Goal: Task Accomplishment & Management: Manage account settings

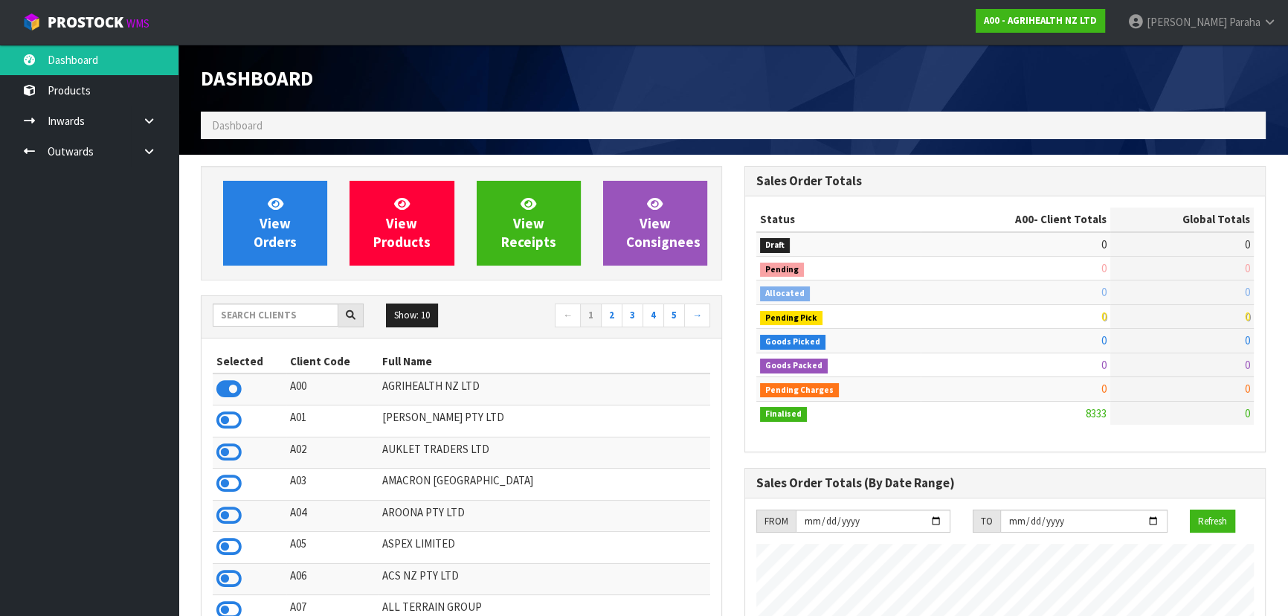
scroll to position [1124, 543]
click at [292, 316] on input "text" at bounding box center [276, 314] width 126 height 23
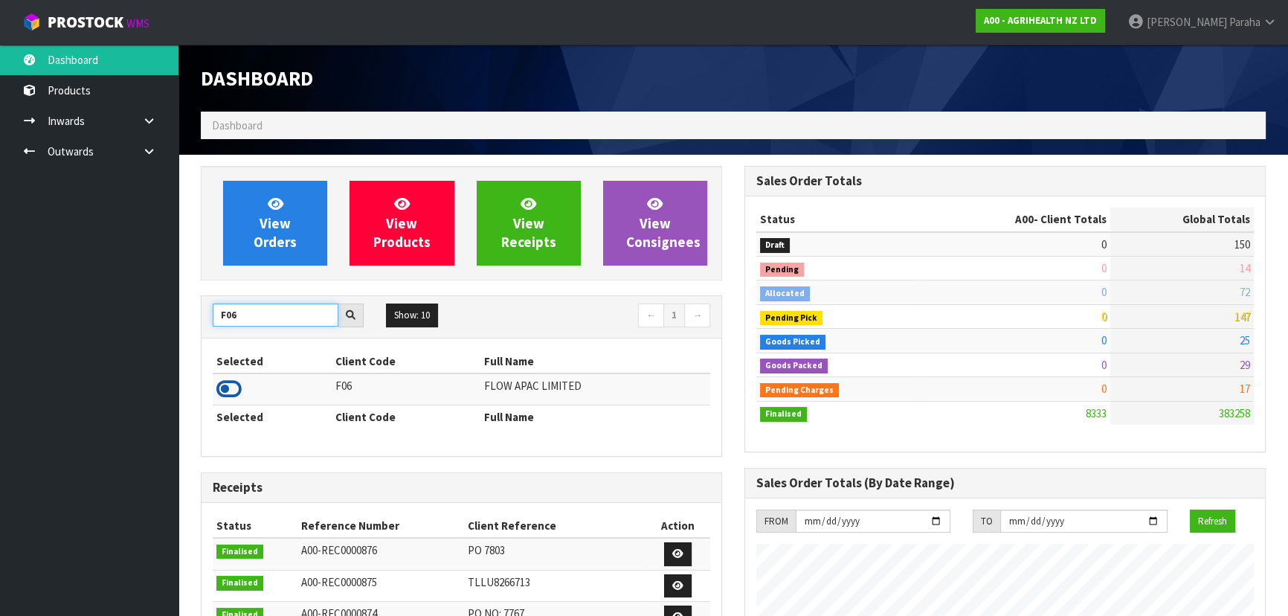
type input "F06"
click at [231, 390] on icon at bounding box center [228, 389] width 25 height 22
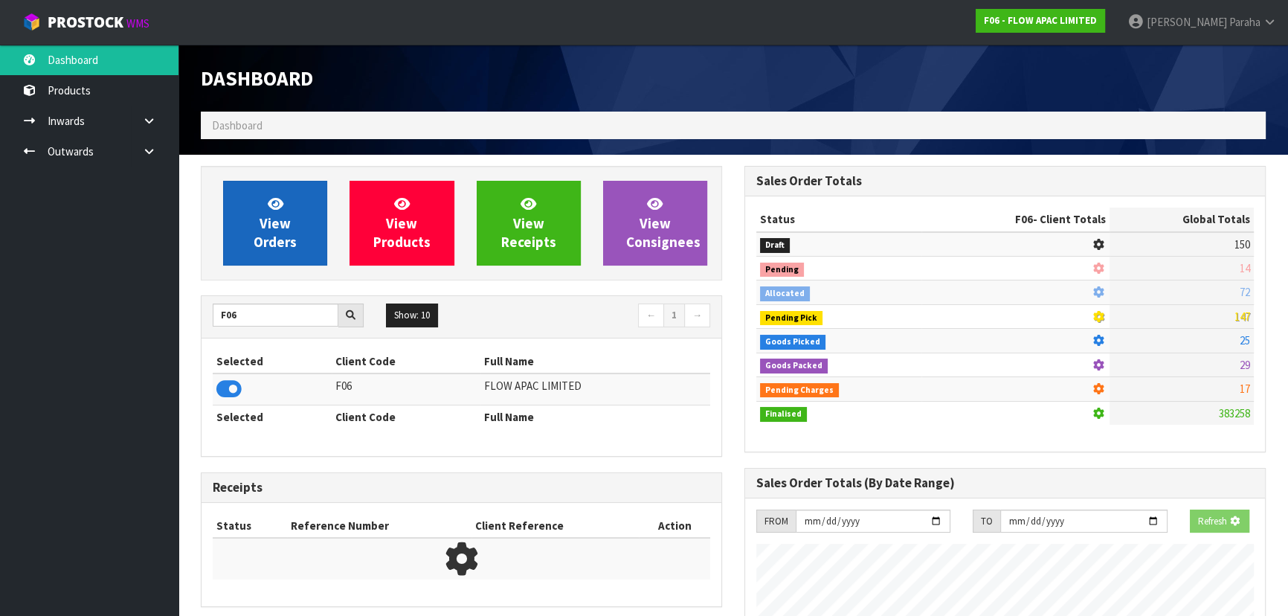
scroll to position [926, 543]
click at [252, 228] on link "View Orders" at bounding box center [275, 223] width 104 height 85
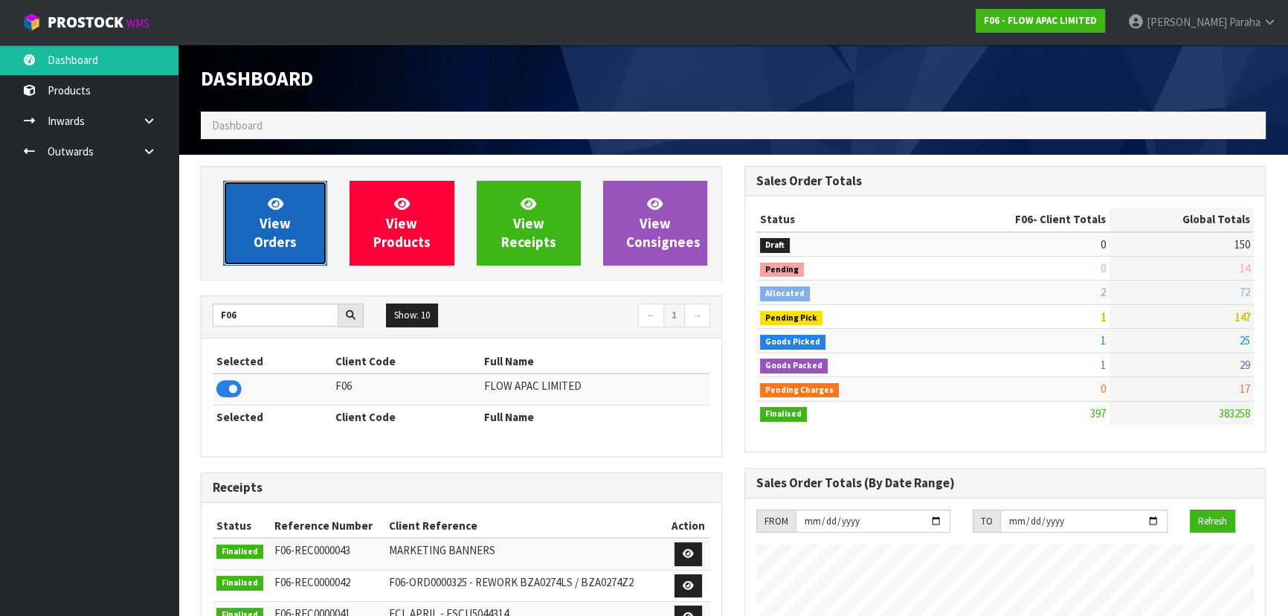
scroll to position [1124, 543]
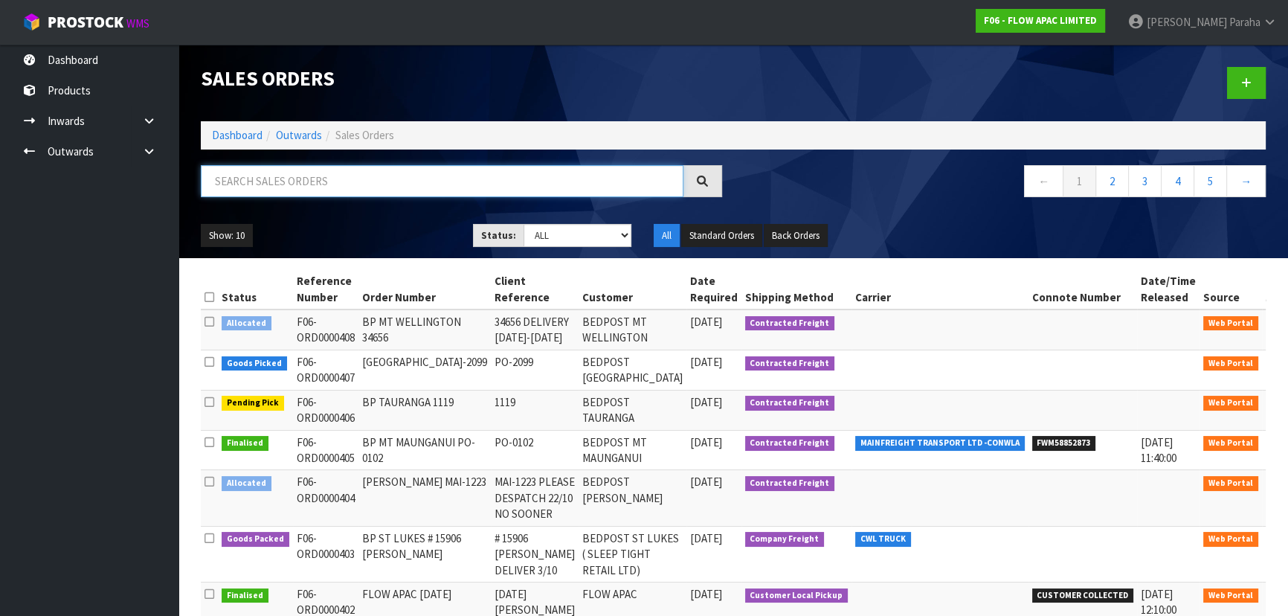
click at [247, 185] on input "text" at bounding box center [442, 181] width 482 height 32
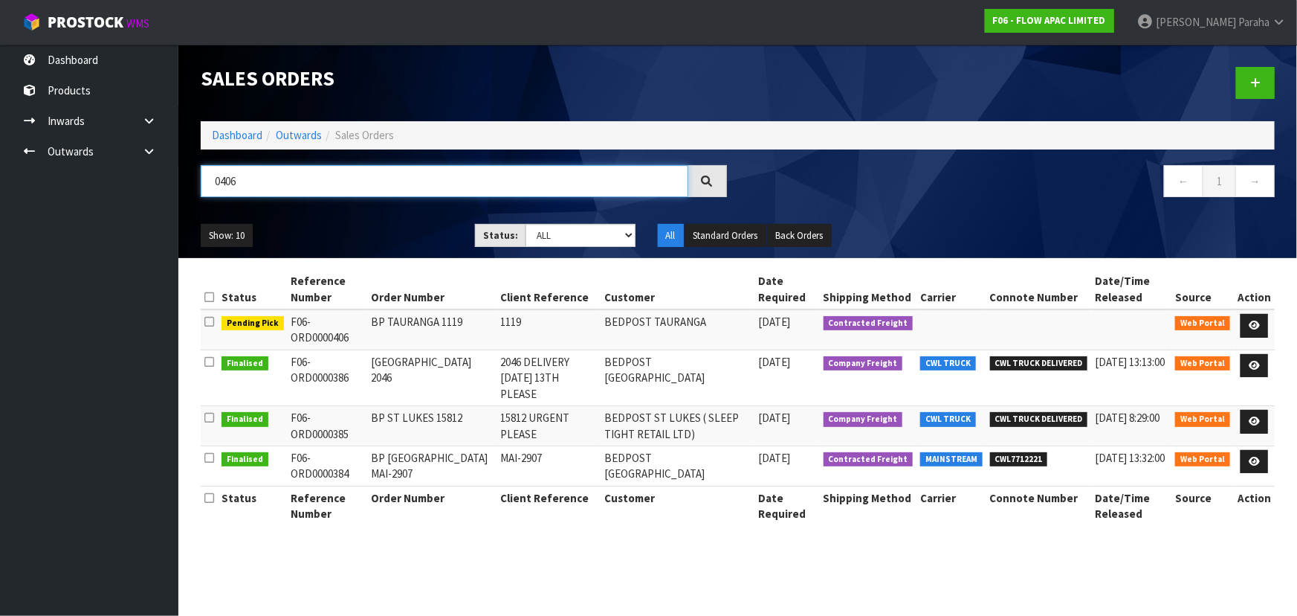
type input "0406"
click at [1256, 326] on icon at bounding box center [1254, 325] width 11 height 10
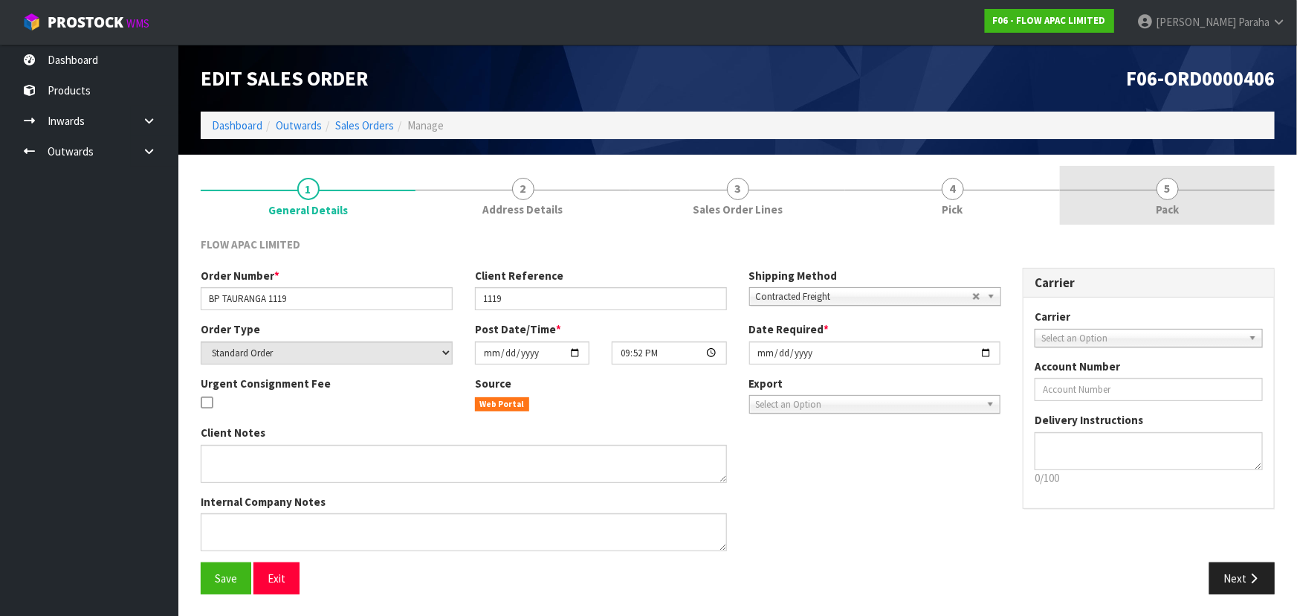
click at [1168, 196] on span "5" at bounding box center [1168, 189] width 22 height 22
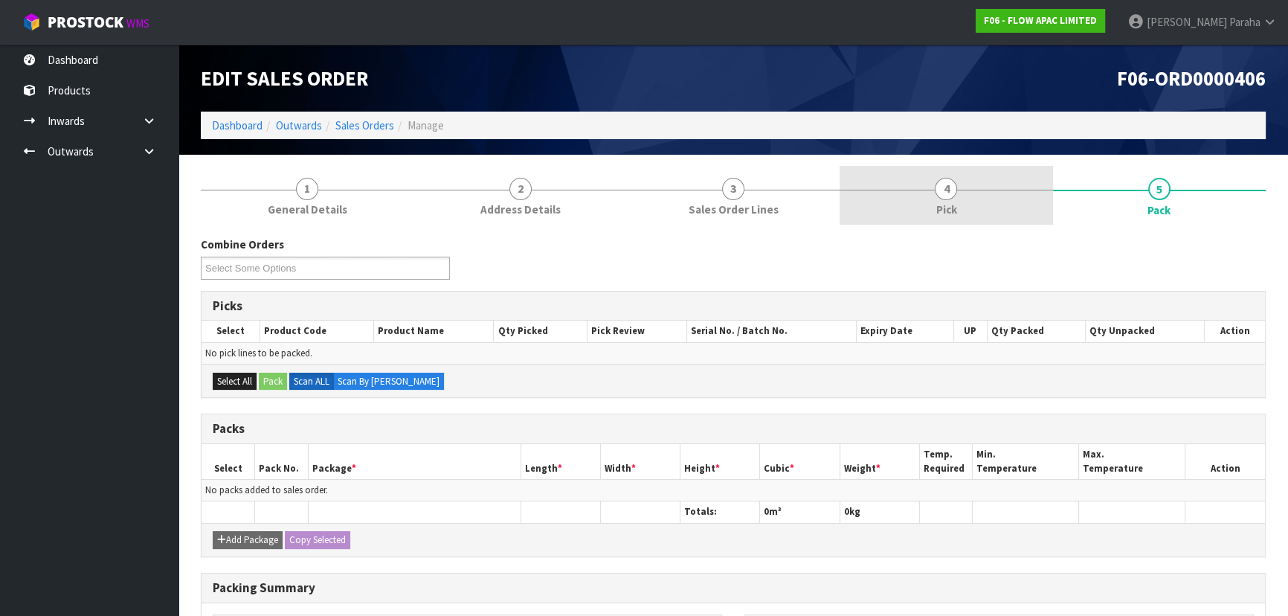
click at [960, 191] on link "4 Pick" at bounding box center [945, 195] width 213 height 59
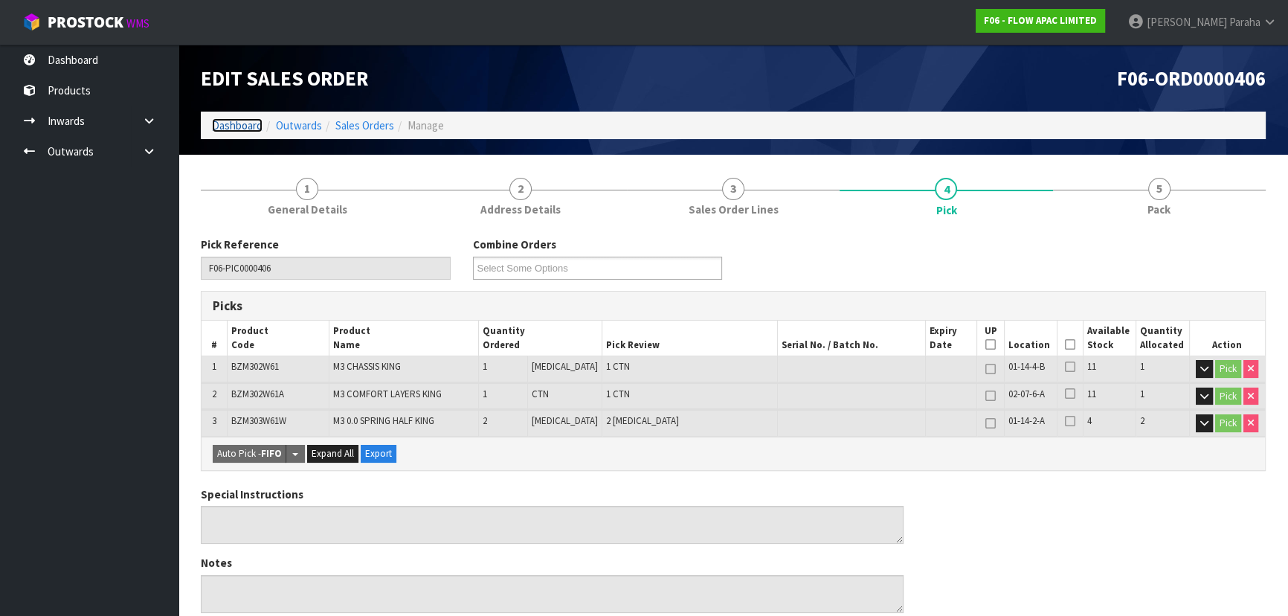
click at [235, 125] on link "Dashboard" at bounding box center [237, 125] width 51 height 14
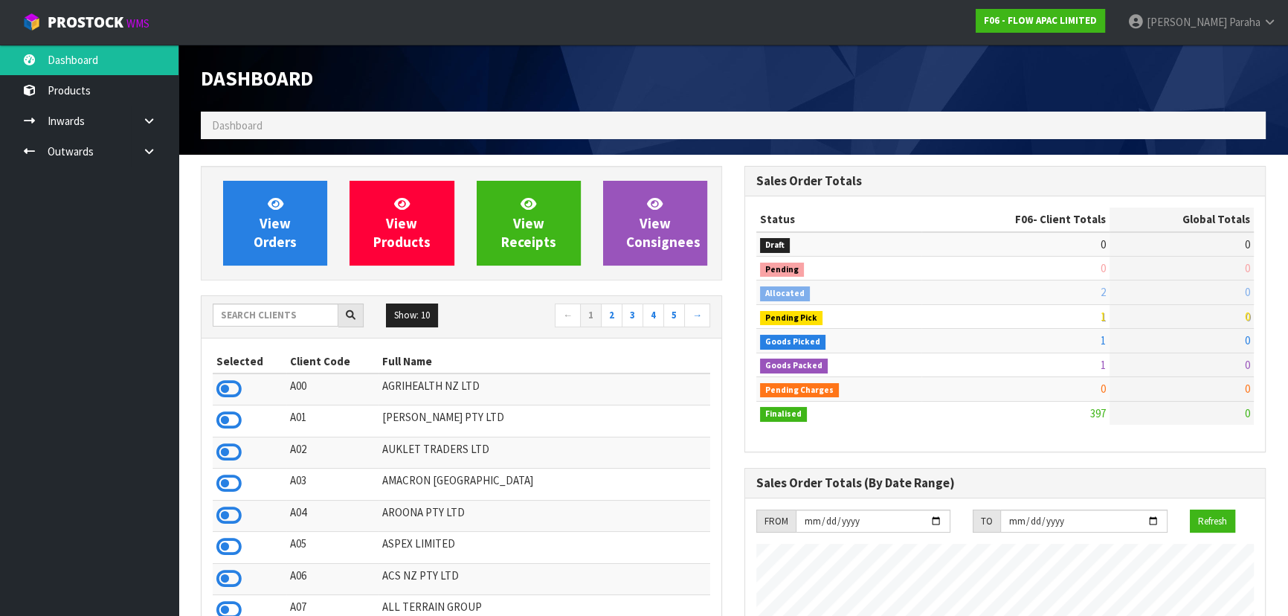
scroll to position [1124, 543]
click at [282, 313] on input "text" at bounding box center [276, 314] width 126 height 23
click at [273, 310] on input "text" at bounding box center [276, 314] width 126 height 23
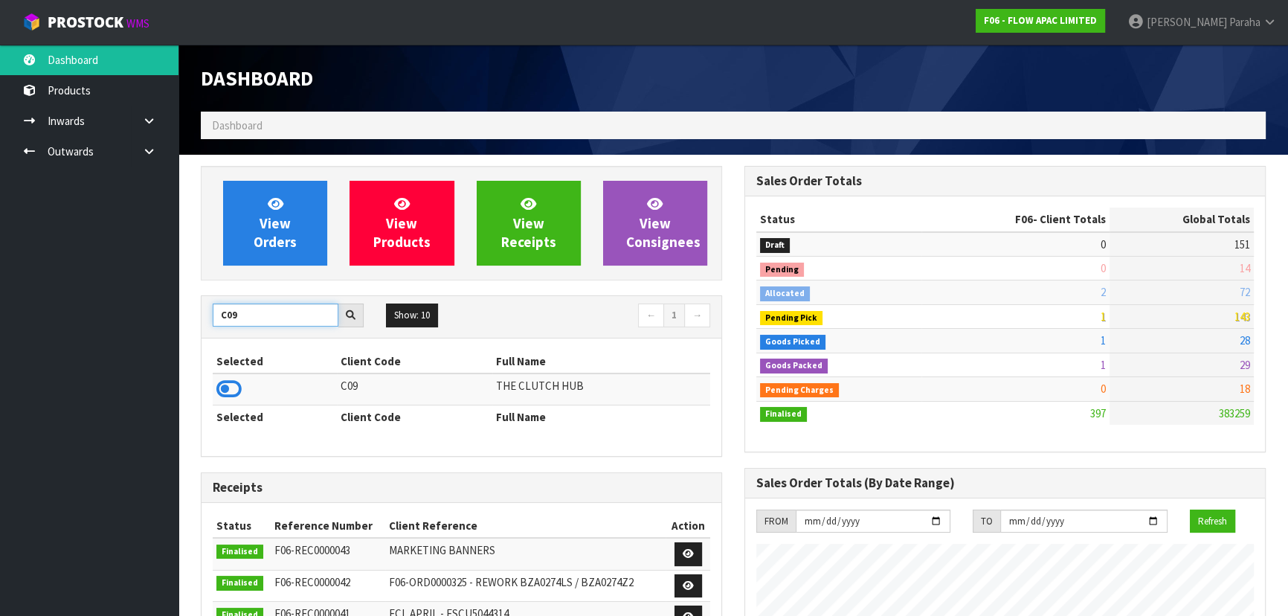
type input "C09"
click at [242, 384] on td at bounding box center [275, 389] width 124 height 32
click at [236, 384] on icon at bounding box center [228, 389] width 25 height 22
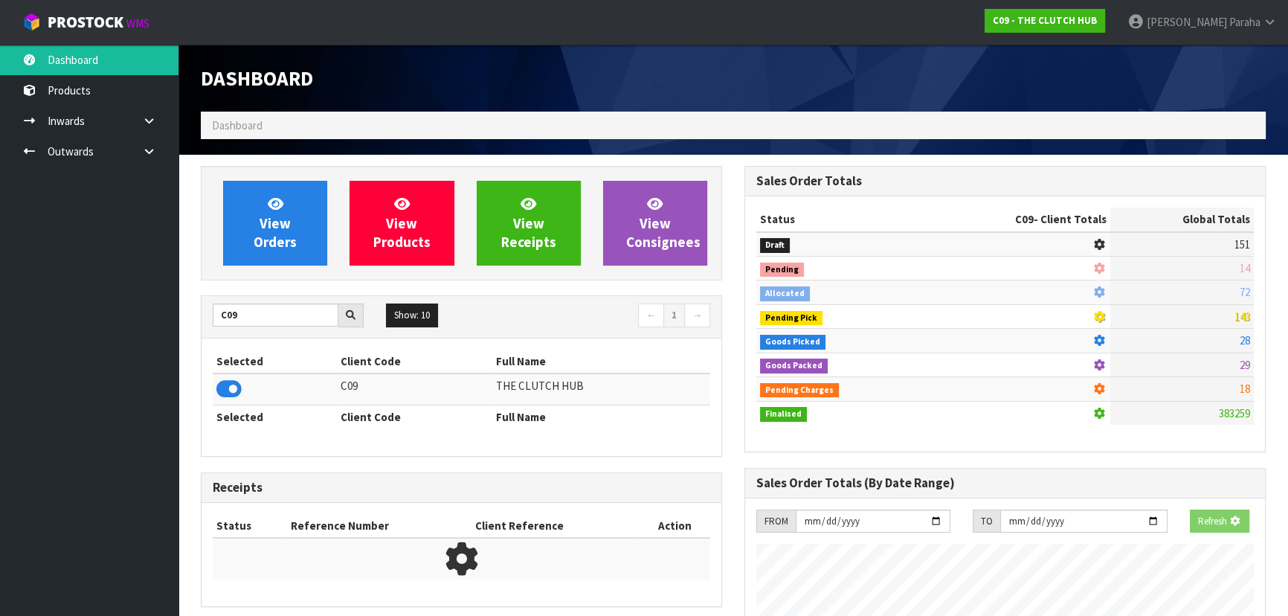
scroll to position [742478, 742860]
click at [256, 242] on span "View Orders" at bounding box center [275, 223] width 43 height 56
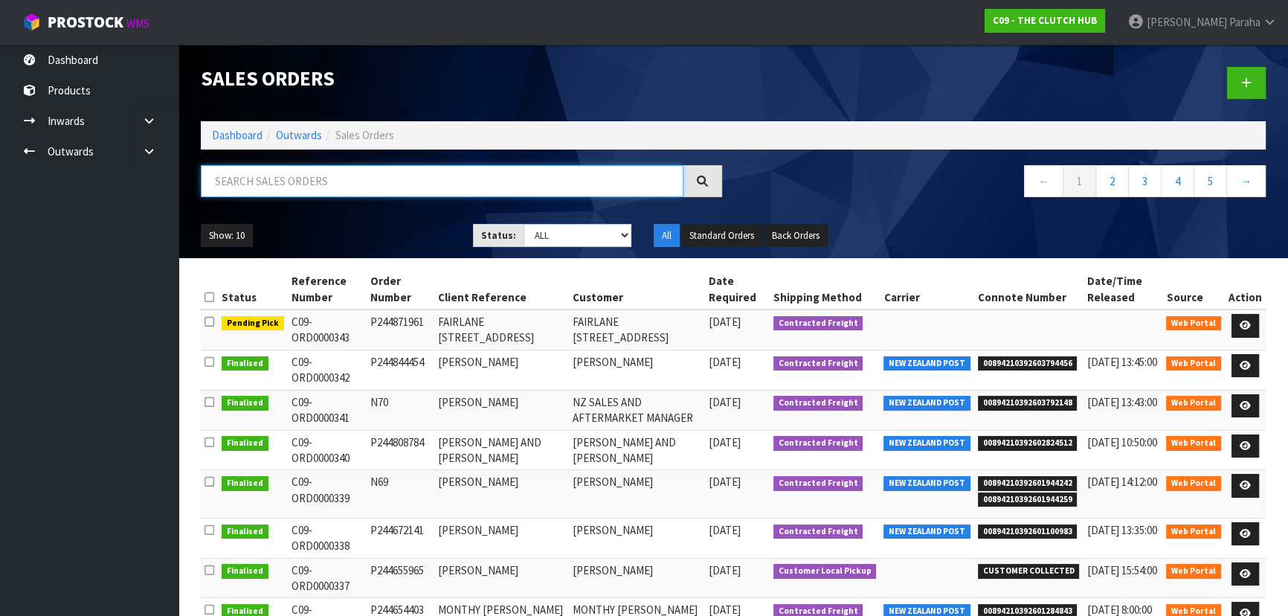
click at [242, 170] on input "text" at bounding box center [442, 181] width 482 height 32
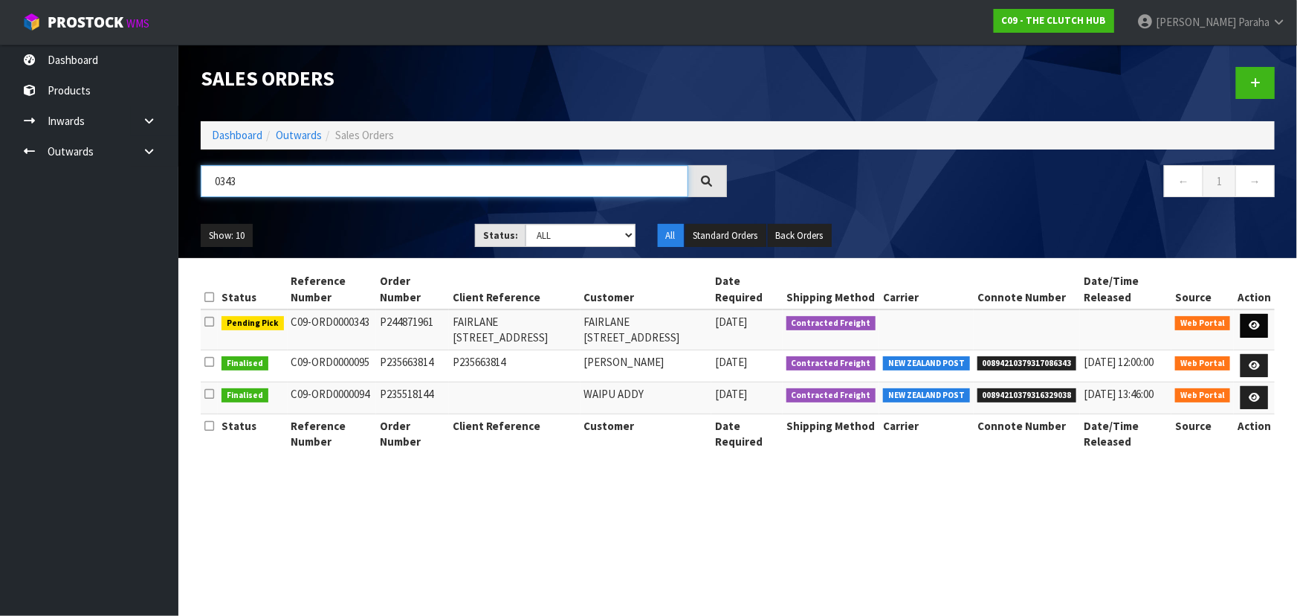
type input "0343"
click at [1260, 323] on icon at bounding box center [1254, 325] width 11 height 10
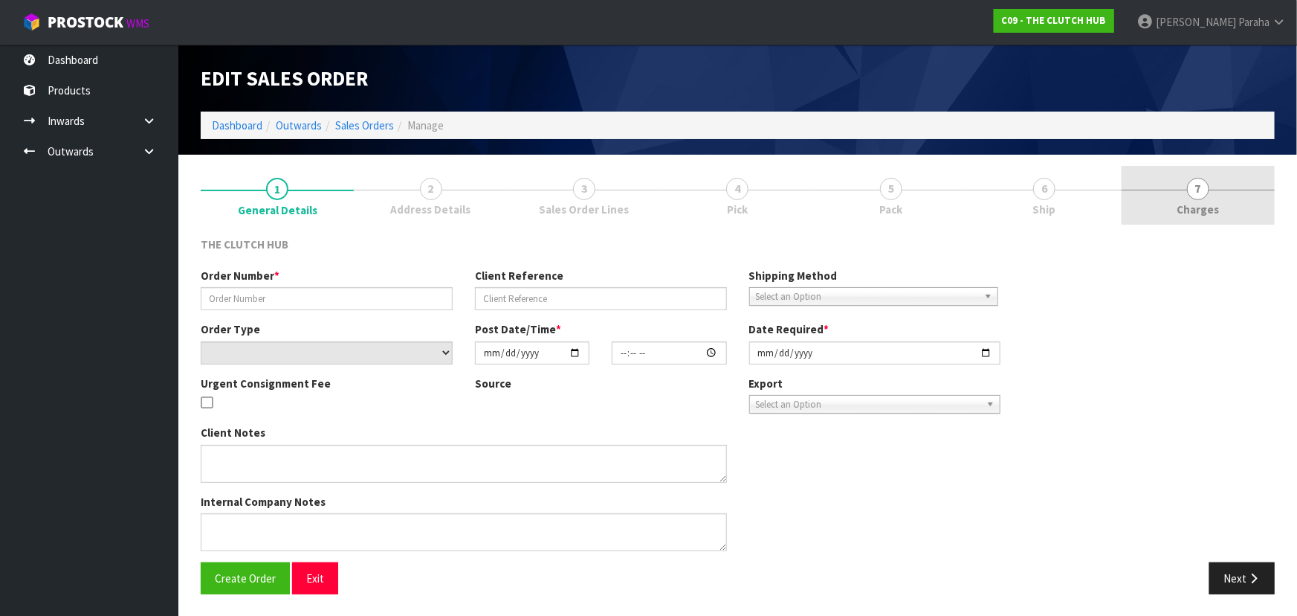
type input "P244871961"
type input "FAIRLANE 38 OXFORD STREET"
select select "number:0"
type input "2025-09-28"
type input "23:58:00.000"
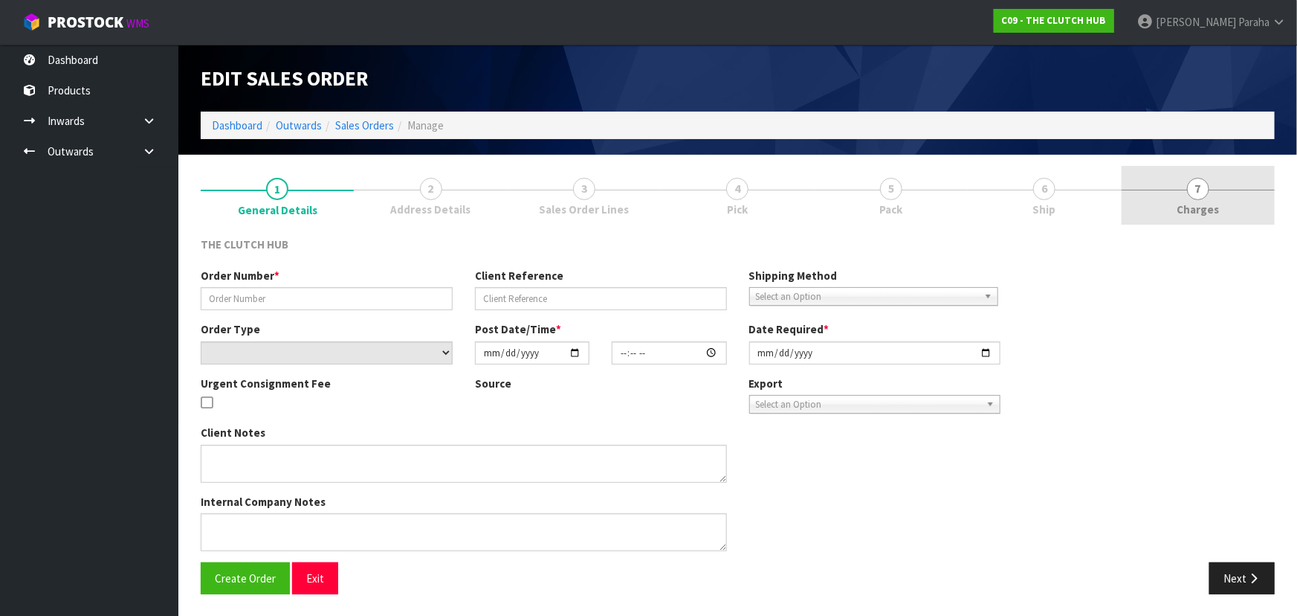
type input "2025-09-29"
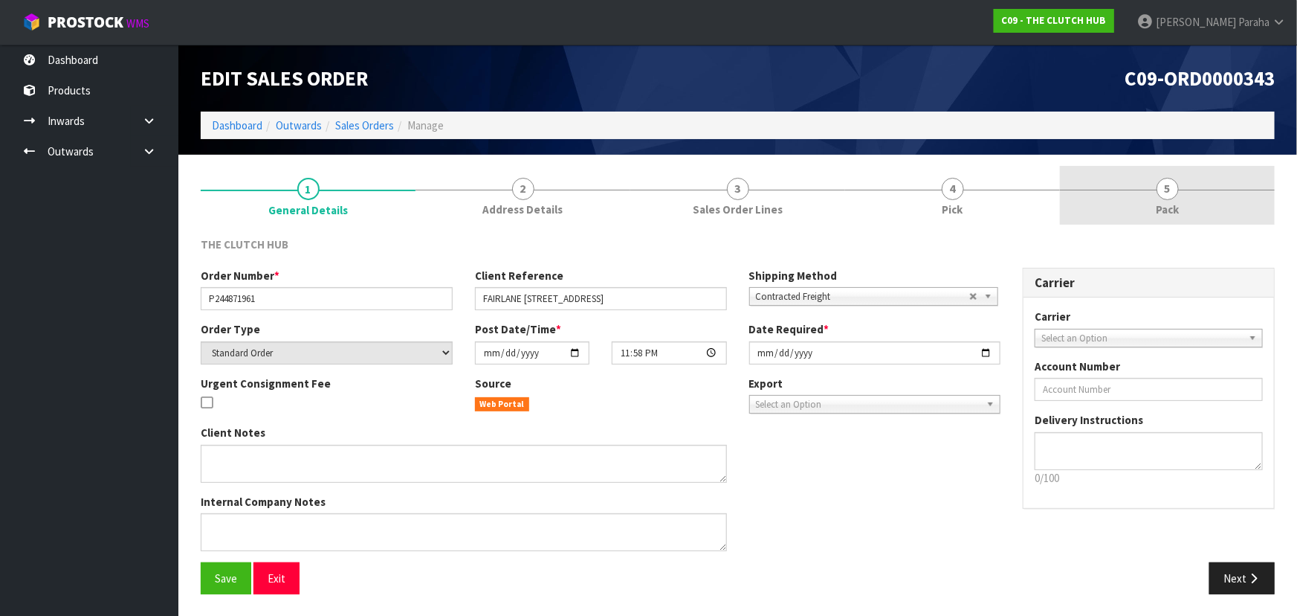
click at [1175, 190] on span "5" at bounding box center [1168, 189] width 22 height 22
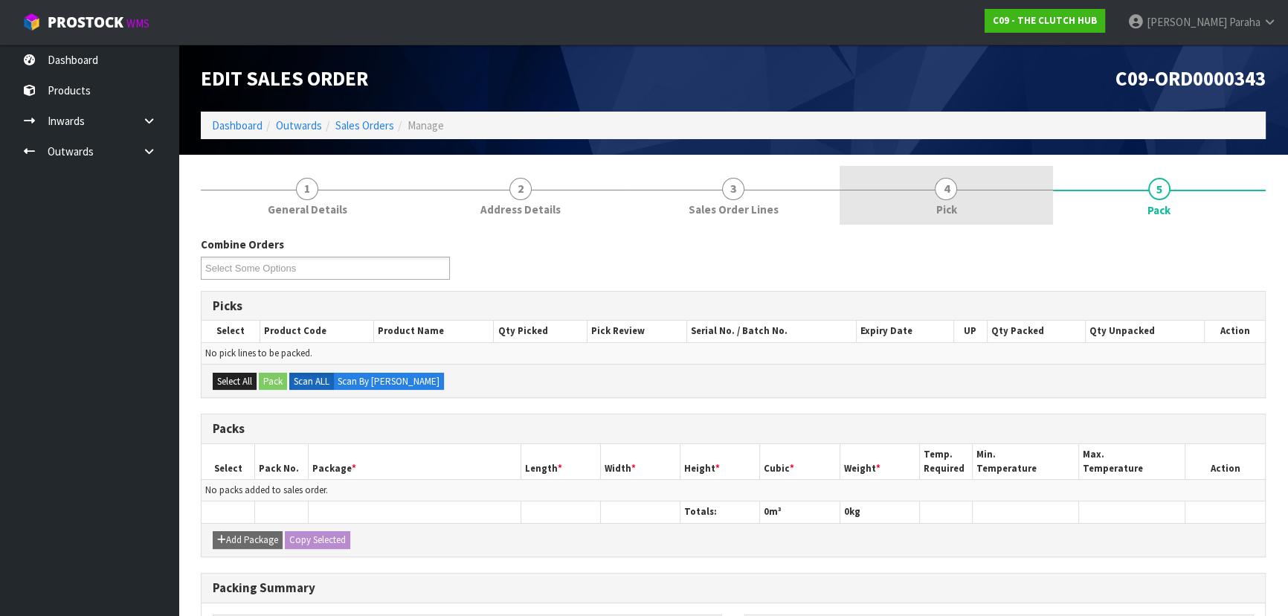
click at [942, 194] on span "4" at bounding box center [945, 189] width 22 height 22
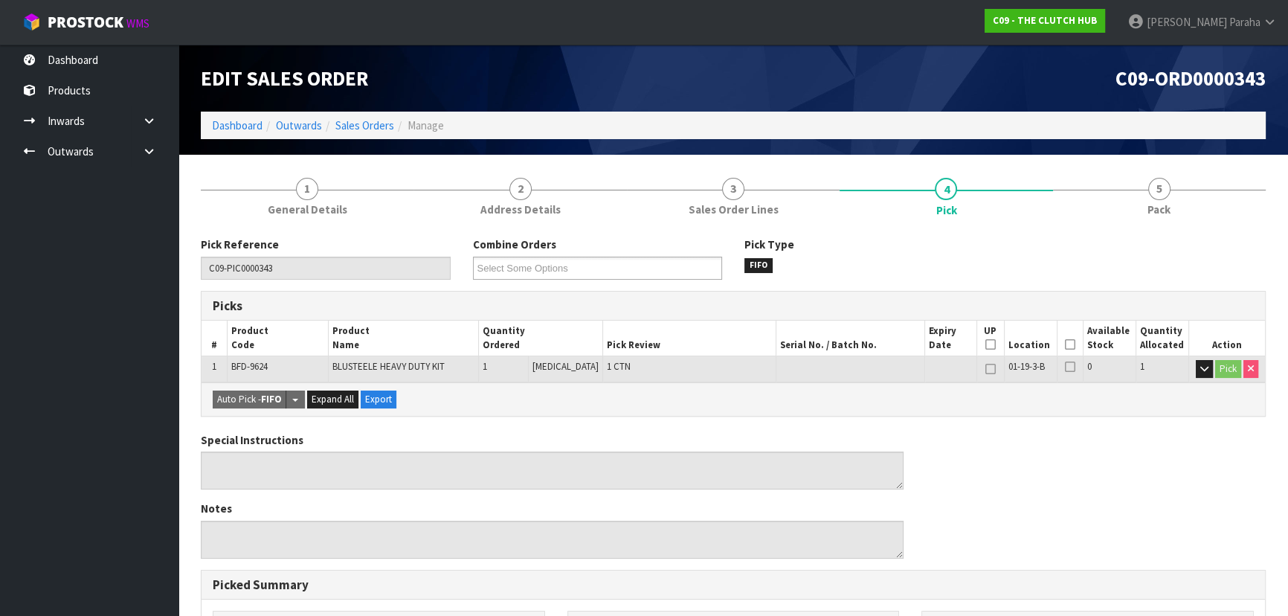
click at [1065, 344] on icon at bounding box center [1070, 344] width 10 height 1
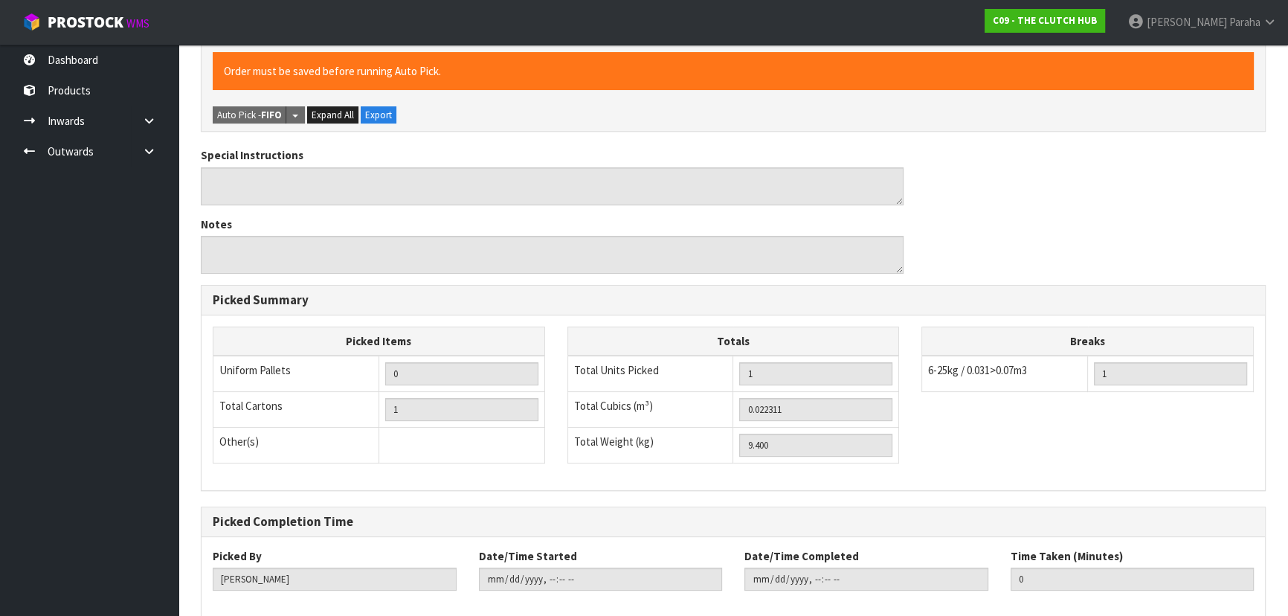
scroll to position [415, 0]
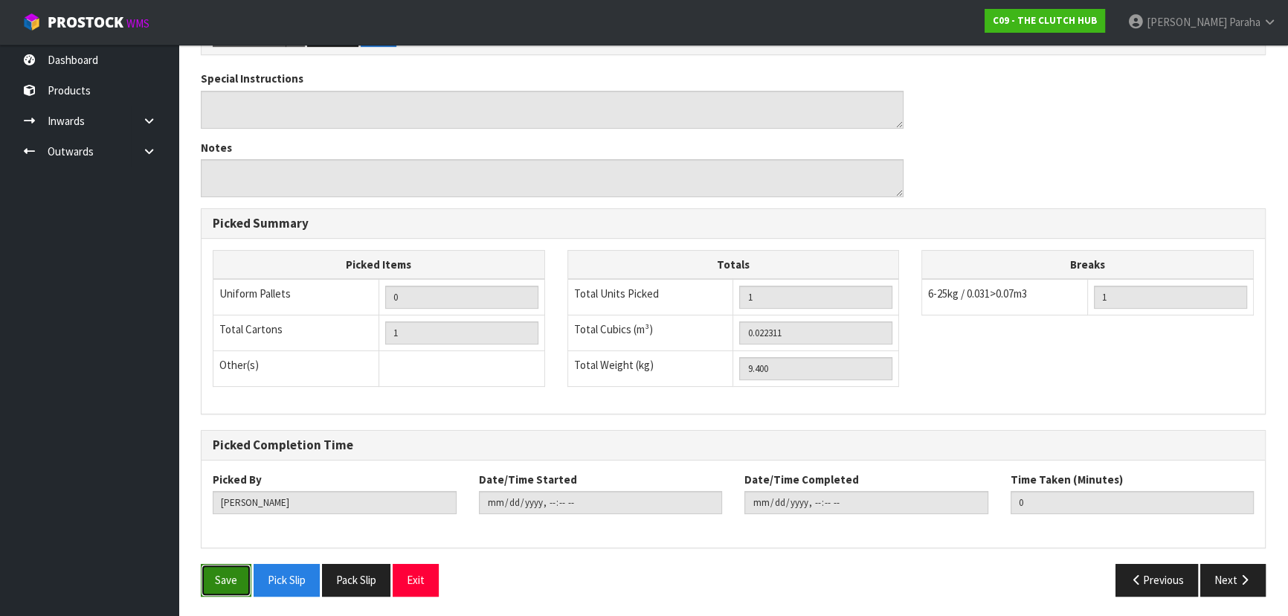
click at [239, 576] on button "Save" at bounding box center [226, 579] width 51 height 32
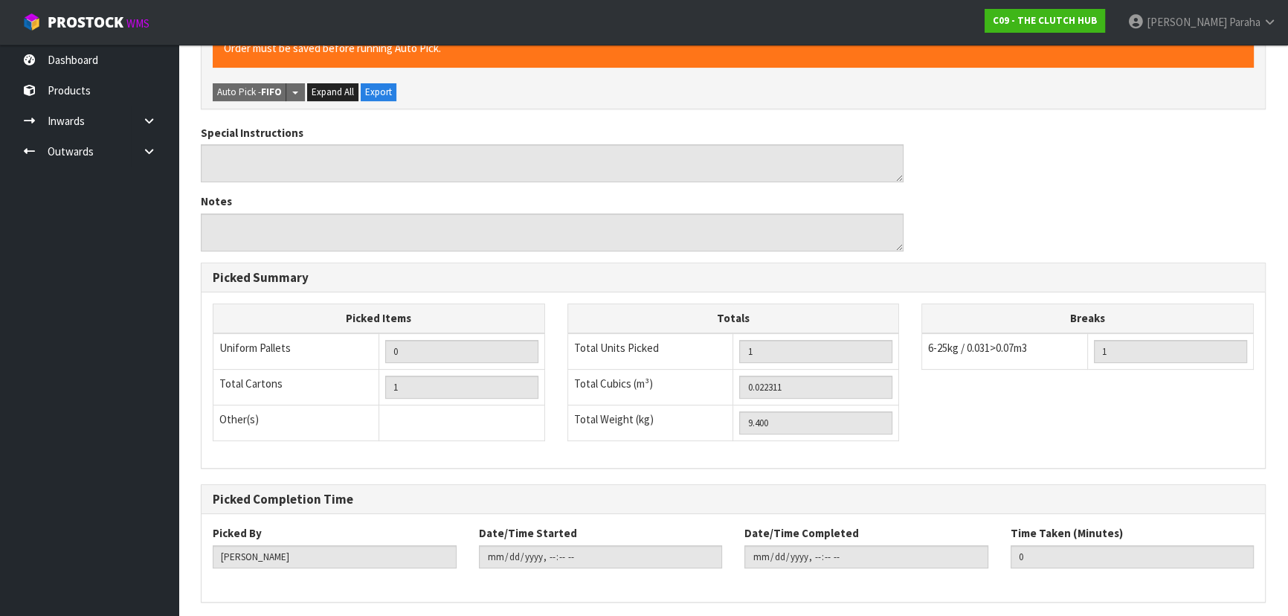
scroll to position [0, 0]
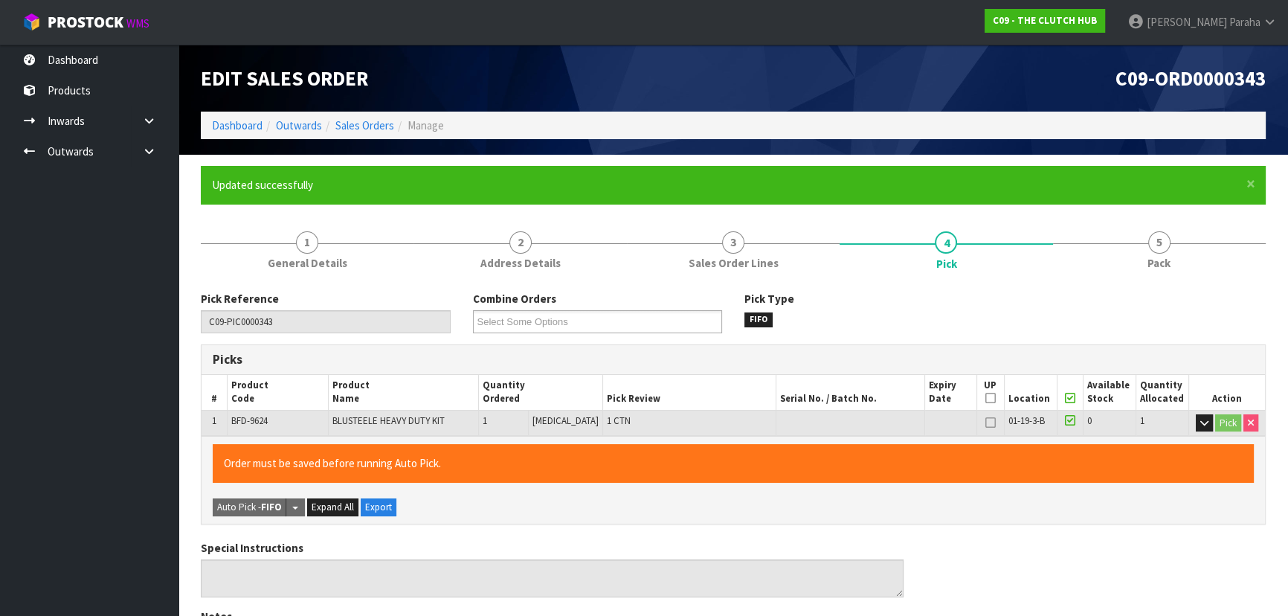
type input "Polly Paraha"
type input "2025-09-29T08:38:54"
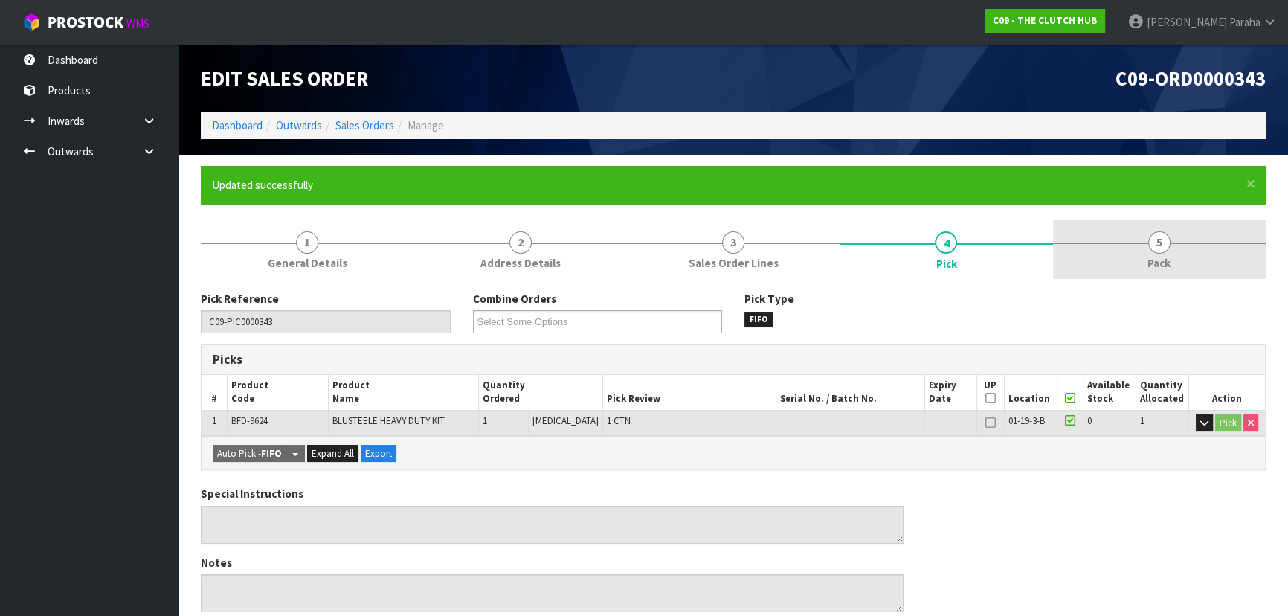
click at [1161, 250] on span "5" at bounding box center [1159, 242] width 22 height 22
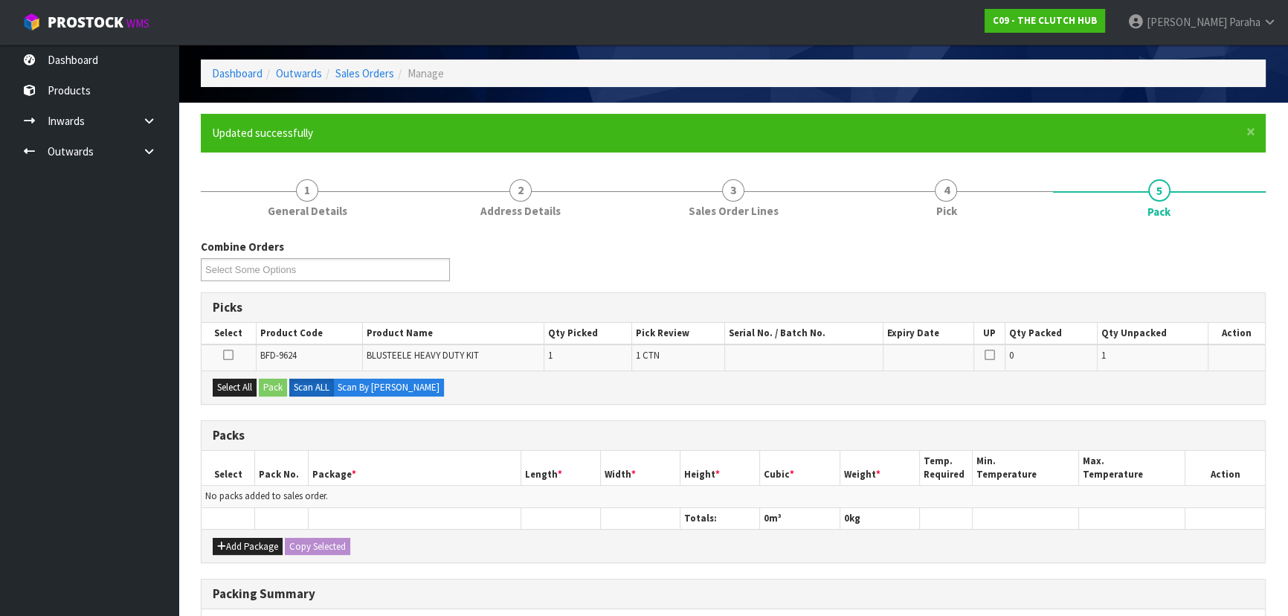
scroll to position [67, 0]
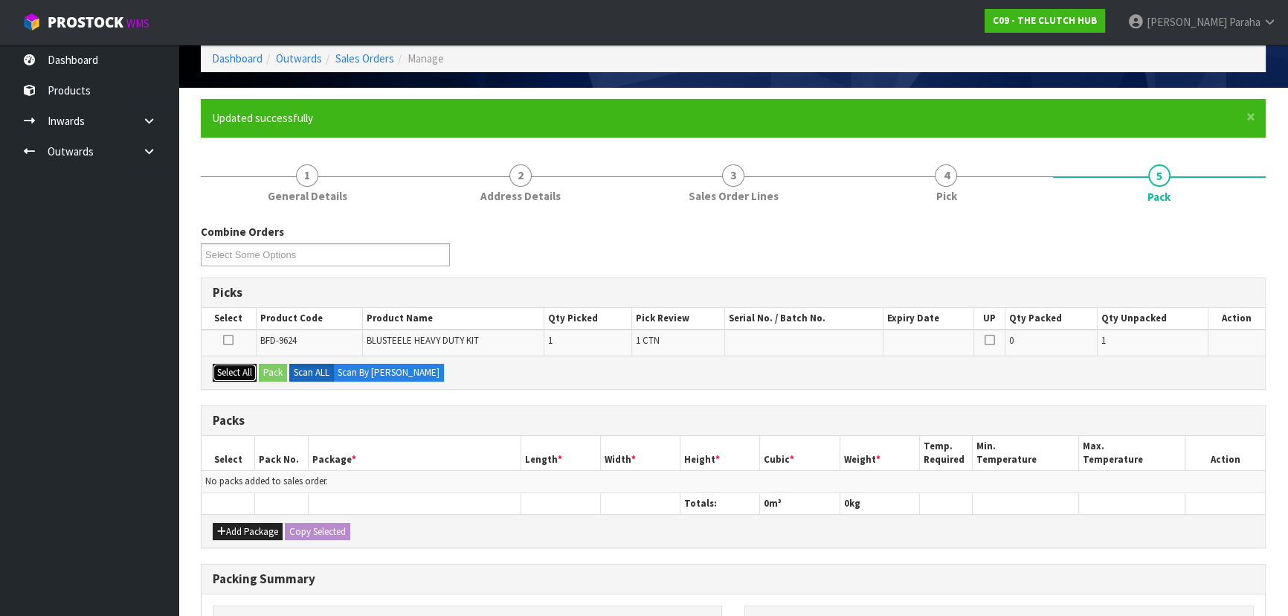
click at [223, 369] on button "Select All" at bounding box center [235, 373] width 44 height 18
click at [275, 365] on button "Pack" at bounding box center [273, 373] width 28 height 18
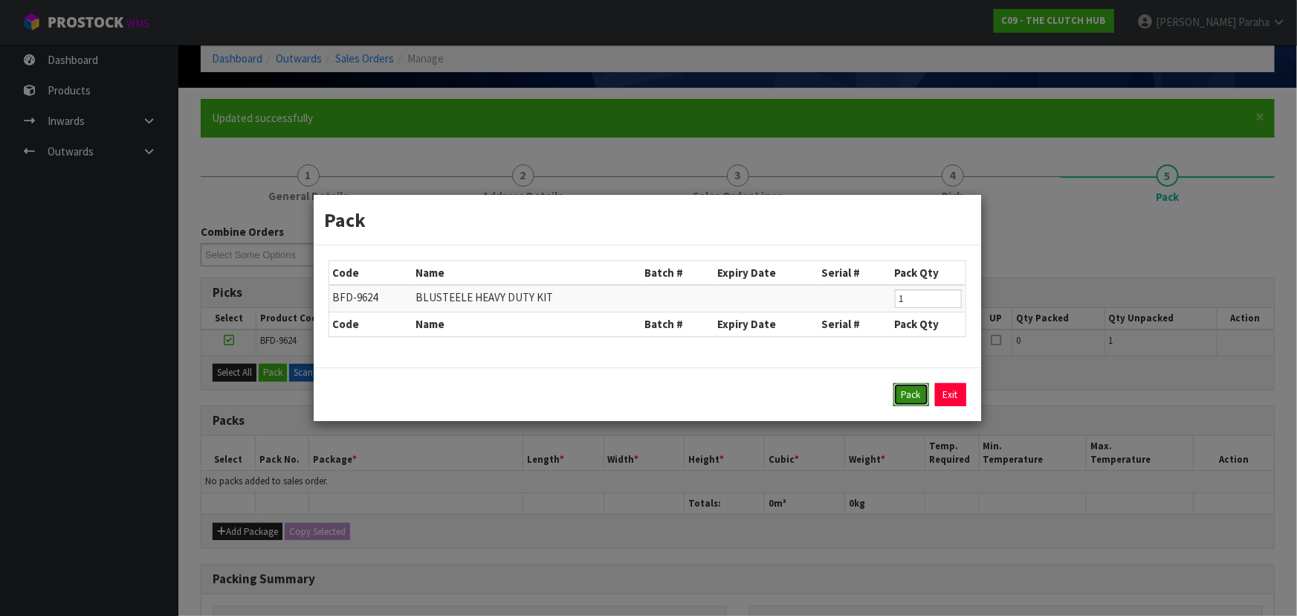
click at [913, 399] on button "Pack" at bounding box center [912, 395] width 36 height 24
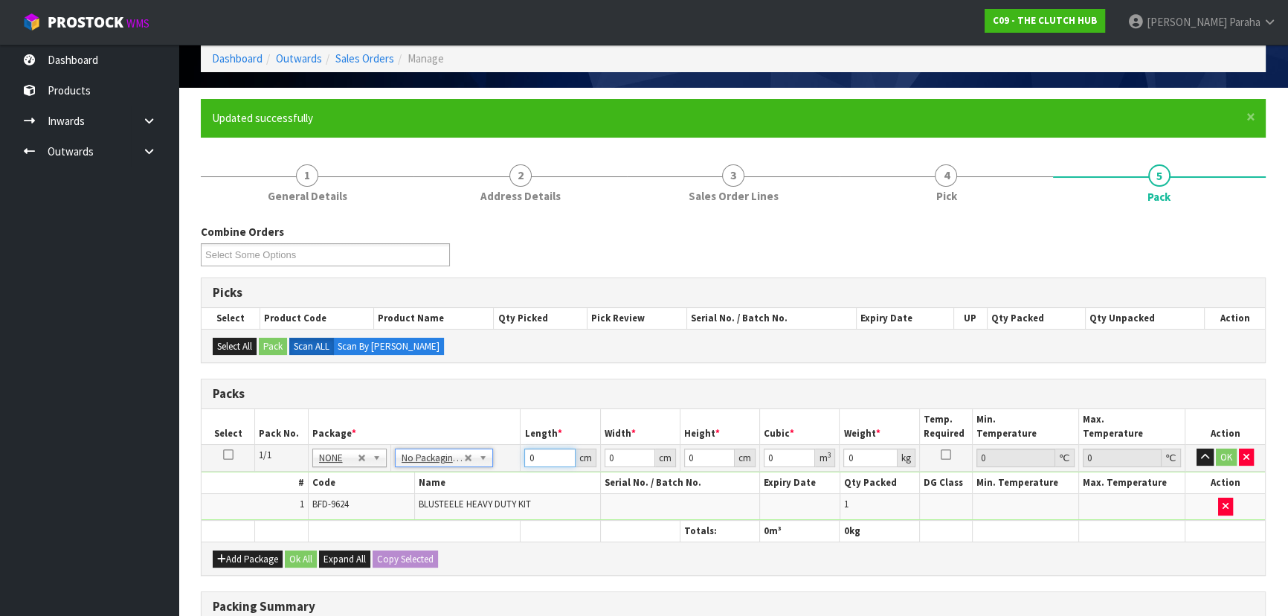
click at [543, 459] on input "0" at bounding box center [549, 457] width 51 height 19
type input "43"
type input "40"
type input "1"
type input "0.00172"
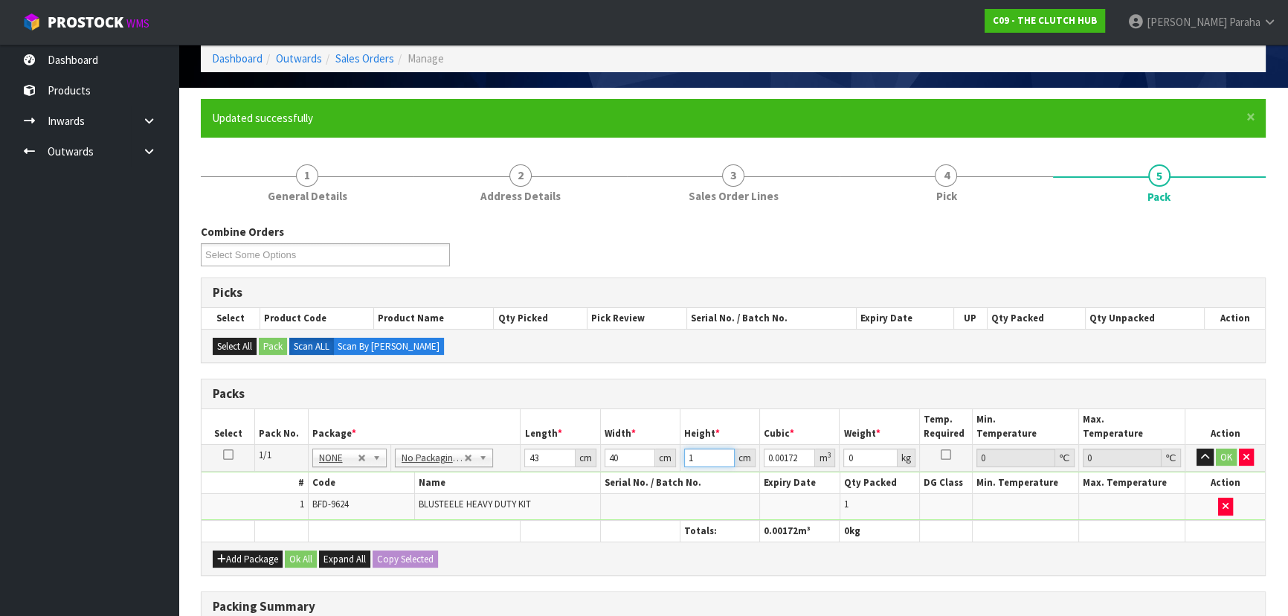
type input "15"
type input "0.0258"
type input "15"
type input "11"
click at [1196, 448] on button "button" at bounding box center [1204, 457] width 17 height 18
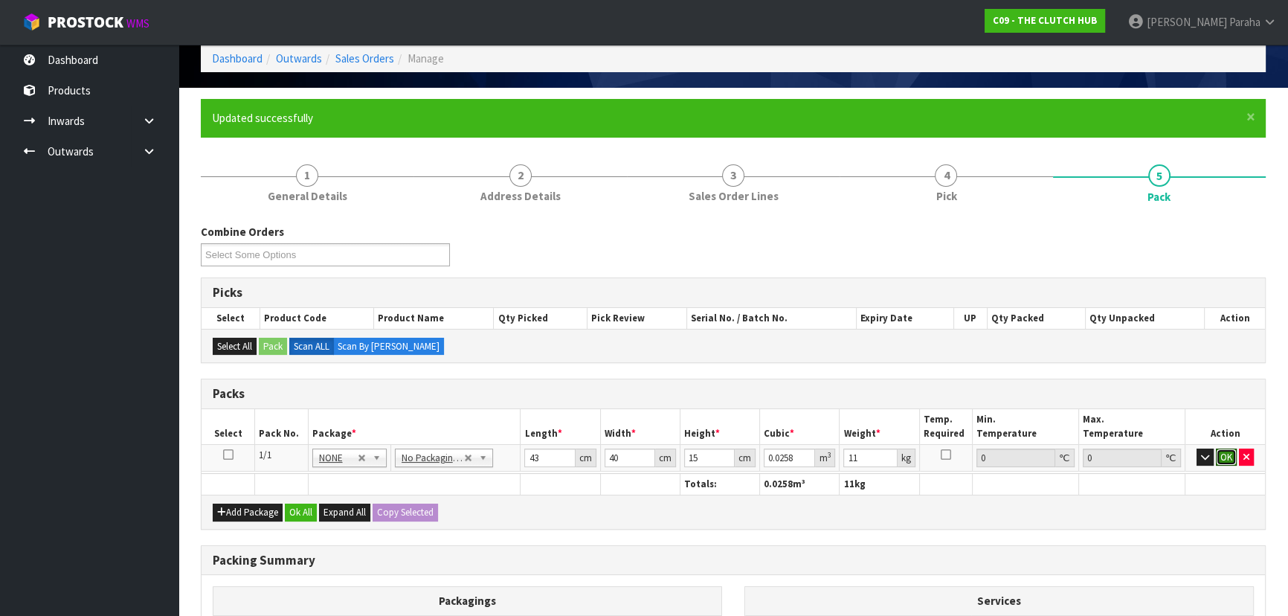
click button "OK" at bounding box center [1225, 457] width 21 height 18
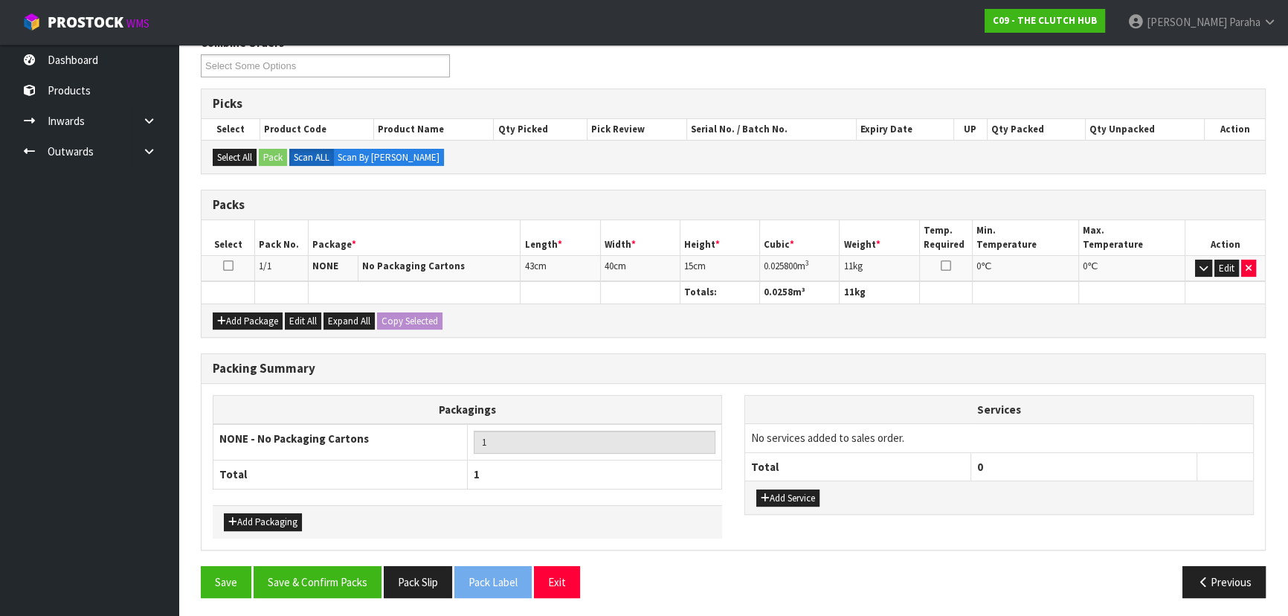
scroll to position [256, 0]
click at [316, 583] on button "Save & Confirm Packs" at bounding box center [318, 581] width 128 height 32
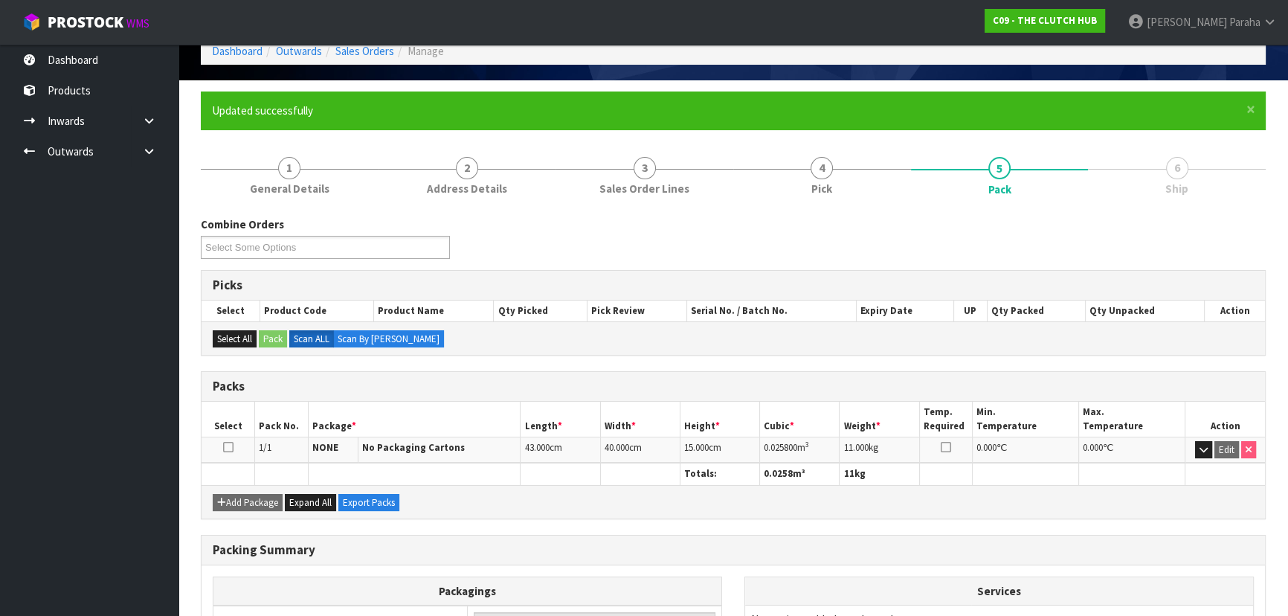
scroll to position [223, 0]
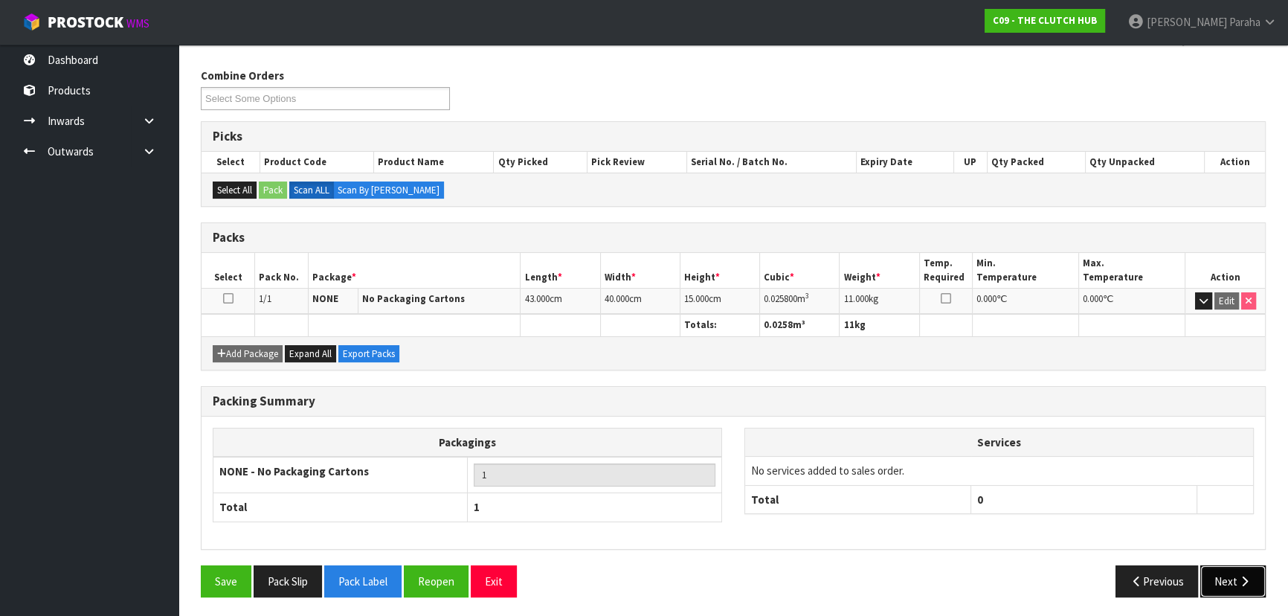
click at [1222, 587] on button "Next" at bounding box center [1232, 581] width 65 height 32
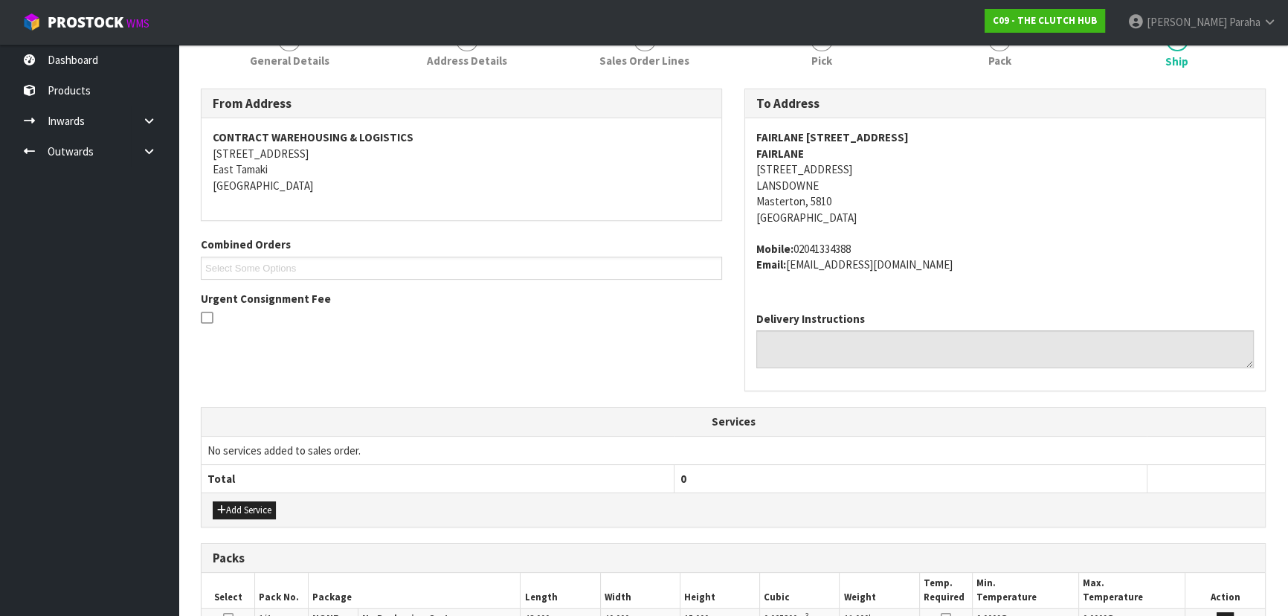
scroll to position [405, 0]
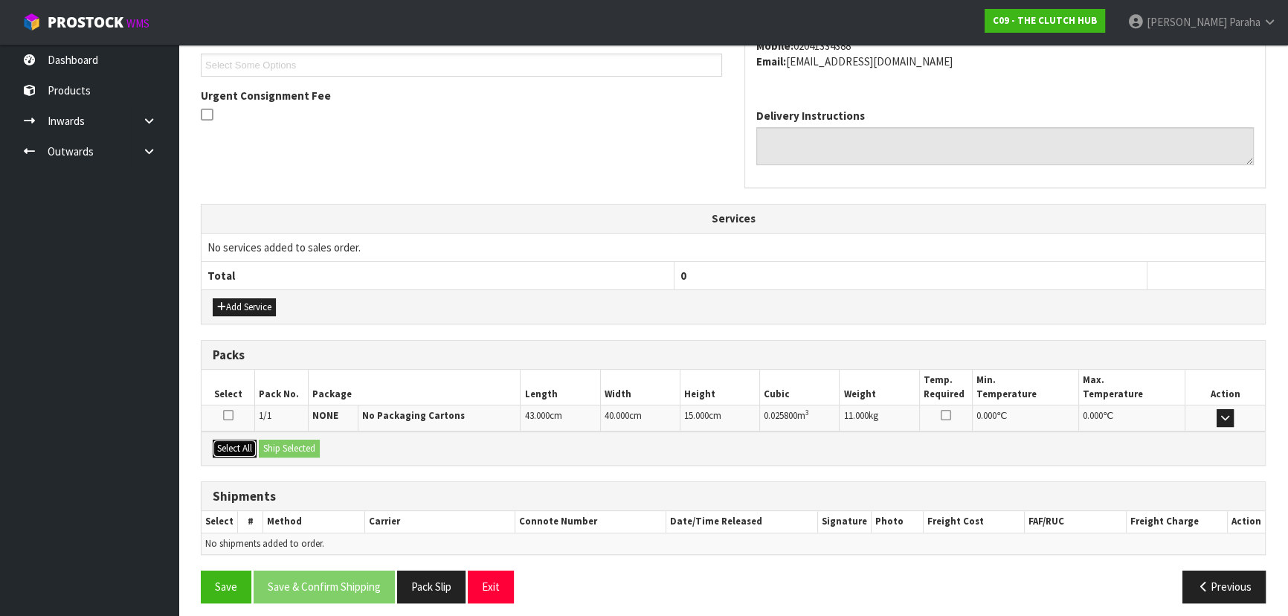
click at [245, 447] on button "Select All" at bounding box center [235, 448] width 44 height 18
click at [308, 451] on button "Ship Selected" at bounding box center [289, 448] width 61 height 18
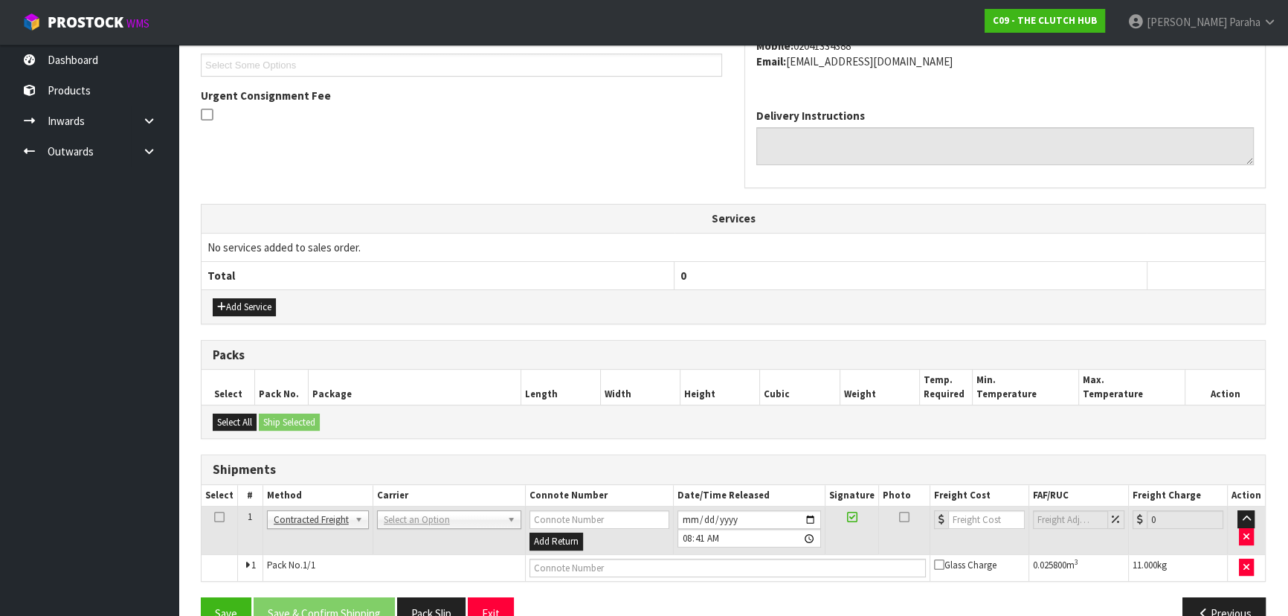
click at [441, 526] on td "ANGEL - ANGEL TRANSPORT CONROY - CONROY REMOVALS DEAEXPAKL - DEADLINE EXPRESS C…" at bounding box center [448, 530] width 152 height 48
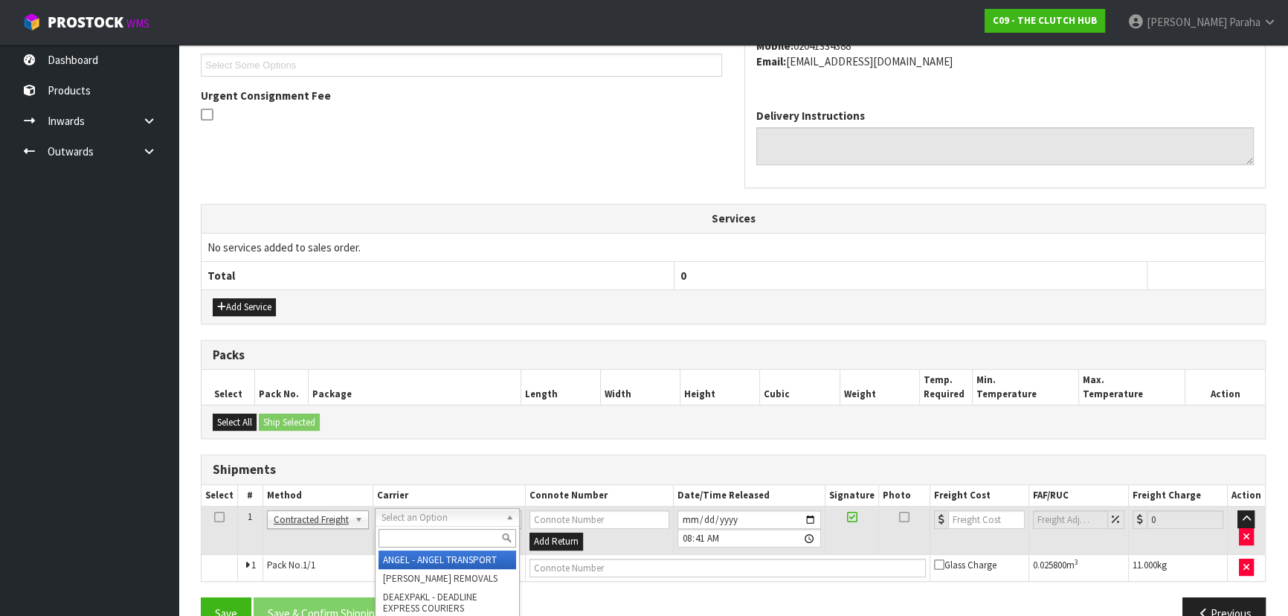
click at [442, 531] on input "text" at bounding box center [447, 538] width 138 height 19
type input "NZP"
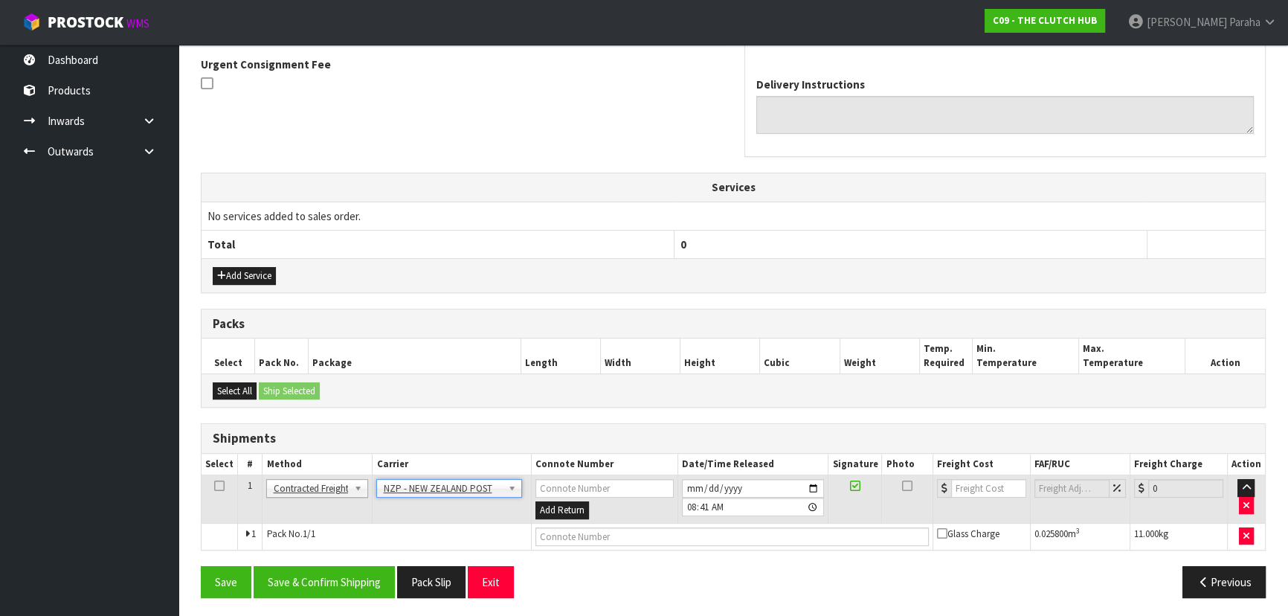
scroll to position [438, 0]
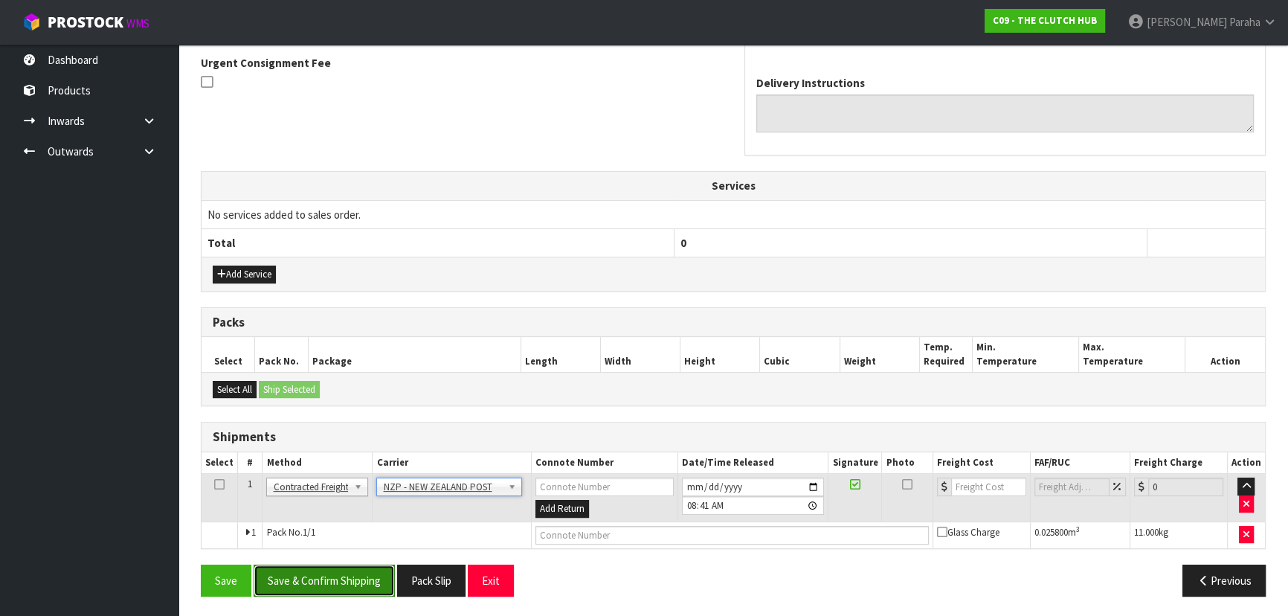
click at [333, 582] on button "Save & Confirm Shipping" at bounding box center [324, 580] width 141 height 32
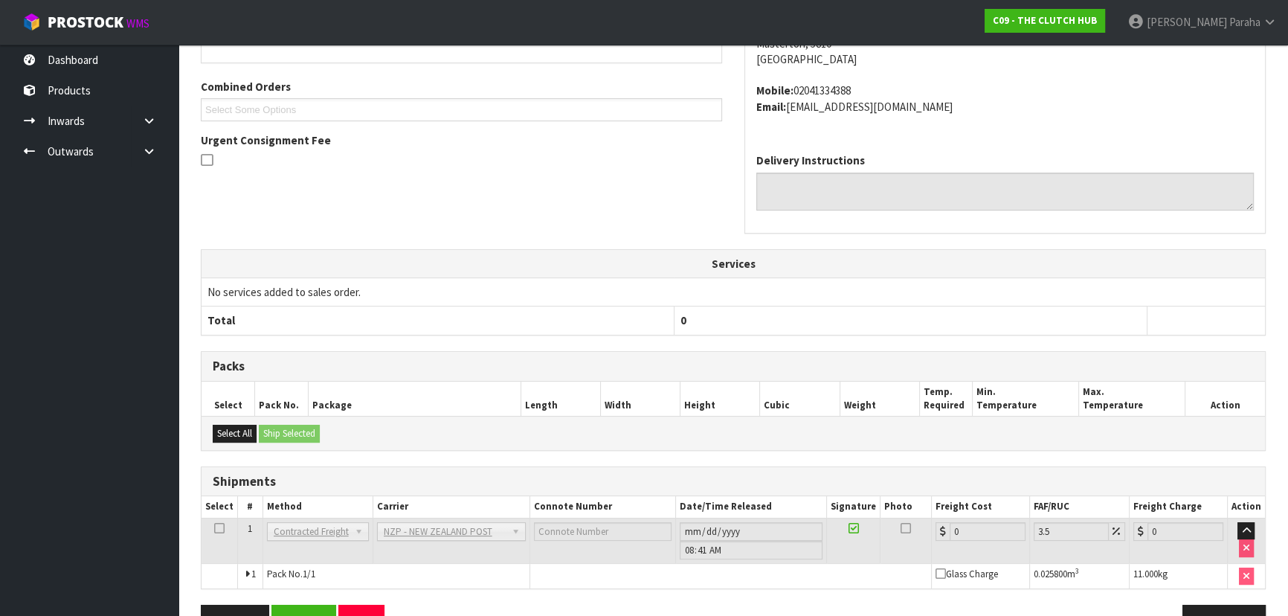
scroll to position [417, 0]
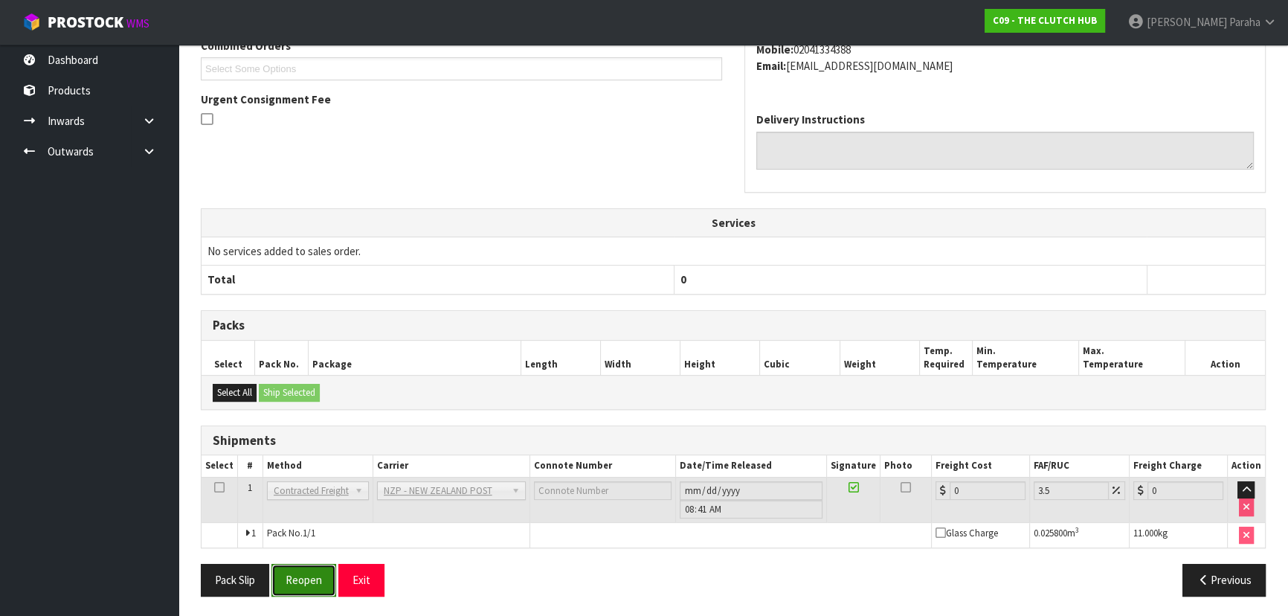
click at [317, 579] on button "Reopen" at bounding box center [303, 579] width 65 height 32
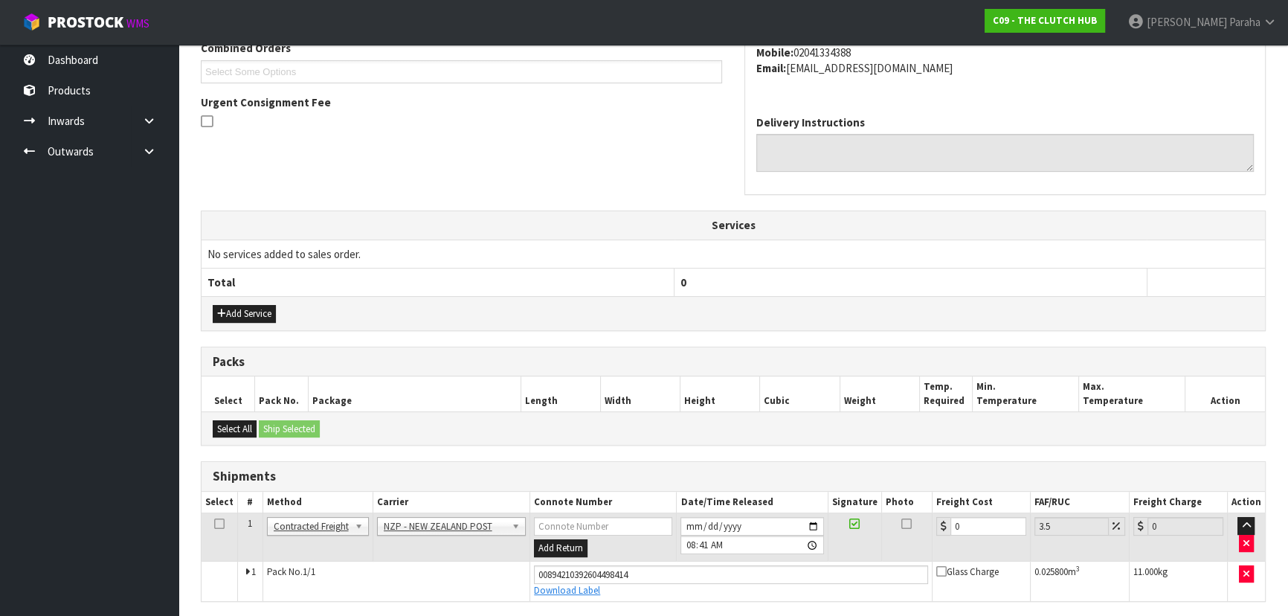
scroll to position [452, 0]
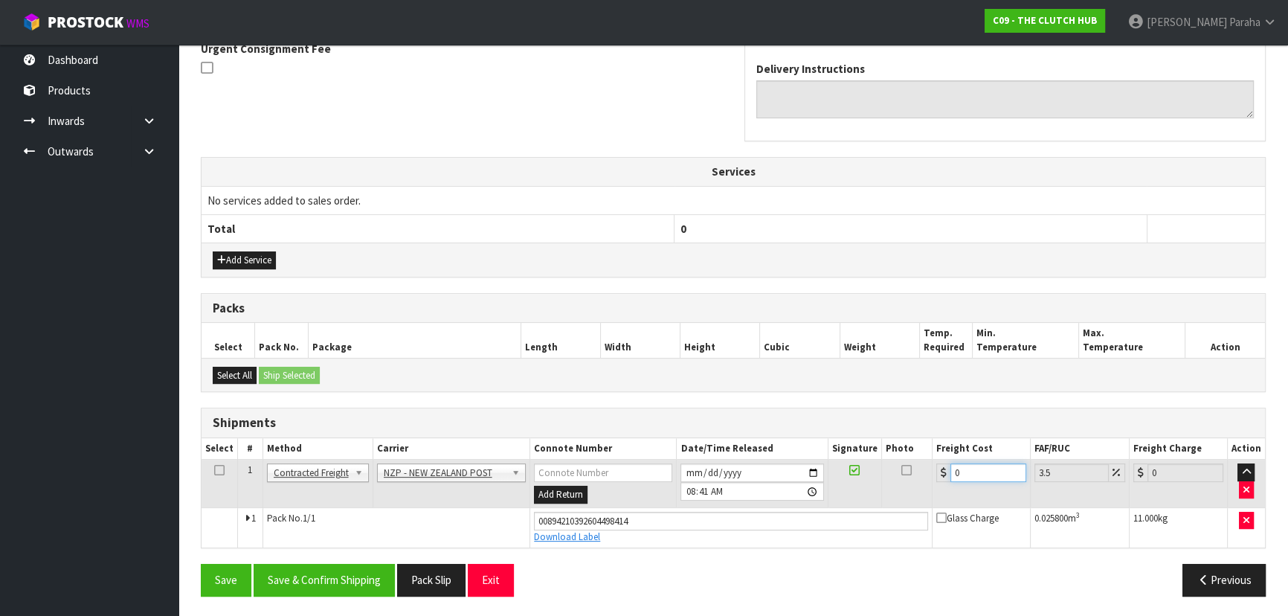
click at [981, 474] on input "0" at bounding box center [988, 472] width 76 height 19
type input "9"
type input "9.31"
type input "9.2"
type input "9.52"
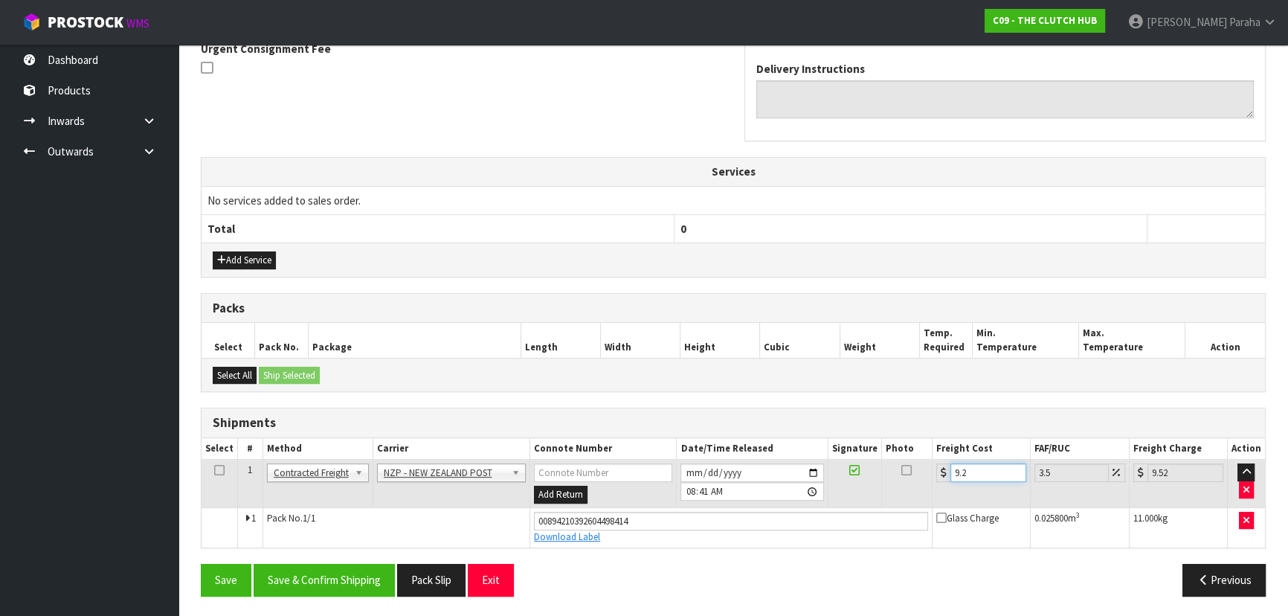
type input "9.26"
type input "9.58"
type input "9.26"
click at [340, 575] on button "Save & Confirm Shipping" at bounding box center [324, 579] width 141 height 32
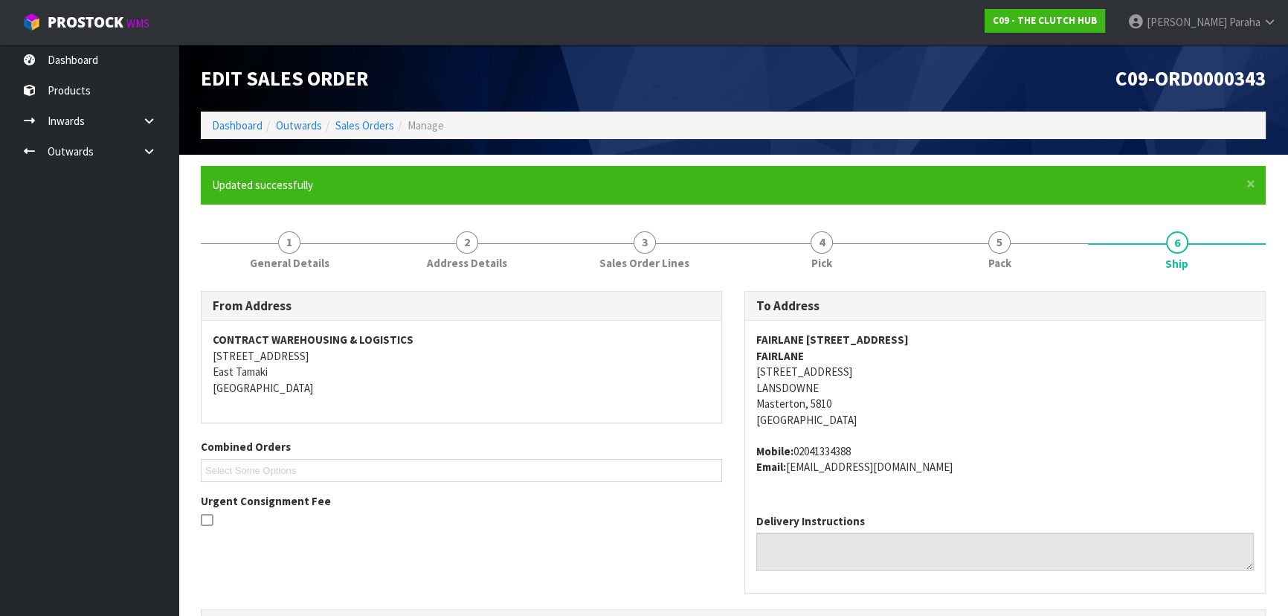
scroll to position [0, 0]
click at [231, 126] on link "Dashboard" at bounding box center [237, 125] width 51 height 14
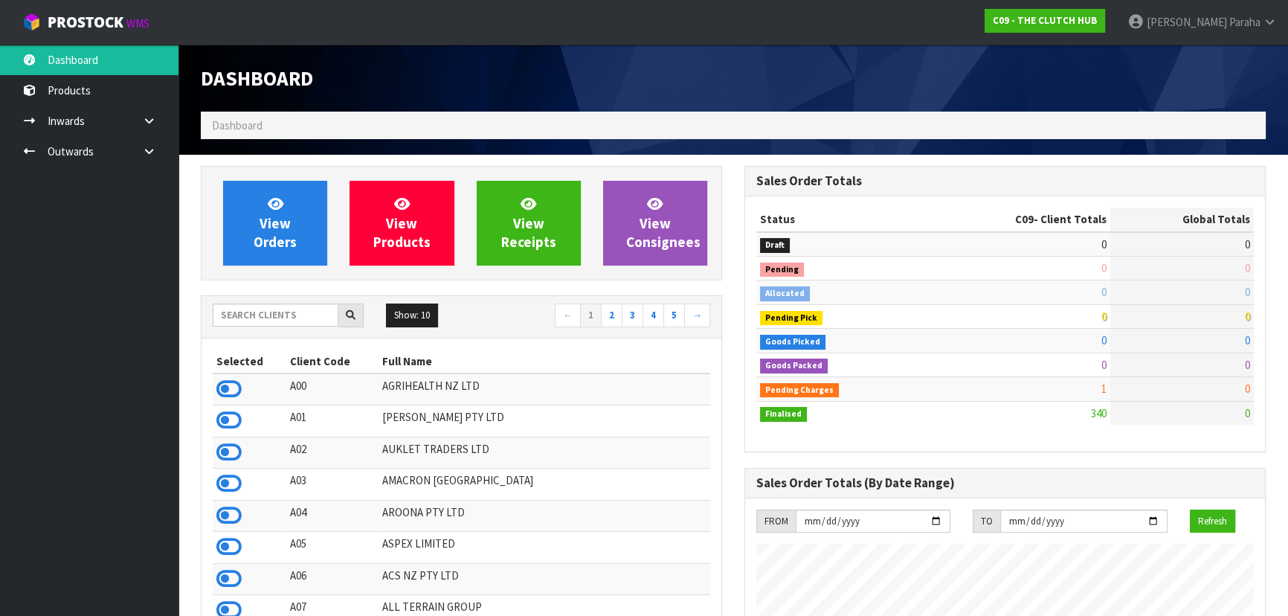
scroll to position [980, 543]
click at [260, 319] on input "text" at bounding box center [276, 314] width 126 height 23
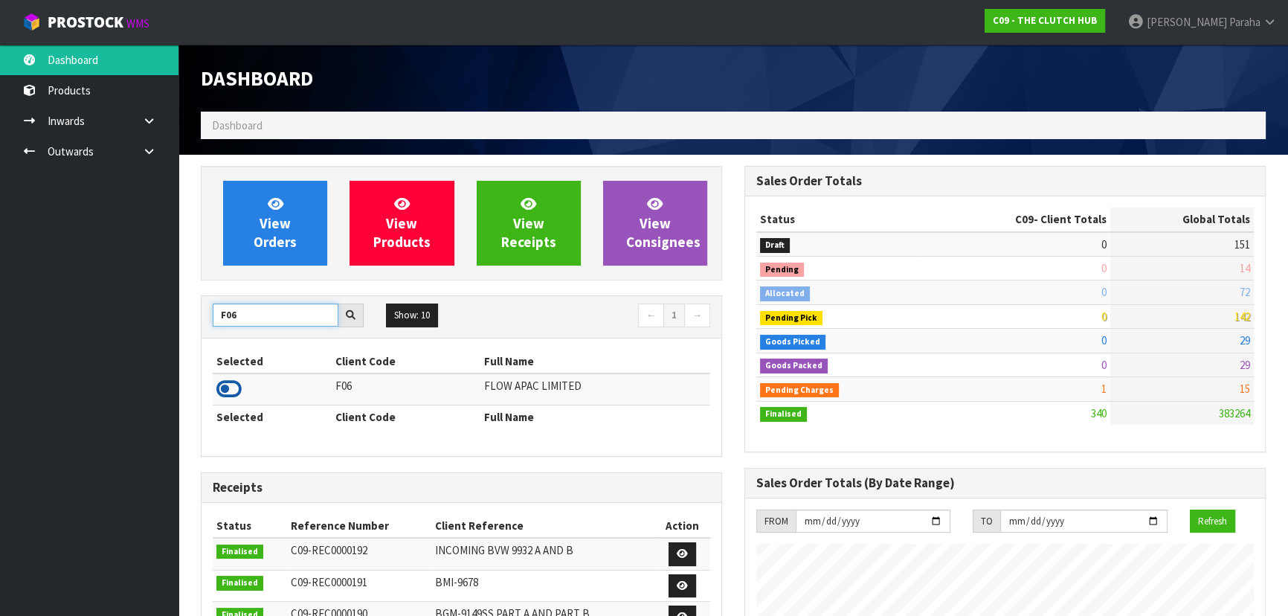
type input "F06"
click at [233, 387] on icon at bounding box center [228, 389] width 25 height 22
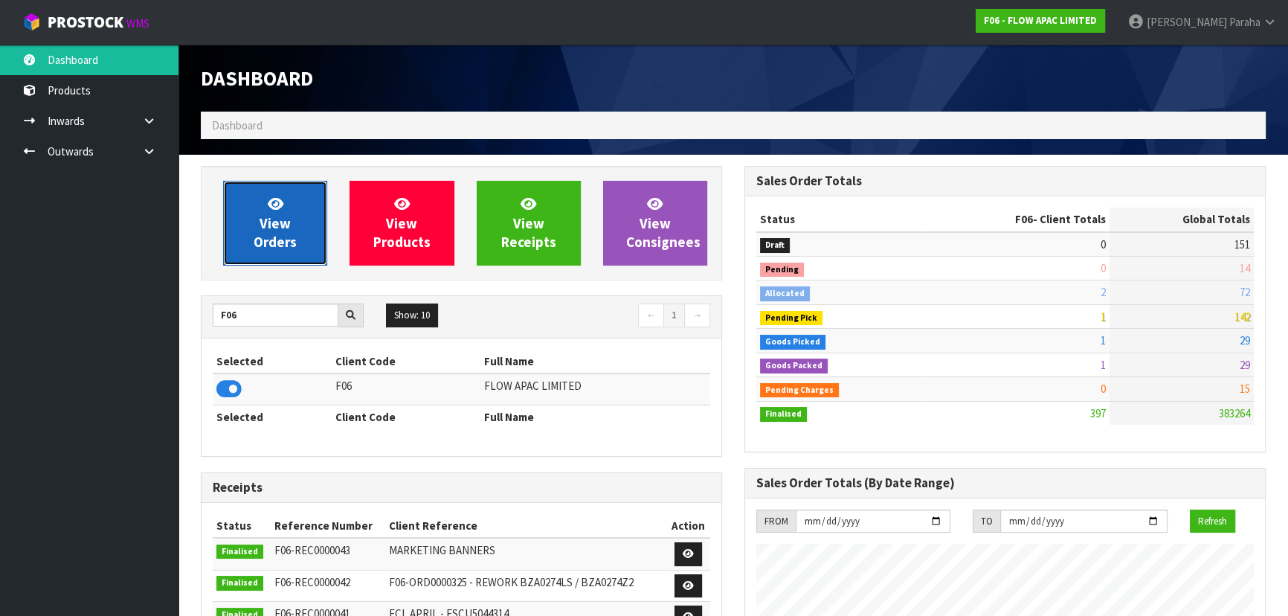
scroll to position [1124, 543]
click at [238, 256] on link "View Orders" at bounding box center [275, 223] width 104 height 85
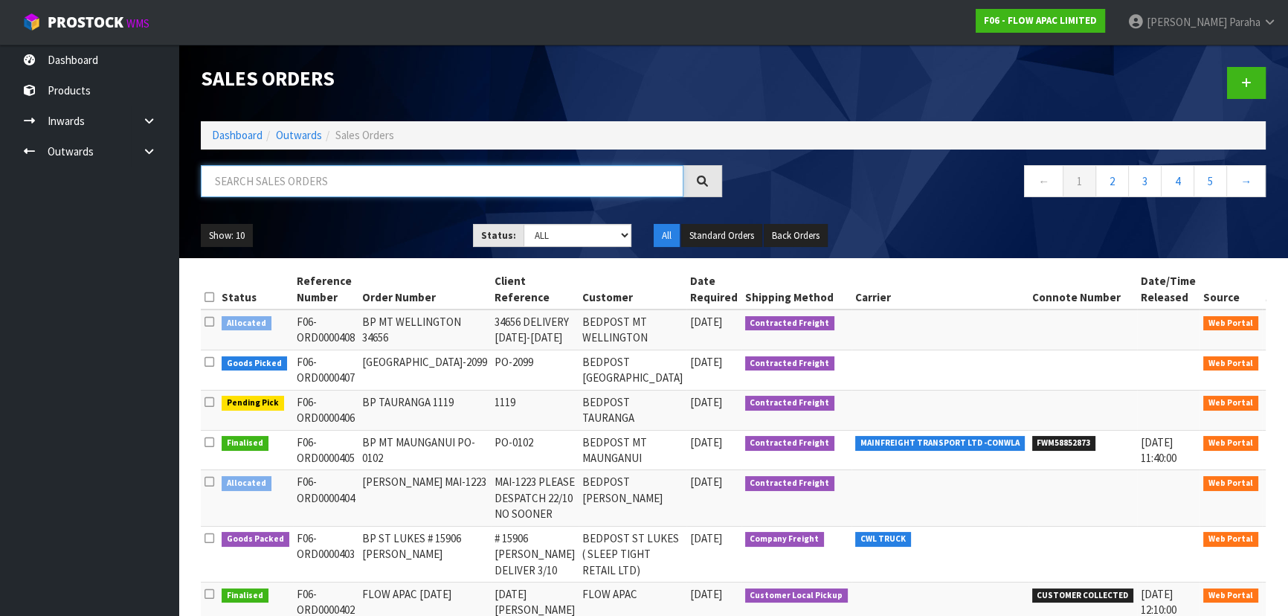
click at [274, 183] on input "text" at bounding box center [442, 181] width 482 height 32
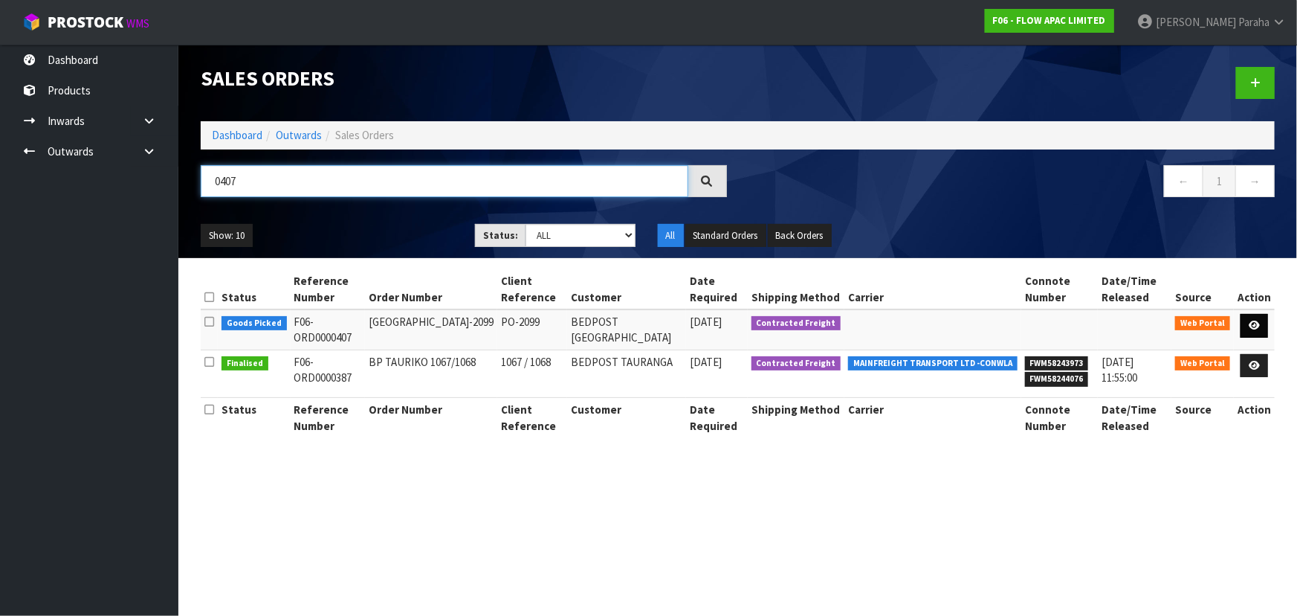
type input "0407"
click at [1260, 322] on icon at bounding box center [1254, 325] width 11 height 10
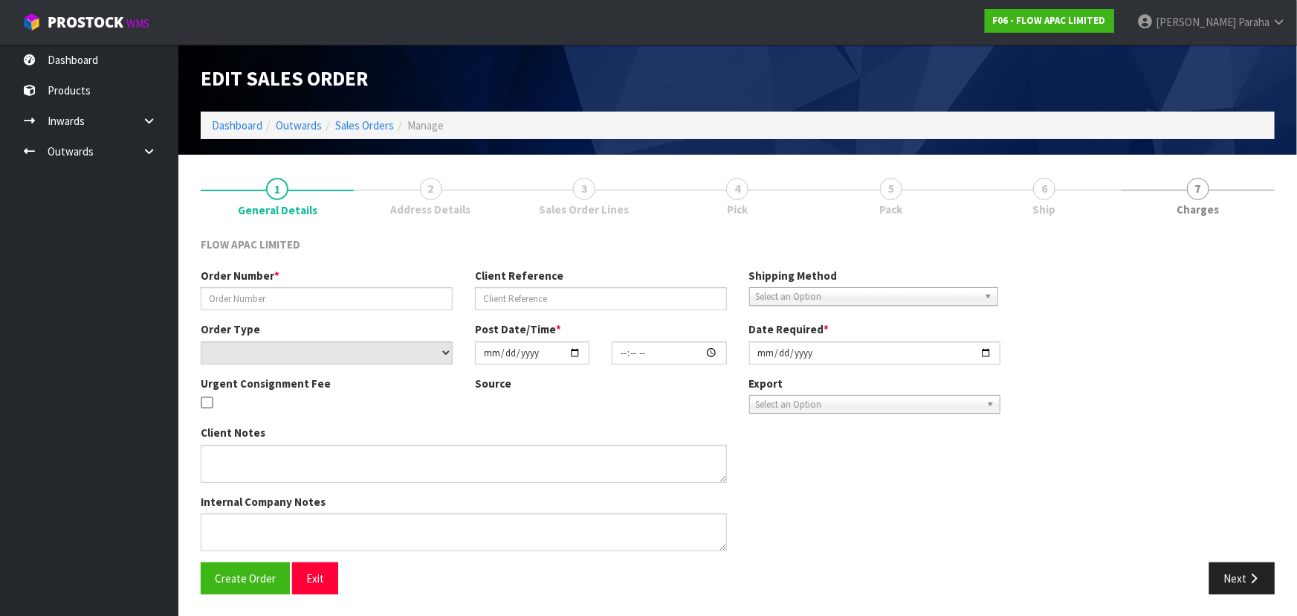
type input "BP WAIRAU PARK PO-2099"
type input "PO-2099"
select select "number:0"
type input "2025-09-29"
type input "00:40:00.000"
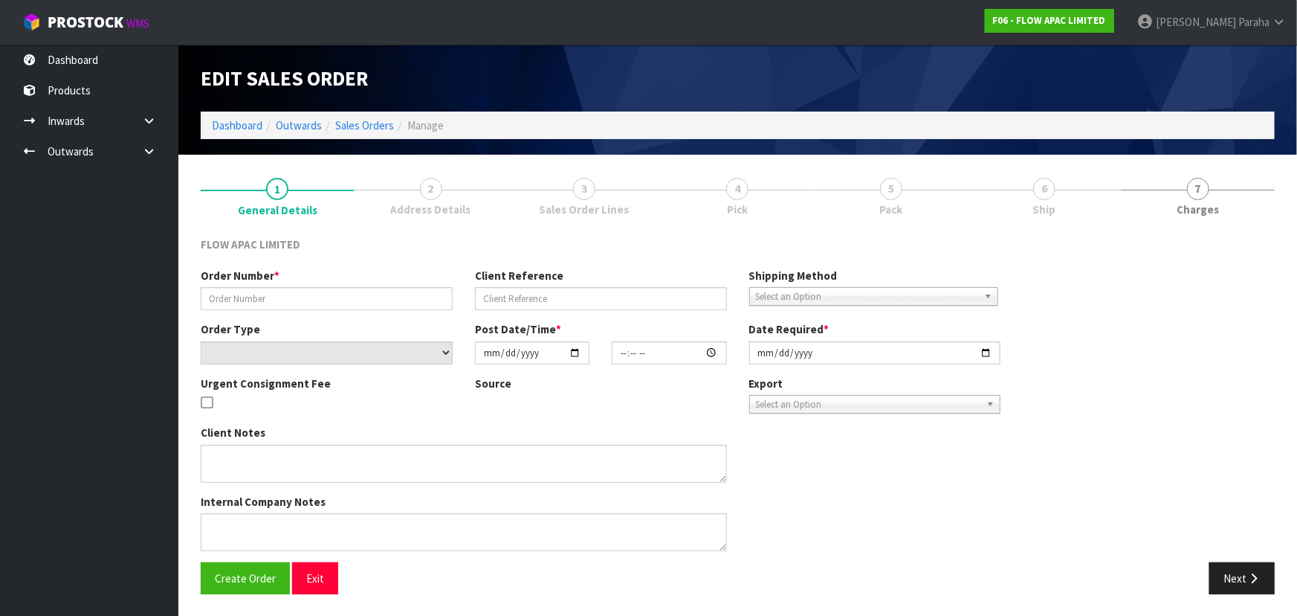
type input "2025-09-29"
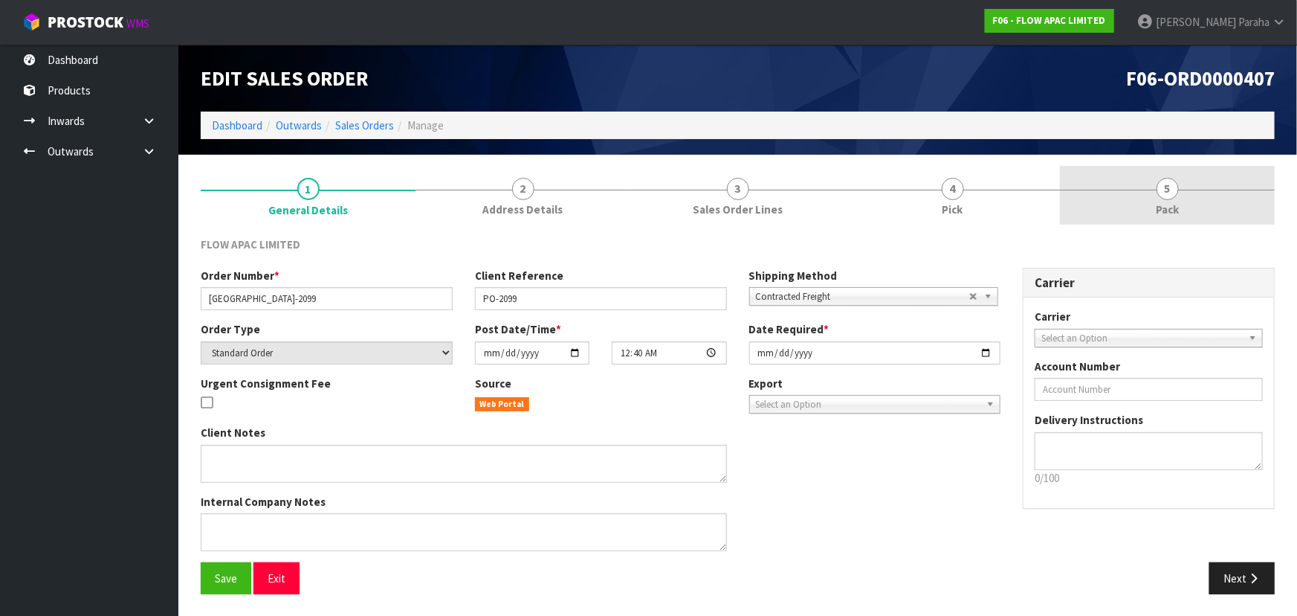
click at [1155, 187] on link "5 Pack" at bounding box center [1167, 195] width 215 height 59
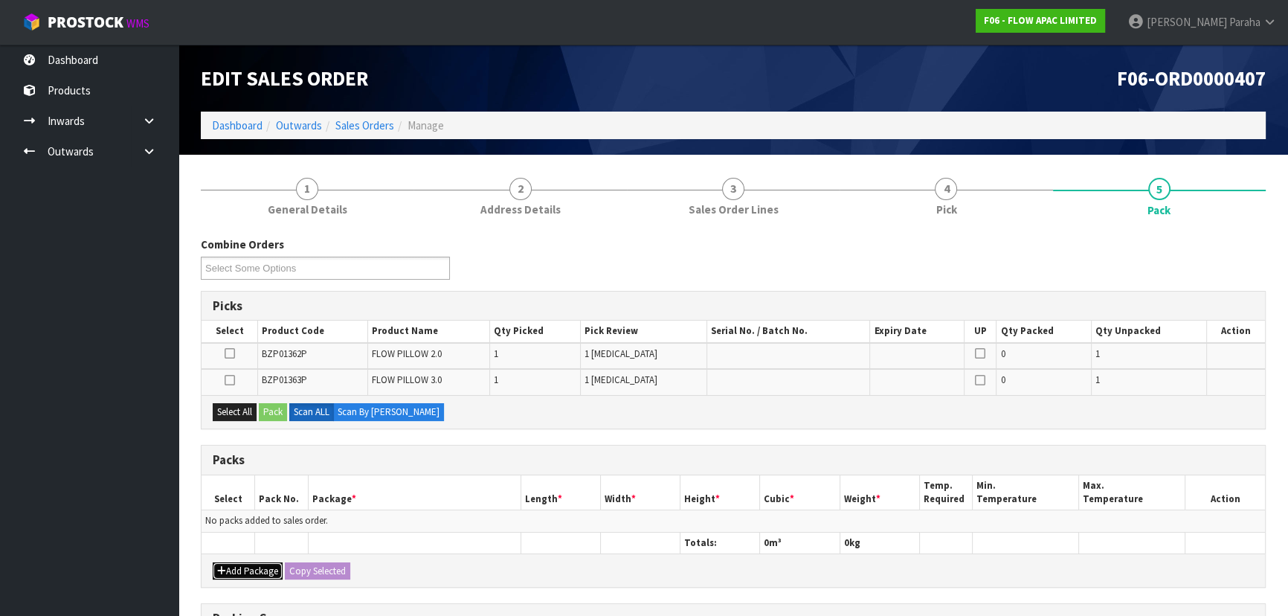
click at [261, 572] on button "Add Package" at bounding box center [248, 571] width 70 height 18
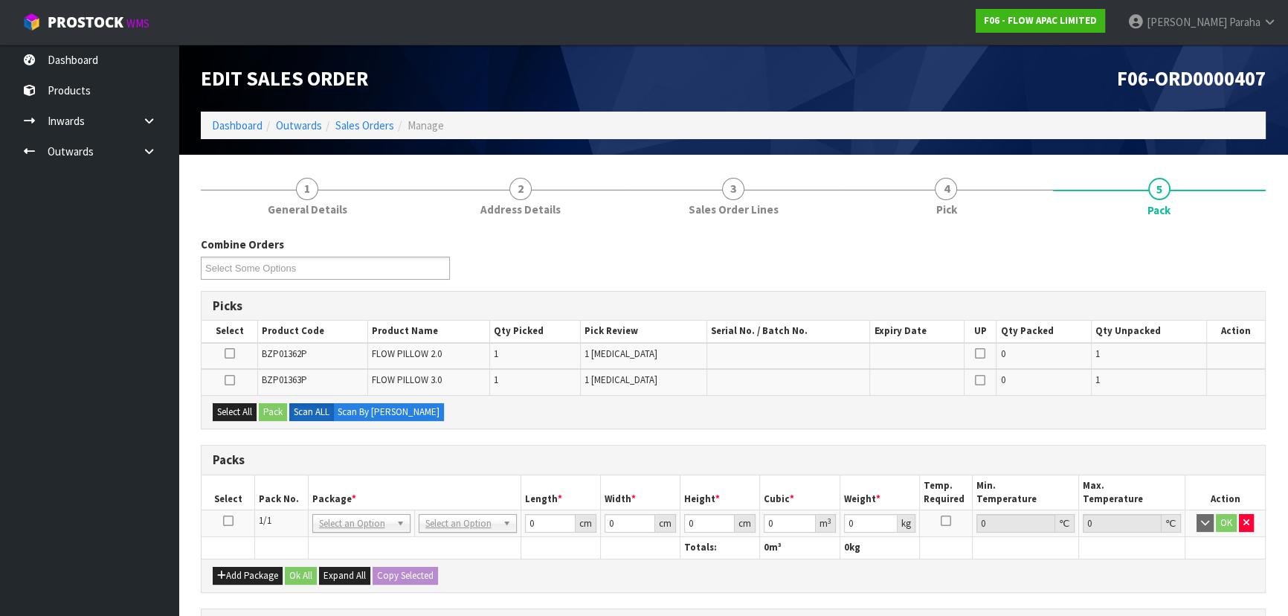
click at [230, 520] on icon at bounding box center [228, 520] width 10 height 1
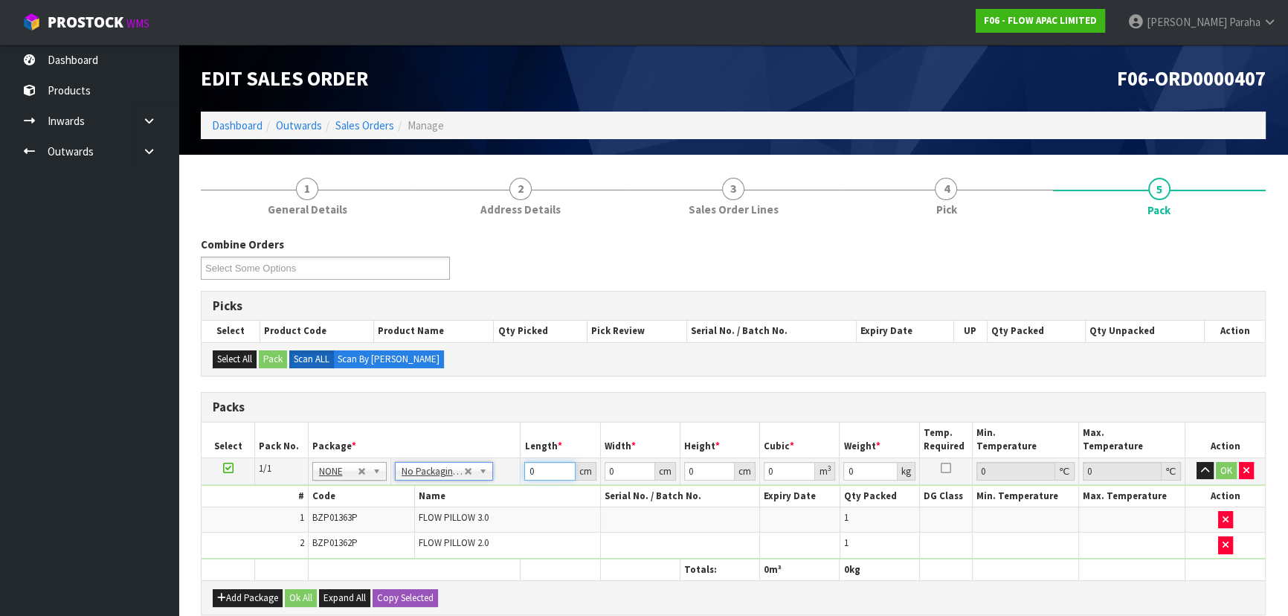
click at [535, 474] on input "0" at bounding box center [549, 471] width 51 height 19
type input "61"
type input "44"
type input "3"
type input "0.008052"
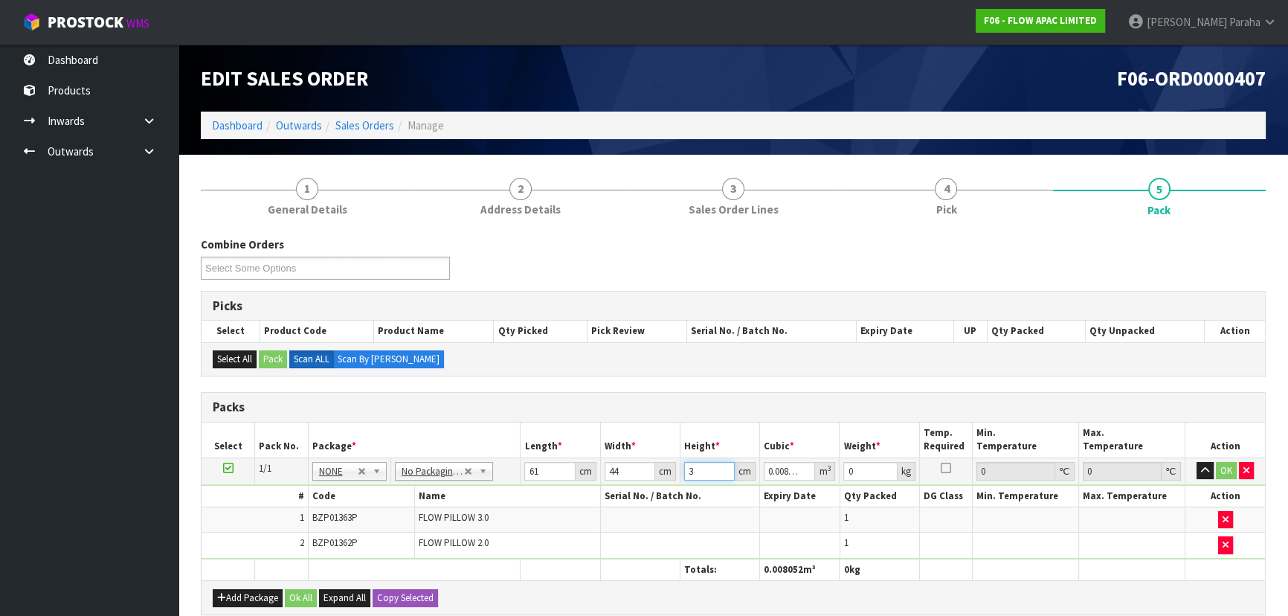
type input "34"
type input "0.091256"
type input "34"
type input "7"
click at [1196, 462] on button "button" at bounding box center [1204, 471] width 17 height 18
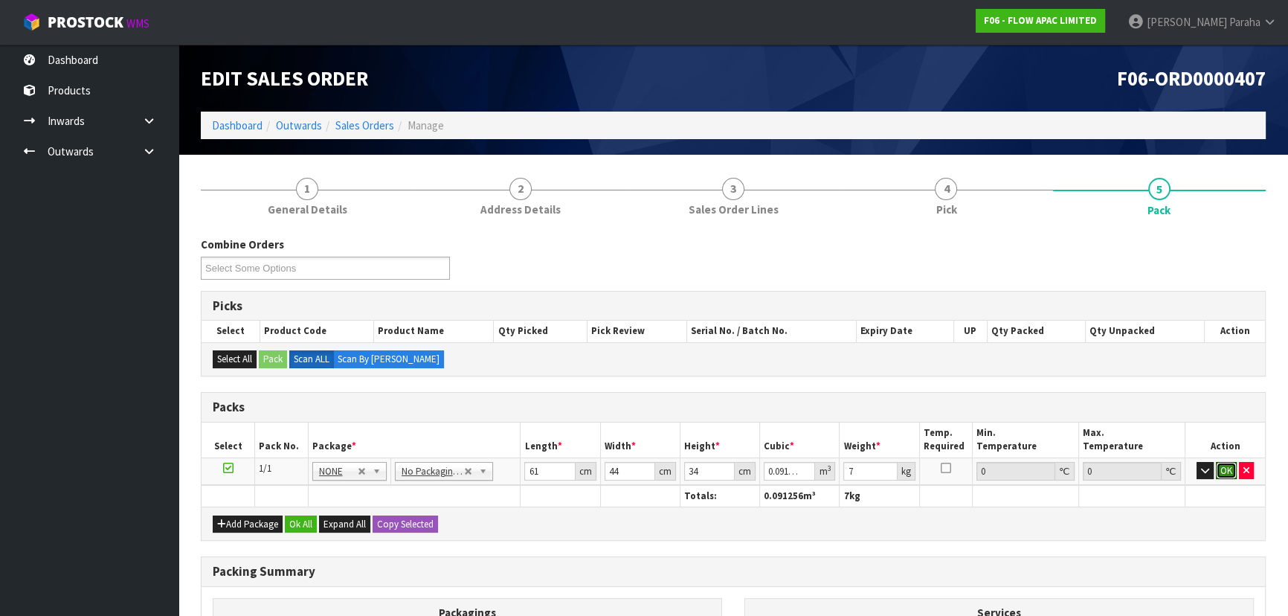
click button "OK" at bounding box center [1225, 471] width 21 height 18
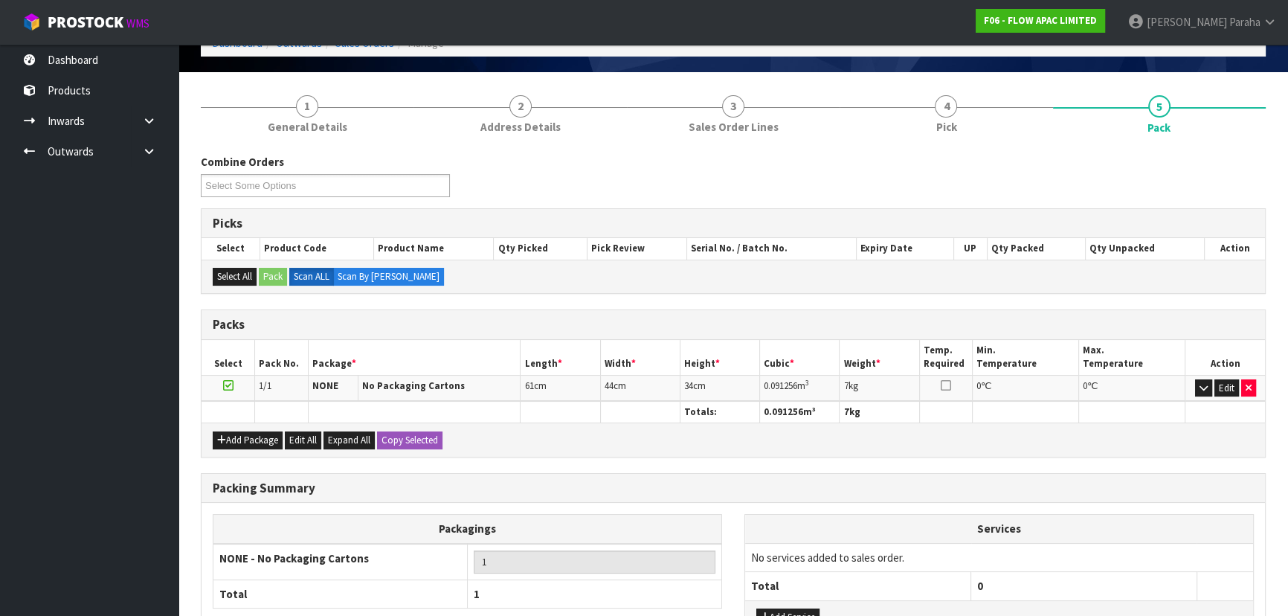
scroll to position [202, 0]
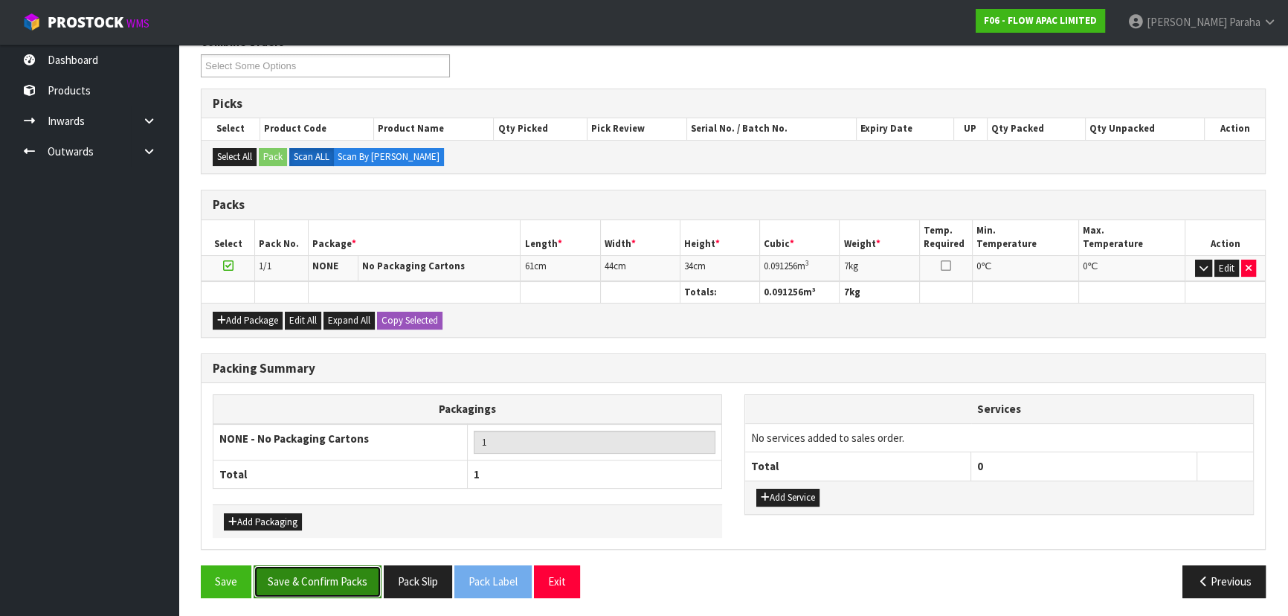
click at [341, 584] on button "Save & Confirm Packs" at bounding box center [318, 581] width 128 height 32
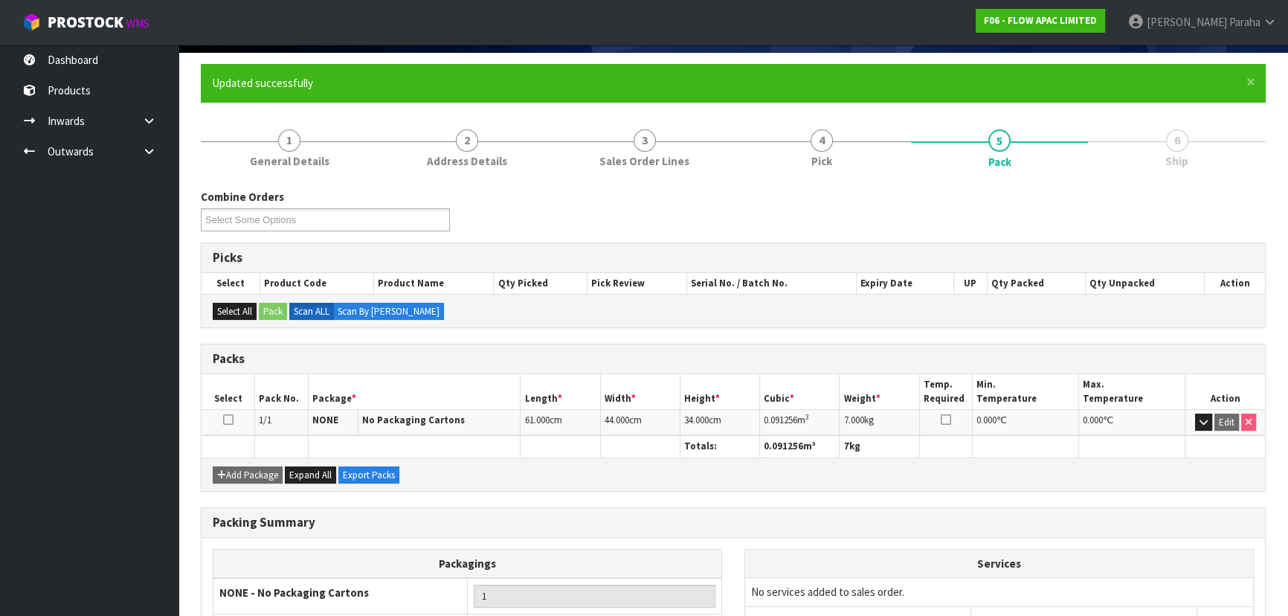
scroll to position [223, 0]
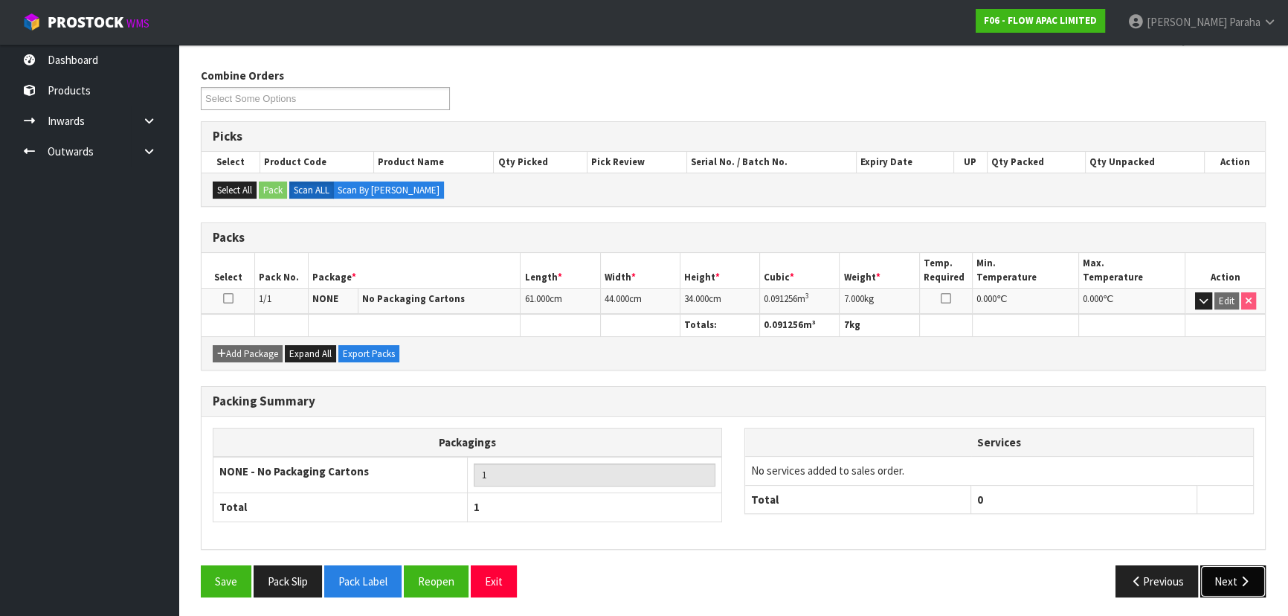
click at [1236, 581] on button "Next" at bounding box center [1232, 581] width 65 height 32
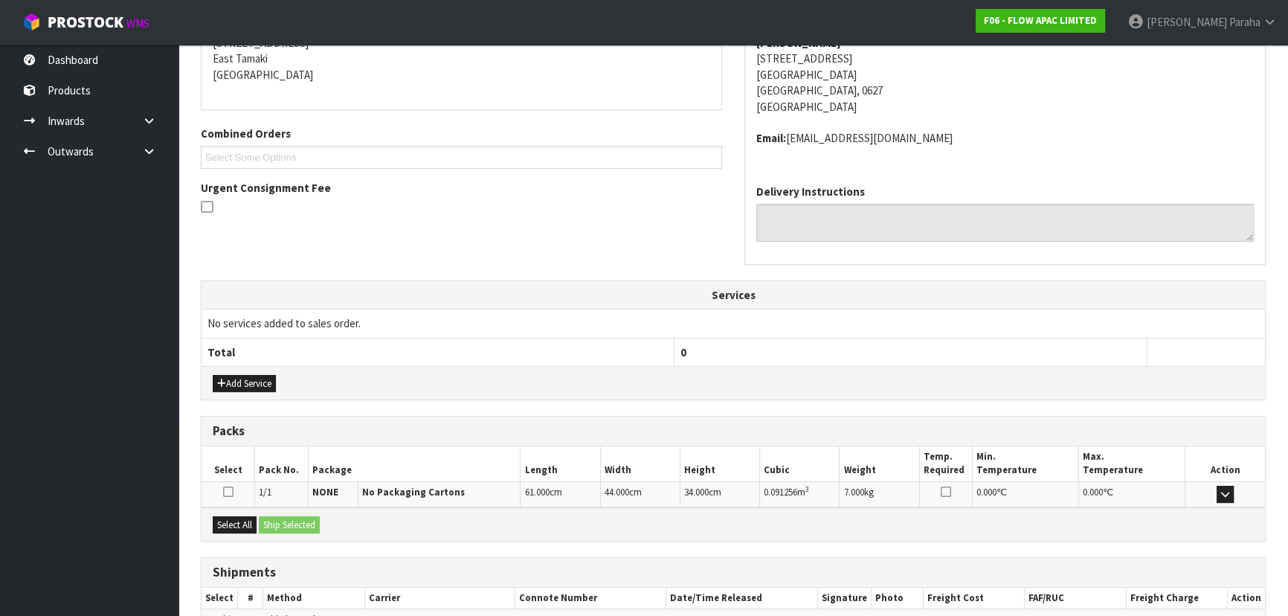
scroll to position [395, 0]
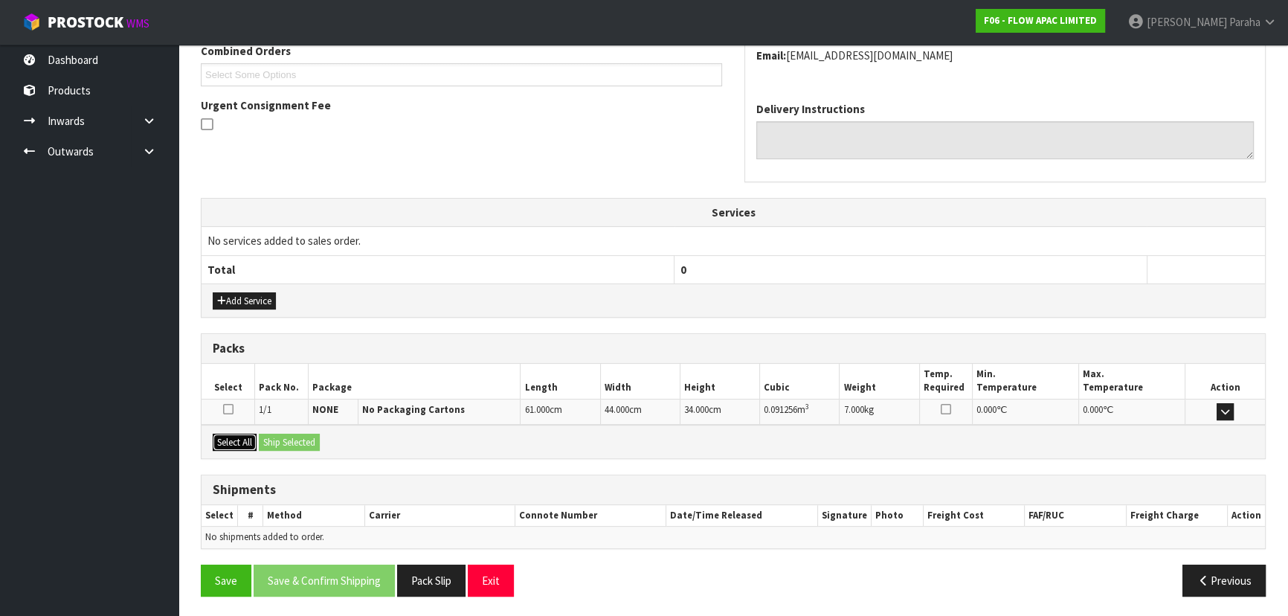
click at [245, 440] on button "Select All" at bounding box center [235, 442] width 44 height 18
click at [317, 441] on button "Ship Selected" at bounding box center [289, 442] width 61 height 18
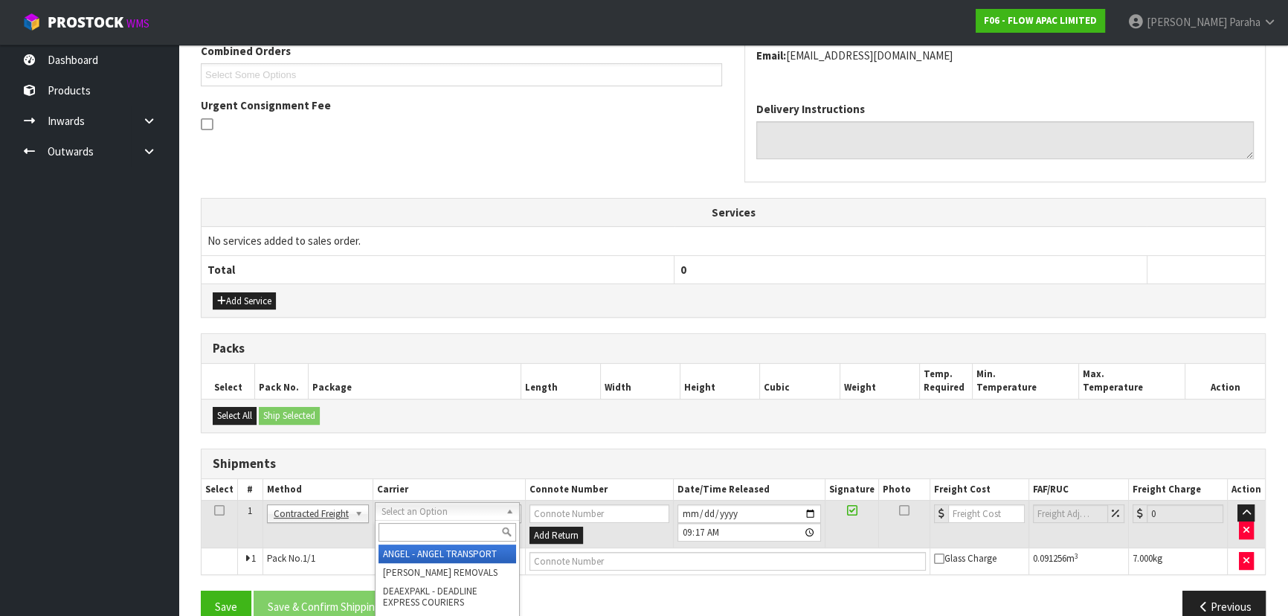
click at [430, 533] on input "text" at bounding box center [447, 532] width 138 height 19
type input "n"
type input "p"
type input "nzp"
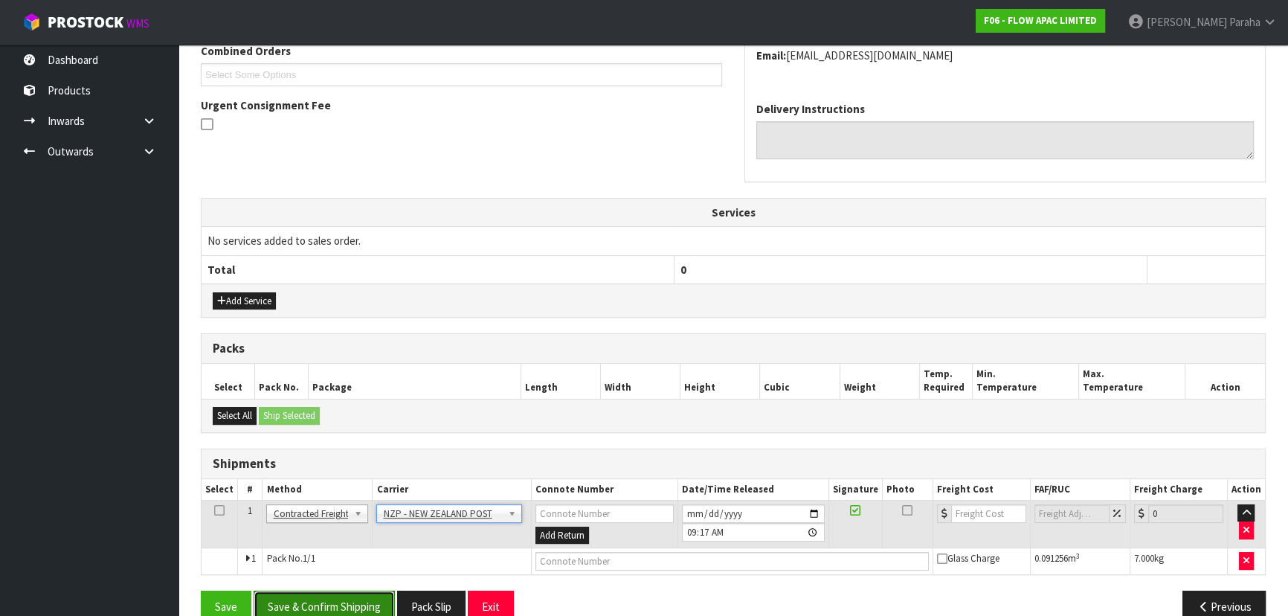
click at [352, 591] on button "Save & Confirm Shipping" at bounding box center [324, 606] width 141 height 32
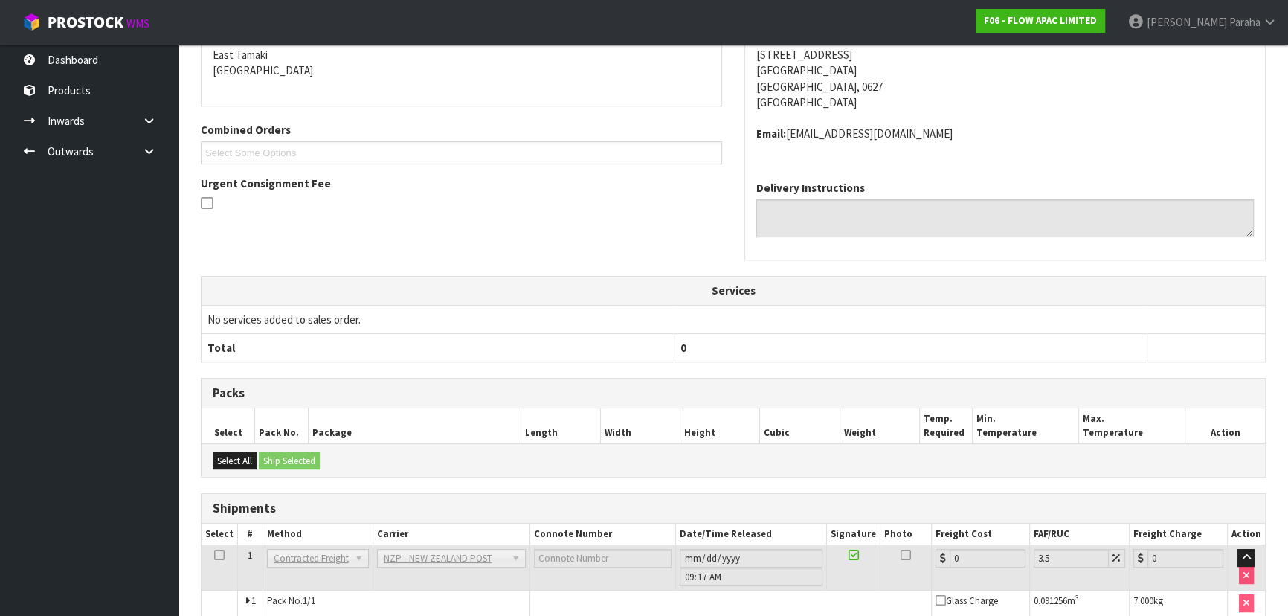
scroll to position [401, 0]
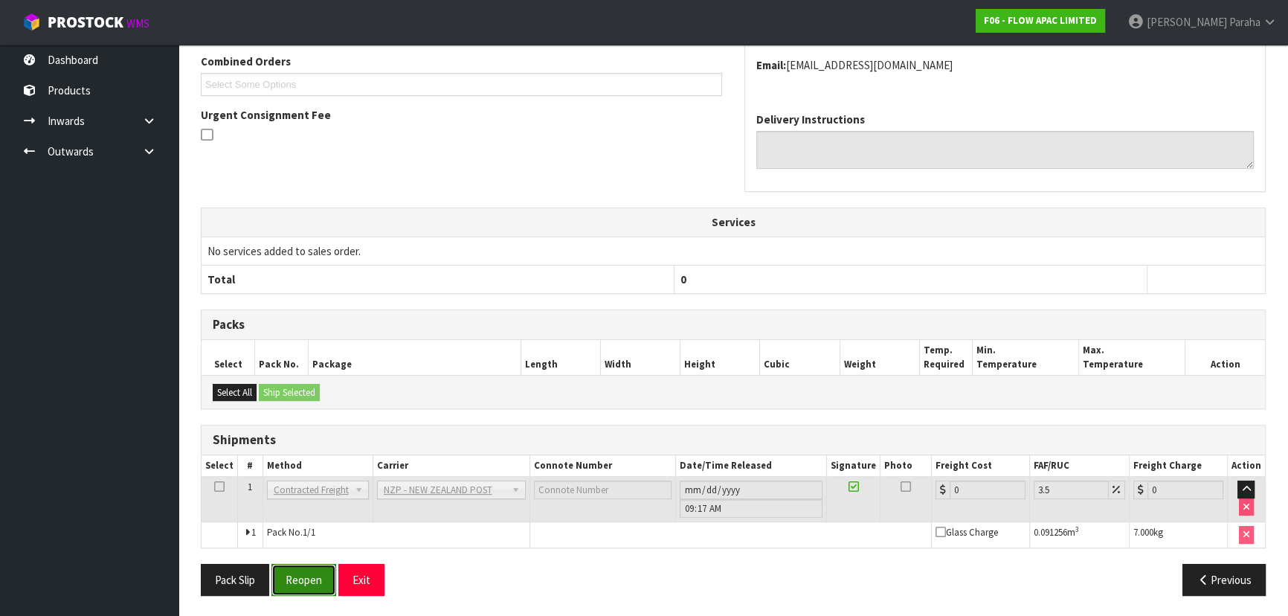
click at [310, 581] on button "Reopen" at bounding box center [303, 579] width 65 height 32
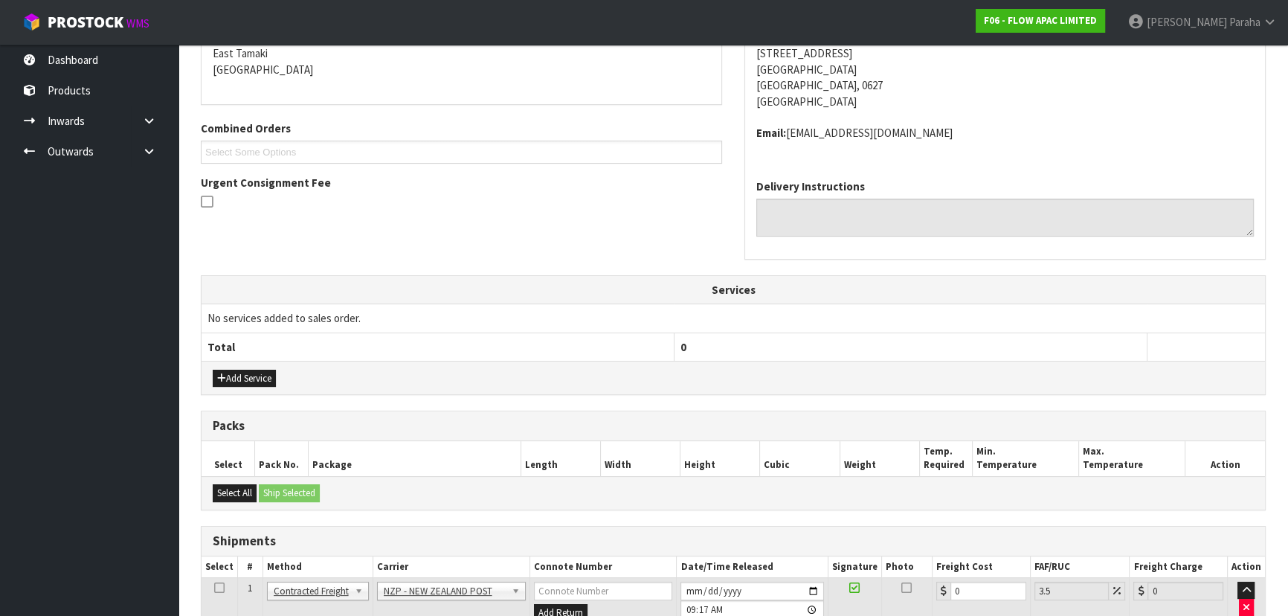
scroll to position [385, 0]
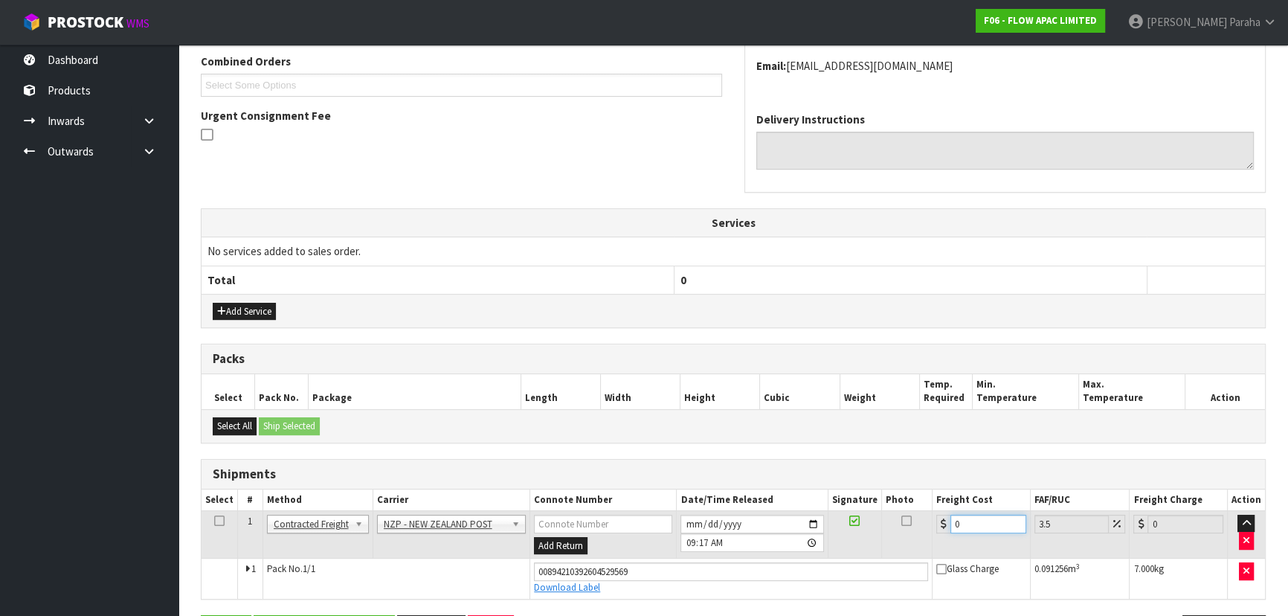
click at [992, 520] on input "0" at bounding box center [988, 523] width 76 height 19
type input "4"
type input "4.14"
type input "4.3"
type input "4.45"
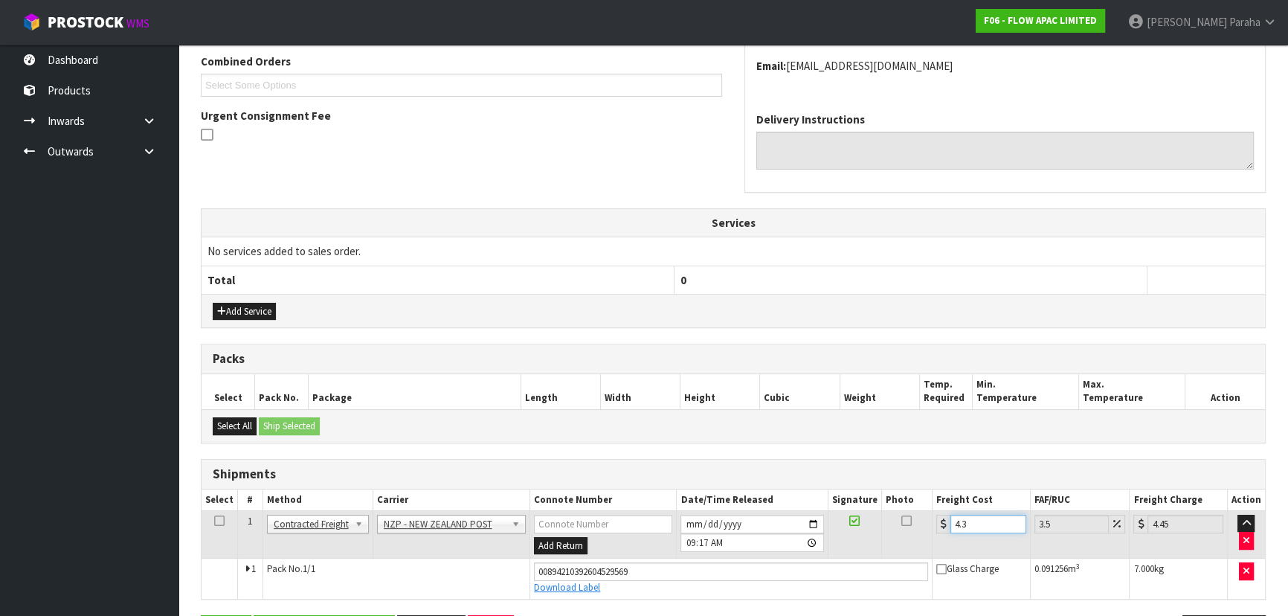
type input "4.33"
type input "4.48"
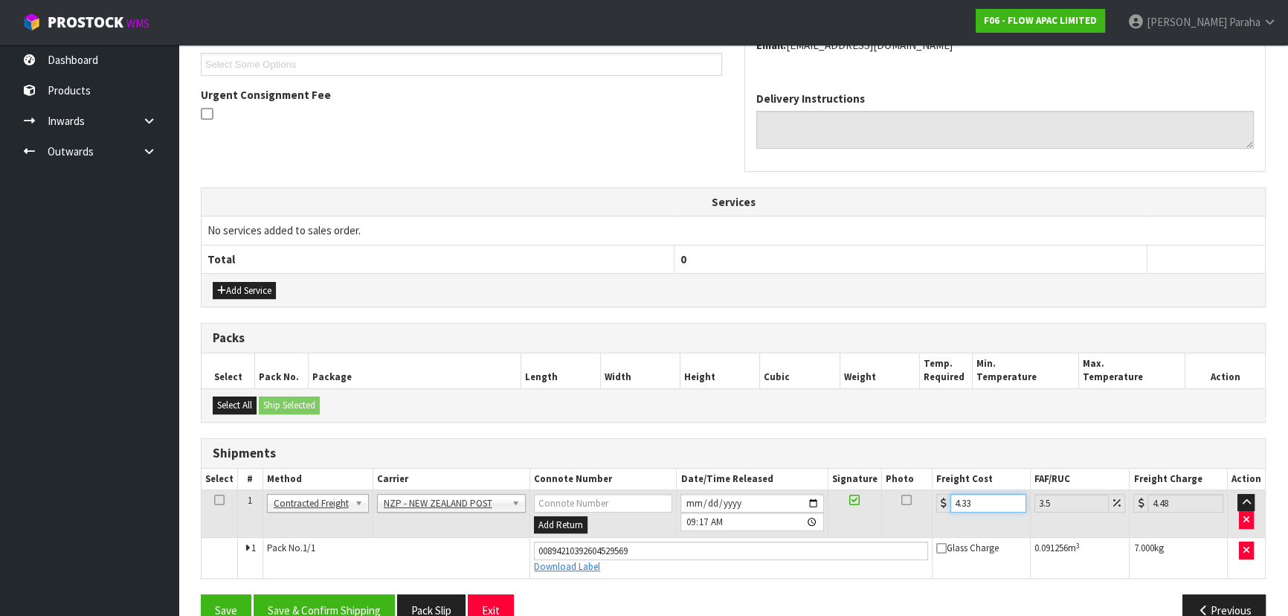
scroll to position [436, 0]
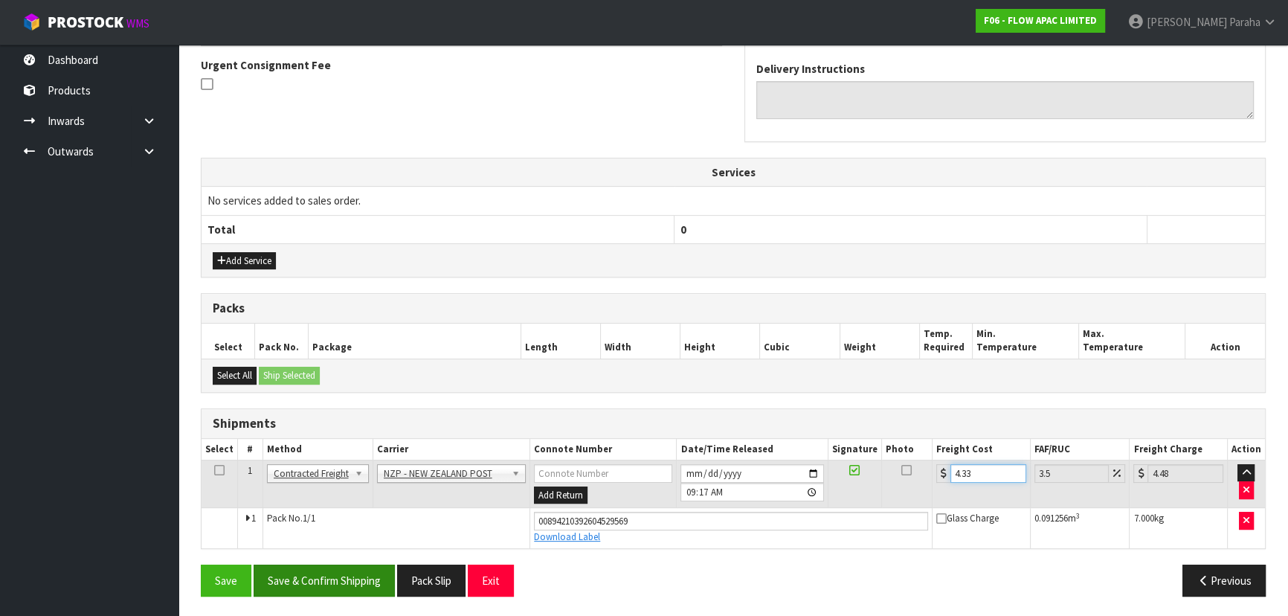
type input "4.33"
click at [319, 570] on button "Save & Confirm Shipping" at bounding box center [324, 580] width 141 height 32
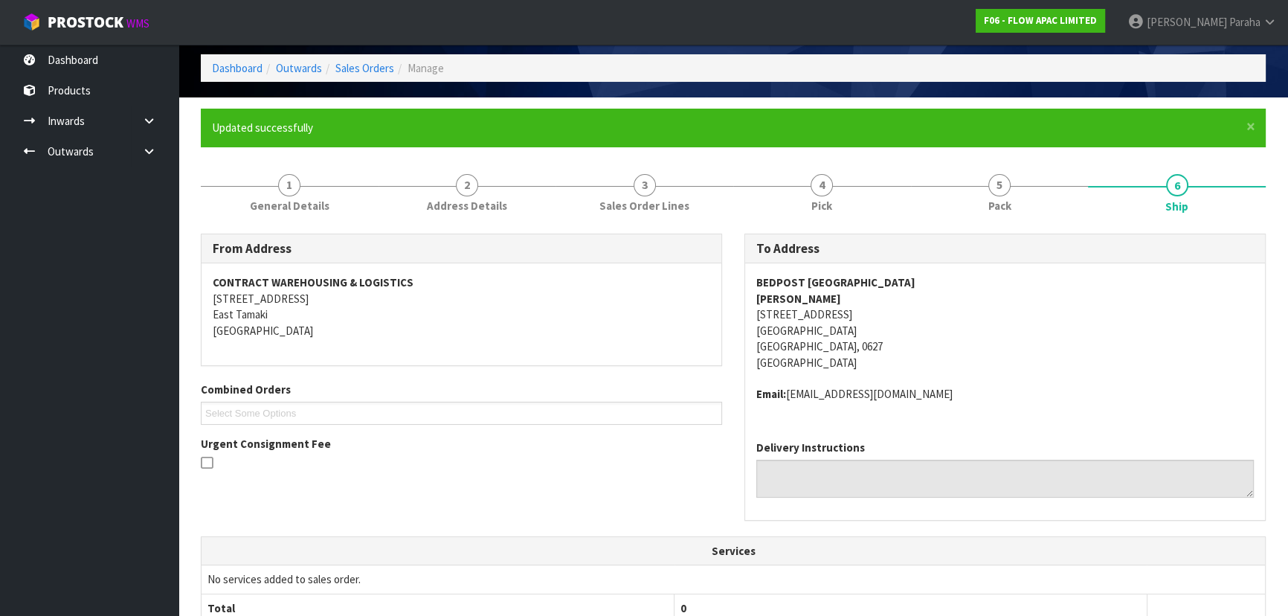
scroll to position [0, 0]
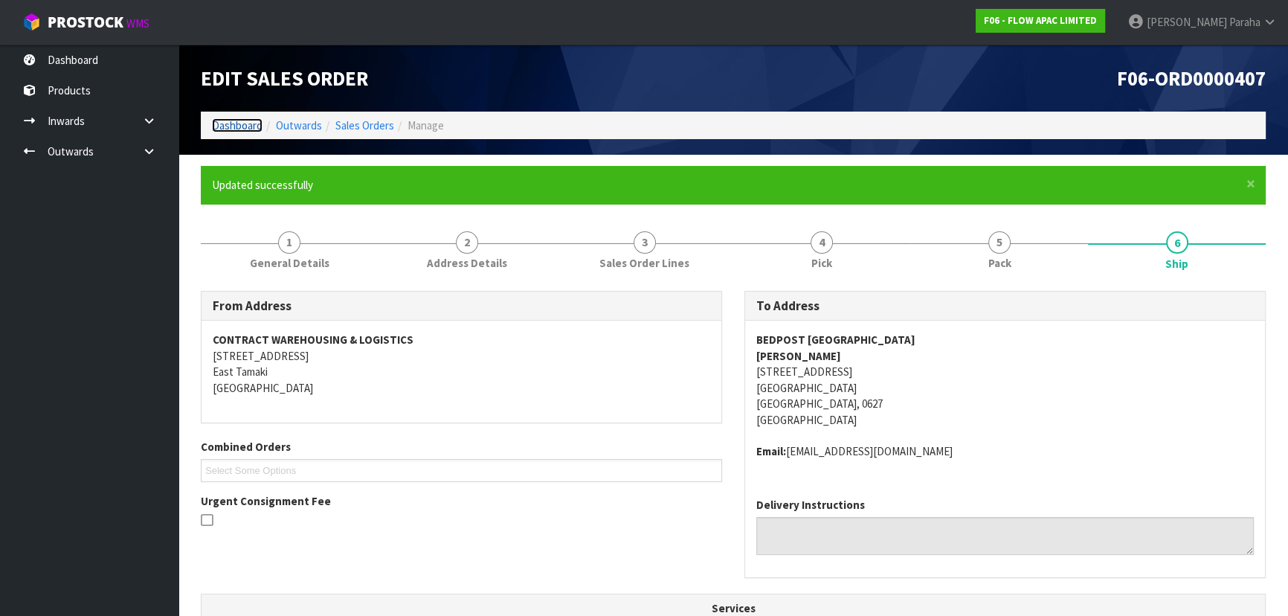
click at [216, 125] on link "Dashboard" at bounding box center [237, 125] width 51 height 14
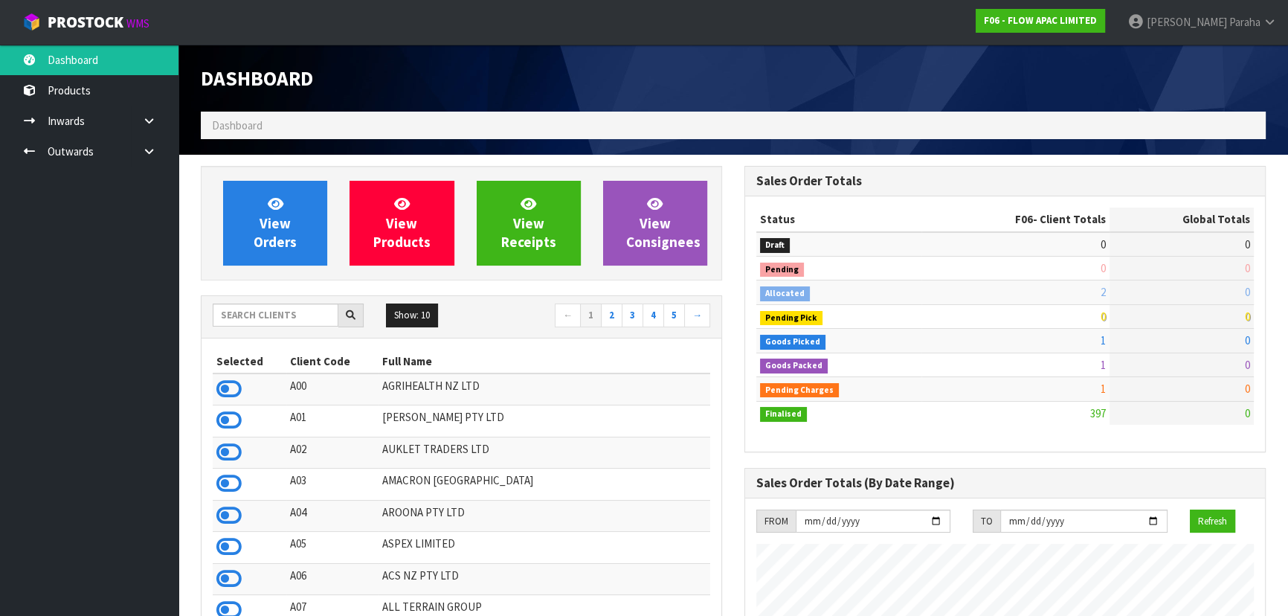
scroll to position [1124, 543]
click at [253, 314] on input "text" at bounding box center [276, 314] width 126 height 23
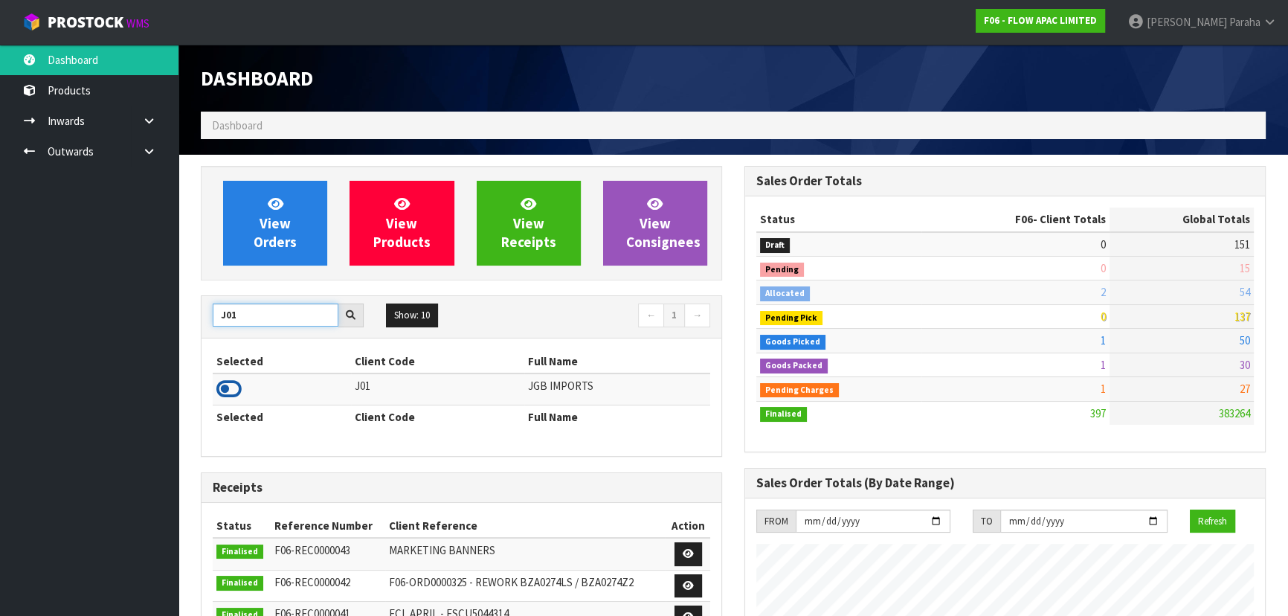
type input "J01"
click at [230, 393] on icon at bounding box center [228, 389] width 25 height 22
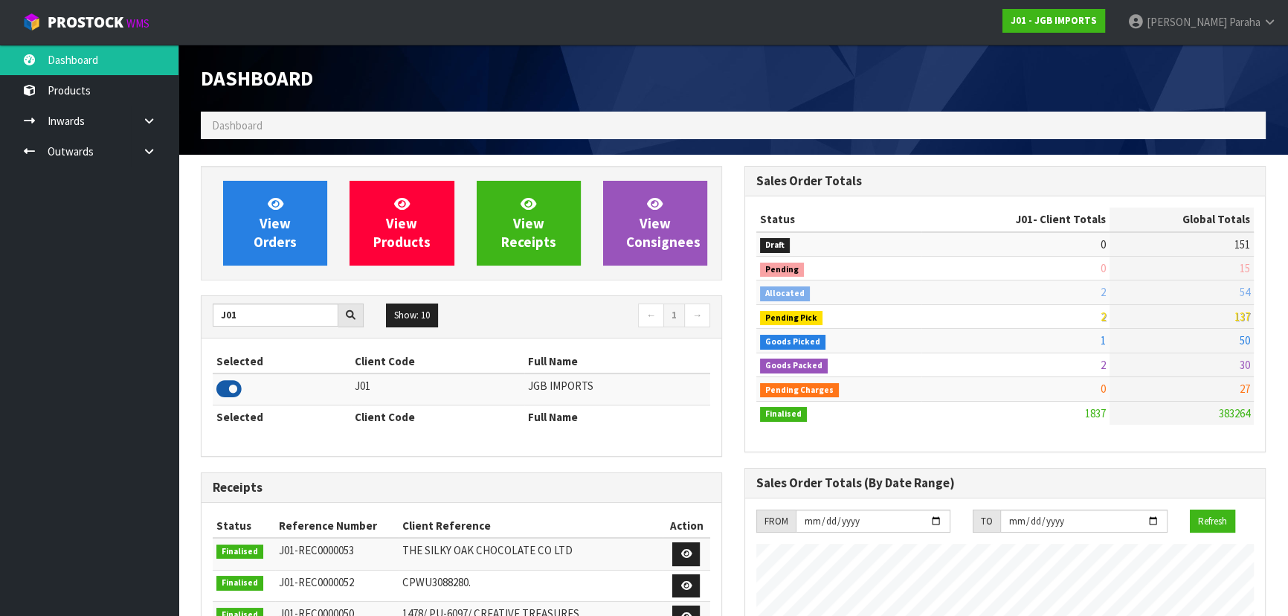
scroll to position [1076, 543]
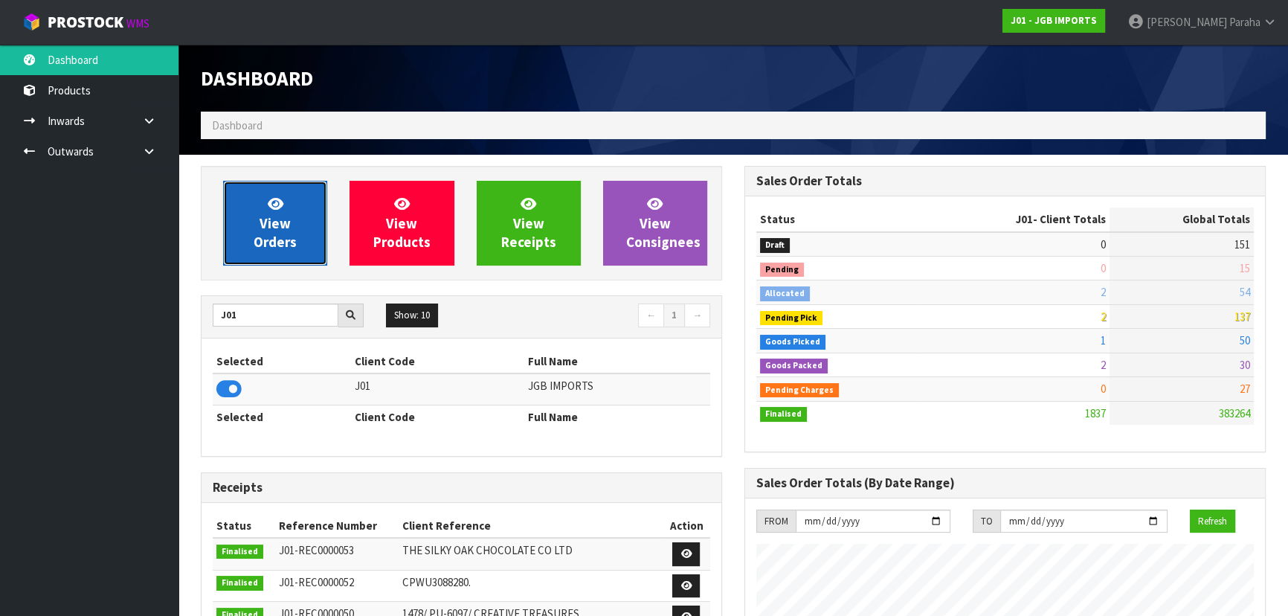
click at [311, 213] on link "View Orders" at bounding box center [275, 223] width 104 height 85
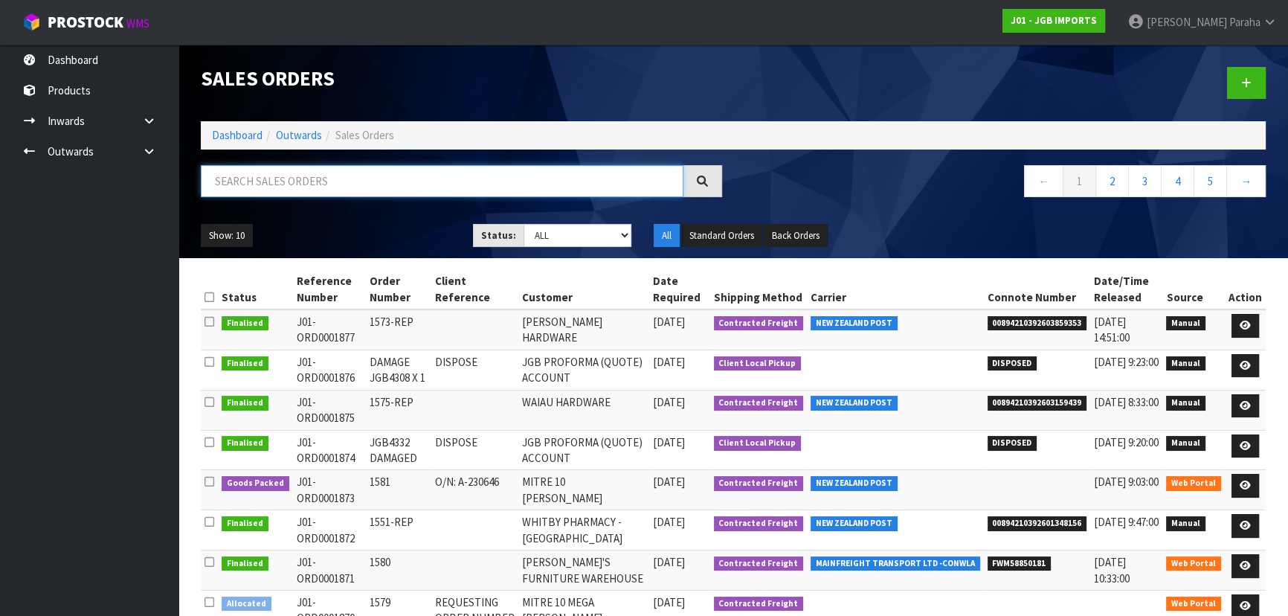
click at [319, 183] on input "text" at bounding box center [442, 181] width 482 height 32
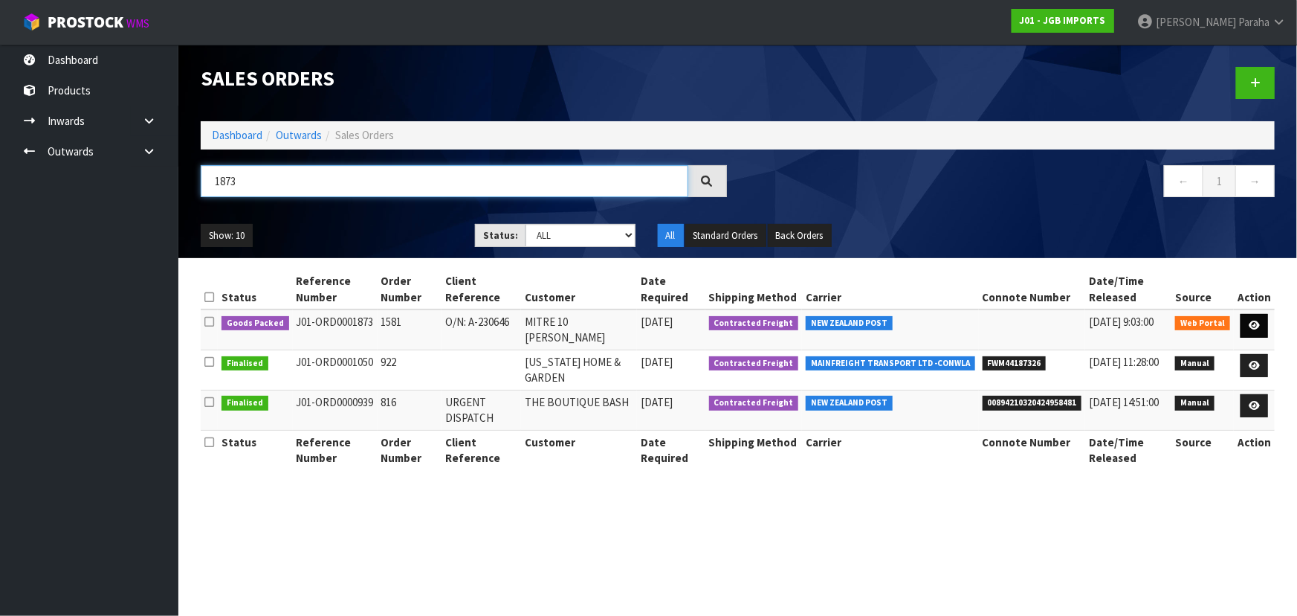
type input "1873"
click at [1259, 316] on link at bounding box center [1255, 326] width 28 height 24
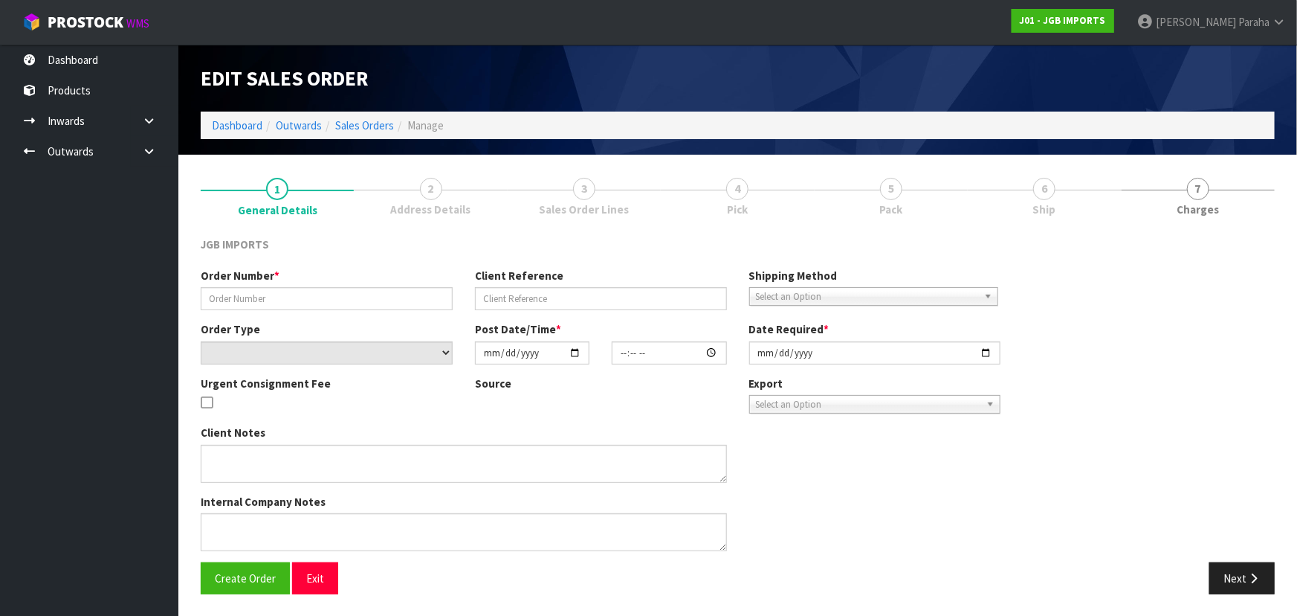
type input "1581"
type input "O/N: A-230646"
select select "number:0"
type input "2025-09-18"
type input "10:06:00.000"
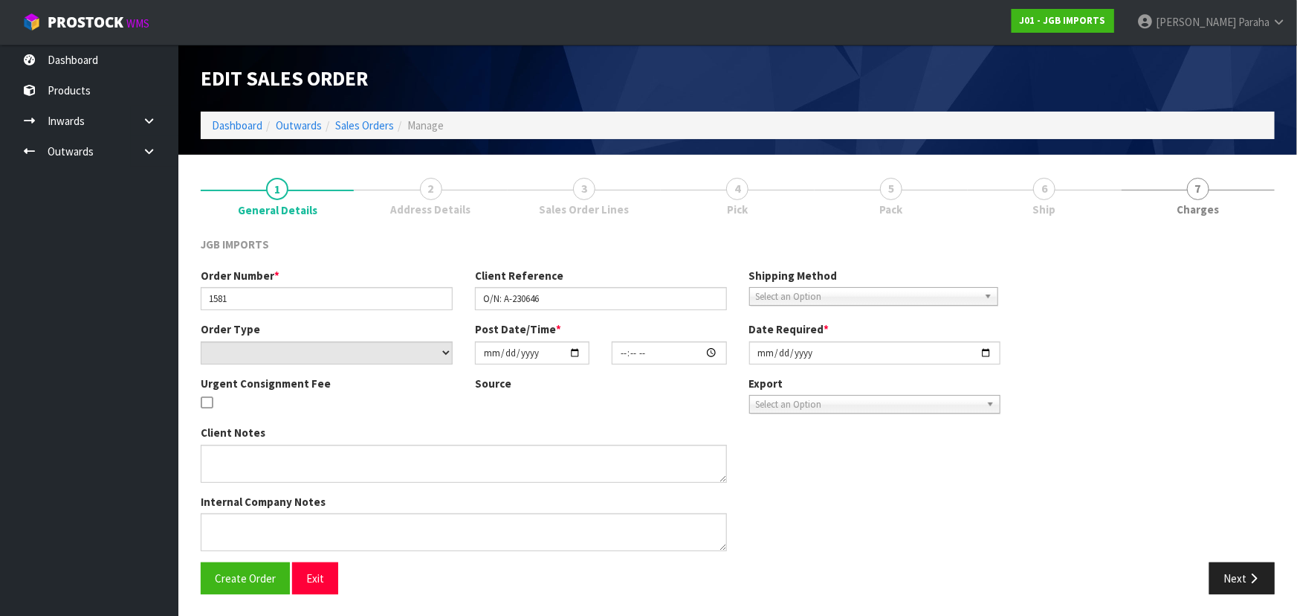
type input "2025-09-26"
type textarea "FREIGHT FREE….SHOW FREIGHT WITH 100% DISCOUNT REQUEST ORDER NUMBER BEFORE SENDI…"
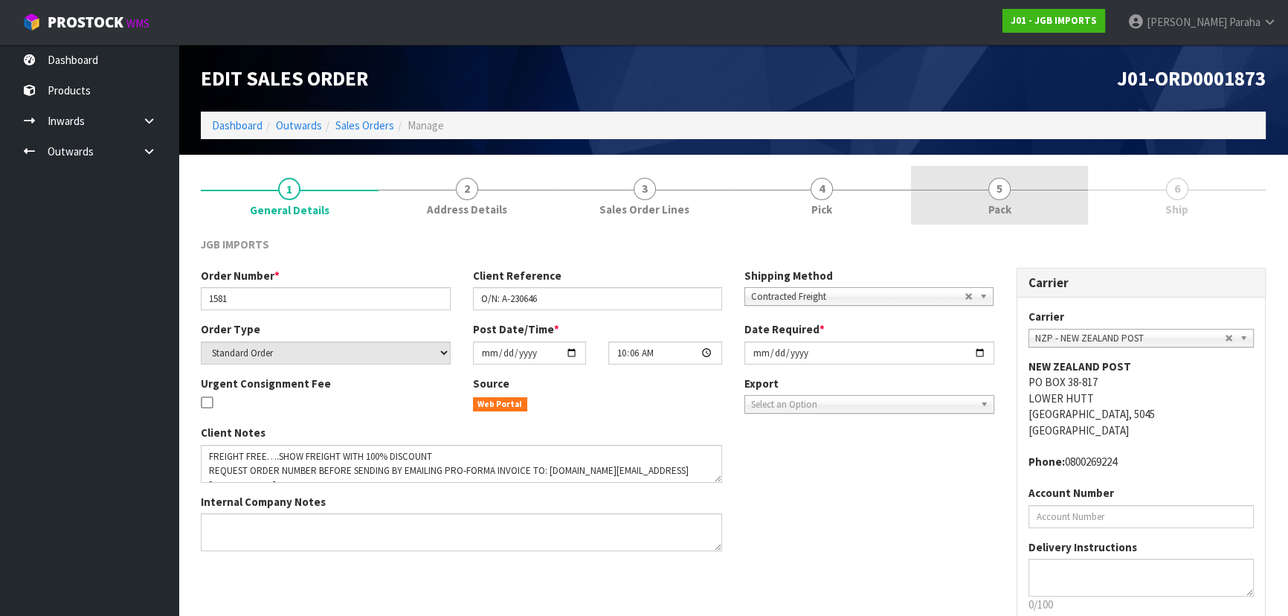
click at [1012, 198] on link "5 Pack" at bounding box center [1000, 195] width 178 height 59
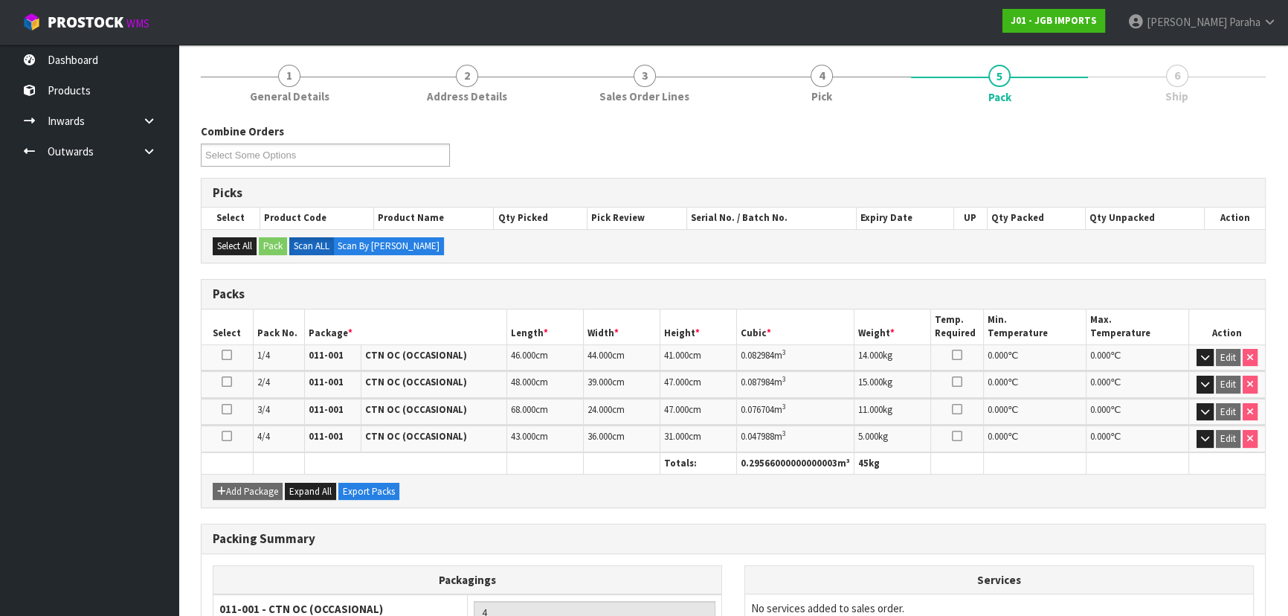
scroll to position [251, 0]
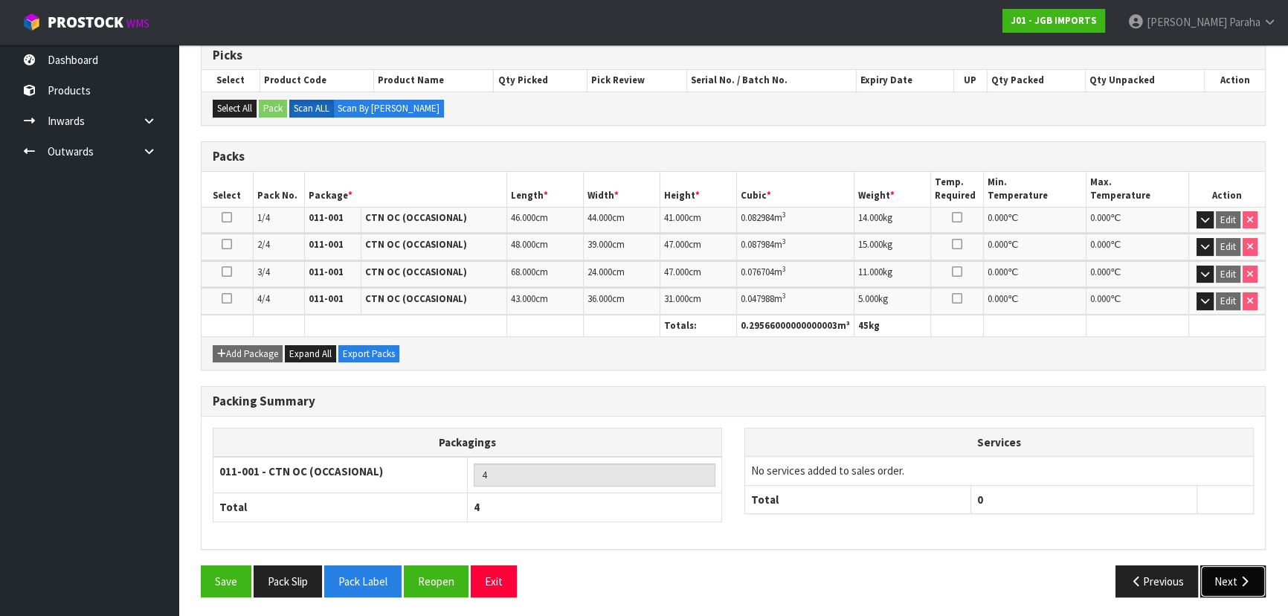
click at [1234, 572] on button "Next" at bounding box center [1232, 581] width 65 height 32
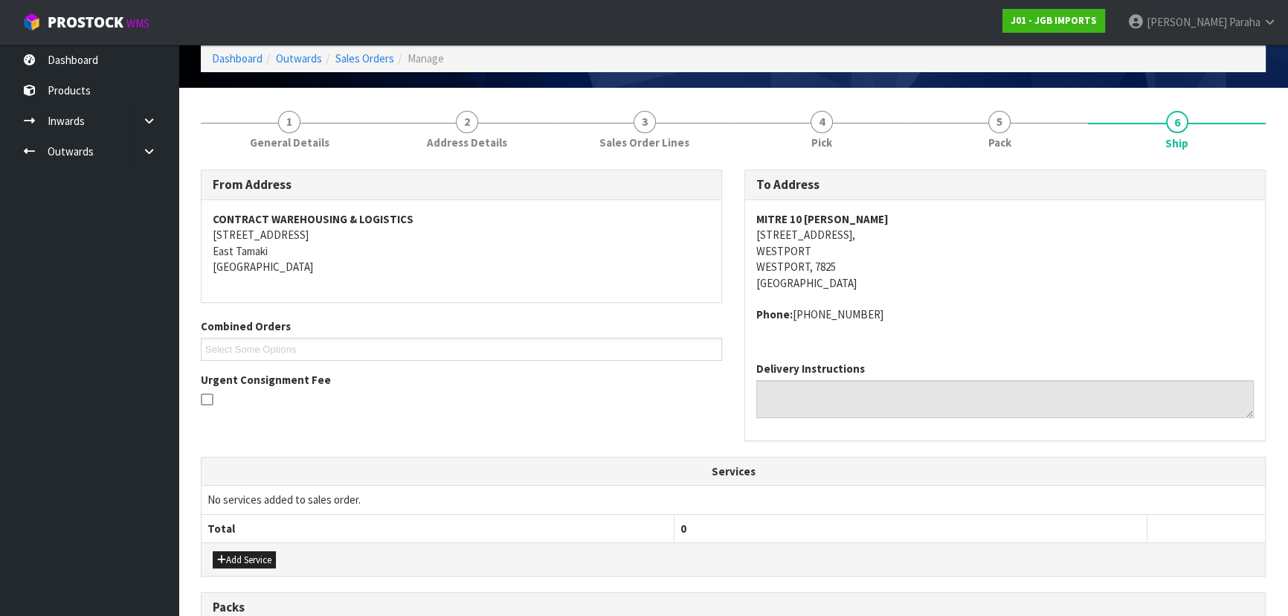
scroll to position [135, 0]
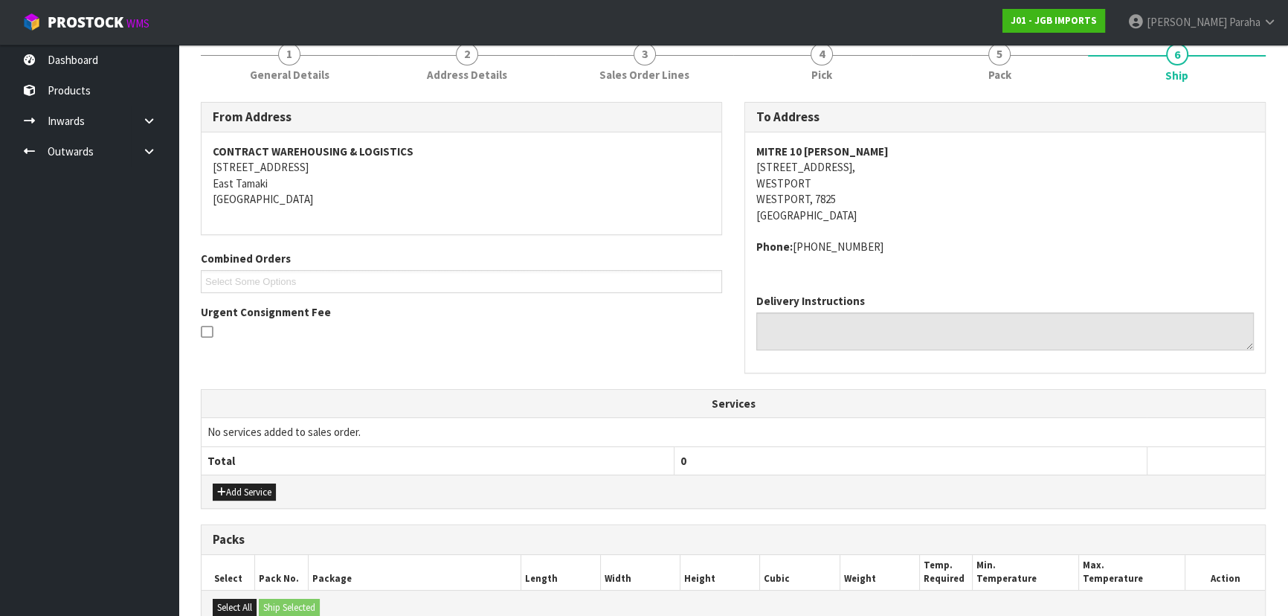
click at [885, 147] on strong "MITRE 10 MARTIN WESTPORT" at bounding box center [822, 151] width 132 height 14
click at [911, 146] on address "MITRE 10 MARTIN WESTPORT 47 PALMERSTON STREET, WESTPORT WESTPORT, 7825 New Zeal…" at bounding box center [1004, 183] width 497 height 80
click at [885, 150] on strong "MITRE 10 MARTIN WESTPORT" at bounding box center [822, 151] width 132 height 14
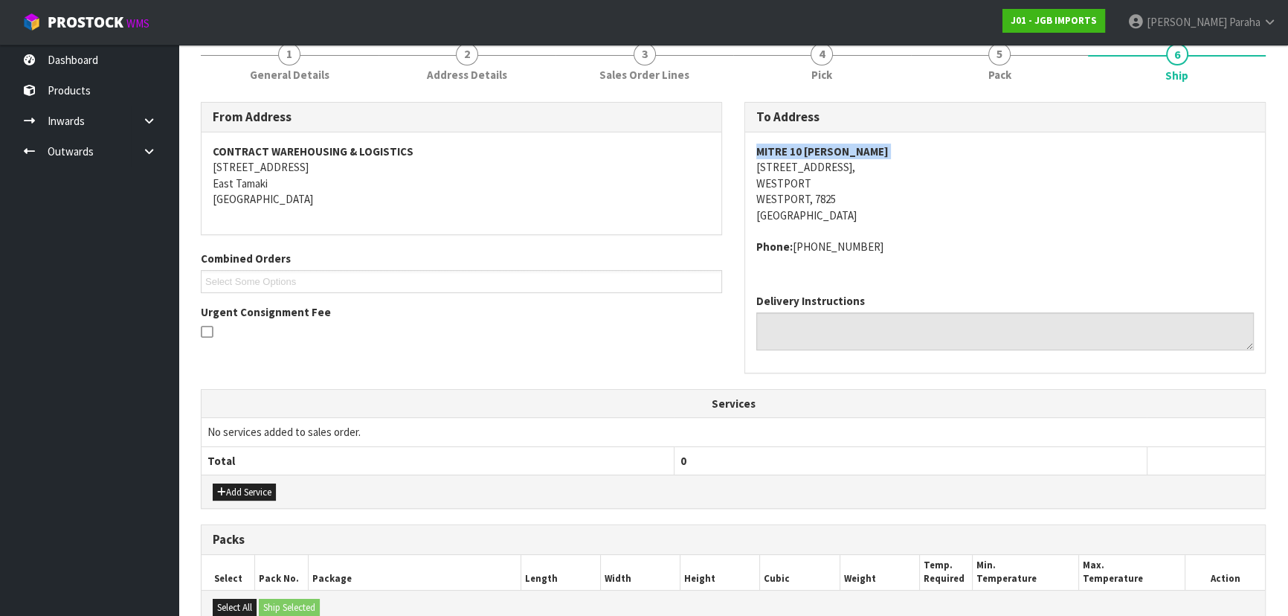
click at [885, 150] on strong "MITRE 10 MARTIN WESTPORT" at bounding box center [822, 151] width 132 height 14
copy strong "MITRE 10 MARTIN WESTPORT"
click at [854, 167] on address "MITRE 10 MARTIN WESTPORT 47 PALMERSTON STREET, WESTPORT WESTPORT, 7825 New Zeal…" at bounding box center [1004, 183] width 497 height 80
click at [855, 167] on address "MITRE 10 MARTIN WESTPORT 47 PALMERSTON STREET, WESTPORT WESTPORT, 7825 New Zeal…" at bounding box center [1004, 183] width 497 height 80
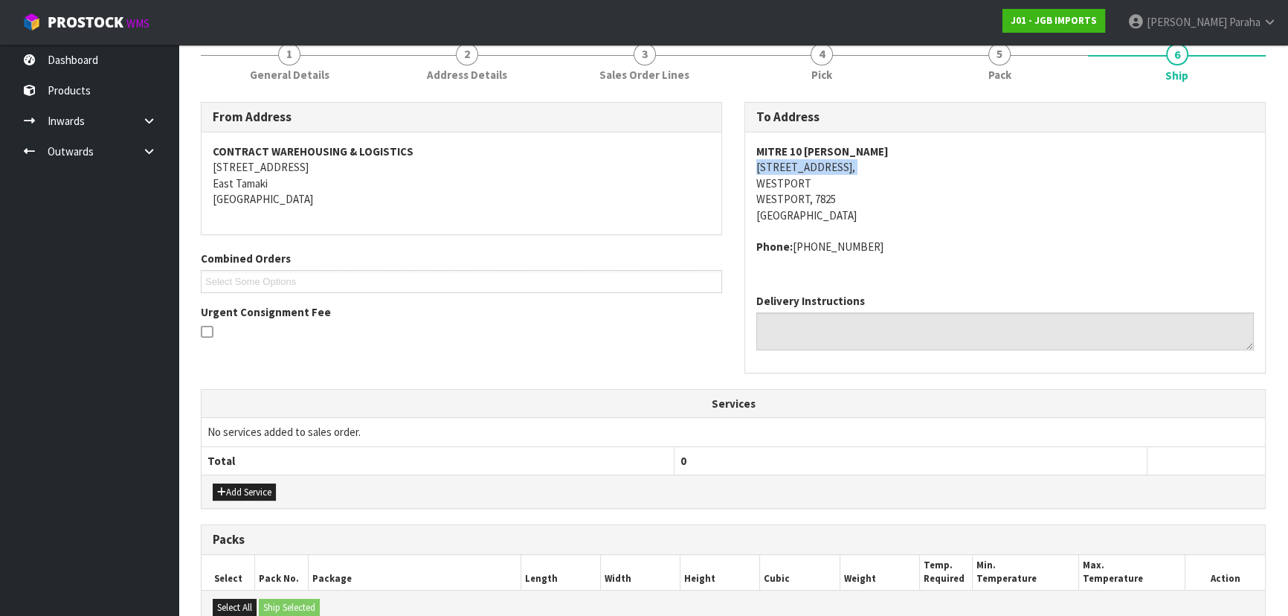
copy address "47 PALMERSTON STREET,"
drag, startPoint x: 849, startPoint y: 242, endPoint x: 795, endPoint y: 253, distance: 55.3
click at [794, 253] on address "Phone: 03-789-7879" at bounding box center [1004, 247] width 497 height 16
copy address "03-789-7879"
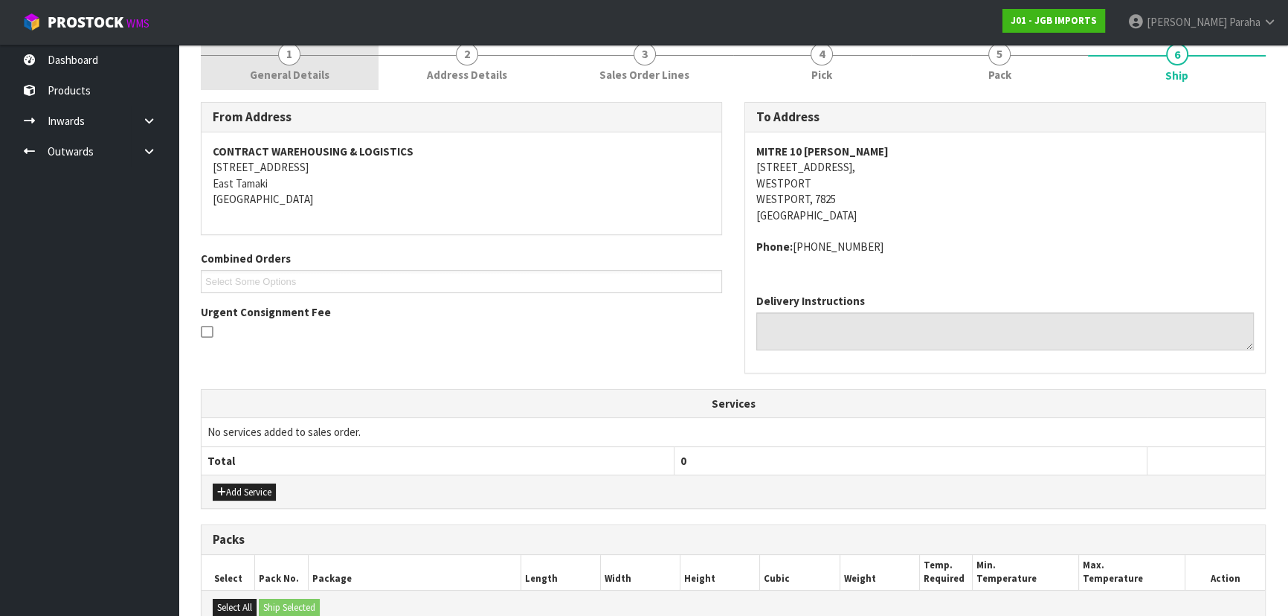
click at [289, 56] on span "1" at bounding box center [289, 54] width 22 height 22
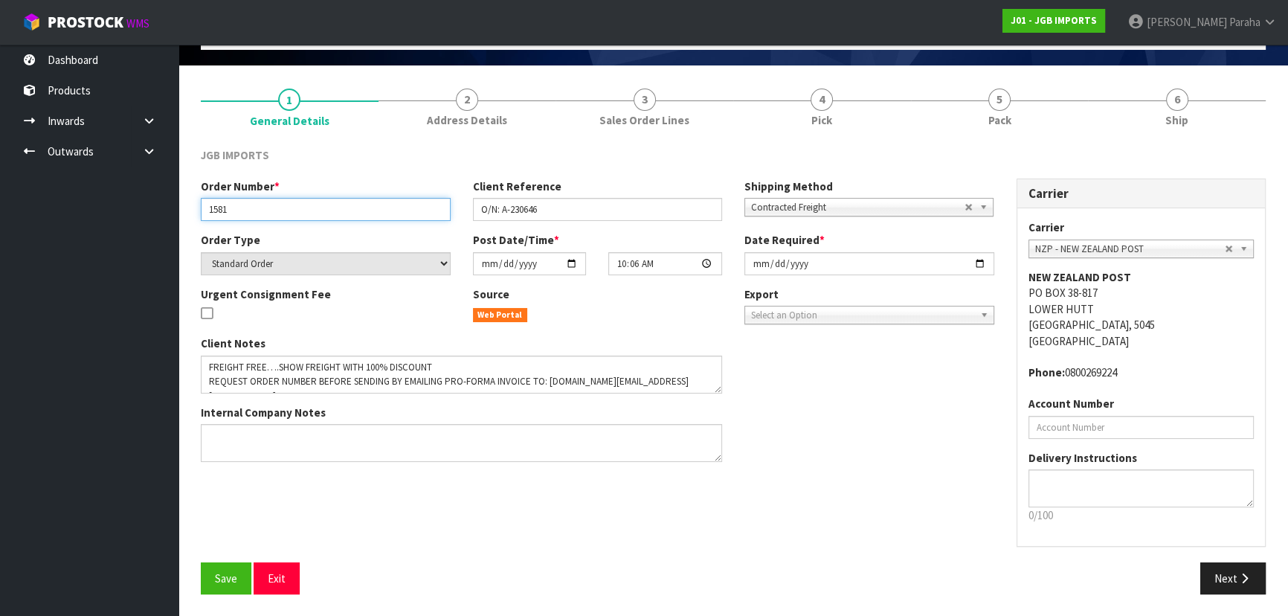
click at [225, 208] on input "1581" at bounding box center [326, 209] width 250 height 23
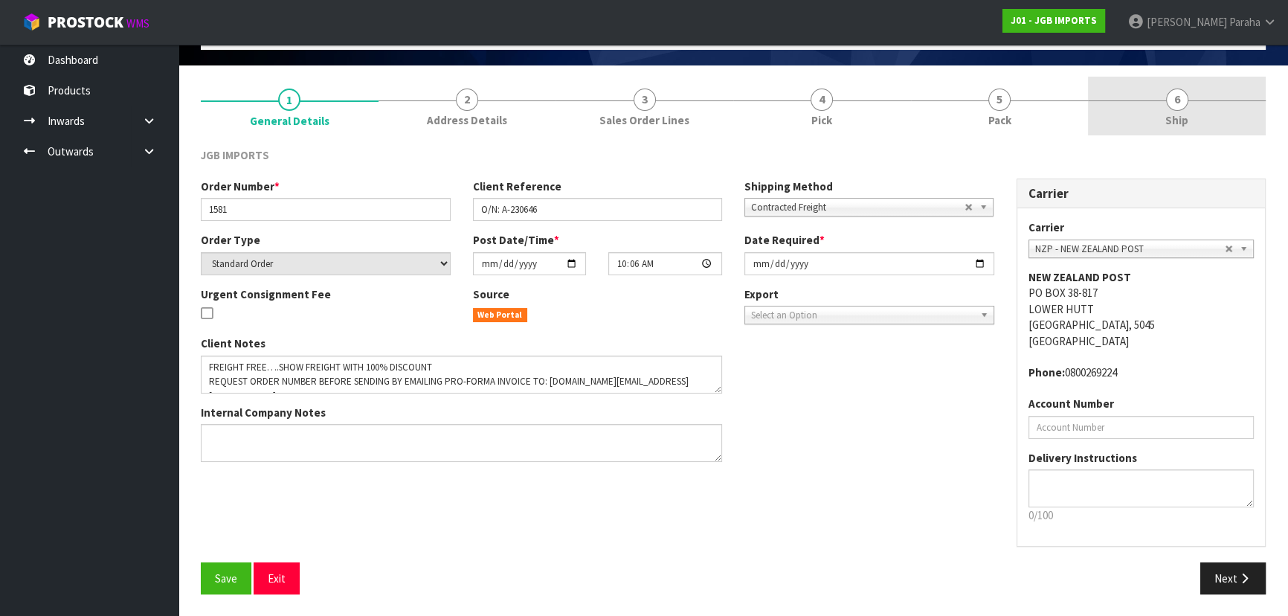
click at [1167, 97] on span "6" at bounding box center [1177, 99] width 22 height 22
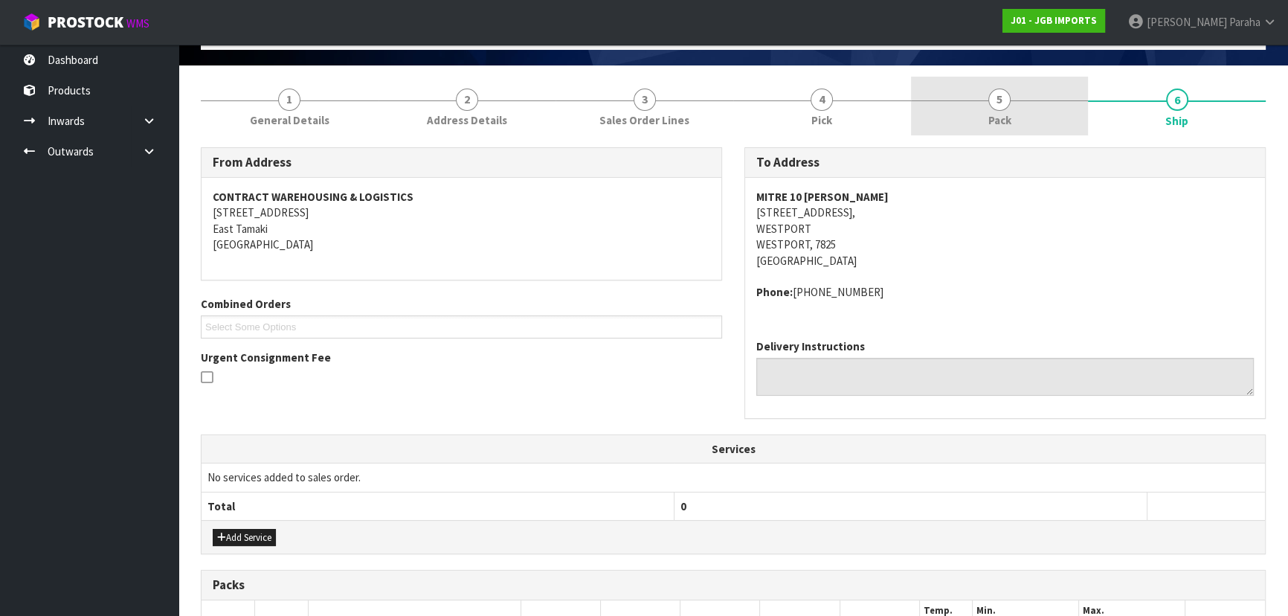
click at [1004, 104] on span "5" at bounding box center [999, 99] width 22 height 22
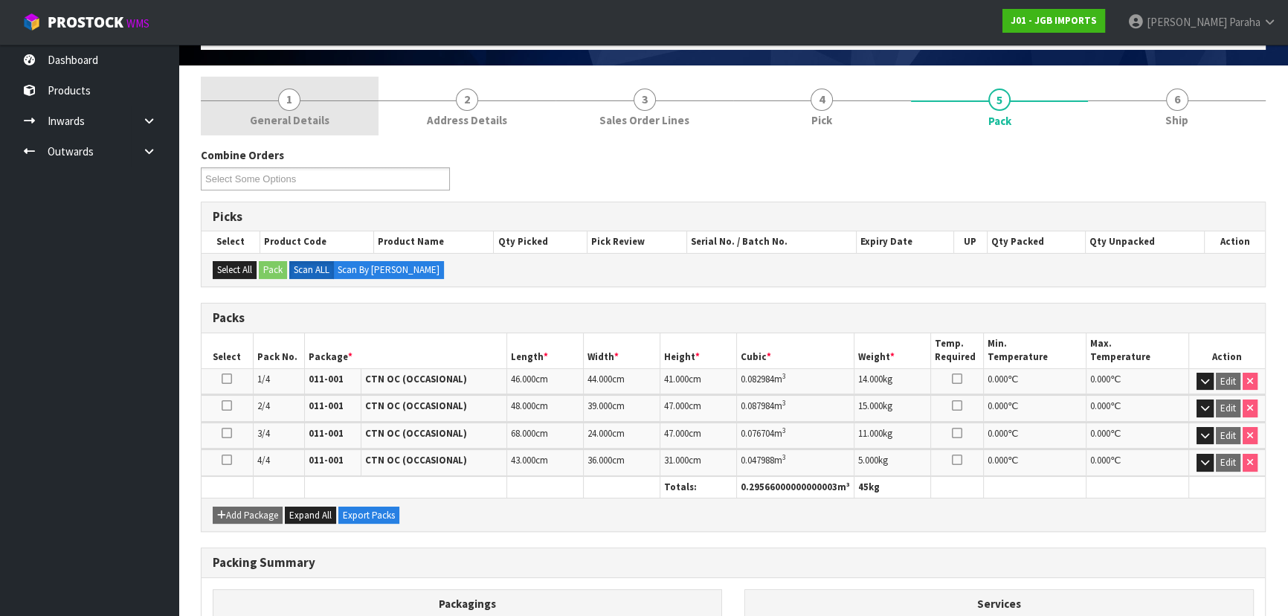
click at [282, 97] on span "1" at bounding box center [289, 99] width 22 height 22
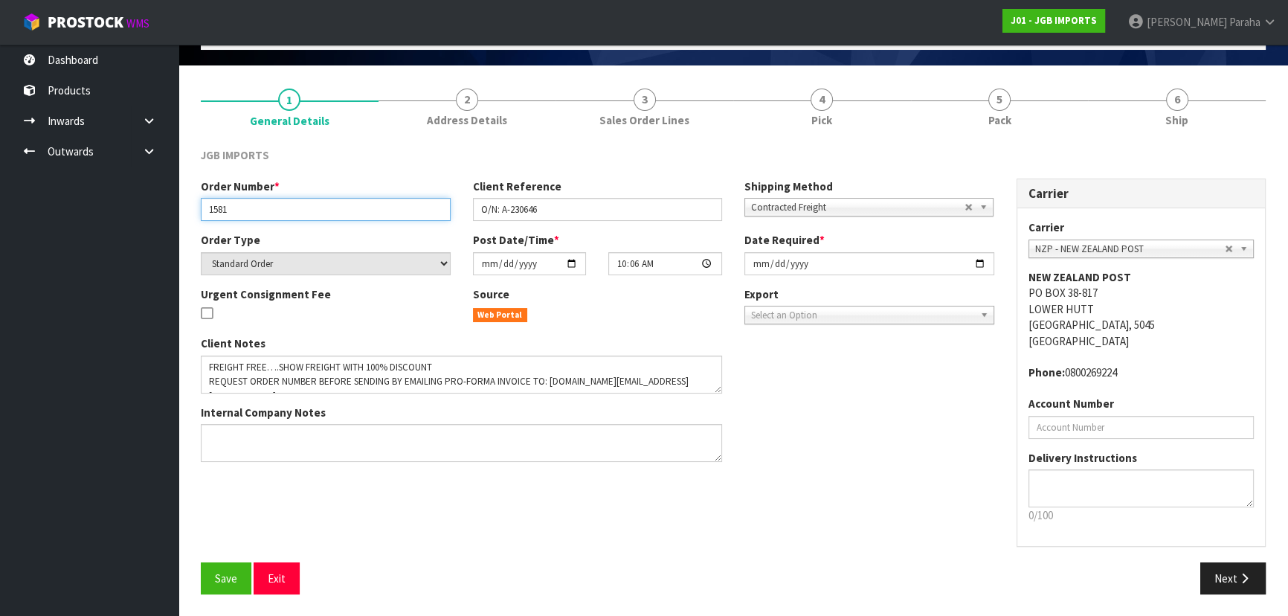
click at [223, 213] on input "1581" at bounding box center [326, 209] width 250 height 23
click at [223, 210] on input "1581" at bounding box center [326, 209] width 250 height 23
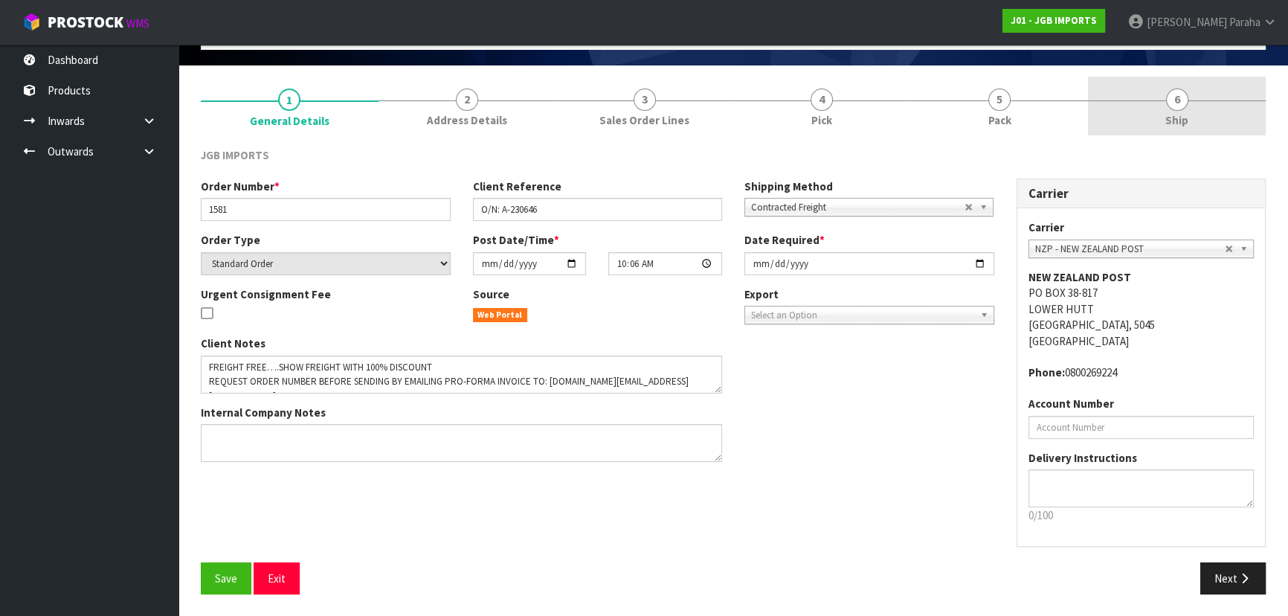
click at [1164, 106] on link "6 Ship" at bounding box center [1177, 106] width 178 height 59
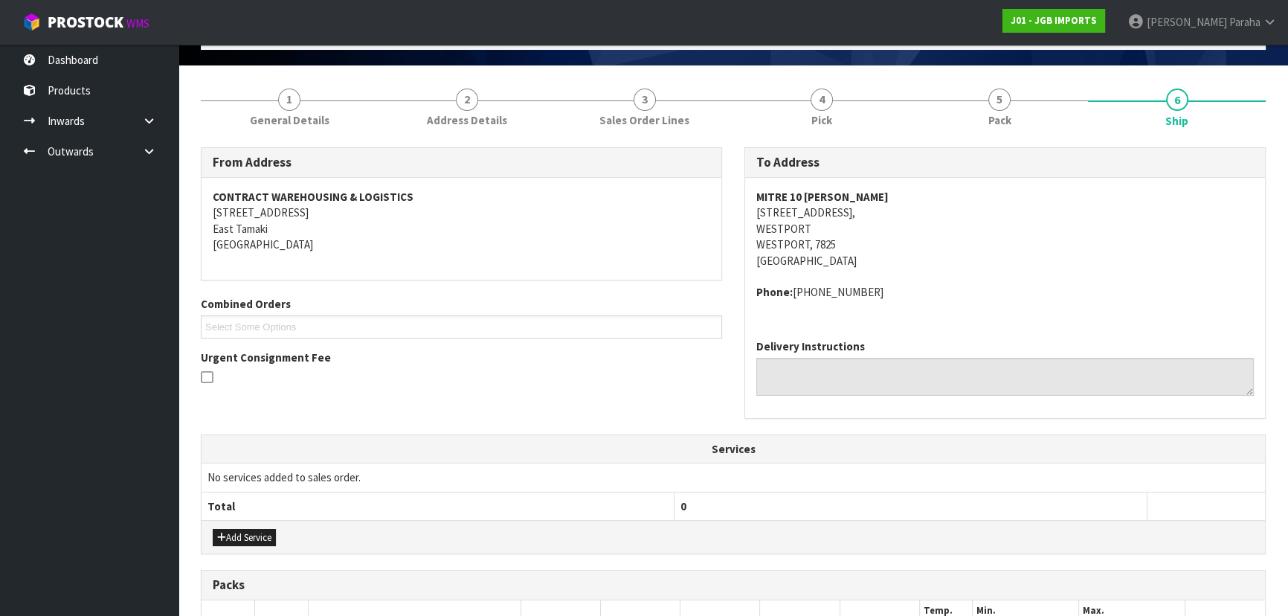
click at [852, 291] on address "Phone: 03-789-7879" at bounding box center [1004, 292] width 497 height 16
drag, startPoint x: 850, startPoint y: 290, endPoint x: 794, endPoint y: 297, distance: 56.2
click at [794, 297] on address "Phone: 03-789-7879" at bounding box center [1004, 292] width 497 height 16
copy address "03-789-7879"
click at [978, 314] on div "MITRE 10 MARTIN WESTPORT 47 PALMERSTON STREET, WESTPORT WESTPORT, 7825 New Zeal…" at bounding box center [1005, 252] width 520 height 149
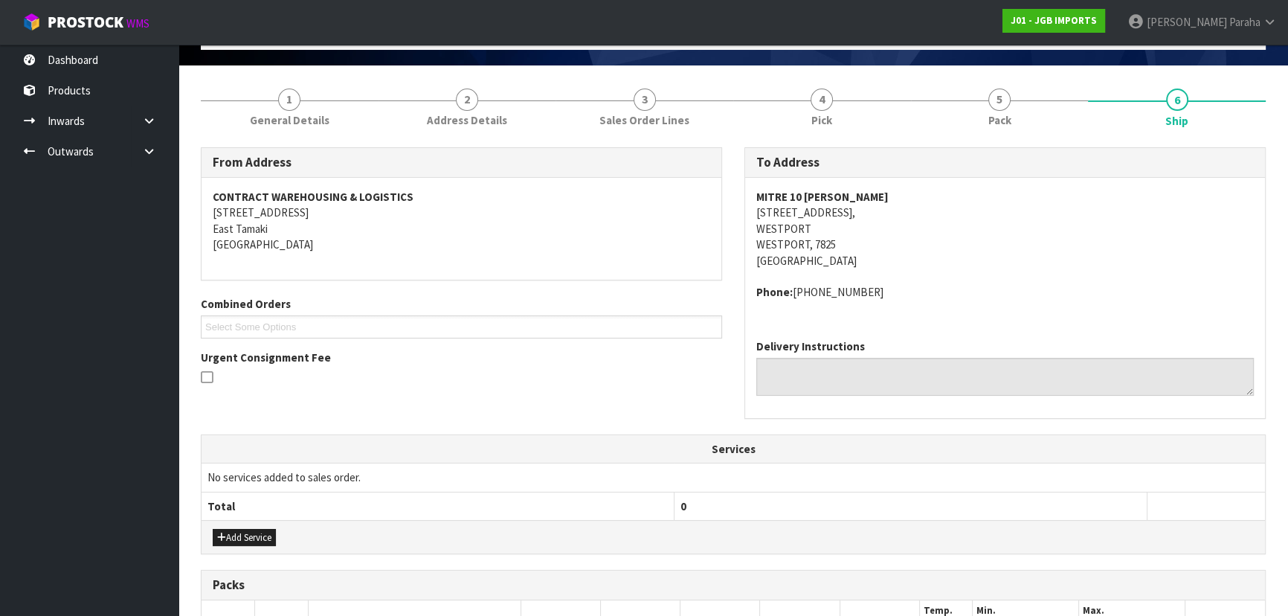
drag, startPoint x: 973, startPoint y: 318, endPoint x: 905, endPoint y: 303, distance: 69.4
click at [905, 303] on div "MITRE 10 MARTIN WESTPORT 47 PALMERSTON STREET, WESTPORT WESTPORT, 7825 New Zeal…" at bounding box center [1005, 252] width 520 height 149
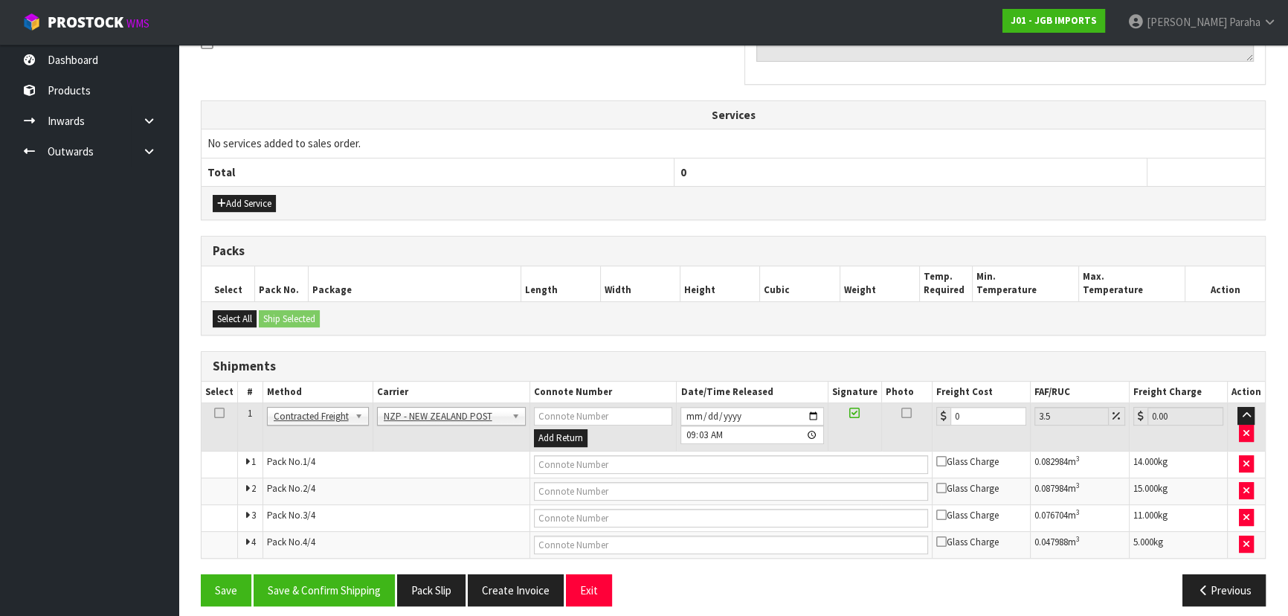
scroll to position [432, 0]
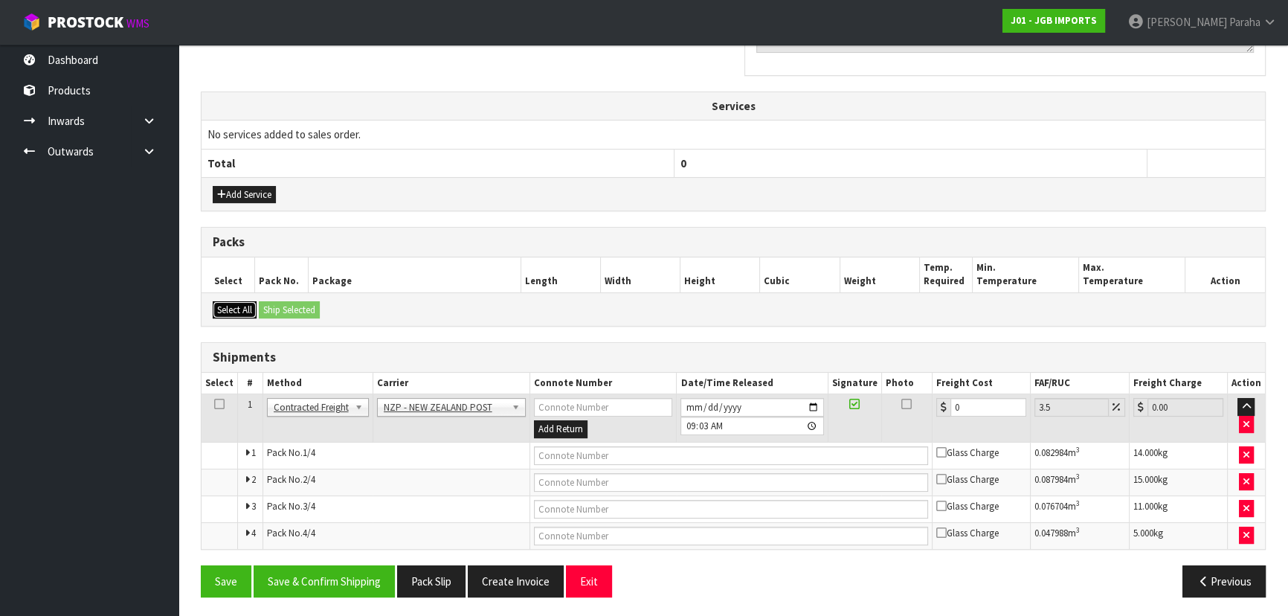
click at [248, 309] on button "Select All" at bounding box center [235, 310] width 44 height 18
click at [963, 404] on input "0" at bounding box center [988, 407] width 76 height 19
type input "0"
type input "8"
type input "8.28"
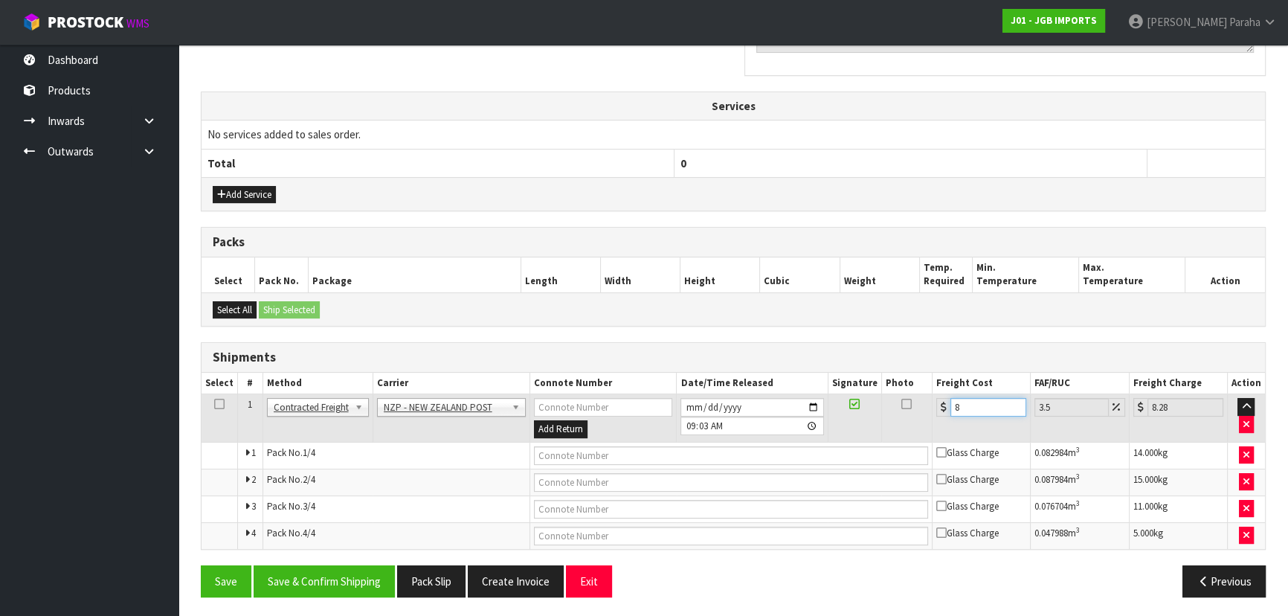
type input "81"
type input "83.83"
type input "81.4"
type input "84.25"
type input "81.44"
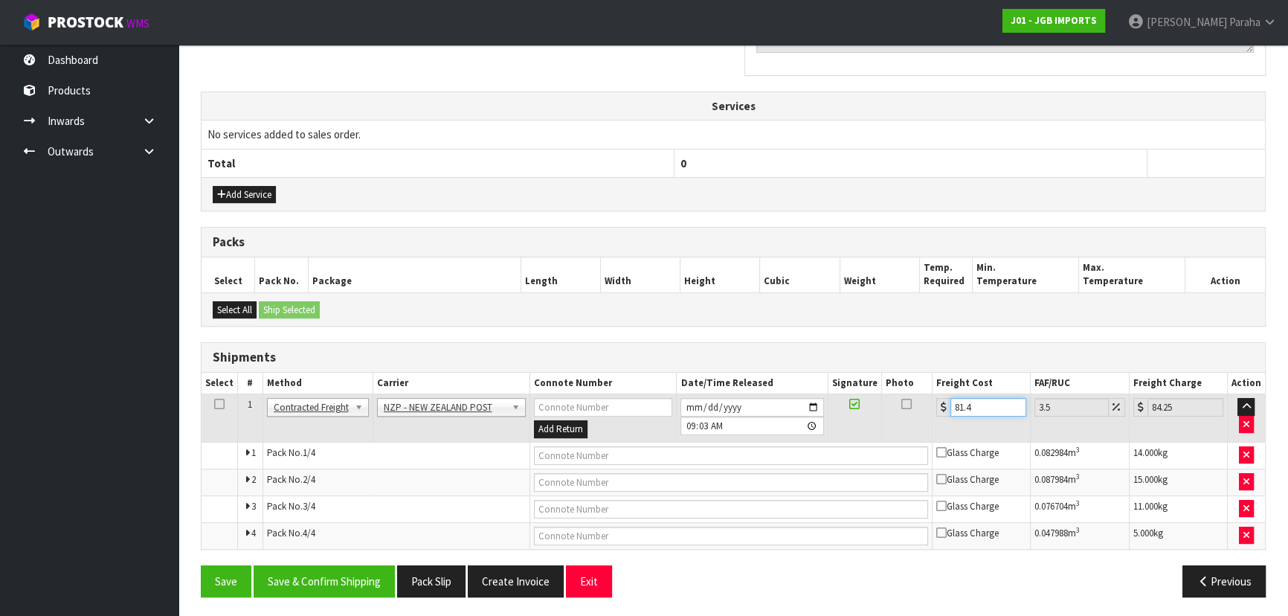
type input "84.29"
type input "81.44"
click at [334, 578] on button "Save & Confirm Shipping" at bounding box center [324, 581] width 141 height 32
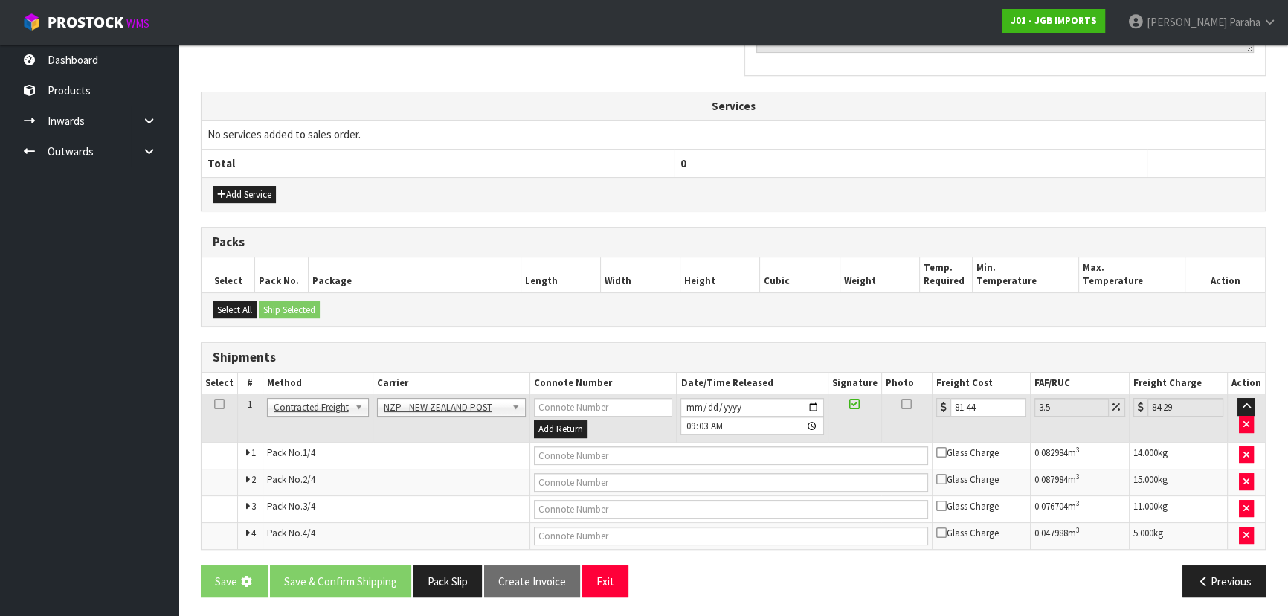
scroll to position [0, 0]
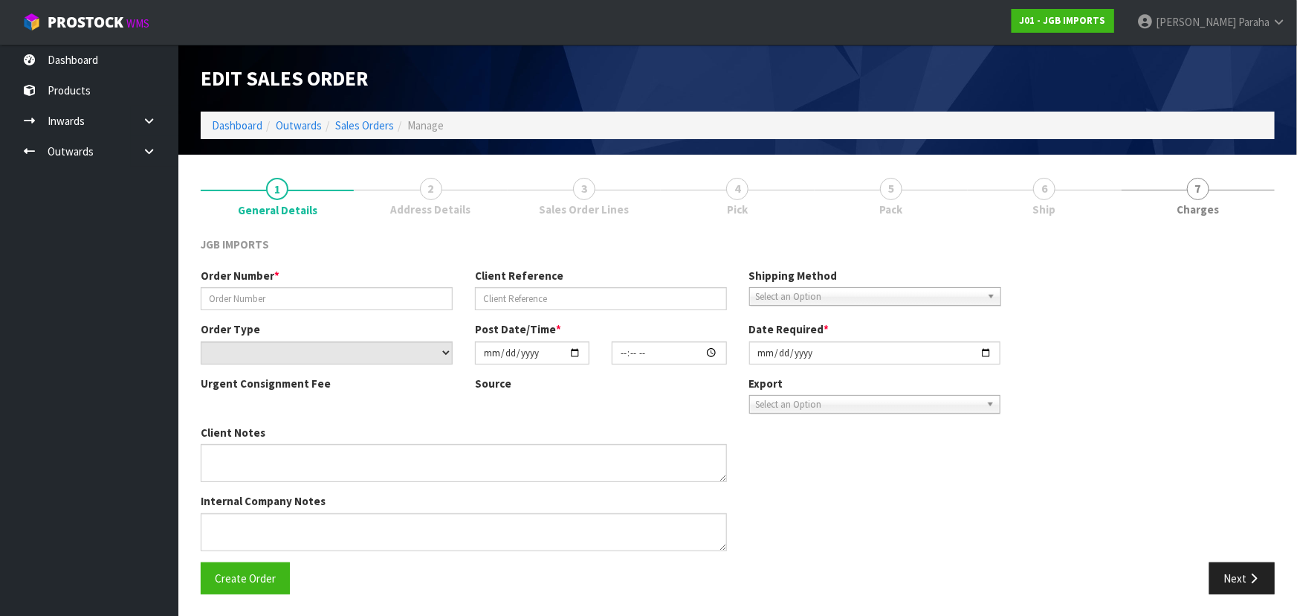
type input "1581"
type input "O/N: A-230646"
select select "number:0"
type input "[DATE]"
type input "10:06:00.000"
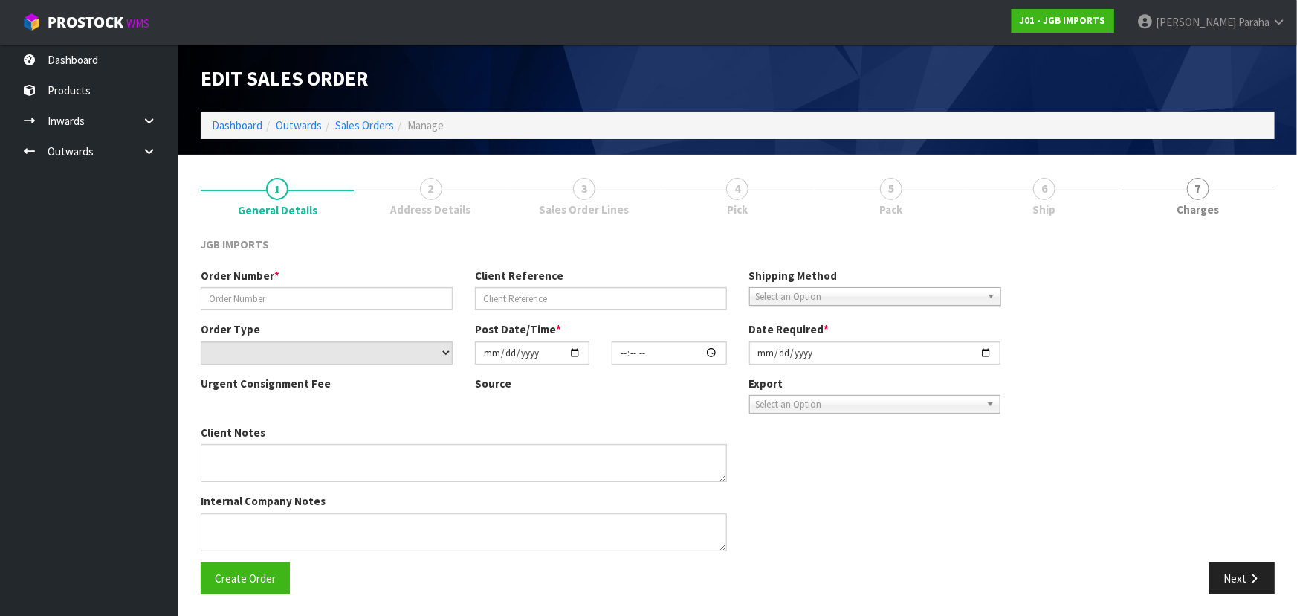
type input "[DATE]"
type textarea "FREIGHT FREE….SHOW FREIGHT WITH 100% DISCOUNT REQUEST ORDER NUMBER BEFORE SENDI…"
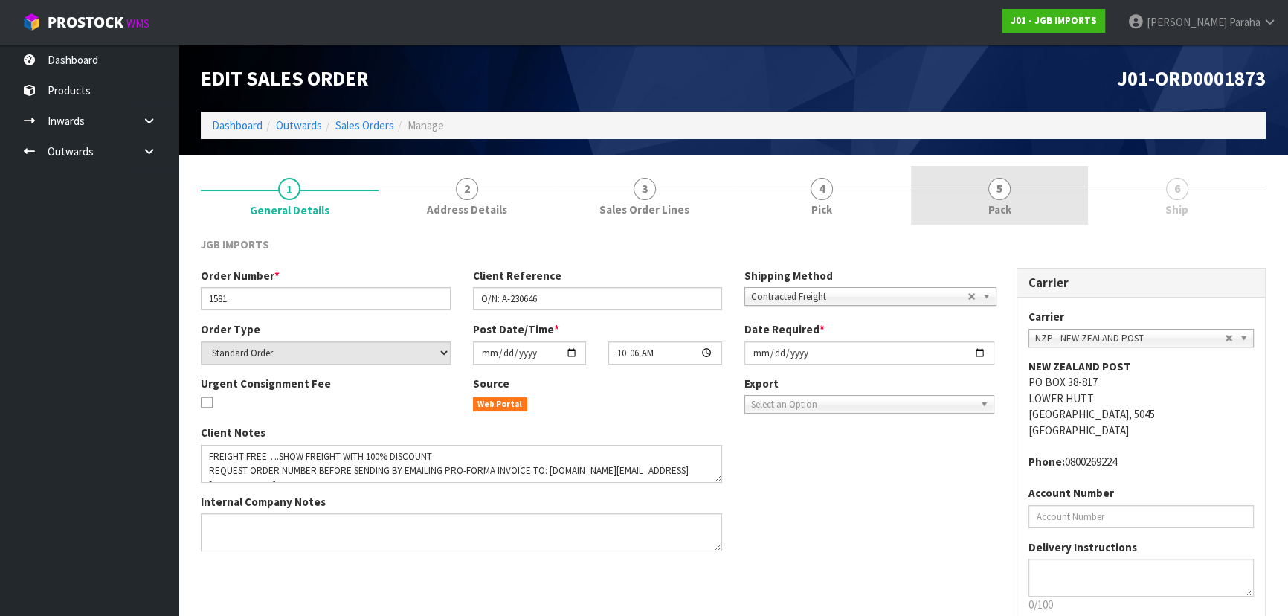
click at [1001, 194] on span "5" at bounding box center [999, 189] width 22 height 22
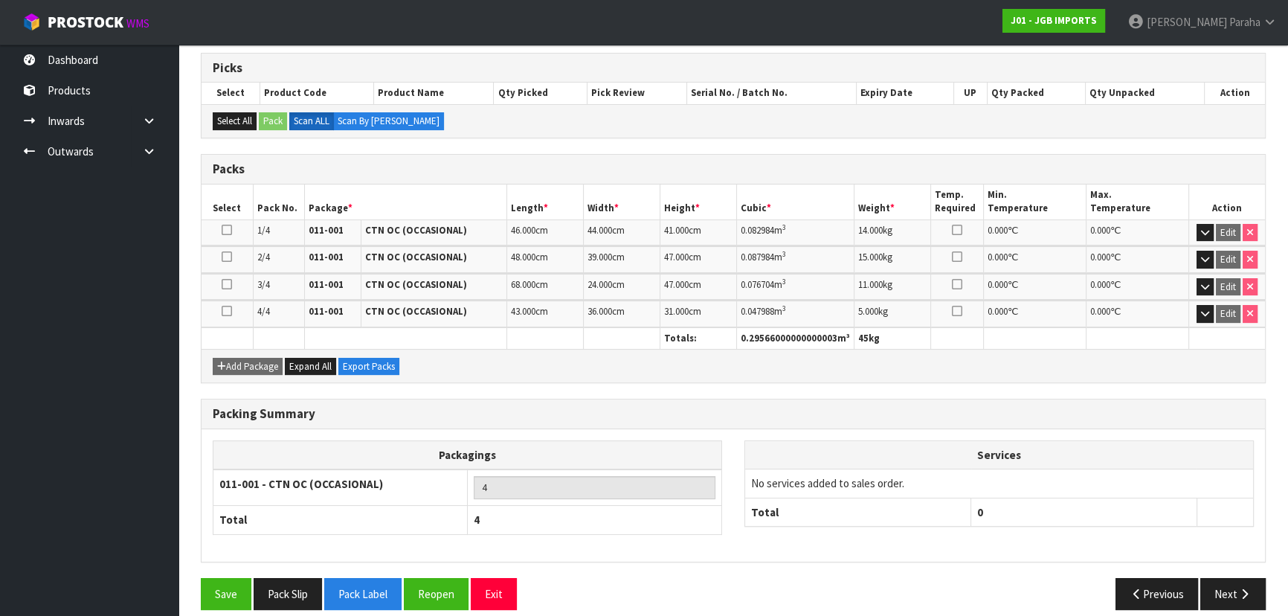
scroll to position [251, 0]
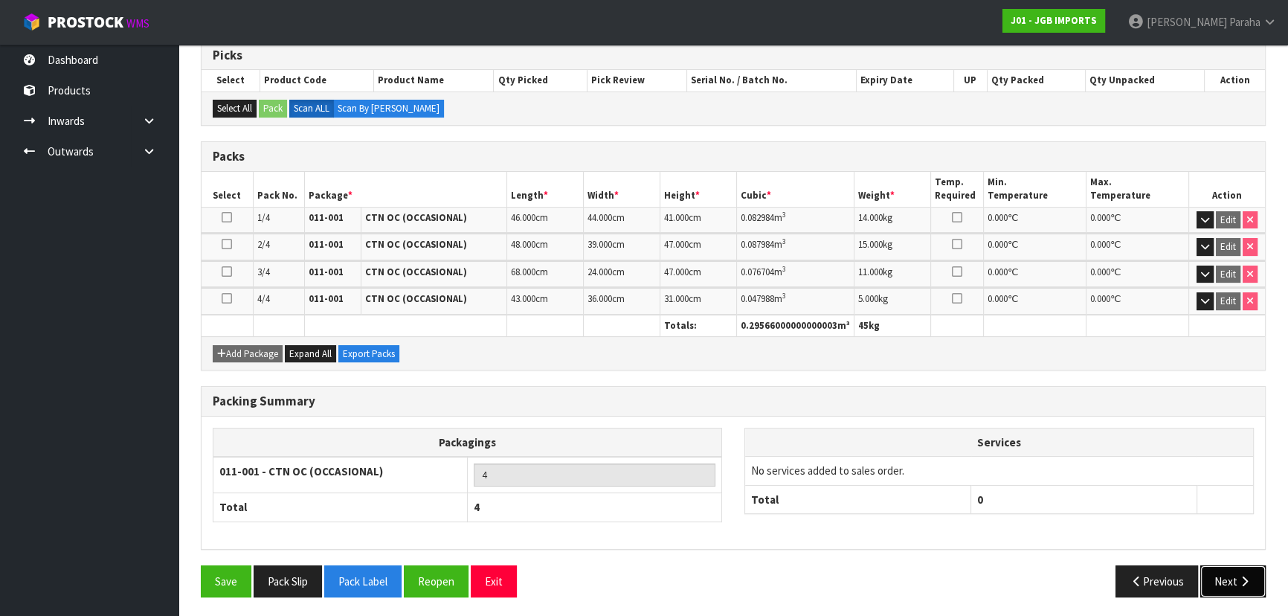
click at [1233, 578] on button "Next" at bounding box center [1232, 581] width 65 height 32
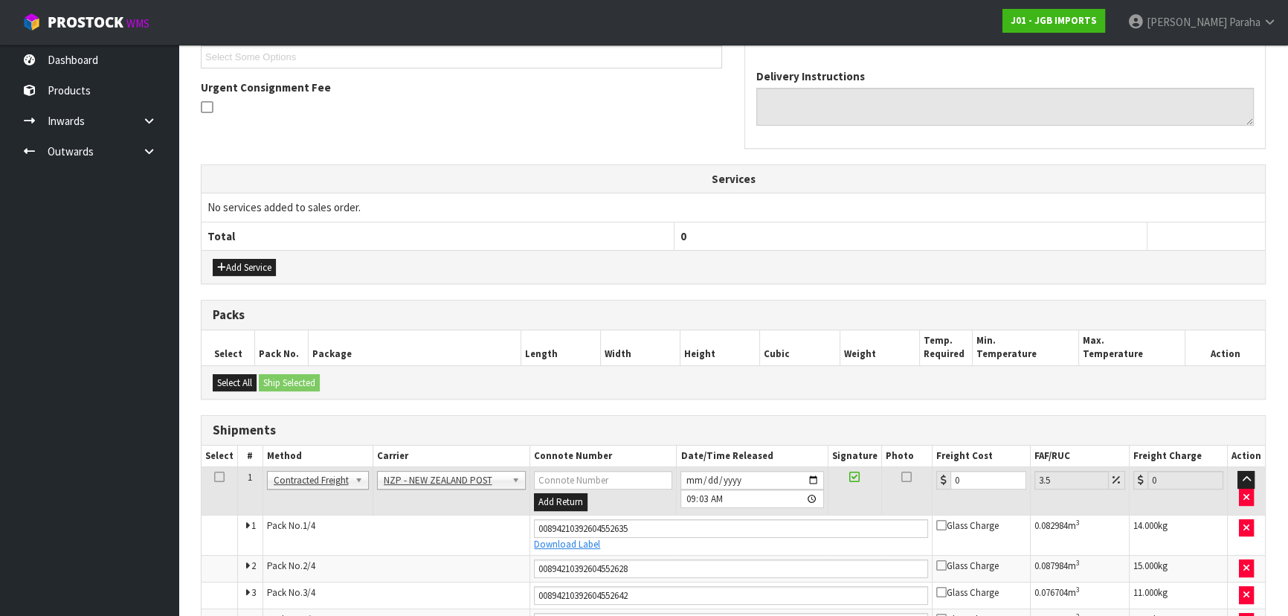
scroll to position [446, 0]
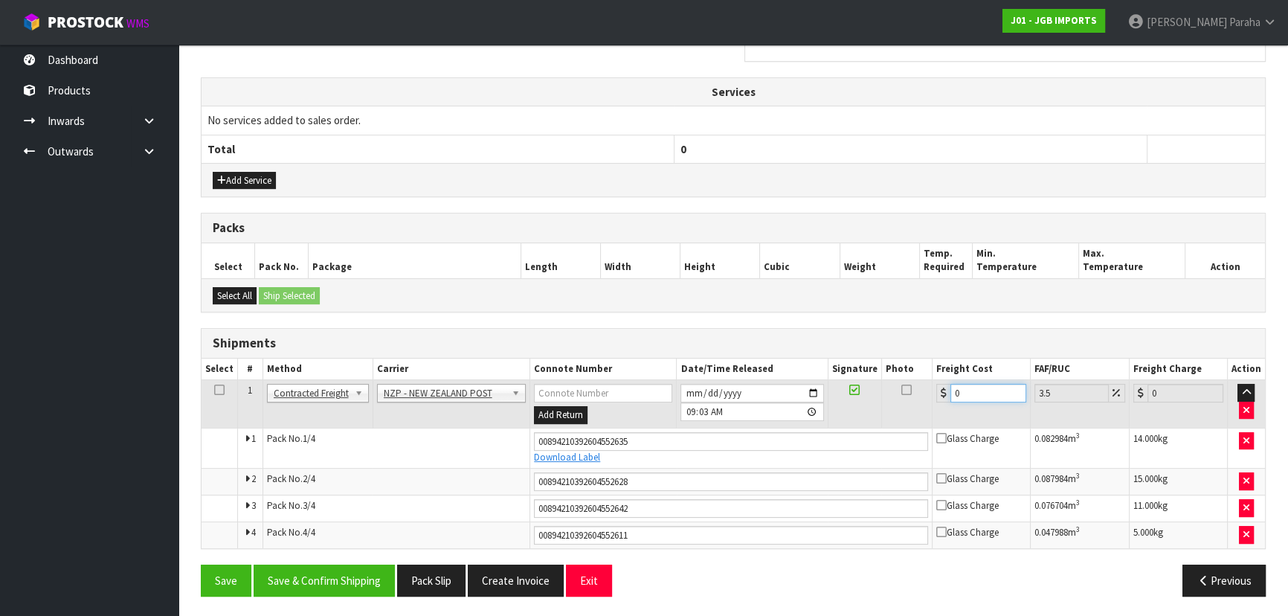
click at [960, 390] on input "0" at bounding box center [988, 393] width 76 height 19
type input "8"
type input "8.28"
type input "81"
type input "83.83"
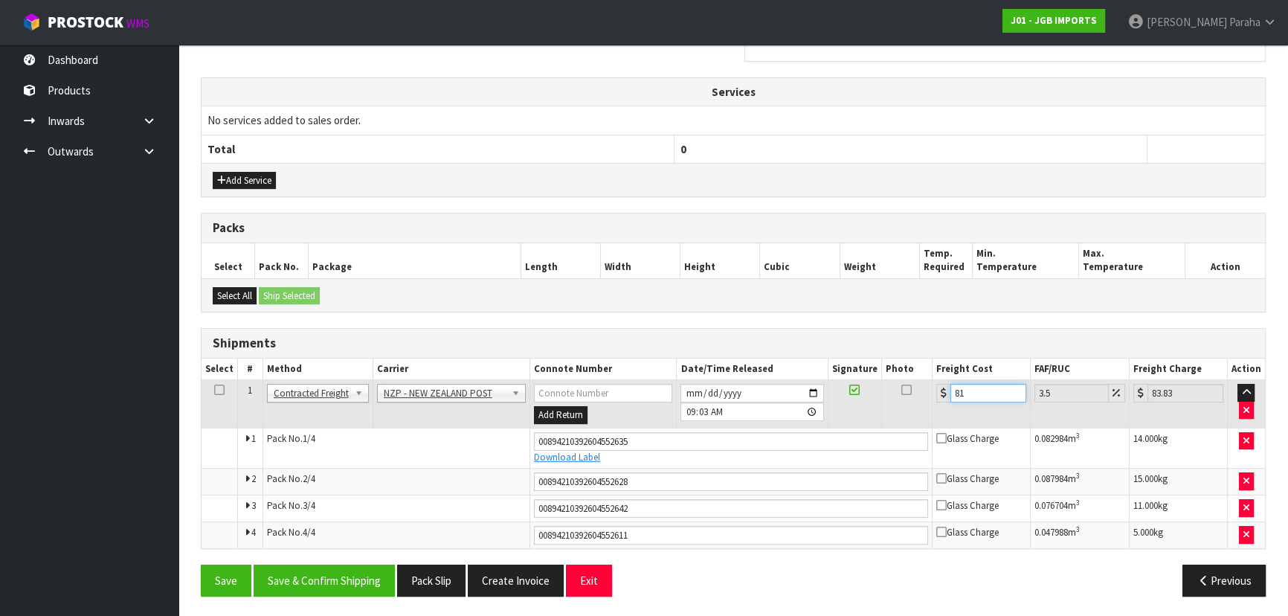
type input "81.4"
type input "84.25"
type input "81.44"
type input "84.29"
type input "81.44"
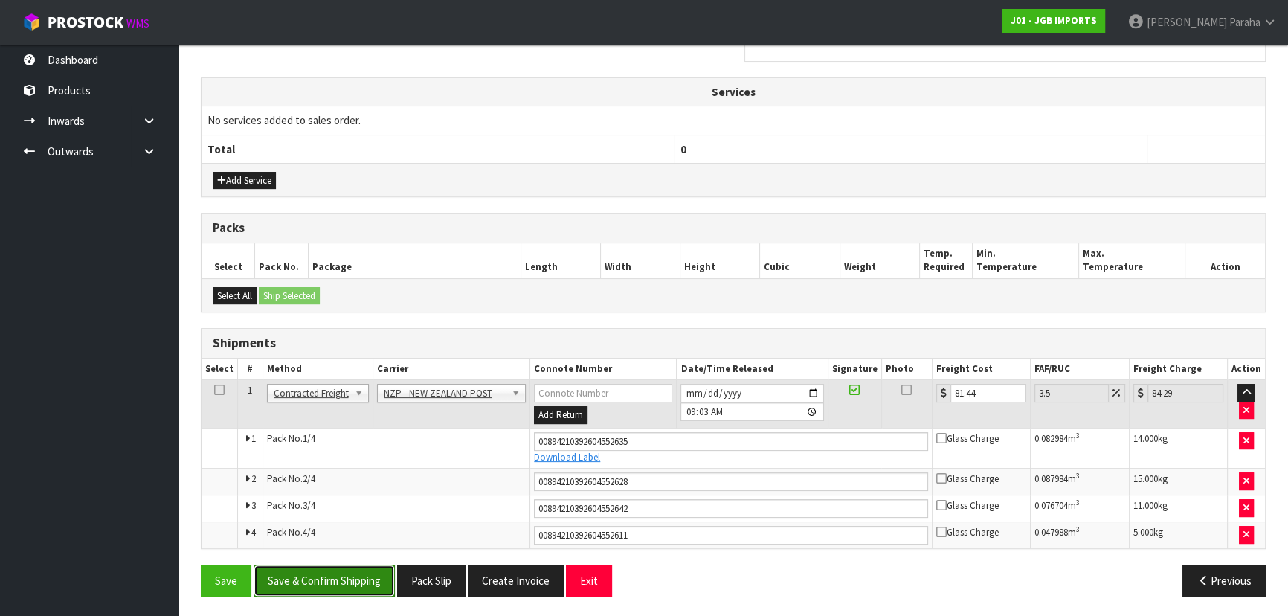
click at [354, 583] on button "Save & Confirm Shipping" at bounding box center [324, 580] width 141 height 32
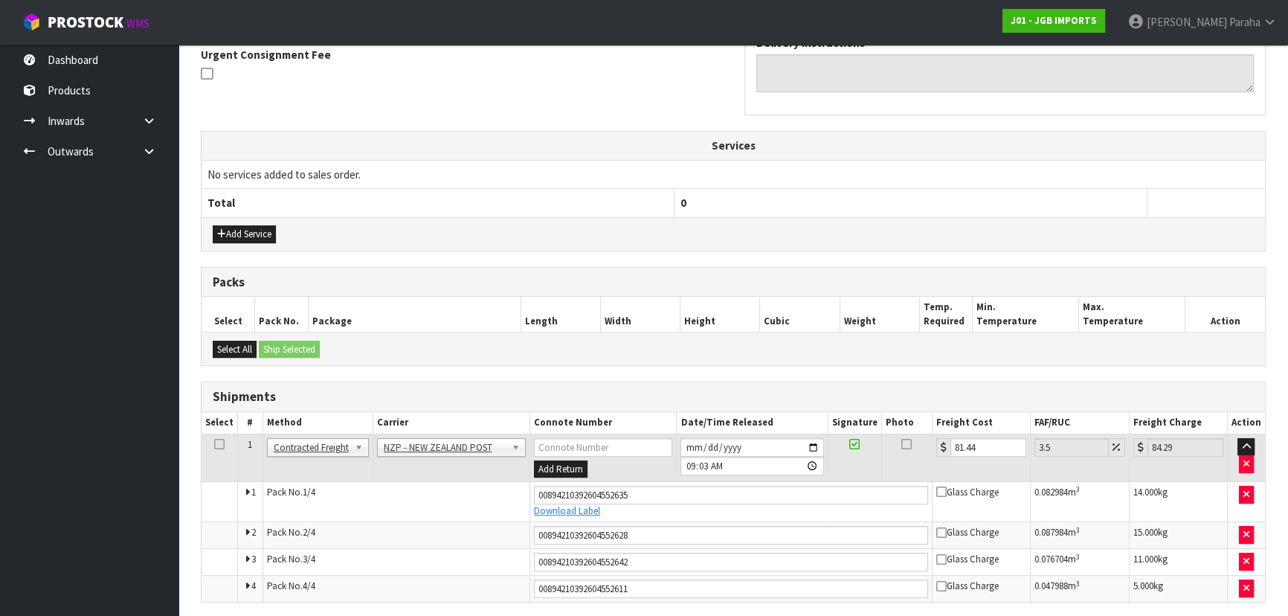
scroll to position [0, 0]
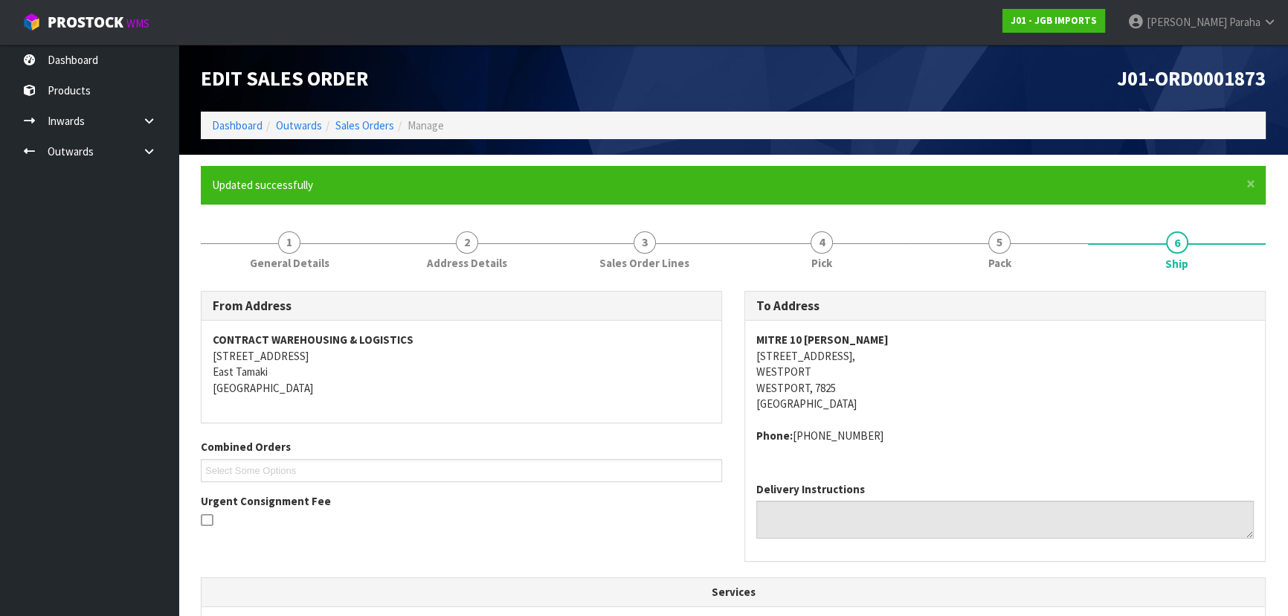
click at [1193, 82] on span "J01-ORD0001873" at bounding box center [1191, 77] width 149 height 25
copy div "J01-ORD0001873"
click at [931, 74] on h1 "J01-ORD0001873" at bounding box center [1004, 78] width 521 height 22
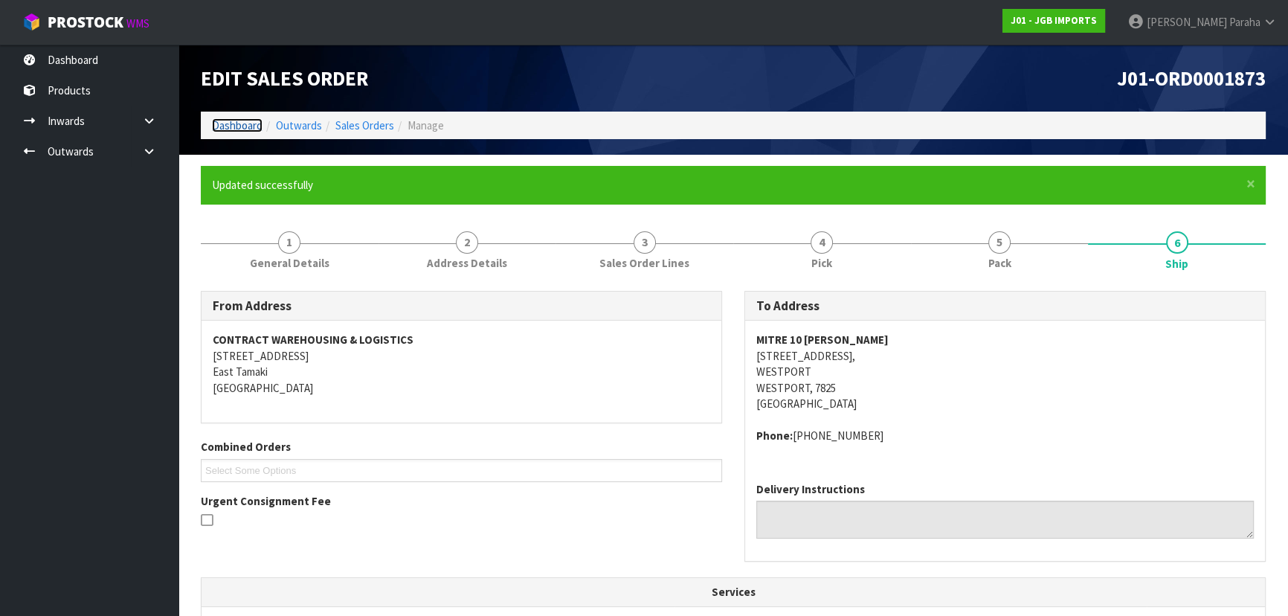
click at [225, 123] on link "Dashboard" at bounding box center [237, 125] width 51 height 14
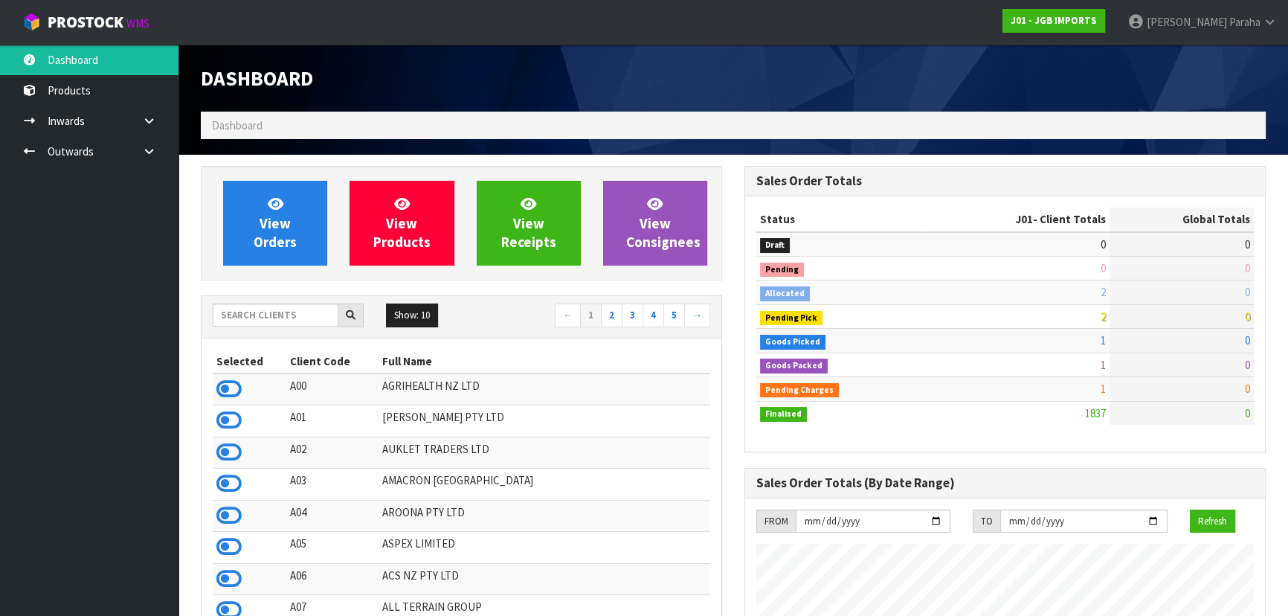
scroll to position [1076, 543]
click at [289, 314] on input "text" at bounding box center [276, 314] width 126 height 23
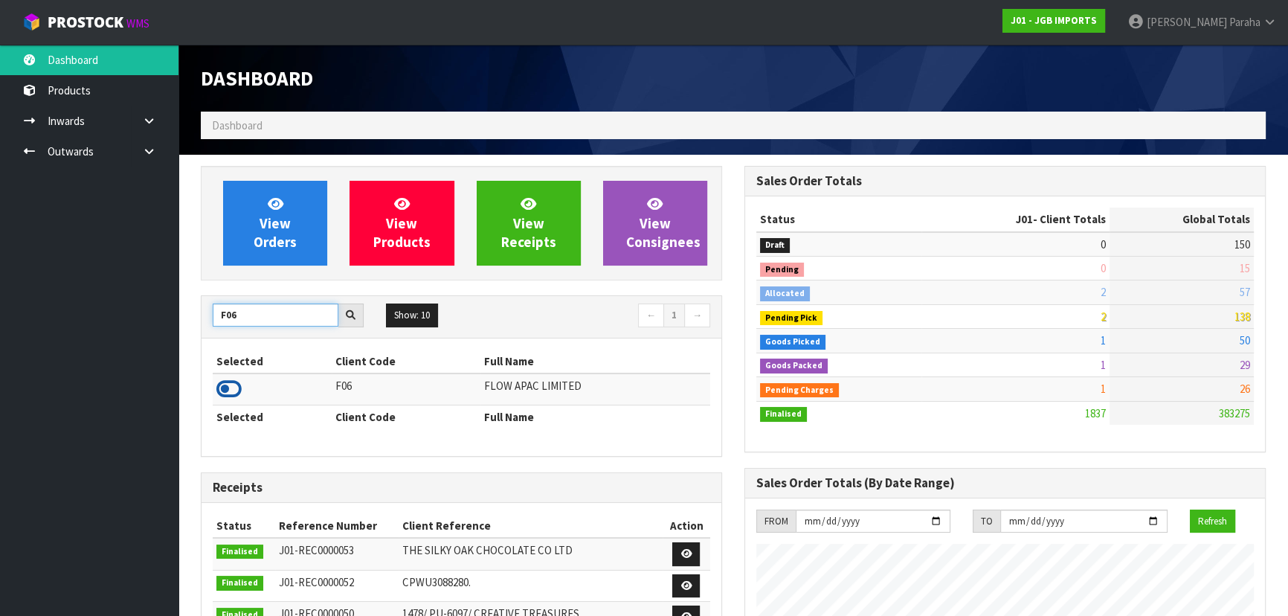
type input "F06"
click at [231, 387] on icon at bounding box center [228, 389] width 25 height 22
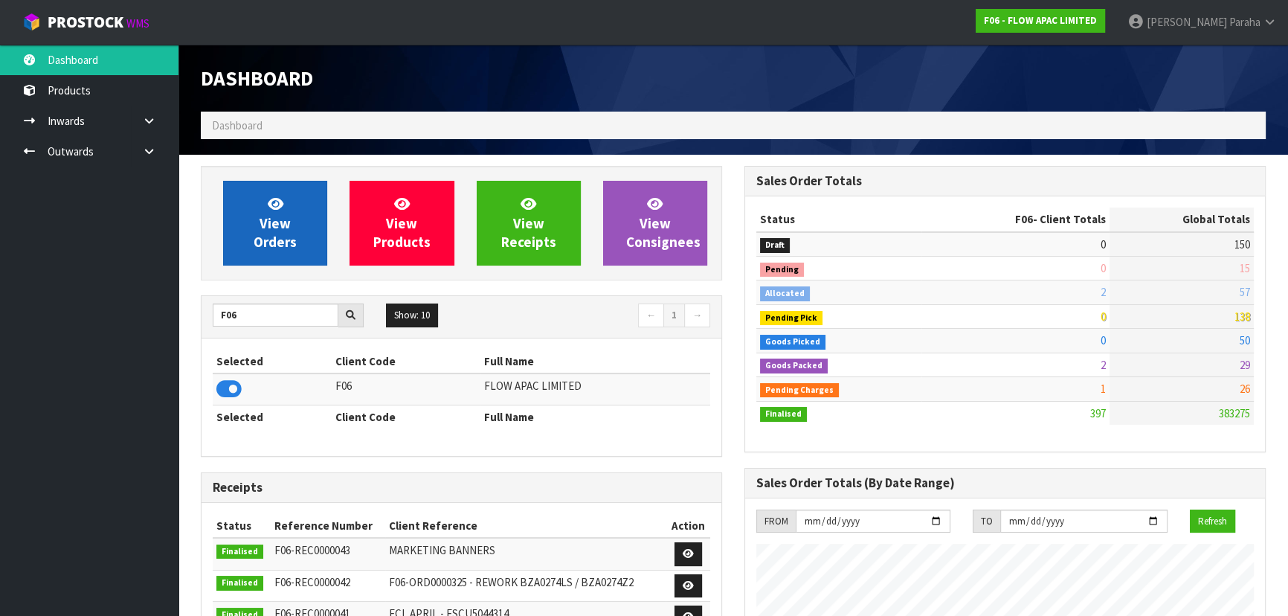
scroll to position [1124, 543]
click at [262, 251] on link "View Orders" at bounding box center [275, 223] width 104 height 85
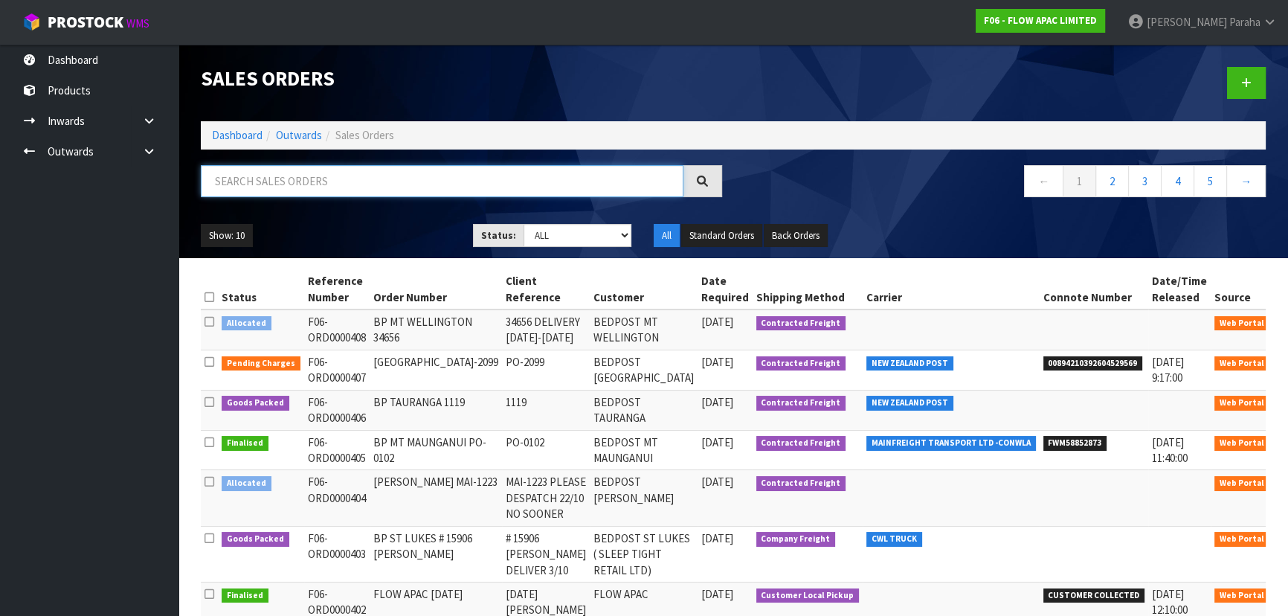
click at [316, 170] on input "text" at bounding box center [442, 181] width 482 height 32
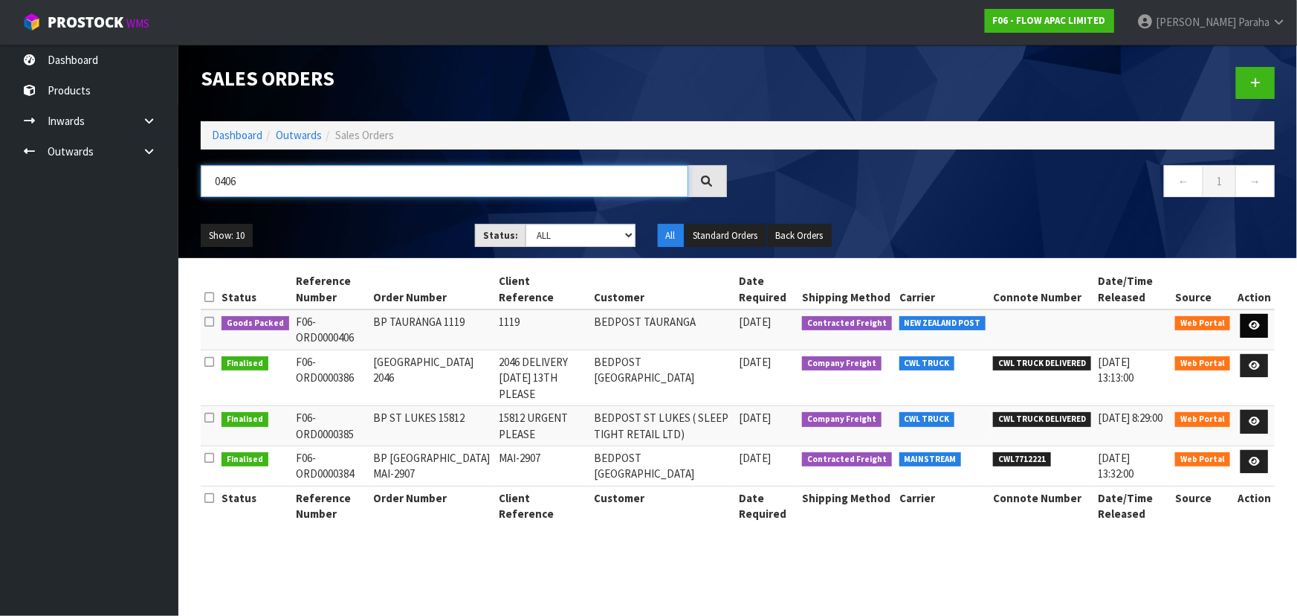
type input "0406"
click at [1257, 327] on icon at bounding box center [1254, 325] width 11 height 10
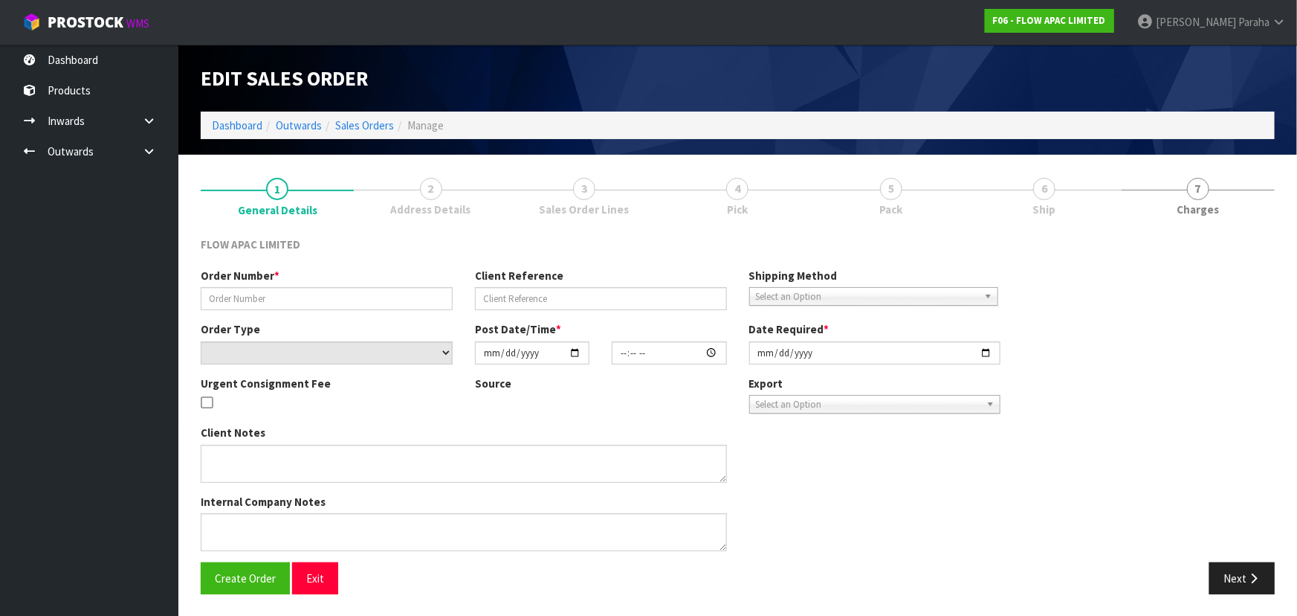
type input "BP TAURANGA 1119"
type input "1119"
select select "number:0"
type input "2025-09-27"
type input "21:52:00.000"
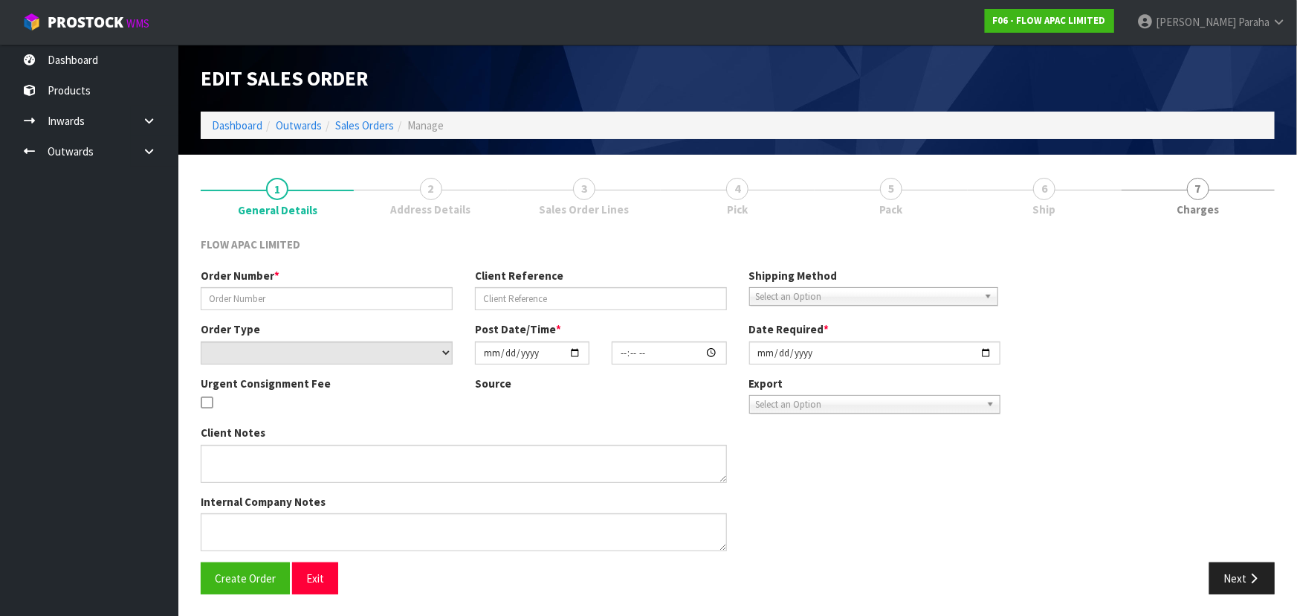
type input "2025-09-29"
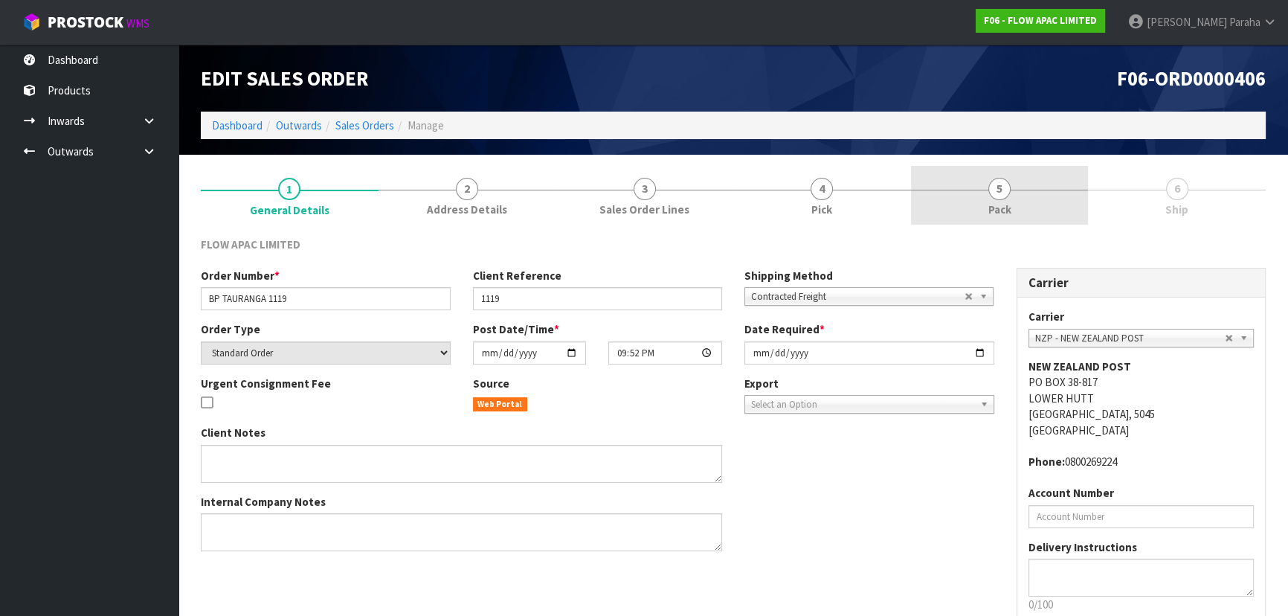
click at [996, 196] on span "5" at bounding box center [999, 189] width 22 height 22
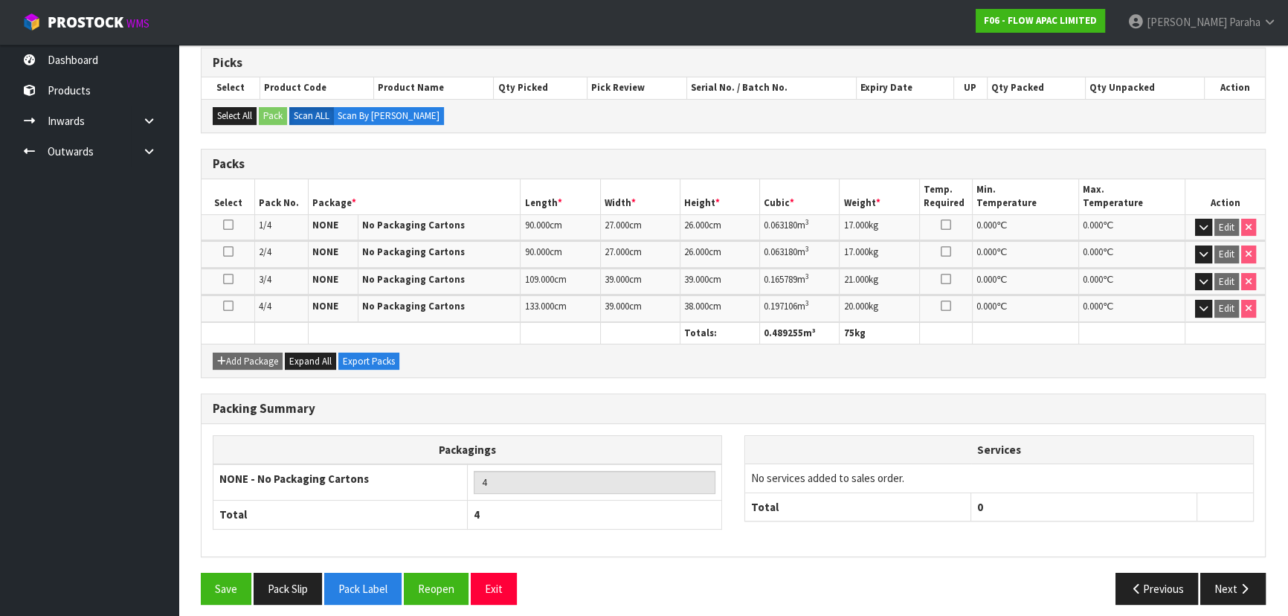
scroll to position [251, 0]
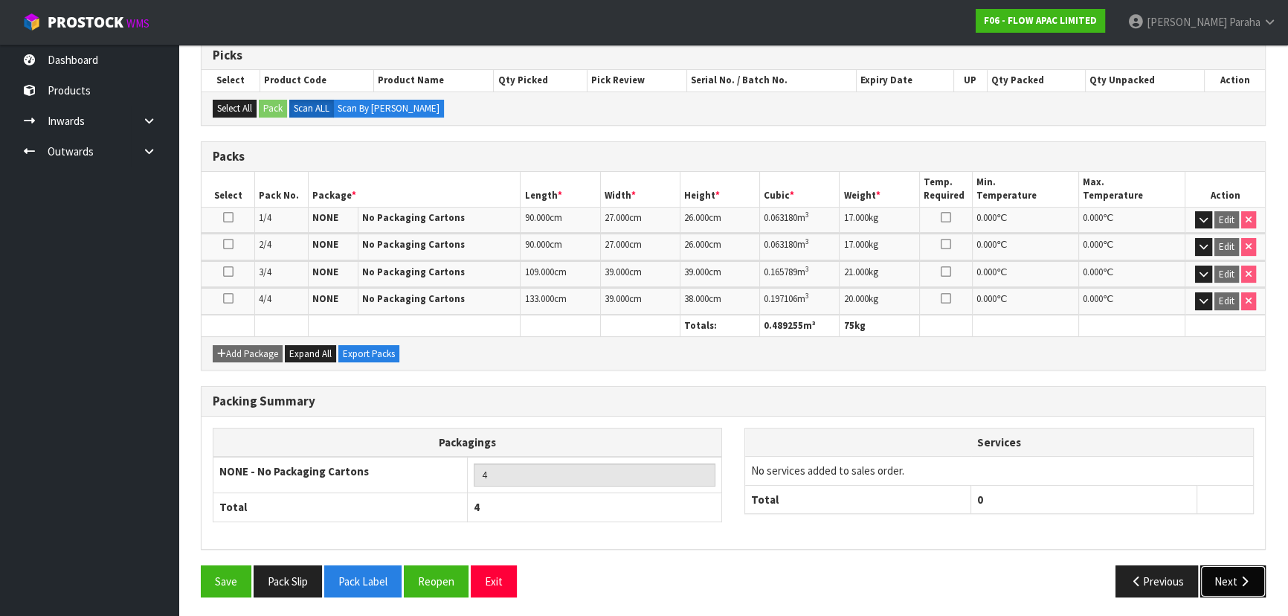
click at [1229, 573] on button "Next" at bounding box center [1232, 581] width 65 height 32
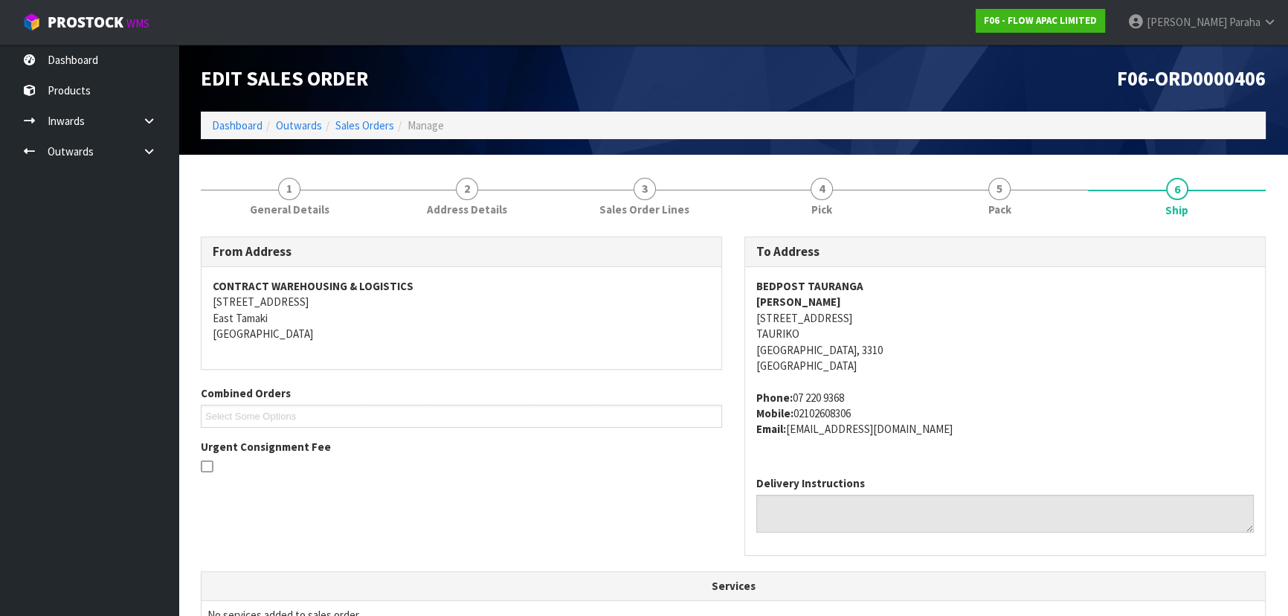
click at [845, 290] on strong "BEDPOST TAURANGA" at bounding box center [809, 286] width 107 height 14
click at [843, 289] on strong "BEDPOST TAURANGA" at bounding box center [809, 286] width 107 height 14
copy strong "BEDPOST TAURANGA"
click at [848, 314] on address "BEDPOST TAURANGA HARRY SEKHON 33-37 TAURIKURA DRIVE TAURIKO Tauranga, 3310 New …" at bounding box center [1004, 326] width 497 height 96
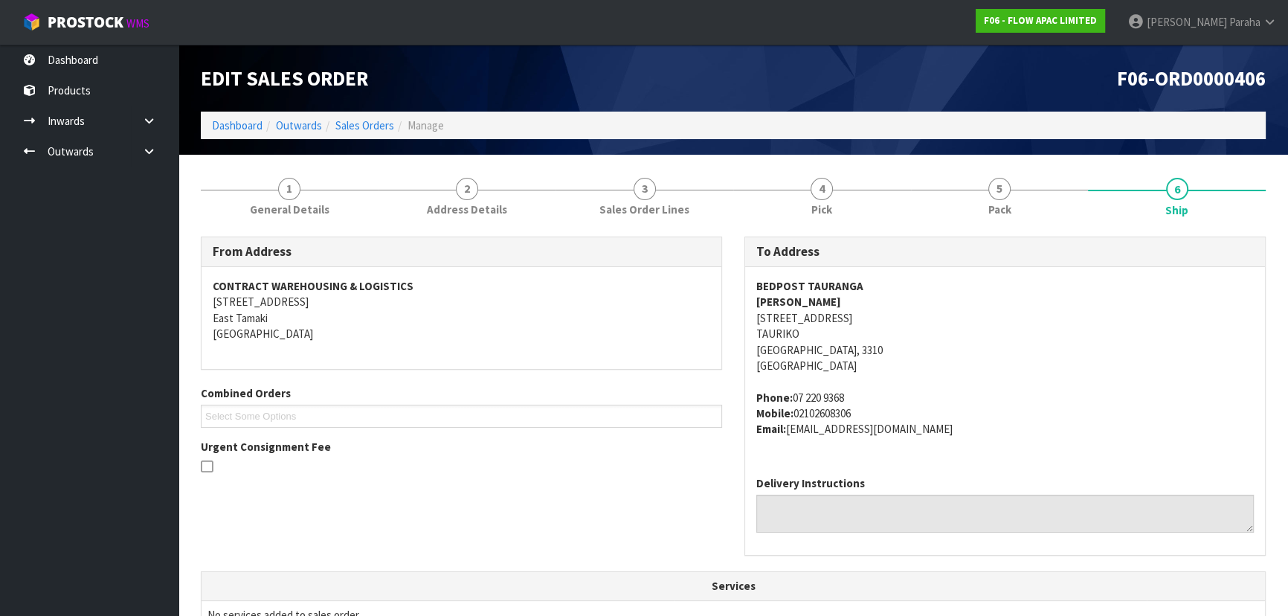
click at [849, 313] on address "BEDPOST TAURANGA HARRY SEKHON 33-37 TAURIKURA DRIVE TAURIKO Tauranga, 3310 New …" at bounding box center [1004, 326] width 497 height 96
click at [849, 312] on address "BEDPOST TAURANGA HARRY SEKHON 33-37 TAURIKURA DRIVE TAURIKO Tauranga, 3310 New …" at bounding box center [1004, 326] width 497 height 96
click at [847, 315] on address "BEDPOST TAURANGA HARRY SEKHON 33-37 TAURIKURA DRIVE TAURIKO Tauranga, 3310 New …" at bounding box center [1004, 326] width 497 height 96
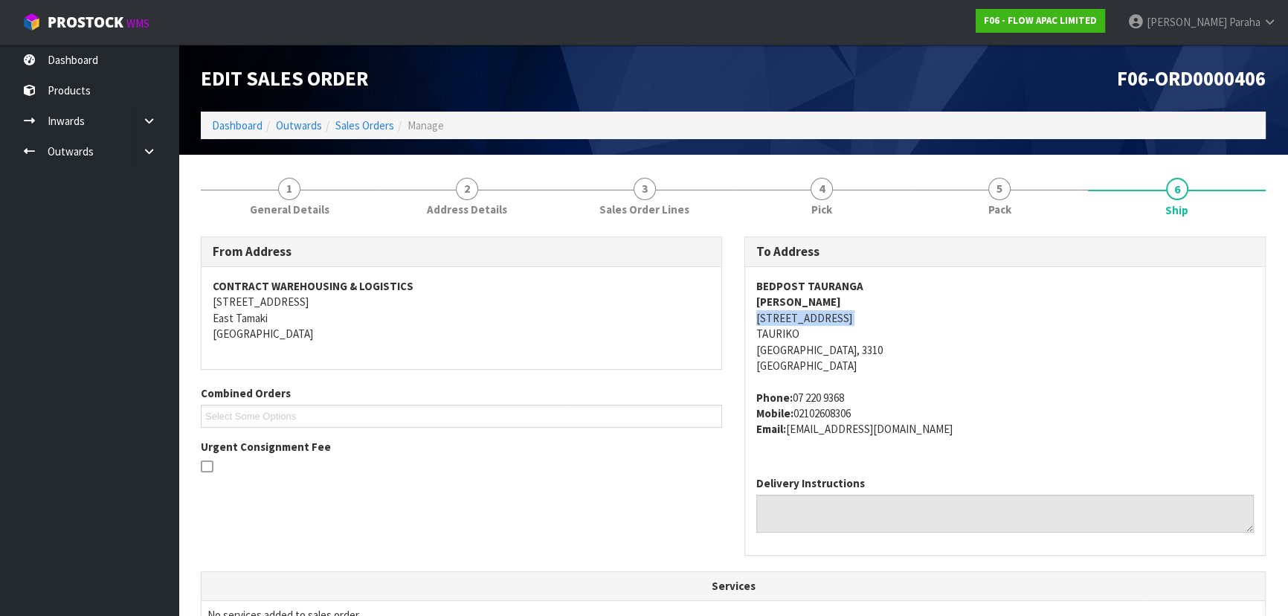
copy address "33-37 TAURIKURA DRIVE"
click at [847, 393] on address "Phone: 07 220 9368 Mobile: 02102608306 Email: tauriko@bepost.co.nz" at bounding box center [1004, 414] width 497 height 48
drag, startPoint x: 847, startPoint y: 393, endPoint x: 795, endPoint y: 394, distance: 52.0
click at [795, 394] on address "Phone: 07 220 9368 Mobile: 02102608306 Email: tauriko@bepost.co.nz" at bounding box center [1004, 414] width 497 height 48
copy address "07 220 9368"
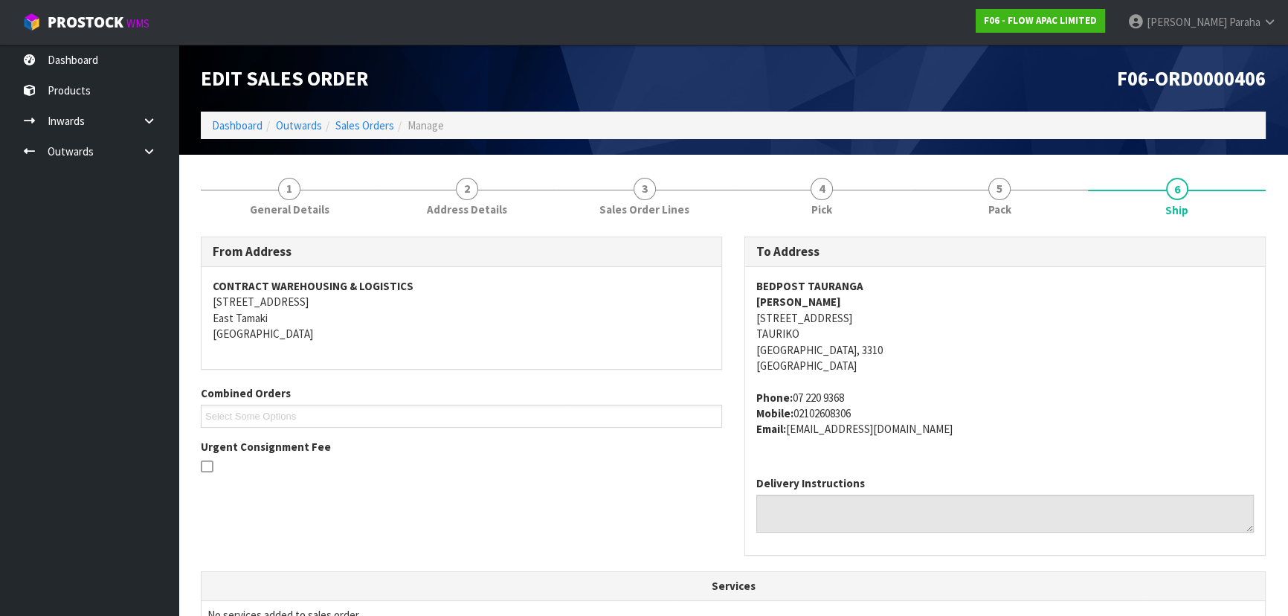
click at [891, 431] on address "Phone: 07 220 9368 Mobile: 02102608306 Email: tauriko@bepost.co.nz" at bounding box center [1004, 414] width 497 height 48
drag, startPoint x: 891, startPoint y: 431, endPoint x: 810, endPoint y: 429, distance: 81.8
click at [810, 429] on address "Phone: 07 220 9368 Mobile: 02102608306 Email: tauriko@bepost.co.nz" at bounding box center [1004, 414] width 497 height 48
copy div "tauriko@bepost.co.nz"
click at [285, 200] on link "1 General Details" at bounding box center [290, 195] width 178 height 59
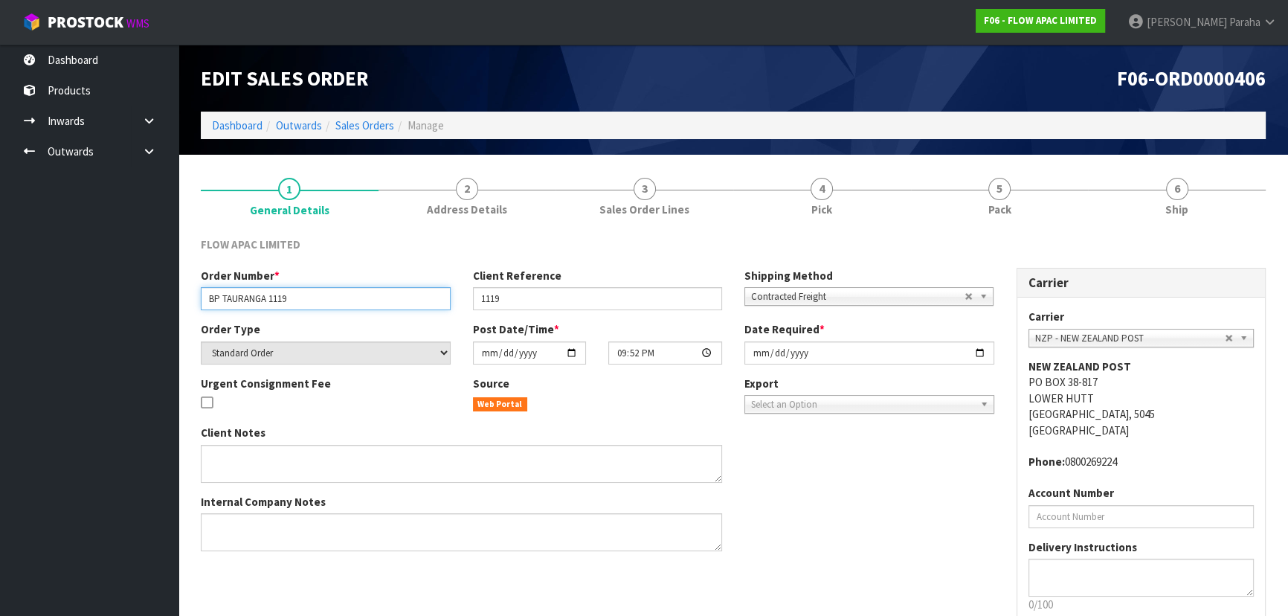
click at [273, 298] on input "BP TAURANGA 1119" at bounding box center [326, 298] width 250 height 23
click at [274, 298] on input "BP TAURANGA 1119" at bounding box center [326, 298] width 250 height 23
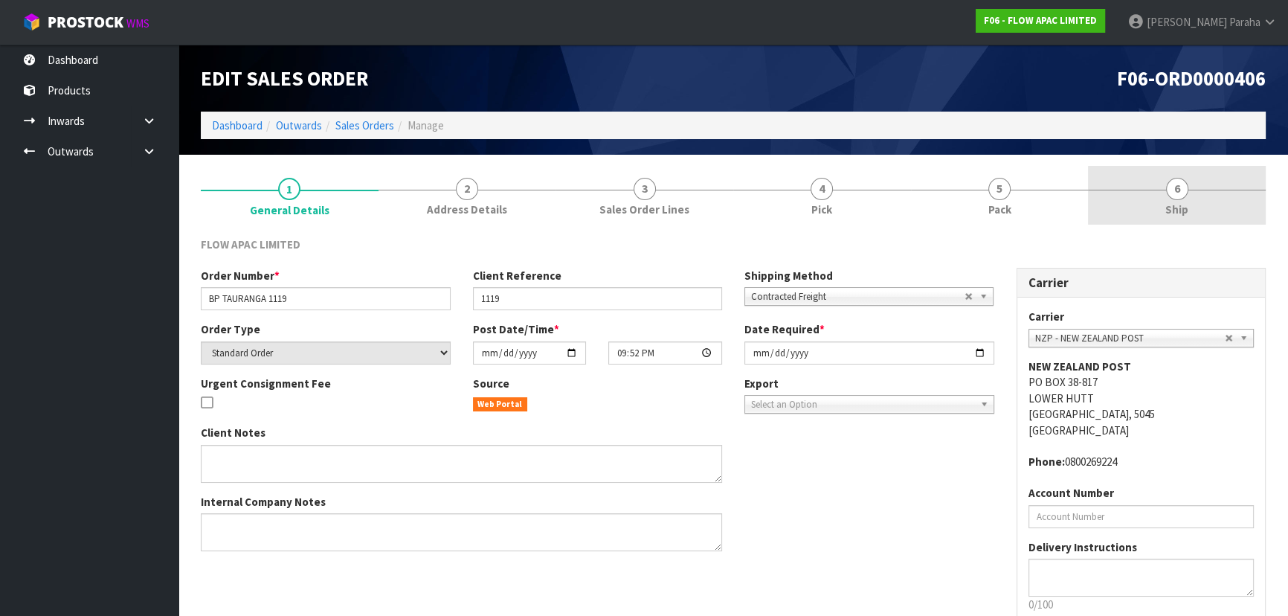
click at [1180, 198] on span "6" at bounding box center [1177, 189] width 22 height 22
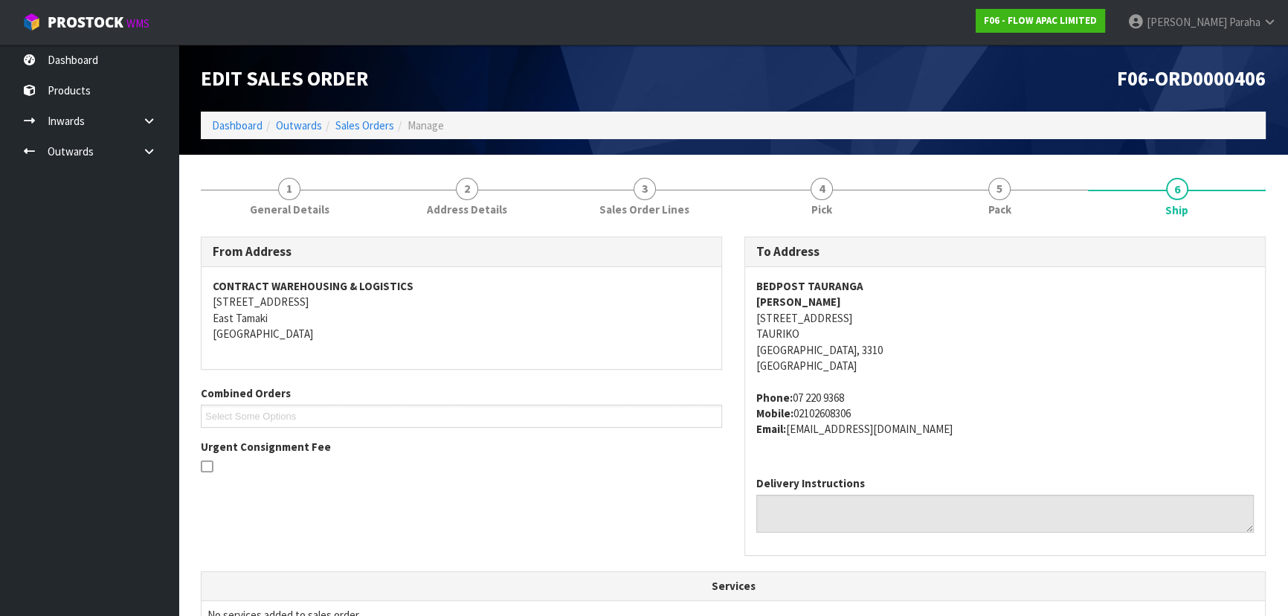
click at [858, 423] on address "Phone: 07 220 9368 Mobile: 02102608306 Email: tauriko@bepost.co.nz" at bounding box center [1004, 414] width 497 height 48
drag, startPoint x: 848, startPoint y: 414, endPoint x: 795, endPoint y: 416, distance: 52.8
click at [795, 416] on address "Phone: 07 220 9368 Mobile: 02102608306 Email: tauriko@bepost.co.nz" at bounding box center [1004, 414] width 497 height 48
copy address "02102608306"
click at [818, 302] on strong "HARRY SEKHON" at bounding box center [798, 301] width 85 height 14
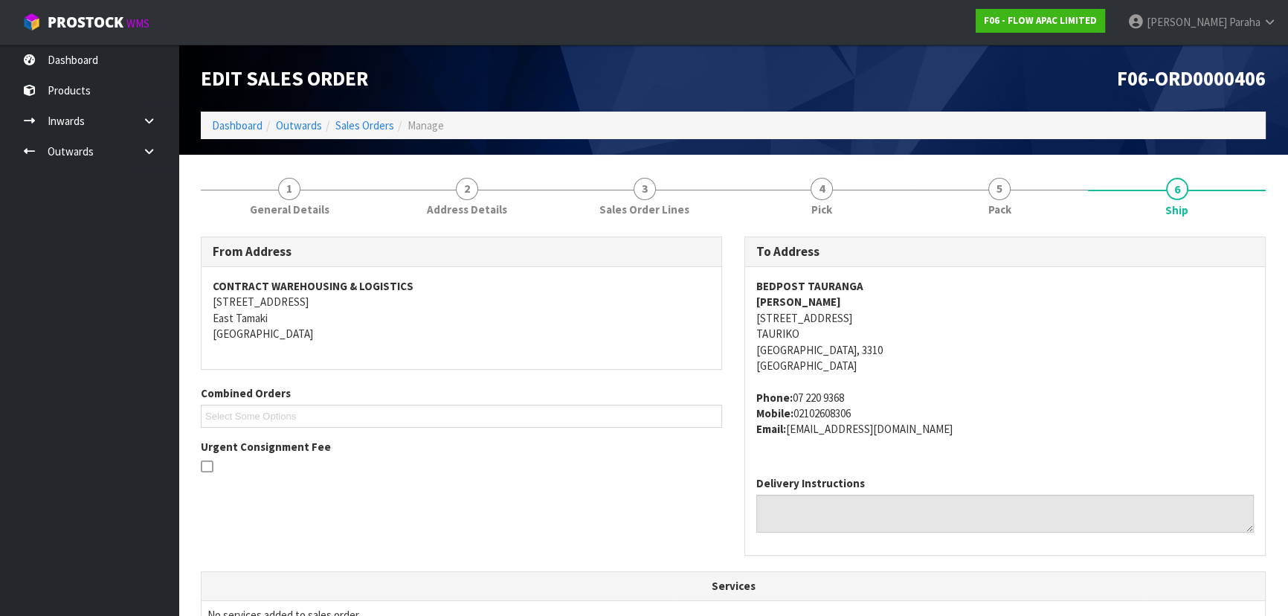
click at [815, 301] on strong "HARRY SEKHON" at bounding box center [798, 301] width 85 height 14
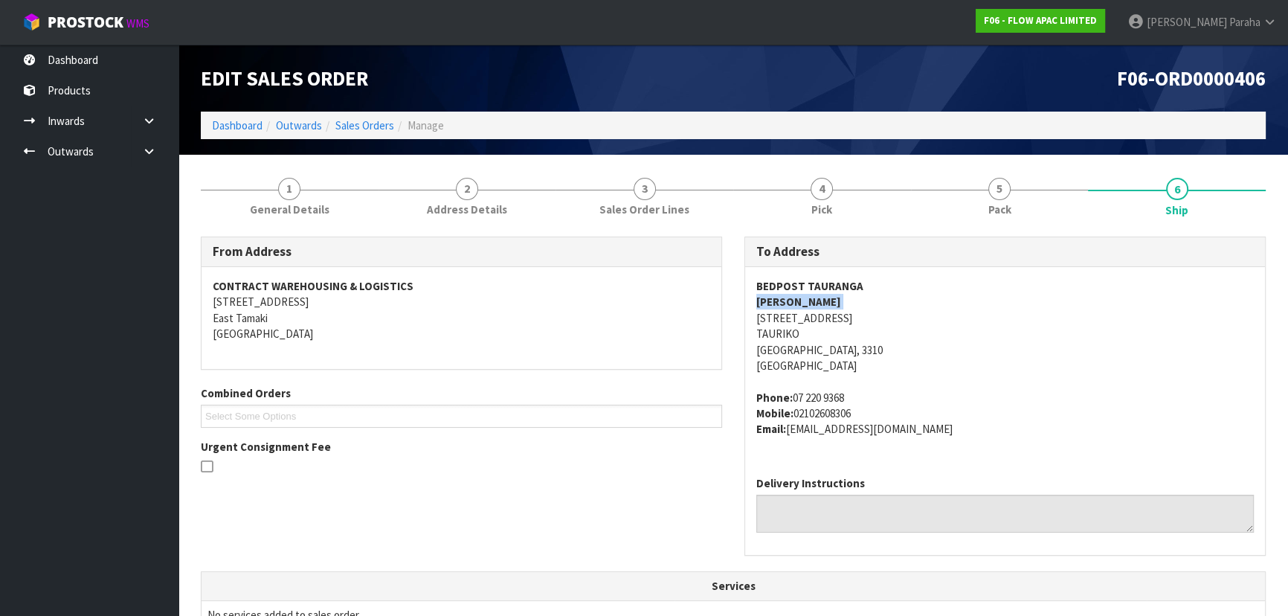
click at [815, 301] on strong "HARRY SEKHON" at bounding box center [798, 301] width 85 height 14
click at [847, 313] on address "BEDPOST TAURANGA HARRY SEKHON 33-37 TAURIKURA DRIVE TAURIKO Tauranga, 3310 New …" at bounding box center [1004, 326] width 497 height 96
copy address "33-37 TAURIKURA DRIVE"
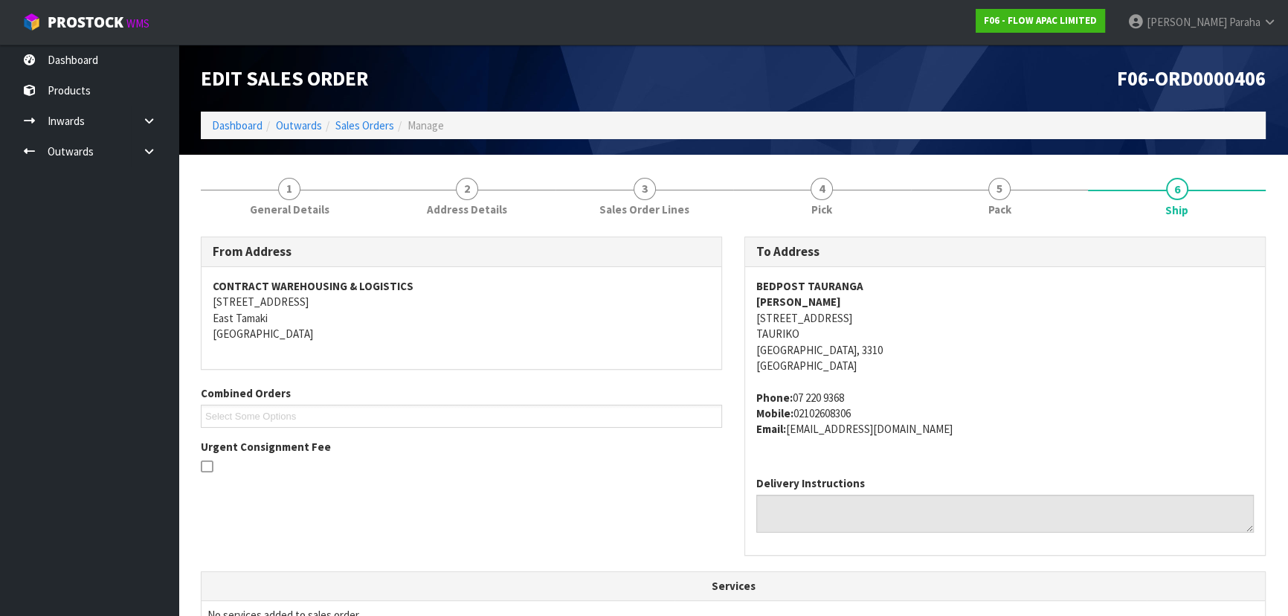
click at [917, 340] on address "BEDPOST TAURANGA HARRY SEKHON 33-37 TAURIKURA DRIVE TAURIKO Tauranga, 3310 New …" at bounding box center [1004, 326] width 497 height 96
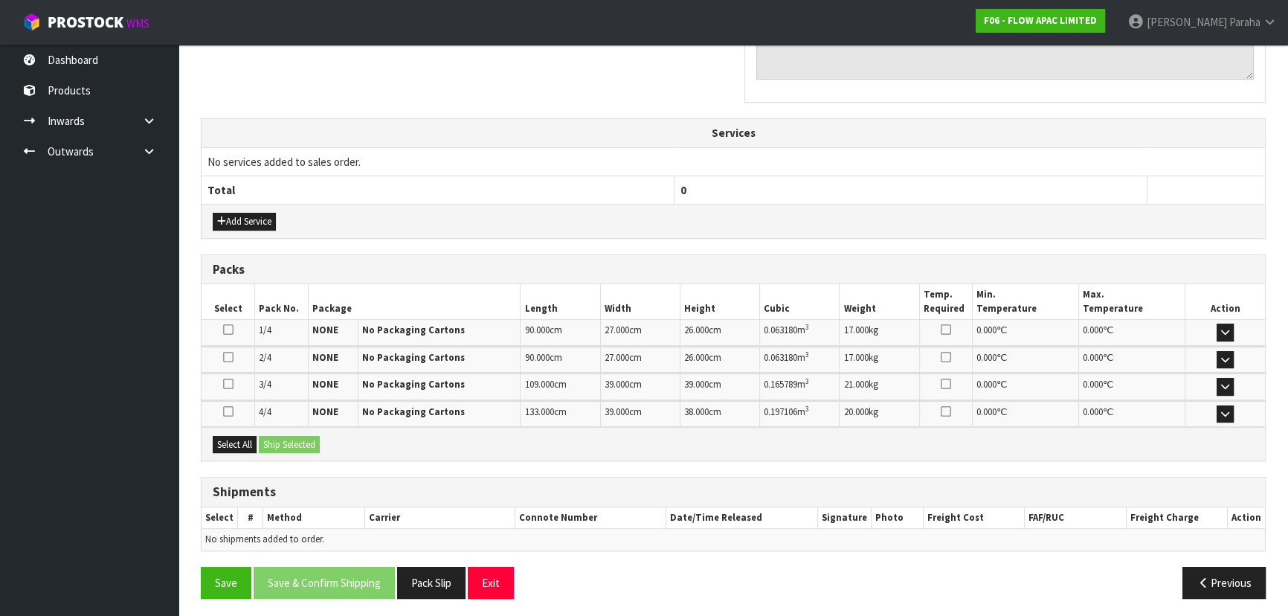
scroll to position [453, 0]
click at [236, 443] on button "Select All" at bounding box center [235, 444] width 44 height 18
click at [278, 439] on button "Ship Selected" at bounding box center [289, 444] width 61 height 18
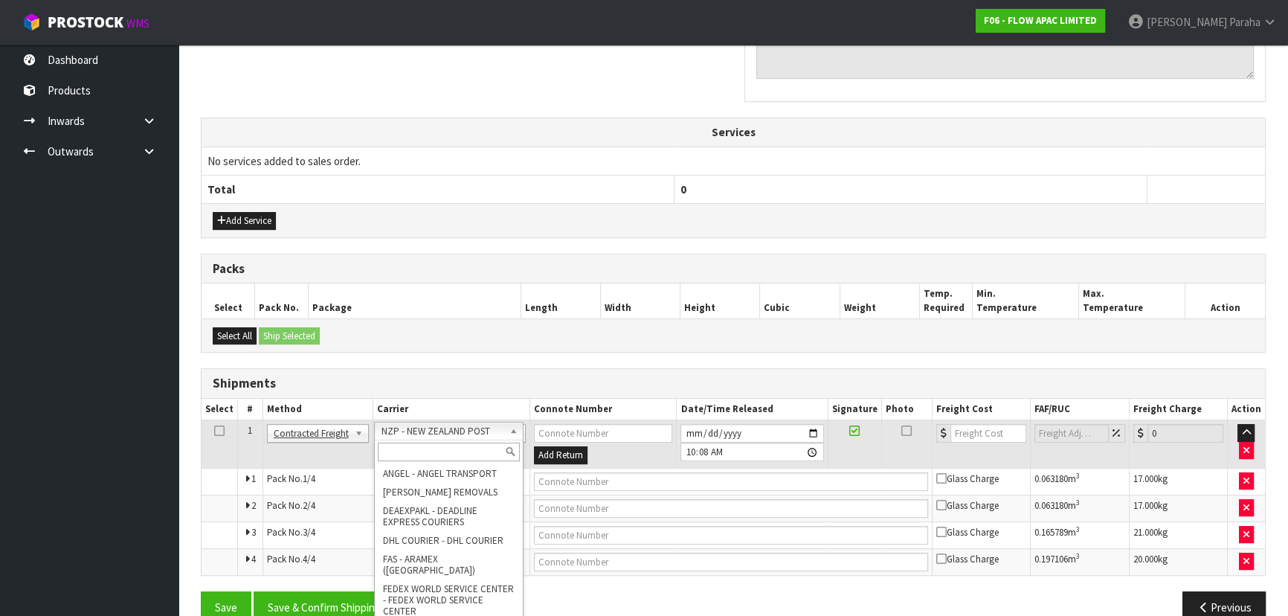
click at [471, 448] on input "text" at bounding box center [449, 451] width 142 height 19
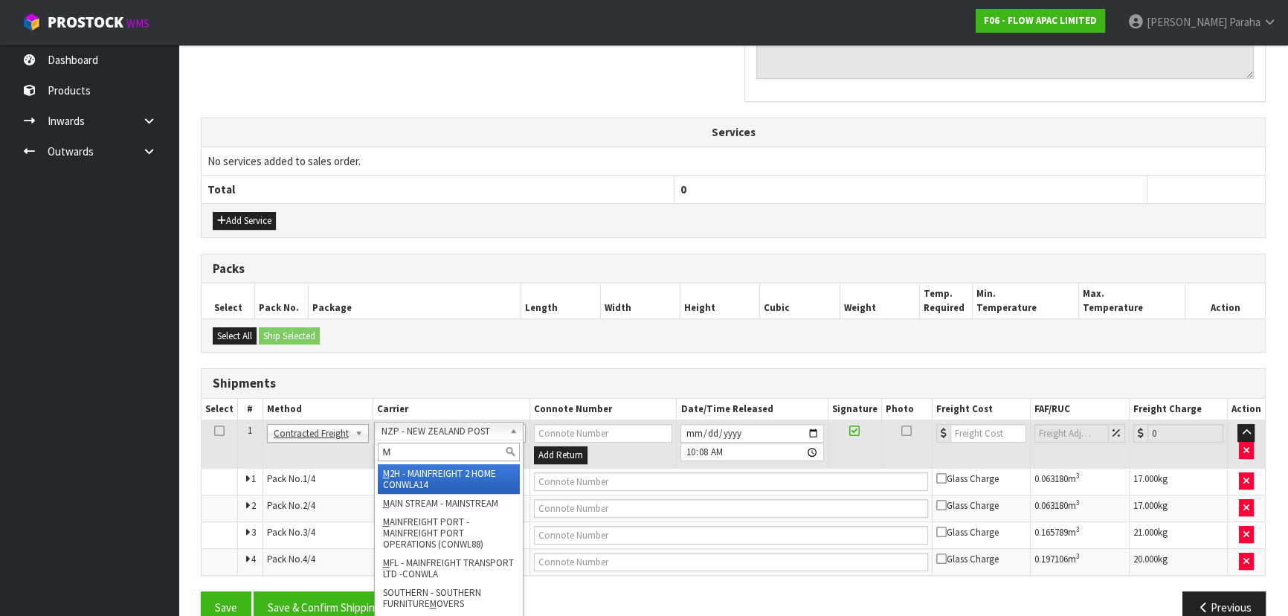
type input "MF"
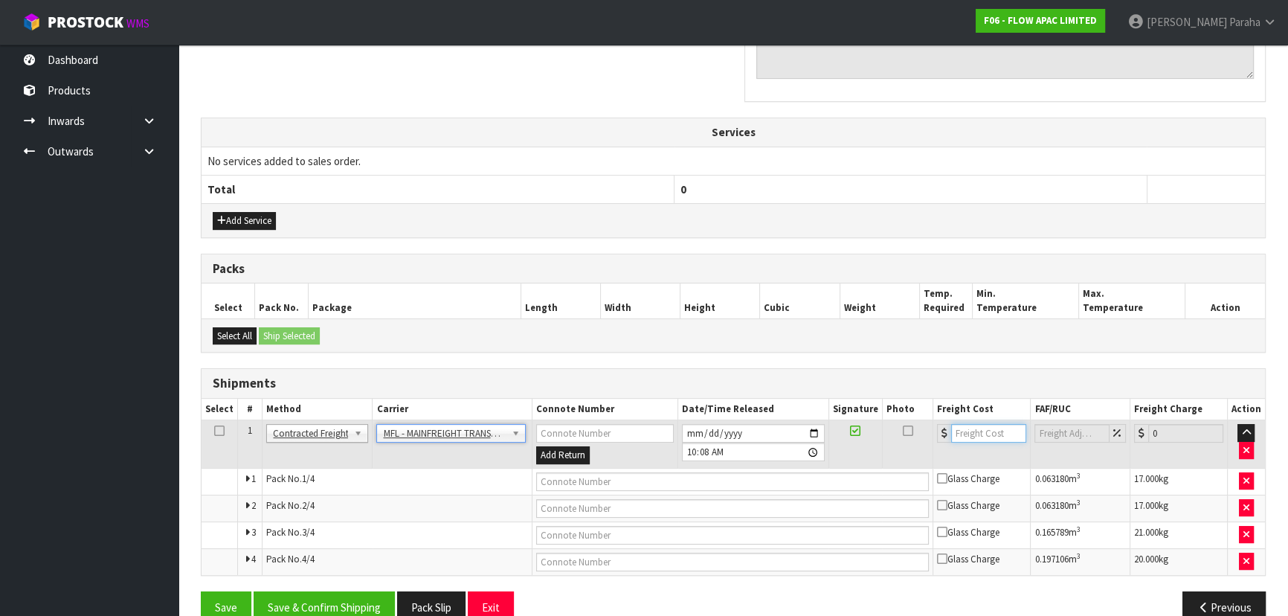
click at [983, 430] on input "number" at bounding box center [988, 433] width 75 height 19
type input "46.00"
click at [222, 601] on button "Save" at bounding box center [226, 607] width 51 height 32
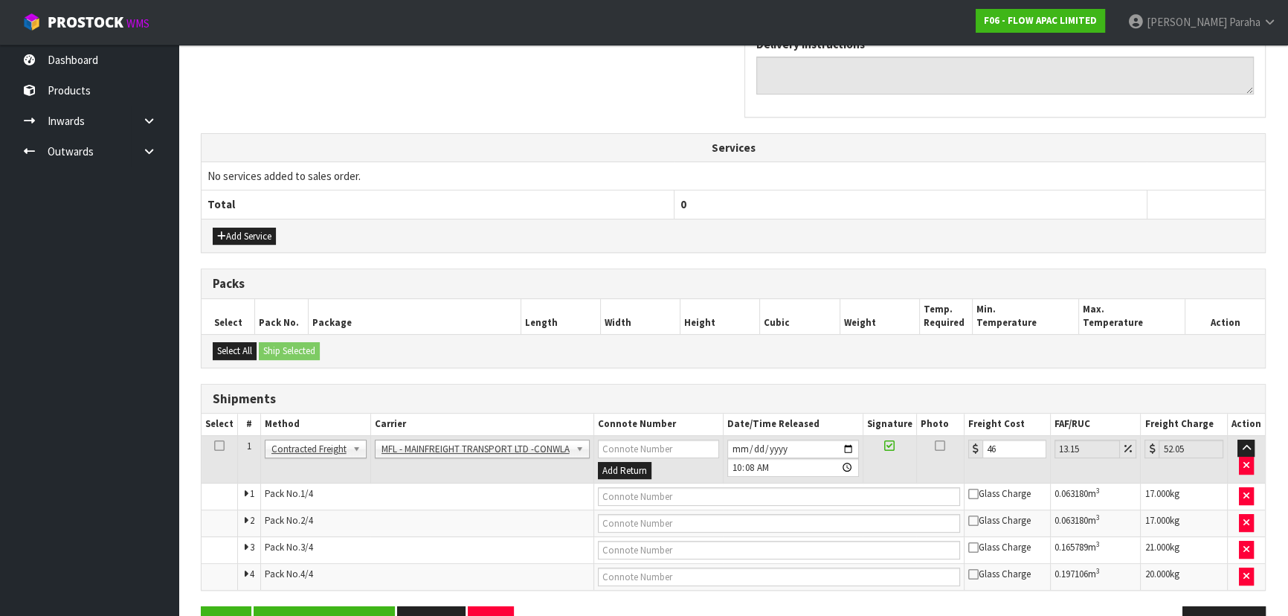
scroll to position [534, 0]
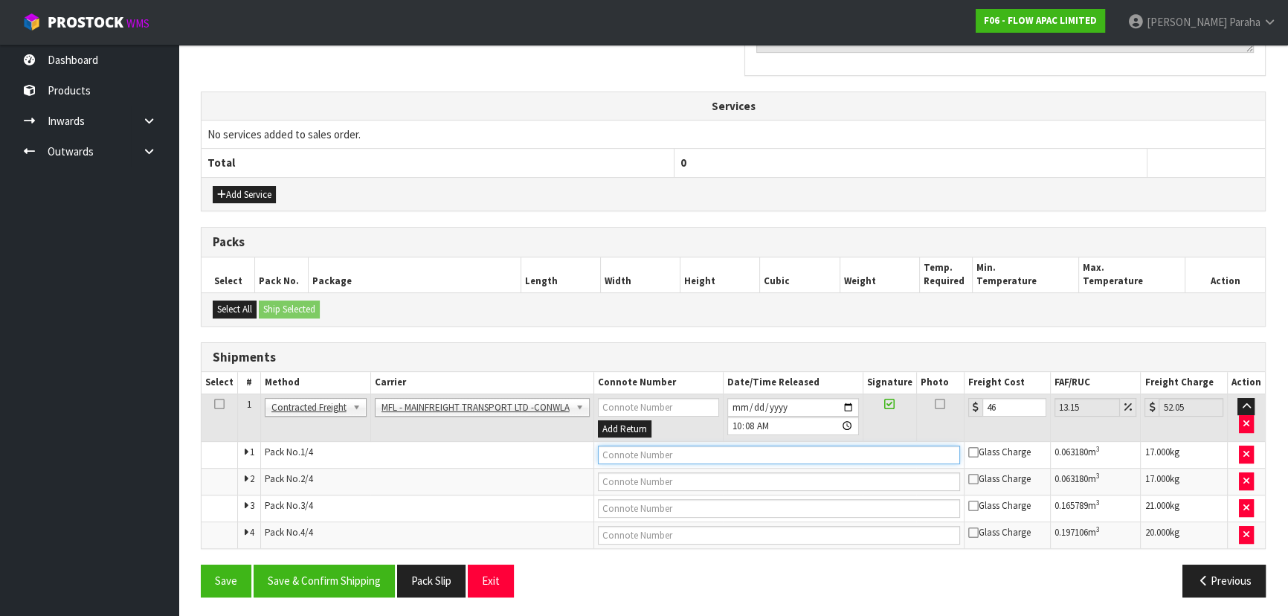
click at [702, 450] on input "text" at bounding box center [779, 454] width 362 height 19
paste input "FWM58866230"
type input "FWM58866230"
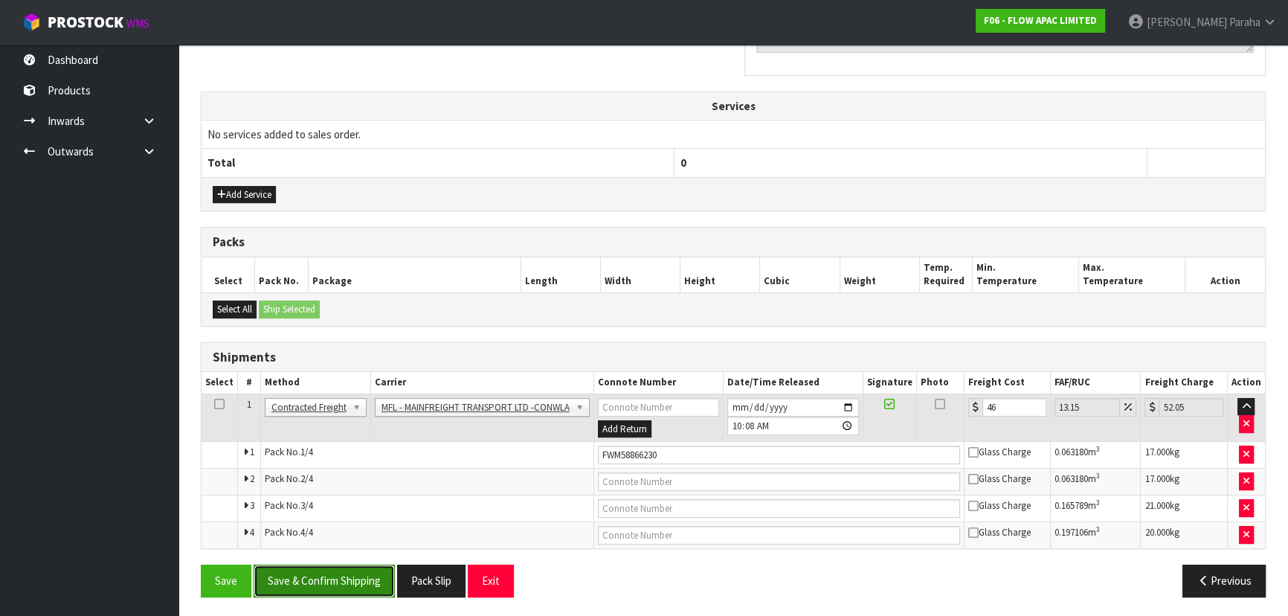
click at [350, 581] on button "Save & Confirm Shipping" at bounding box center [324, 580] width 141 height 32
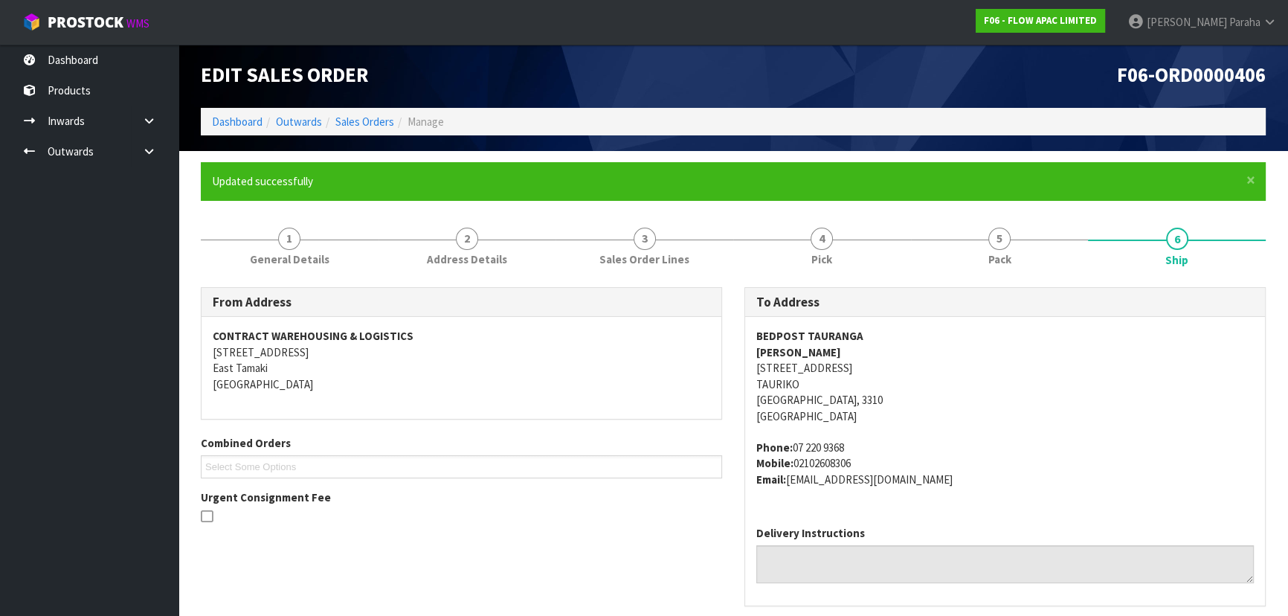
scroll to position [0, 0]
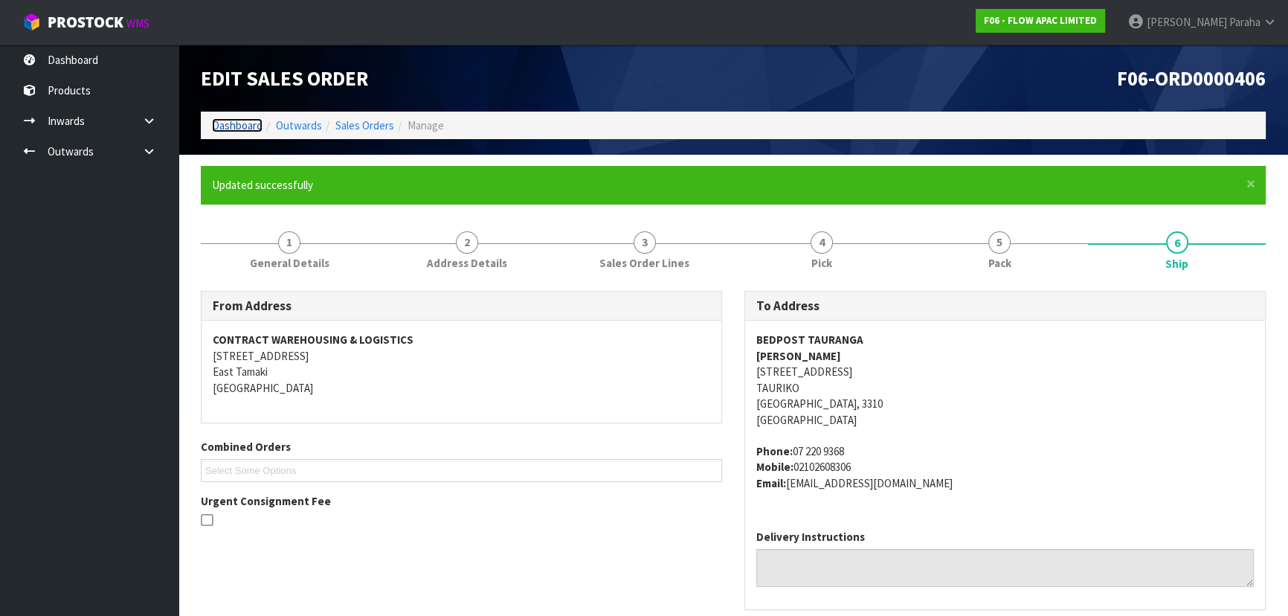
click at [250, 125] on link "Dashboard" at bounding box center [237, 125] width 51 height 14
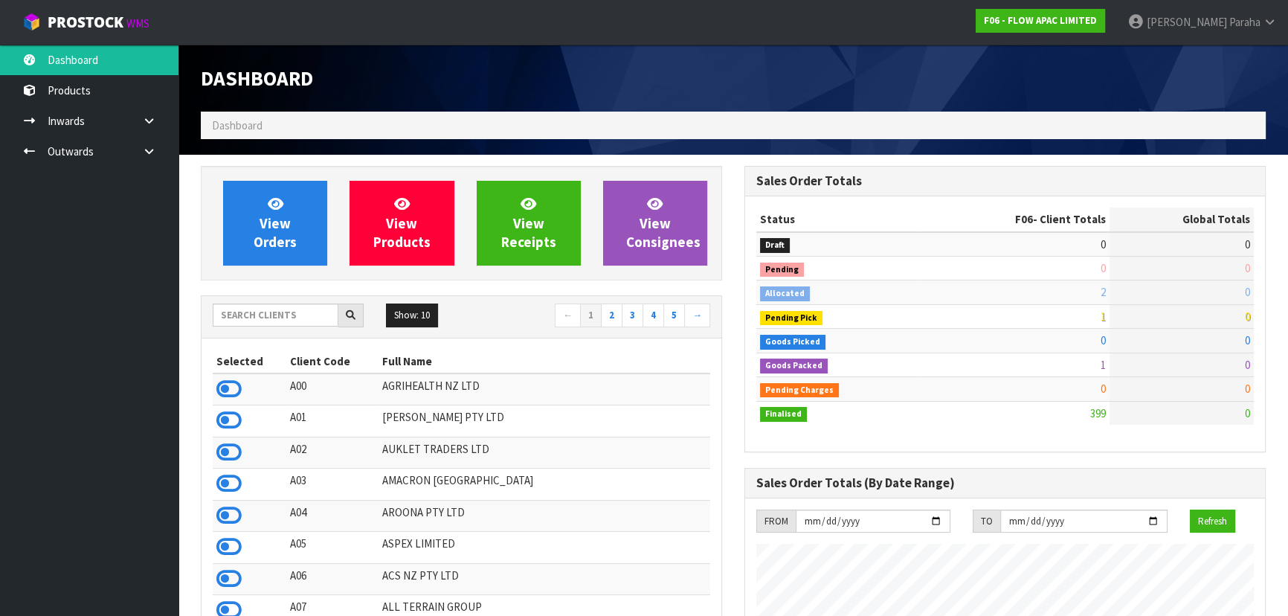
scroll to position [1124, 543]
click at [283, 318] on input "text" at bounding box center [276, 314] width 126 height 23
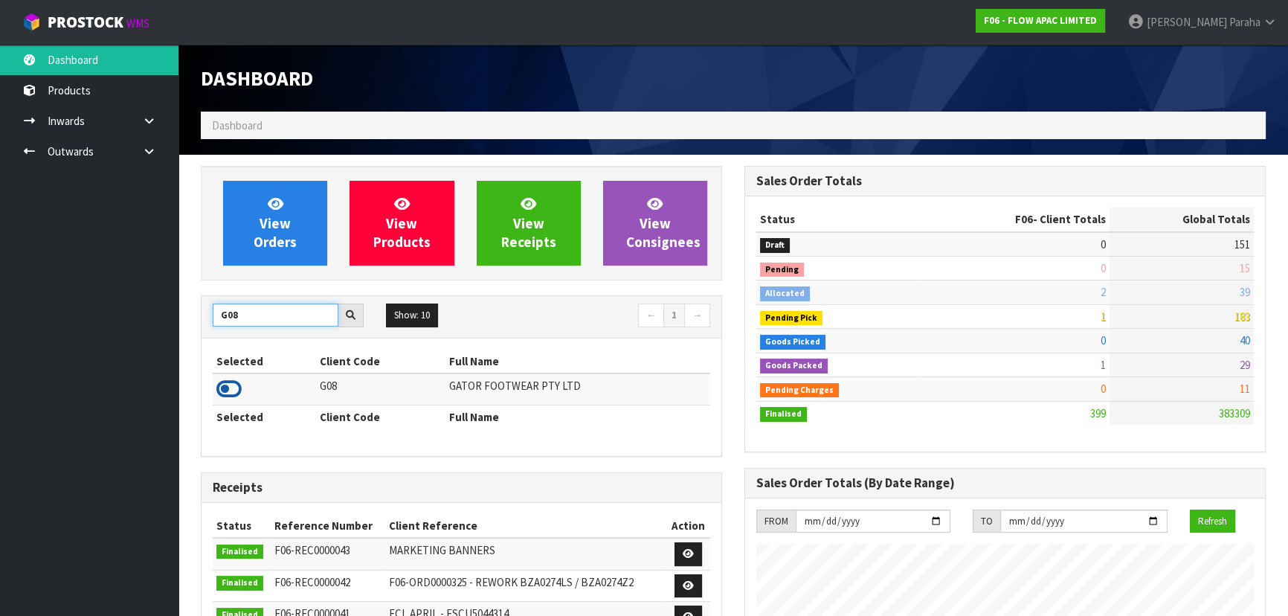
type input "G08"
click at [237, 391] on icon at bounding box center [228, 389] width 25 height 22
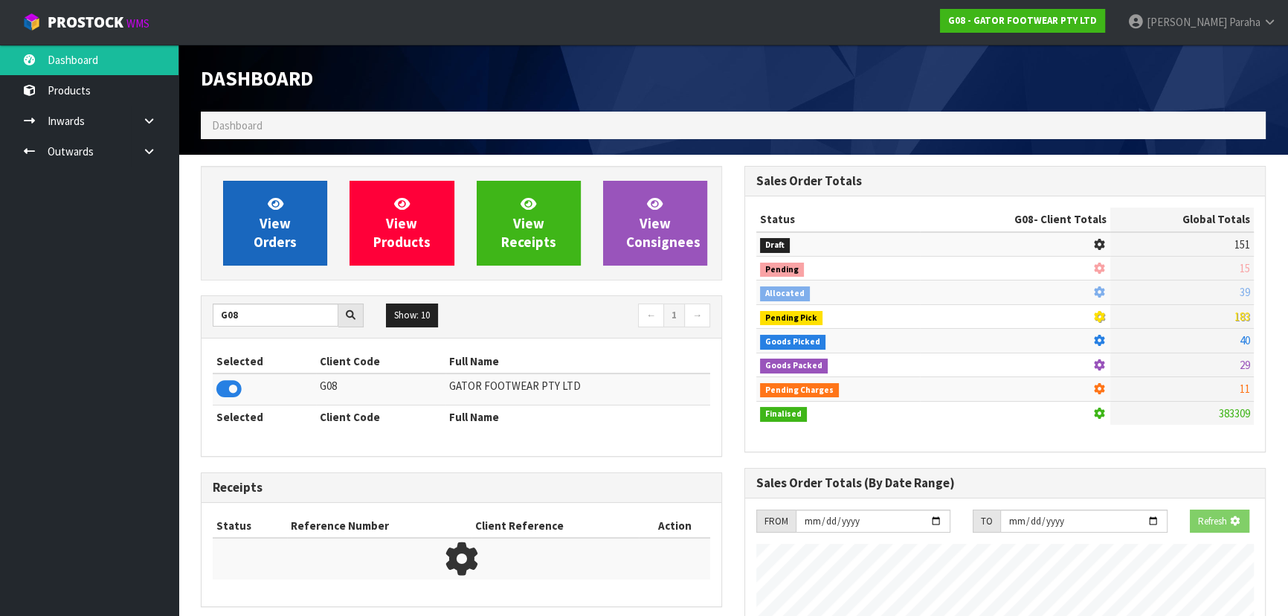
scroll to position [1027, 543]
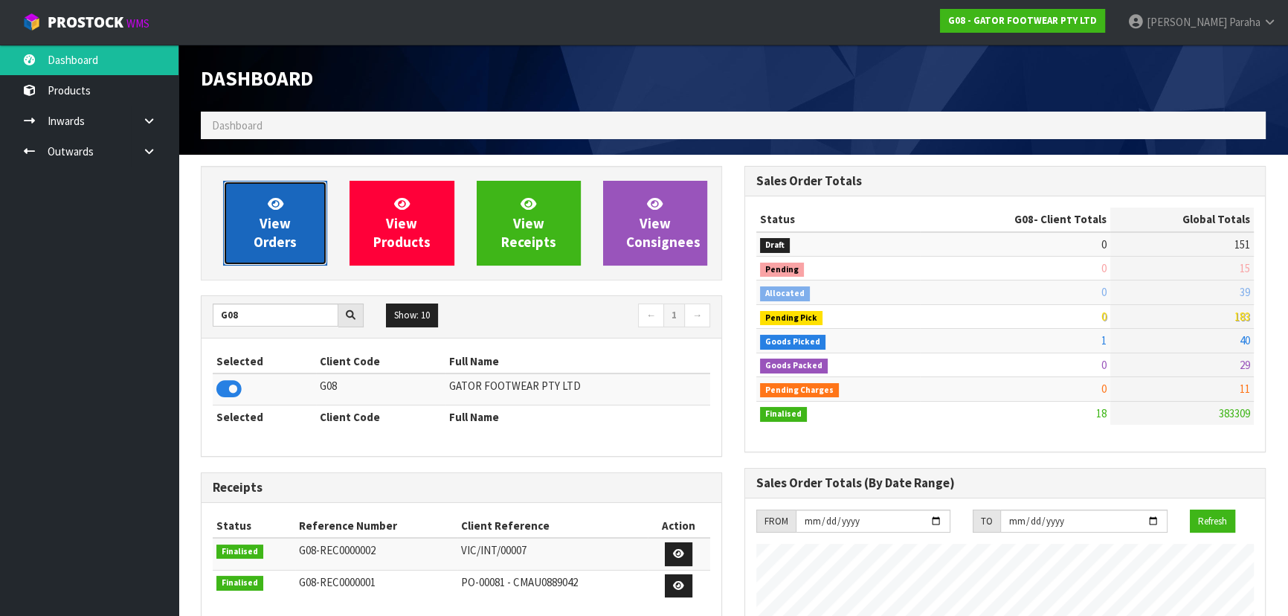
click at [257, 222] on link "View Orders" at bounding box center [275, 223] width 104 height 85
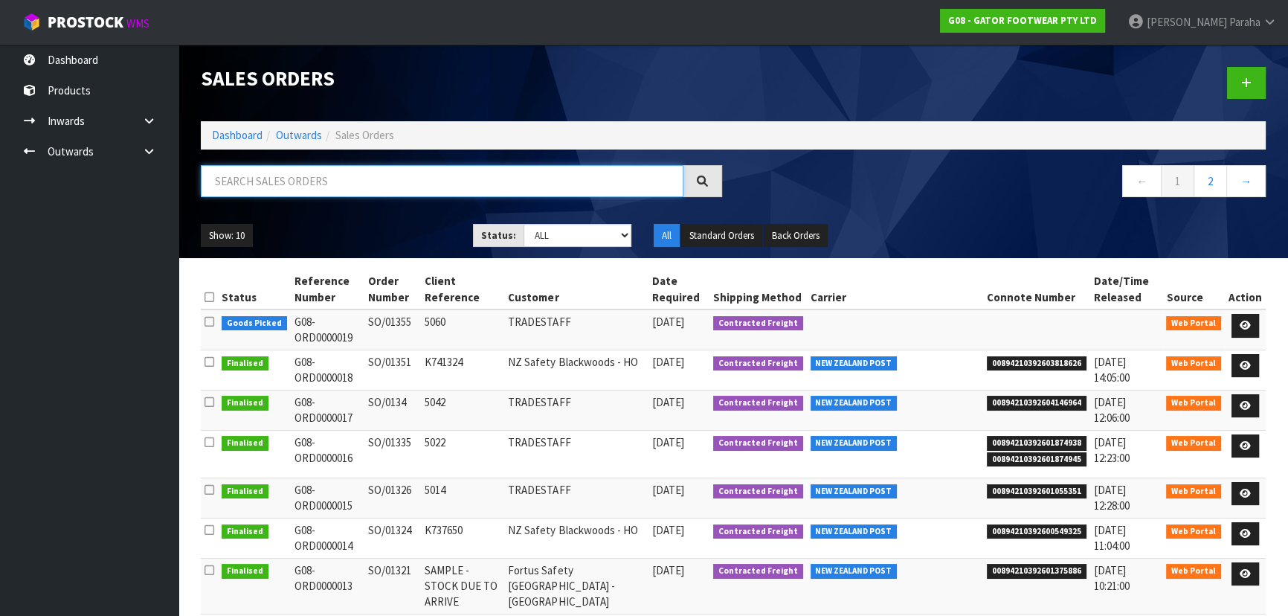
click at [265, 178] on input "text" at bounding box center [442, 181] width 482 height 32
click at [1241, 325] on icon at bounding box center [1244, 325] width 11 height 10
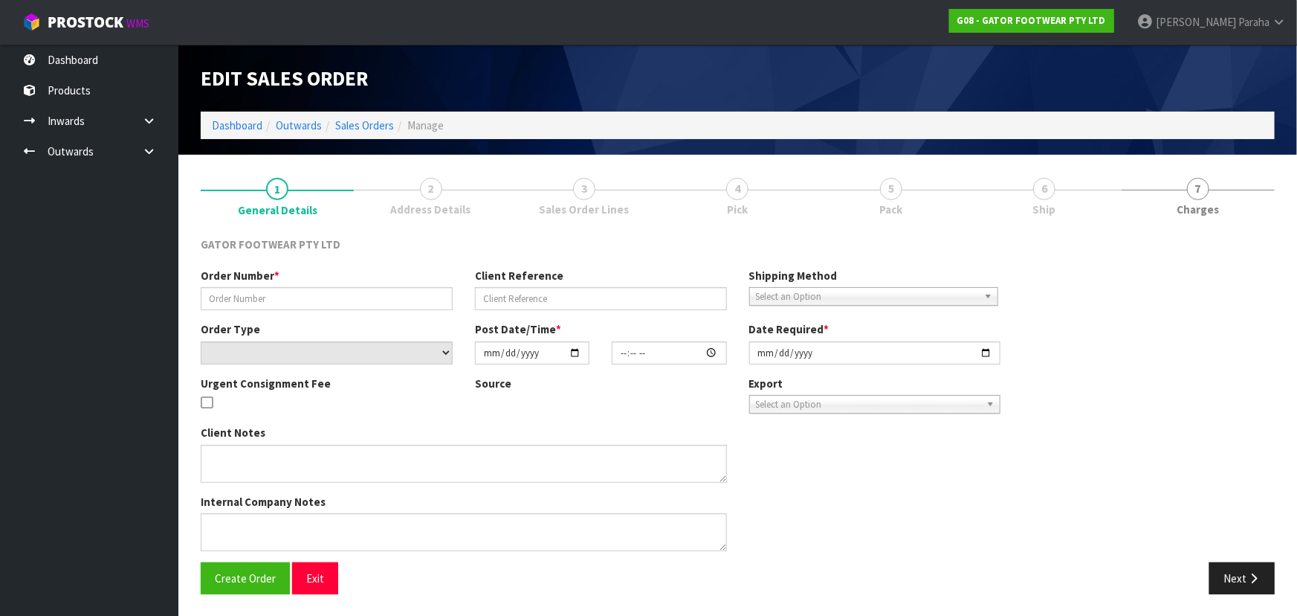
type input "SO/01355"
type input "5060"
select select "number:0"
type input "2025-09-26"
type input "17:23:00.000"
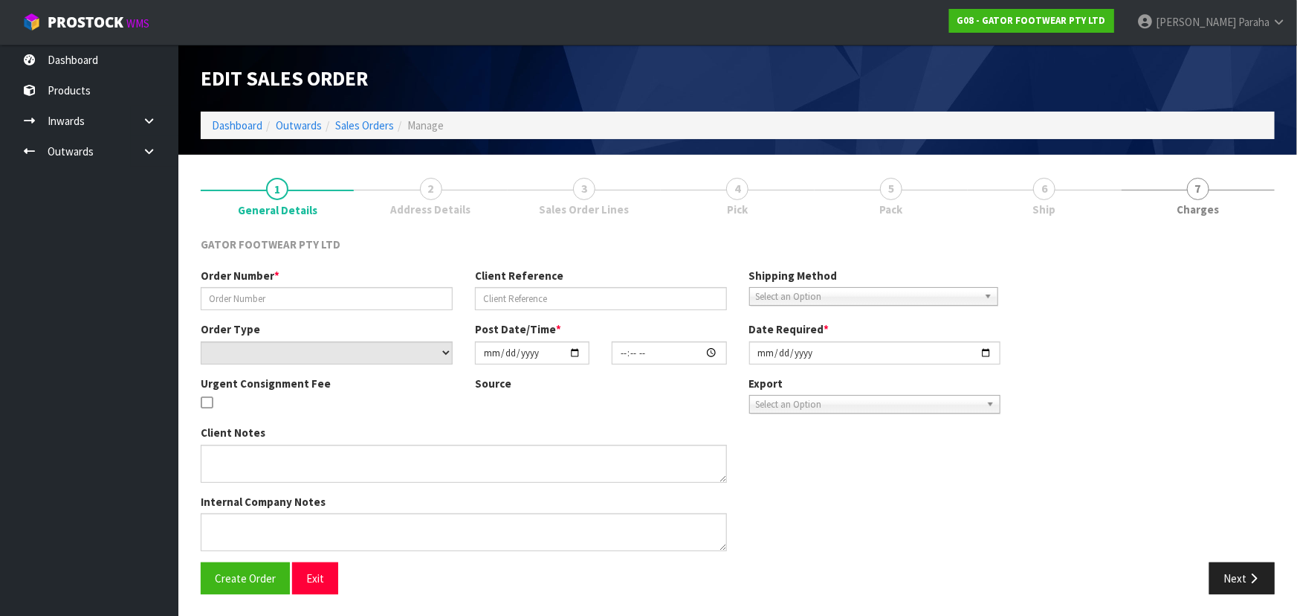
type input "2025-09-29"
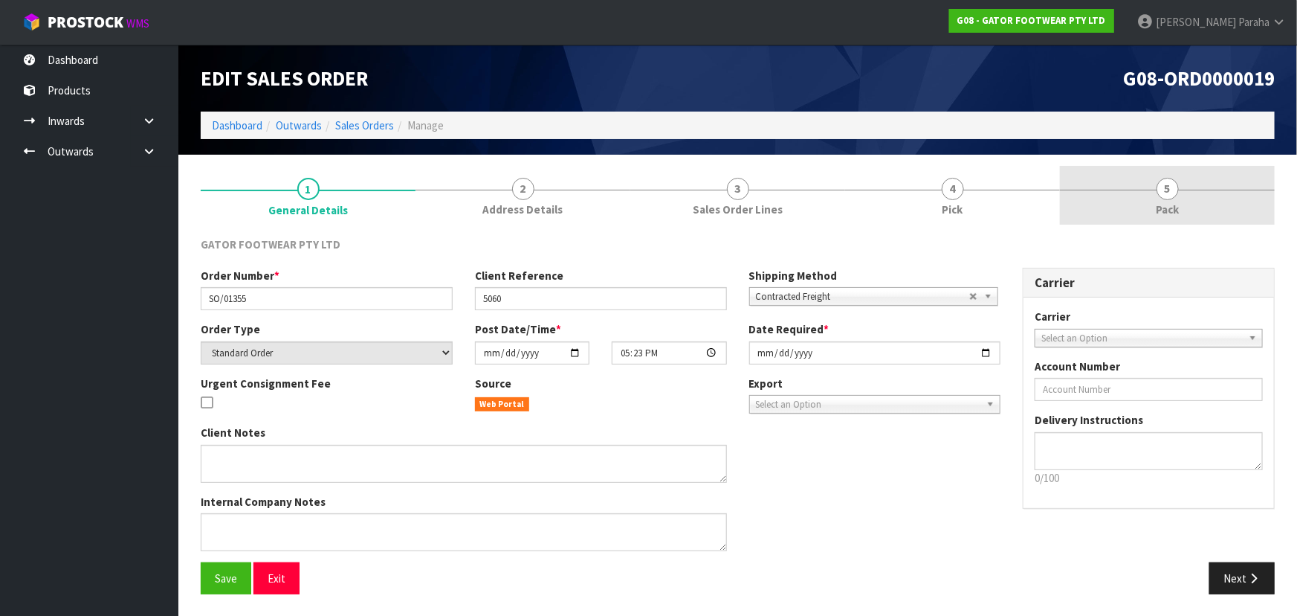
click at [1160, 196] on span "5" at bounding box center [1168, 189] width 22 height 22
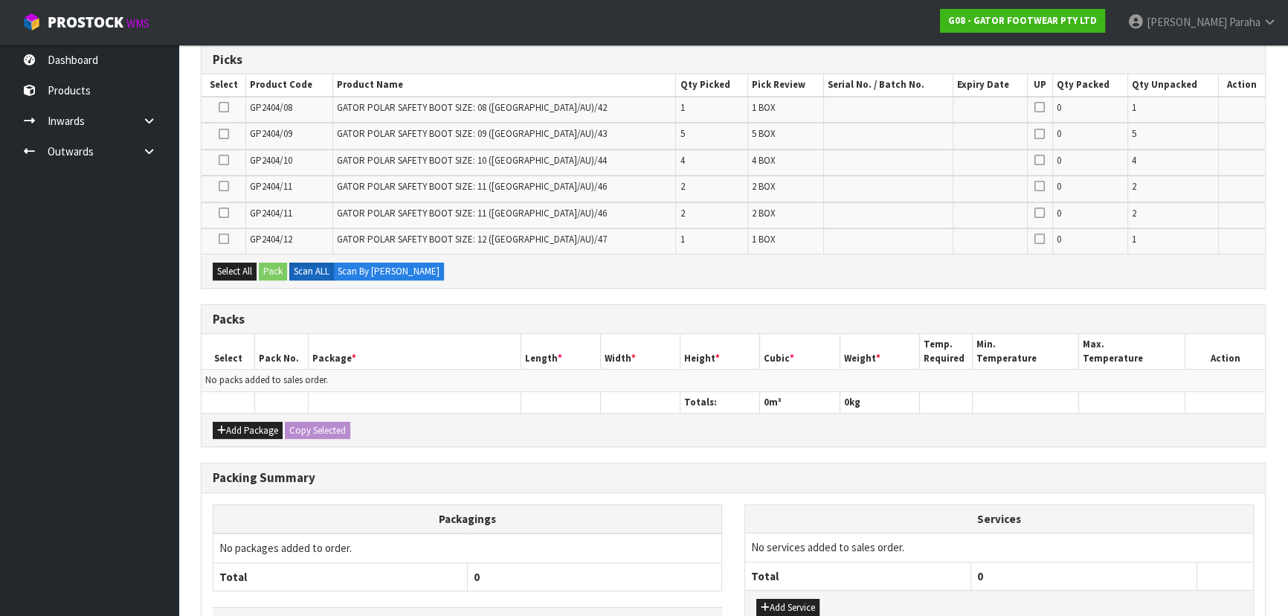
scroll to position [270, 0]
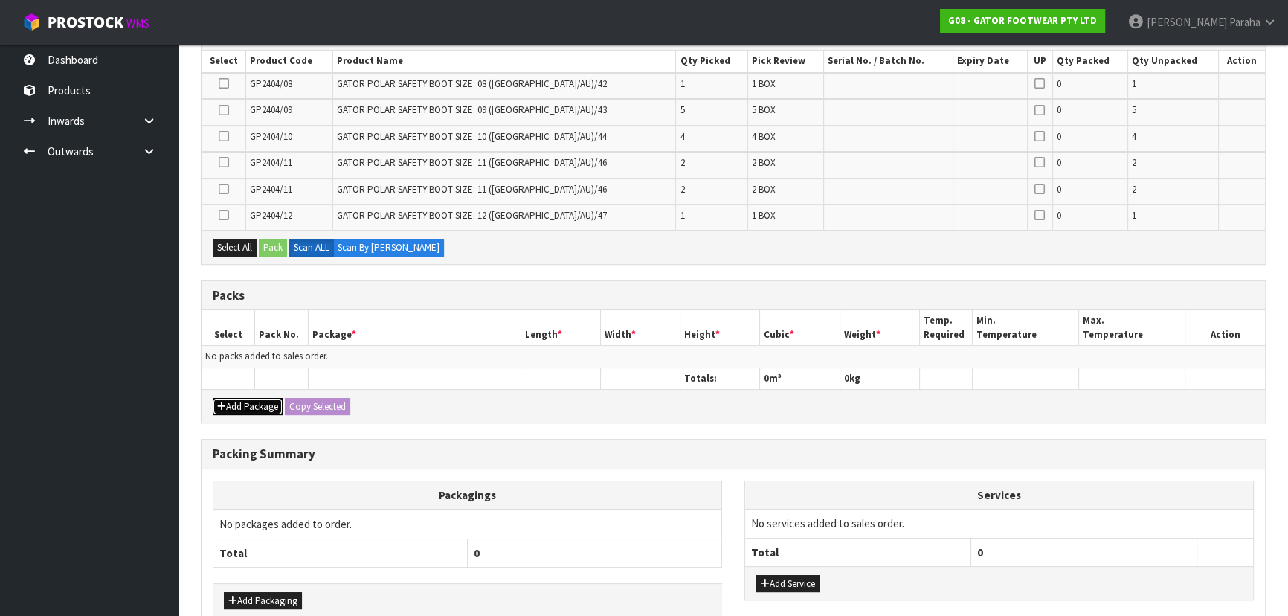
click at [238, 406] on button "Add Package" at bounding box center [248, 407] width 70 height 18
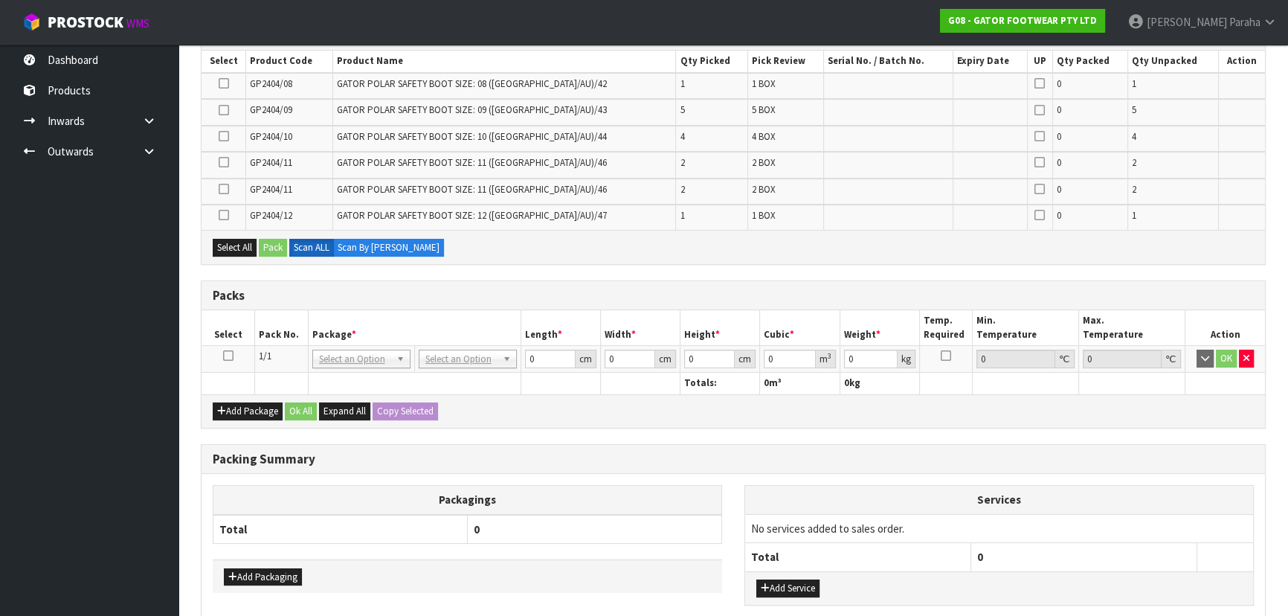
click at [230, 355] on icon at bounding box center [228, 355] width 10 height 1
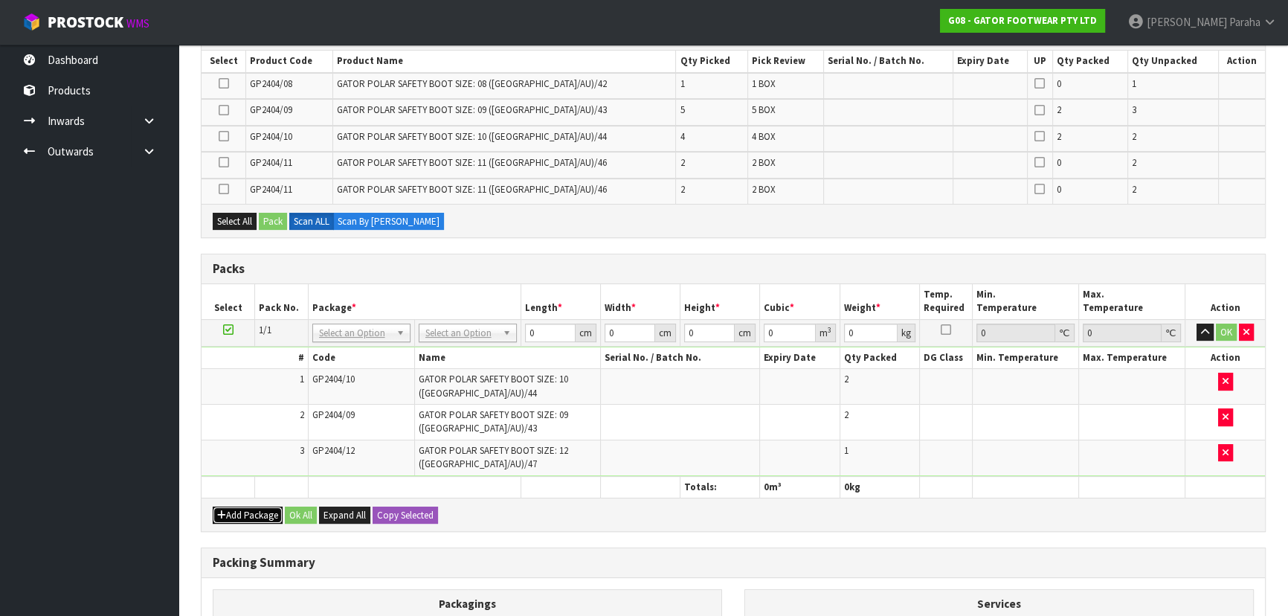
click at [231, 507] on button "Add Package" at bounding box center [248, 515] width 70 height 18
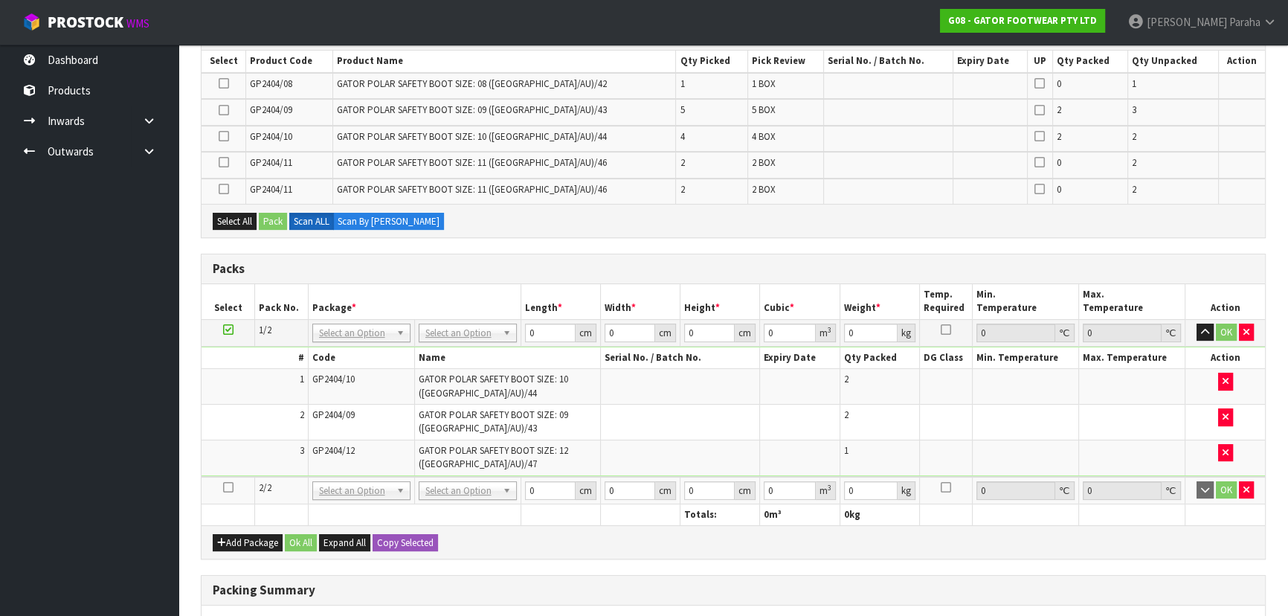
click at [233, 483] on td at bounding box center [228, 491] width 54 height 28
click at [230, 487] on icon at bounding box center [228, 487] width 10 height 1
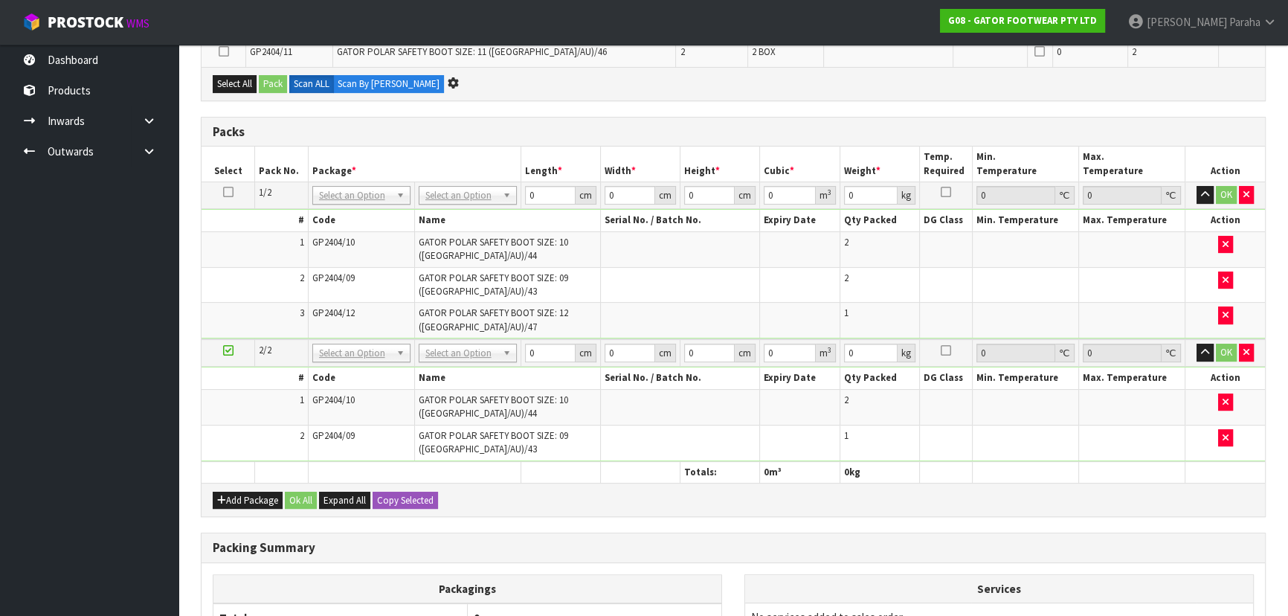
scroll to position [355, 0]
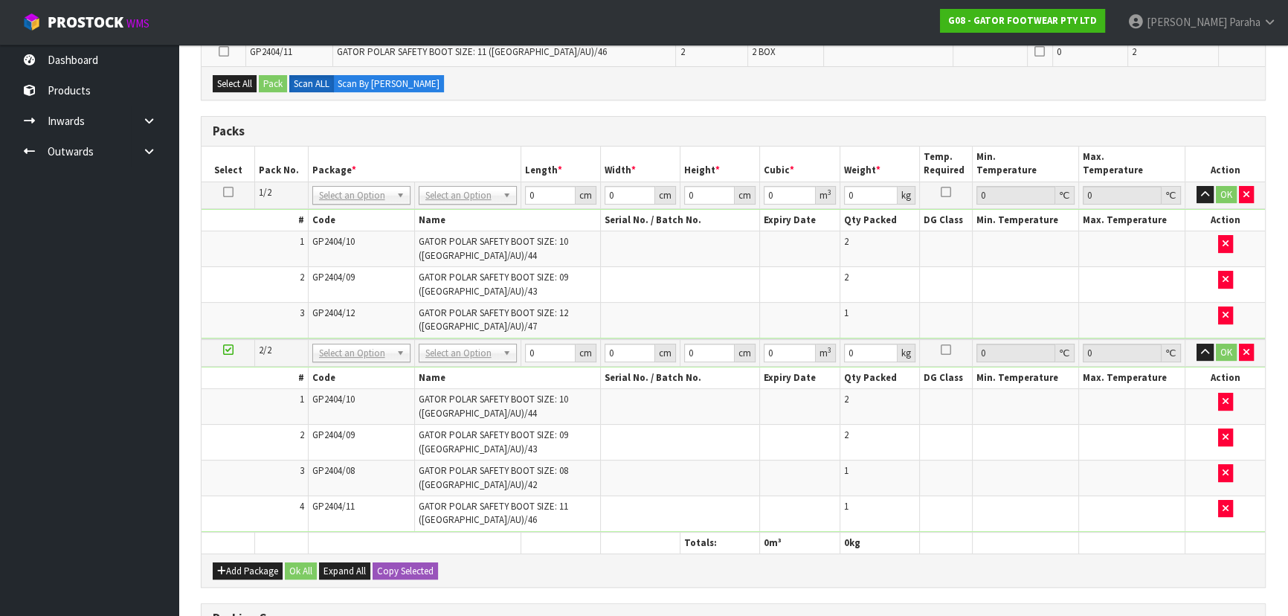
click at [238, 558] on div "Add Package Ok All Expand All Copy Selected" at bounding box center [732, 569] width 1063 height 33
click at [237, 571] on button "Add Package" at bounding box center [248, 571] width 70 height 18
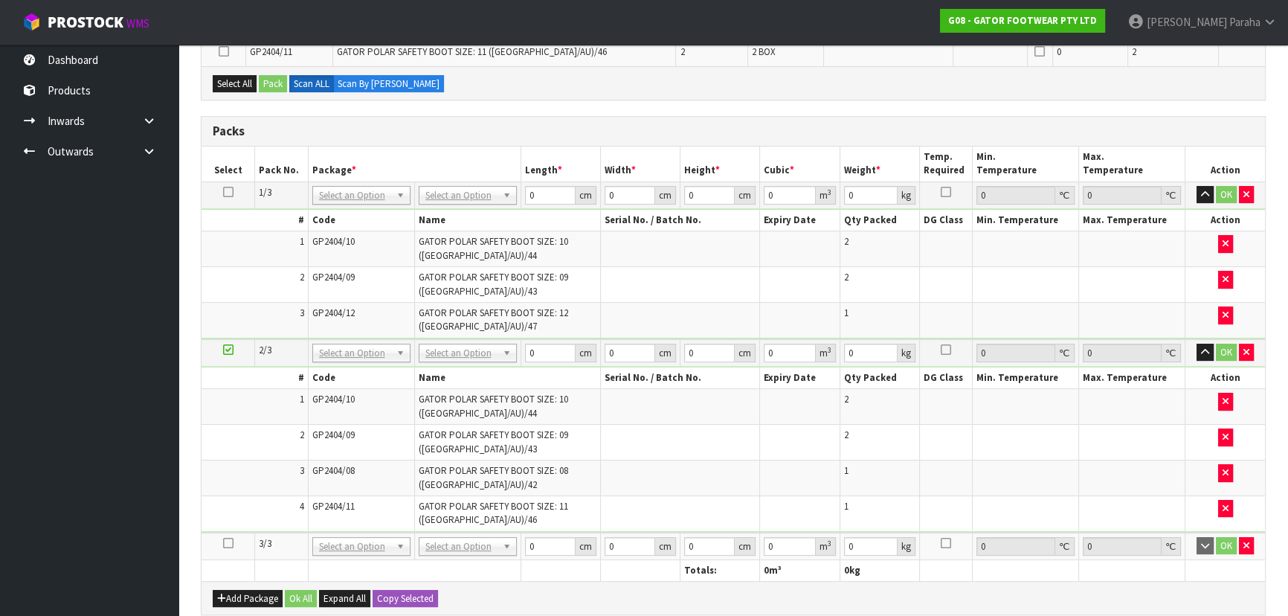
click at [224, 543] on icon at bounding box center [228, 543] width 10 height 1
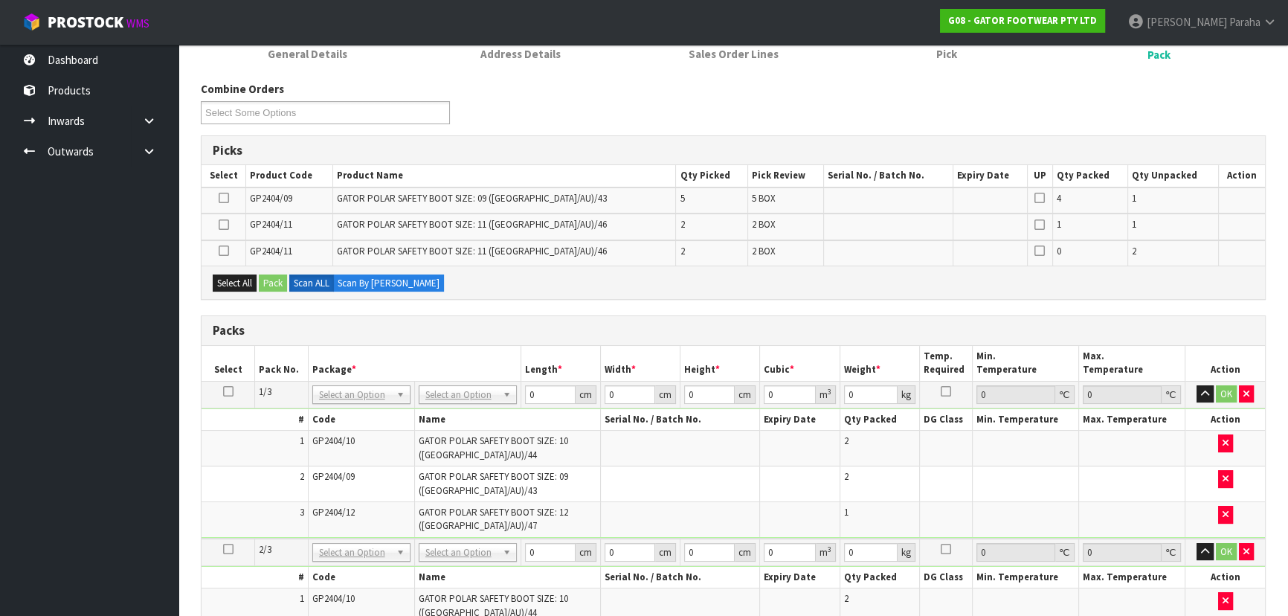
scroll to position [152, 0]
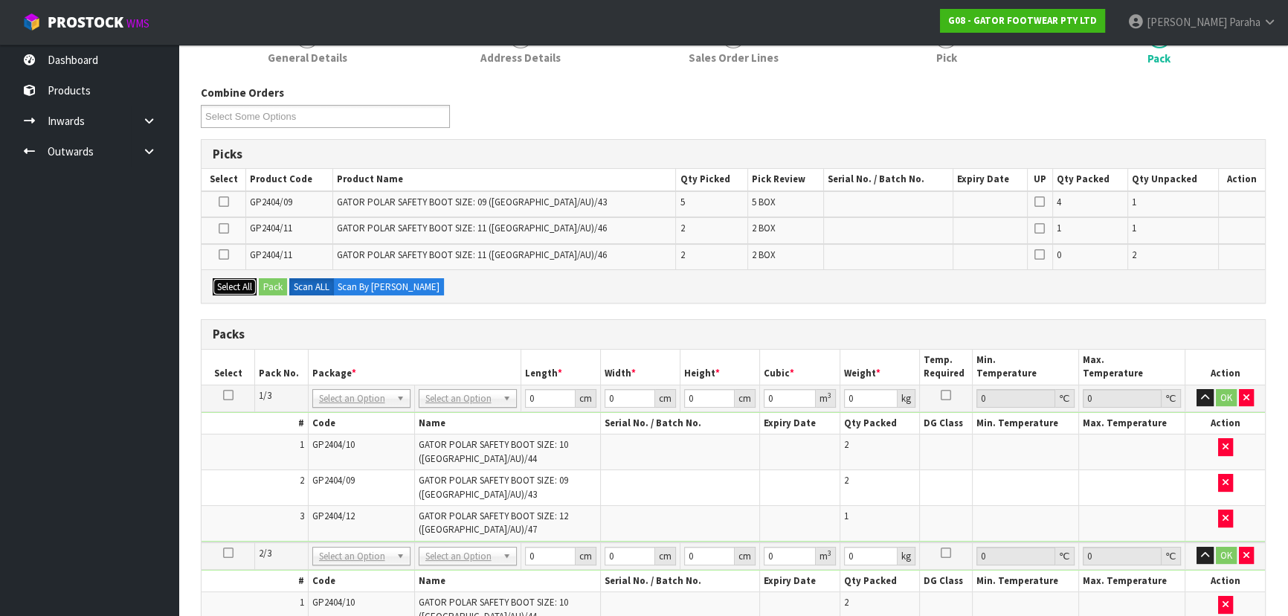
click at [230, 290] on button "Select All" at bounding box center [235, 287] width 44 height 18
click at [280, 284] on button "Pack" at bounding box center [273, 287] width 28 height 18
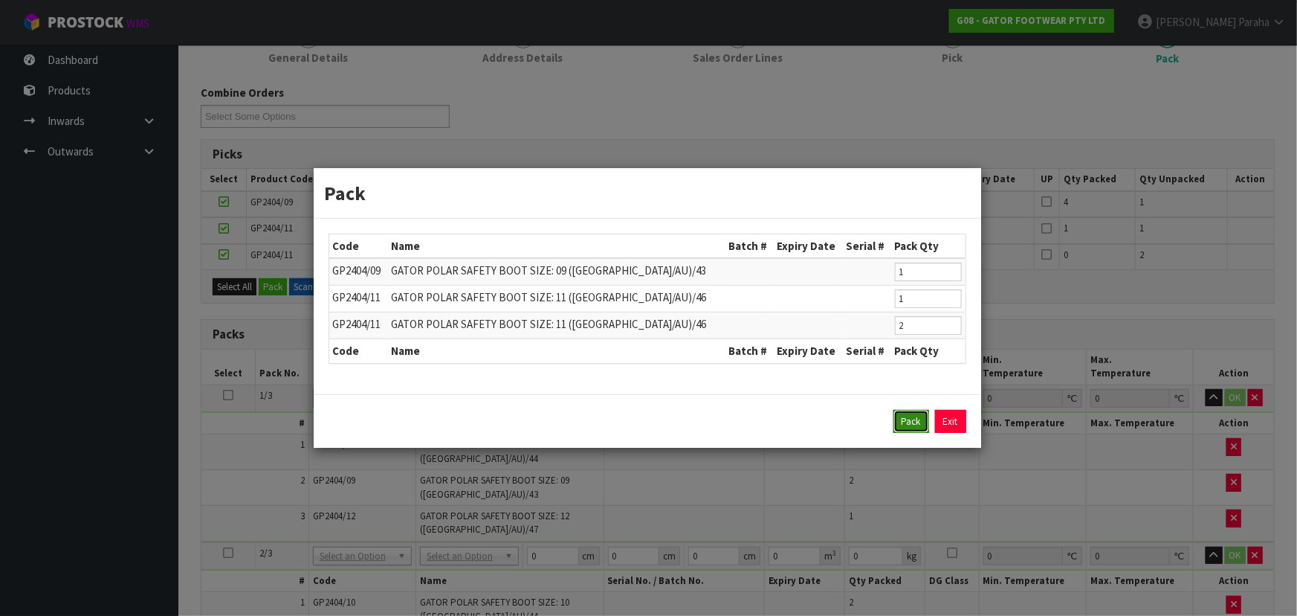
click at [911, 424] on button "Pack" at bounding box center [912, 422] width 36 height 24
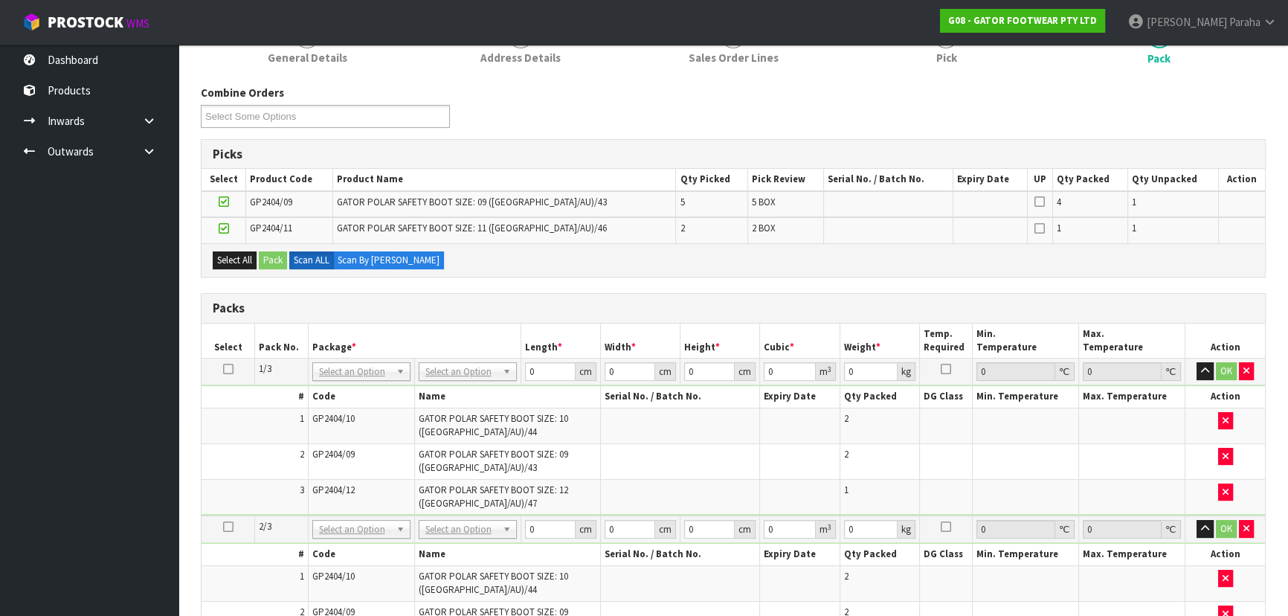
scroll to position [16, 0]
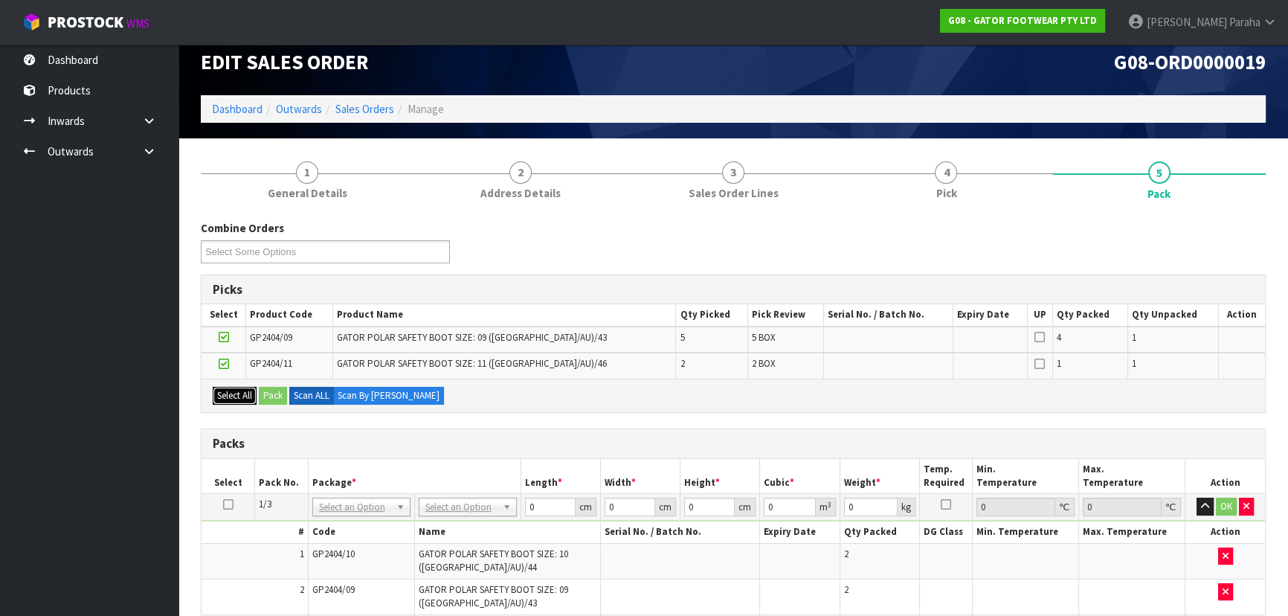
click at [236, 390] on button "Select All" at bounding box center [235, 396] width 44 height 18
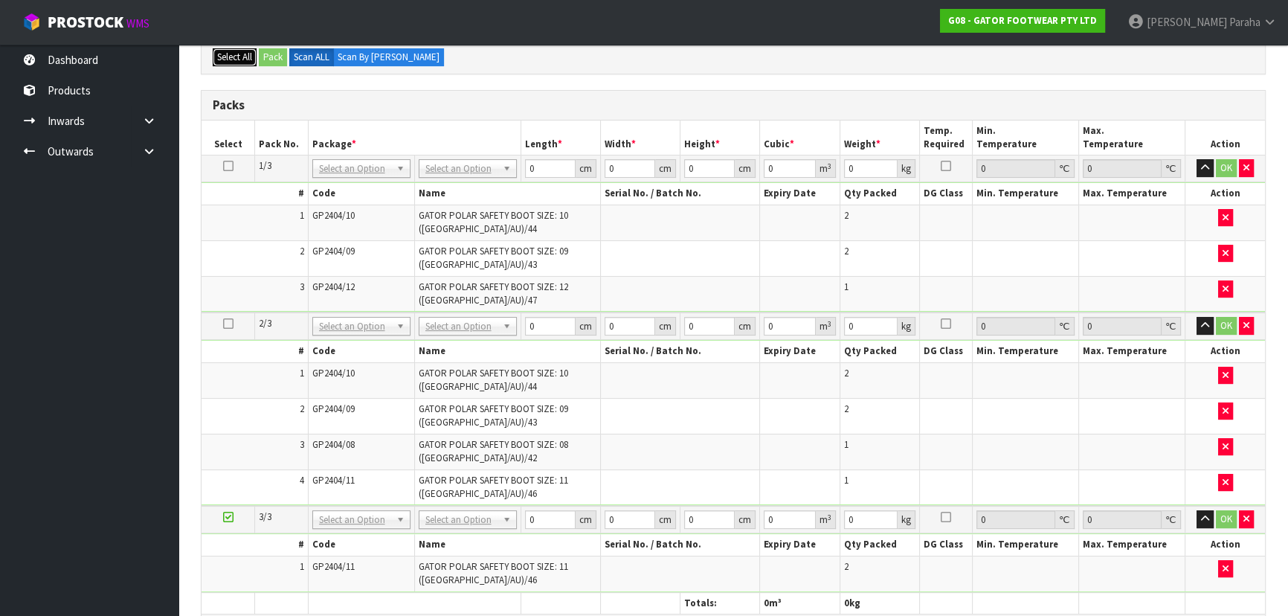
scroll to position [558, 0]
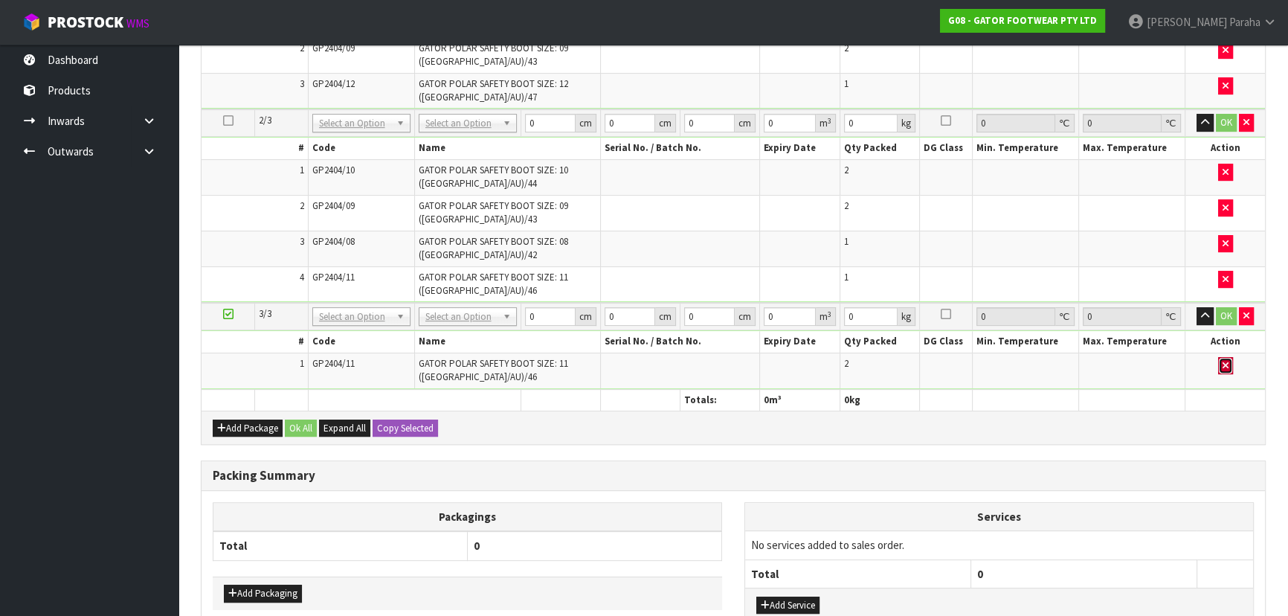
click at [1219, 364] on button "button" at bounding box center [1225, 366] width 15 height 18
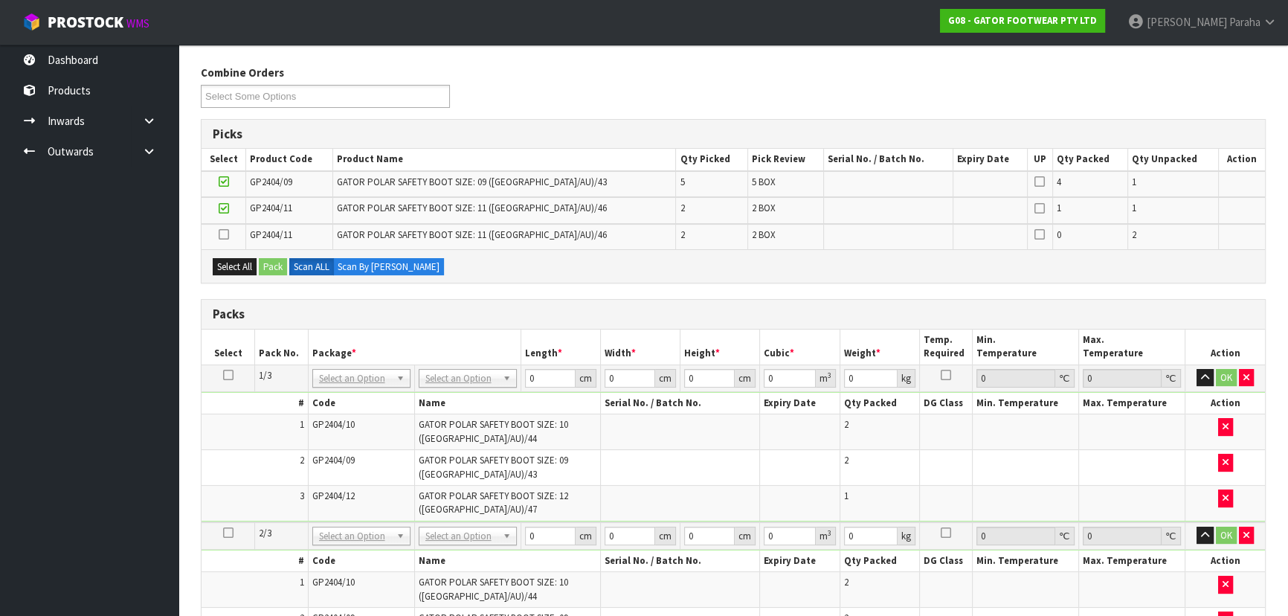
scroll to position [43, 0]
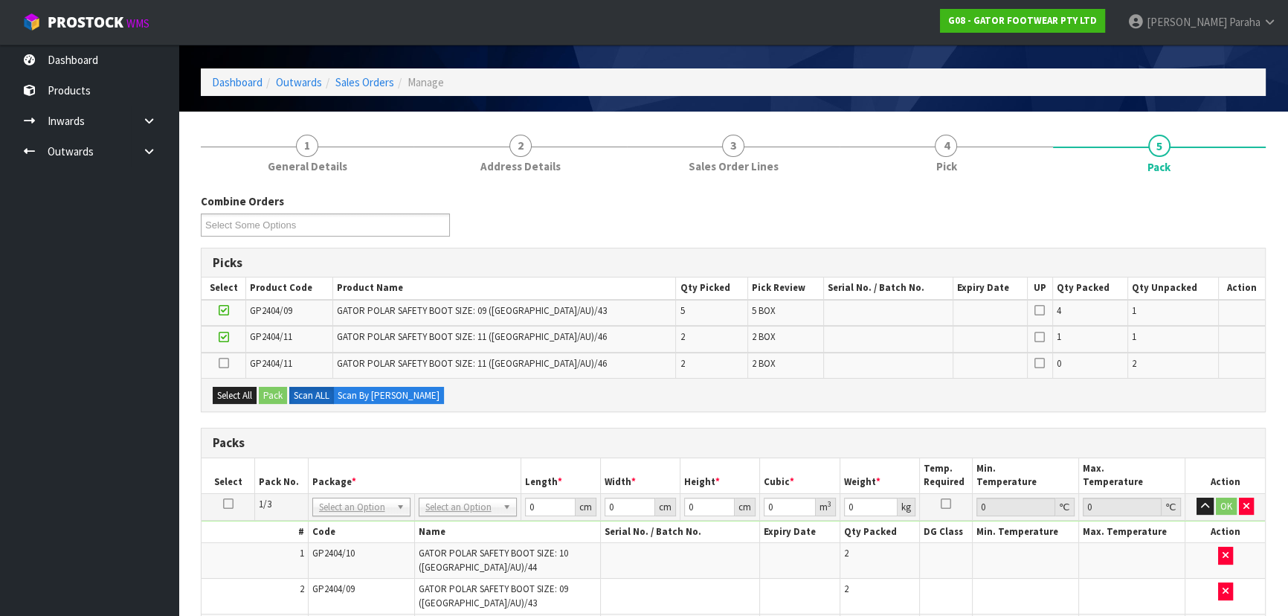
click at [226, 337] on icon at bounding box center [224, 337] width 10 height 1
click at [0, 0] on input "checkbox" at bounding box center [0, 0] width 0 height 0
click at [225, 310] on icon at bounding box center [224, 310] width 10 height 1
click at [0, 0] on input "checkbox" at bounding box center [0, 0] width 0 height 0
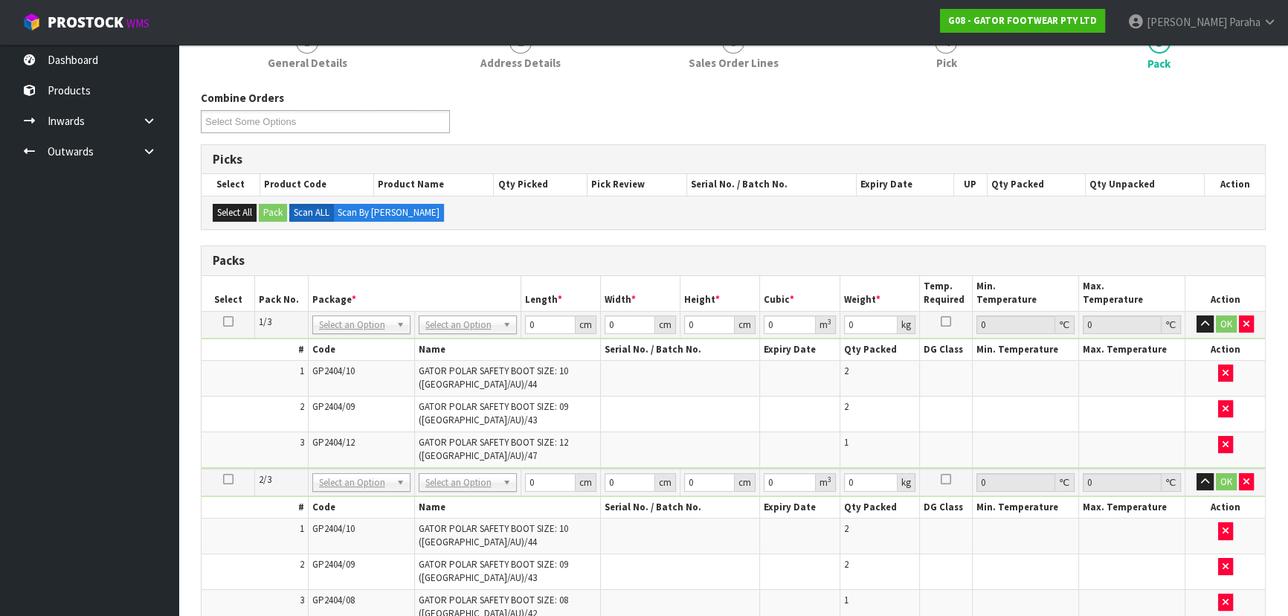
scroll to position [134, 0]
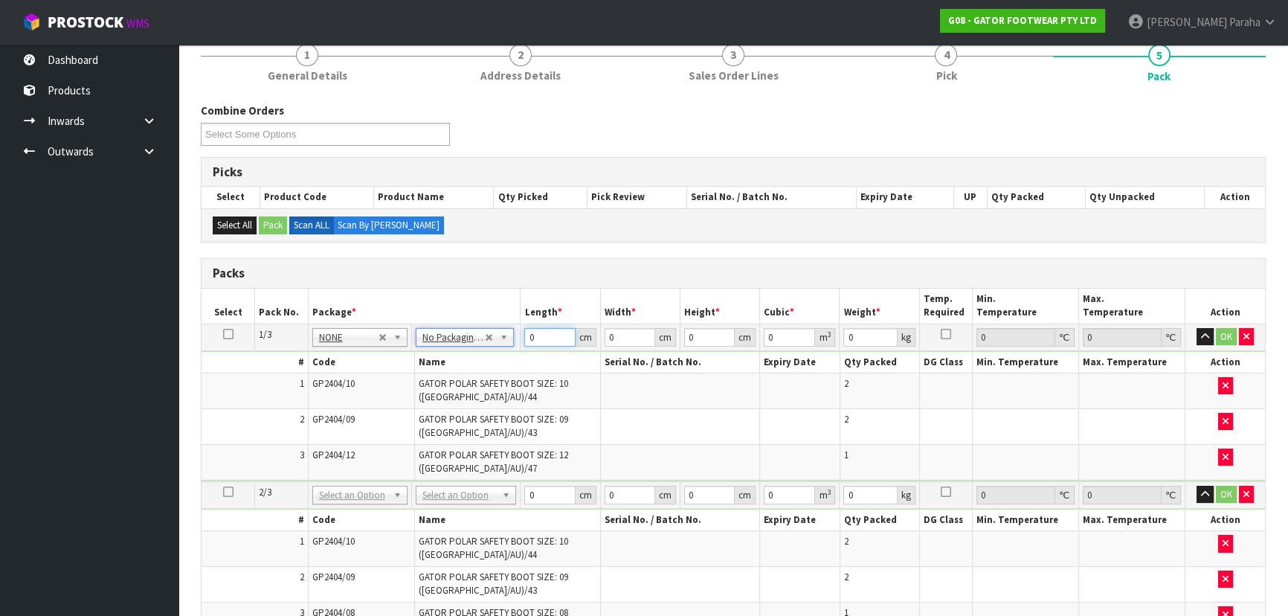
click at [549, 333] on input "0" at bounding box center [549, 337] width 51 height 19
type input "74"
type input "39"
type input "4"
type input "0.011544"
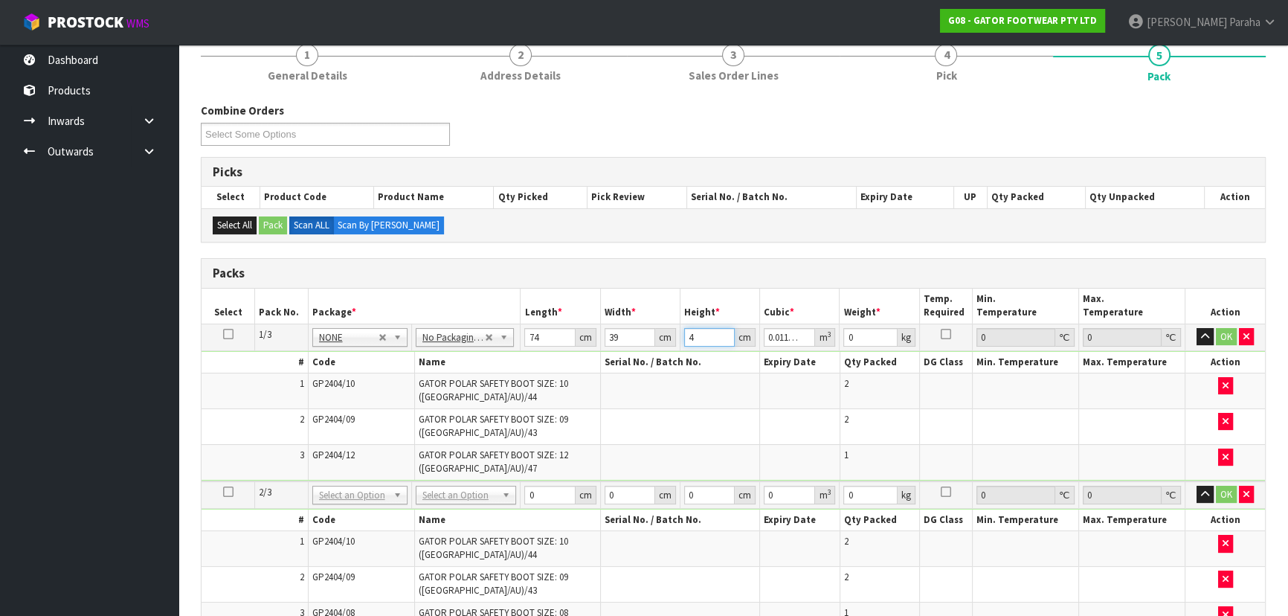
type input "40"
type input "0.11544"
type input "40"
type input "13"
click at [1196, 328] on button "button" at bounding box center [1204, 337] width 17 height 18
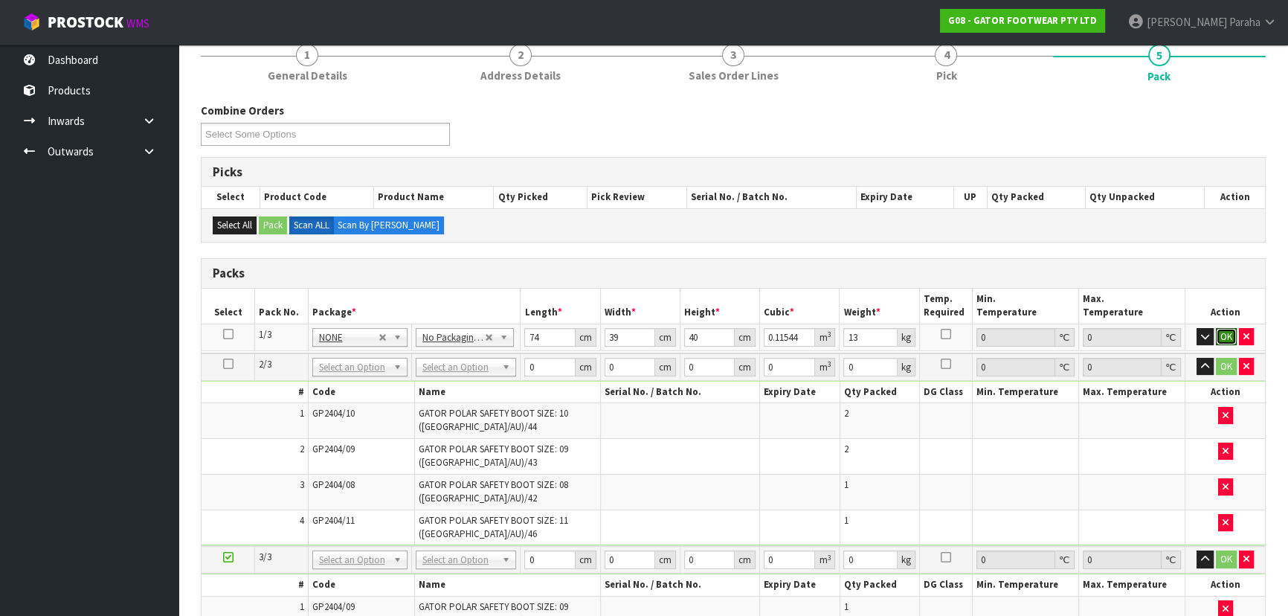
click button "OK" at bounding box center [1225, 337] width 21 height 18
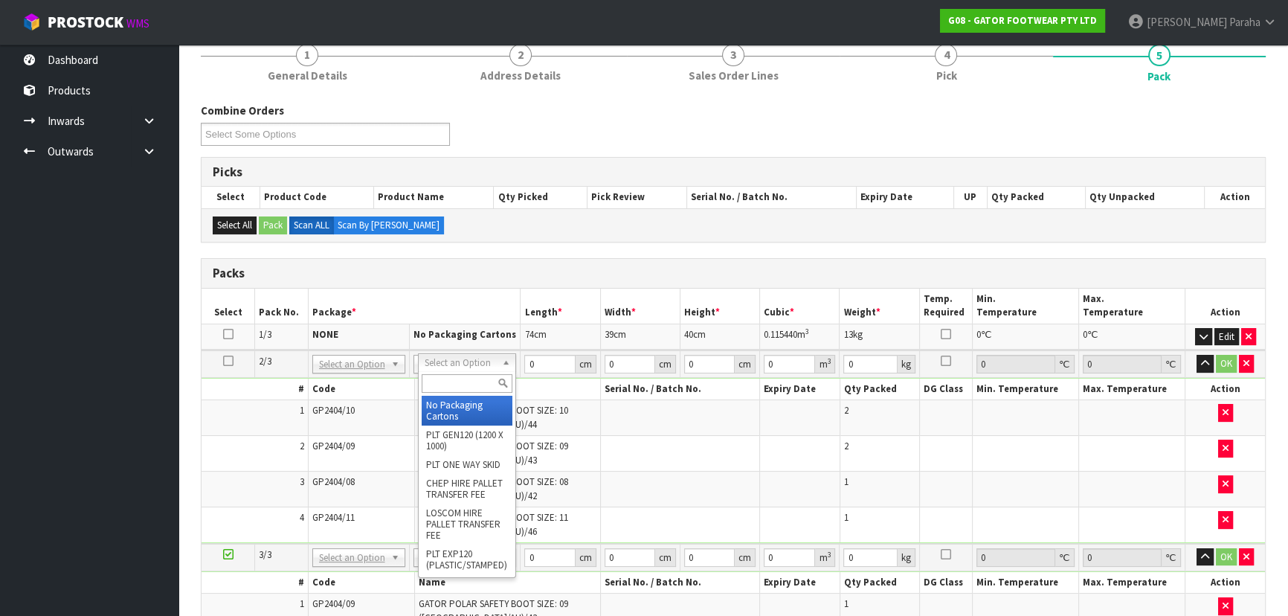
drag, startPoint x: 477, startPoint y: 404, endPoint x: 483, endPoint y: 396, distance: 10.0
type input "2"
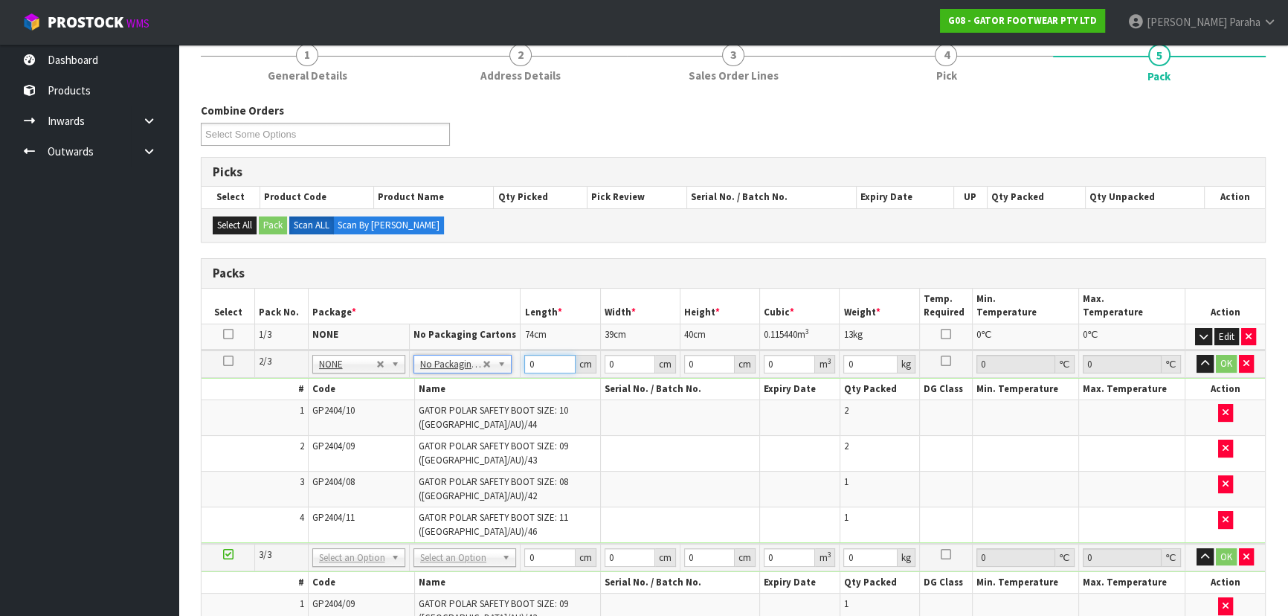
click at [537, 363] on input "0" at bounding box center [549, 364] width 51 height 19
type input "75"
type input "40"
type input "4"
type input "0.012"
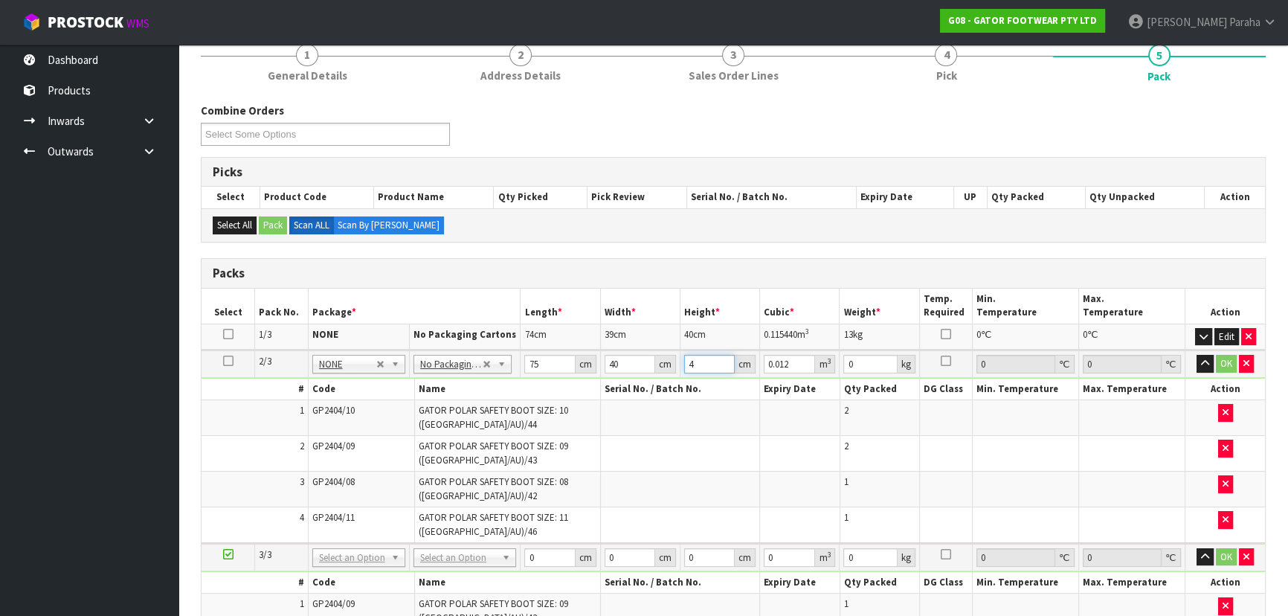
type input "41"
type input "0.123"
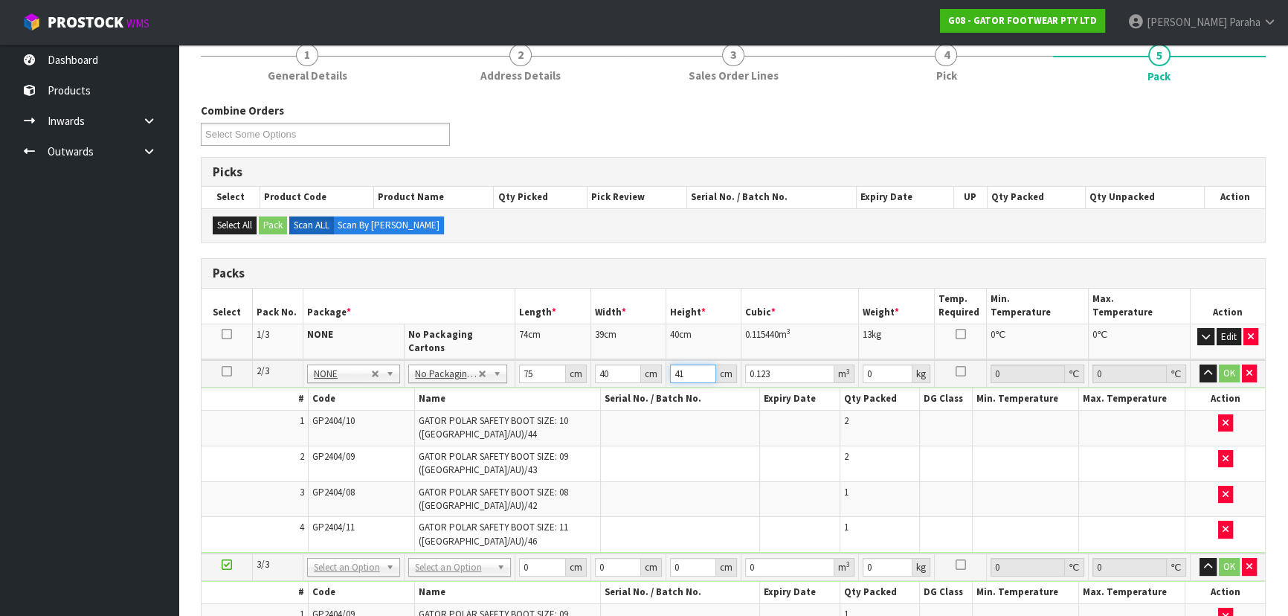
type input "41"
type input "16"
click at [1199, 364] on button "button" at bounding box center [1207, 373] width 17 height 18
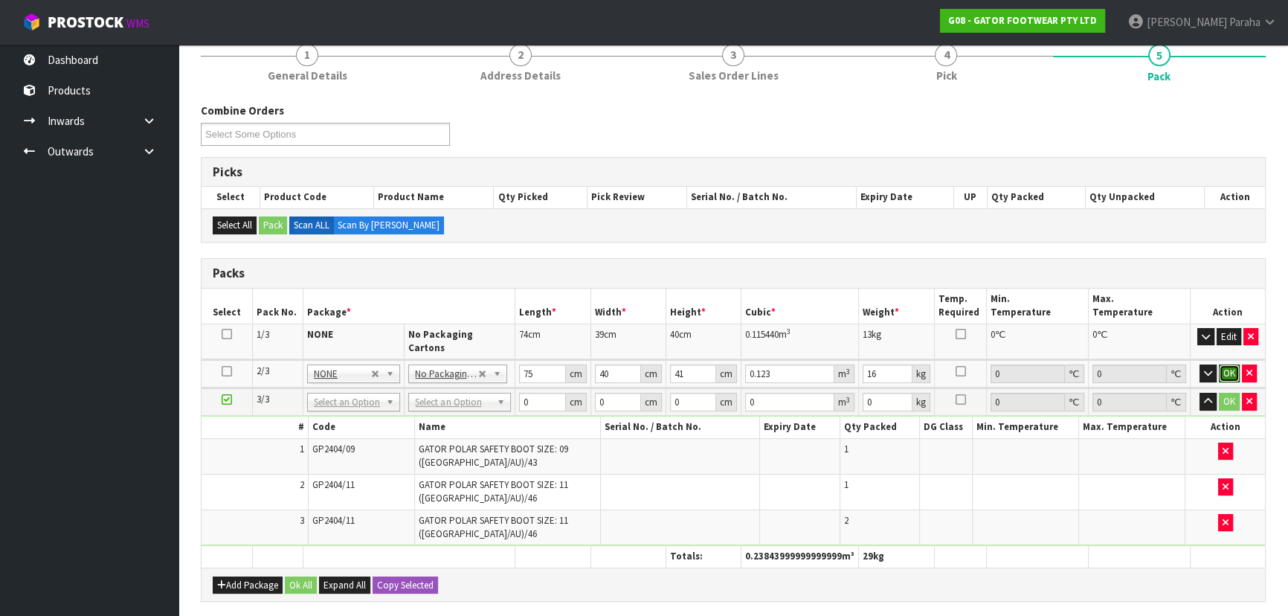
click button "OK" at bounding box center [1228, 373] width 21 height 18
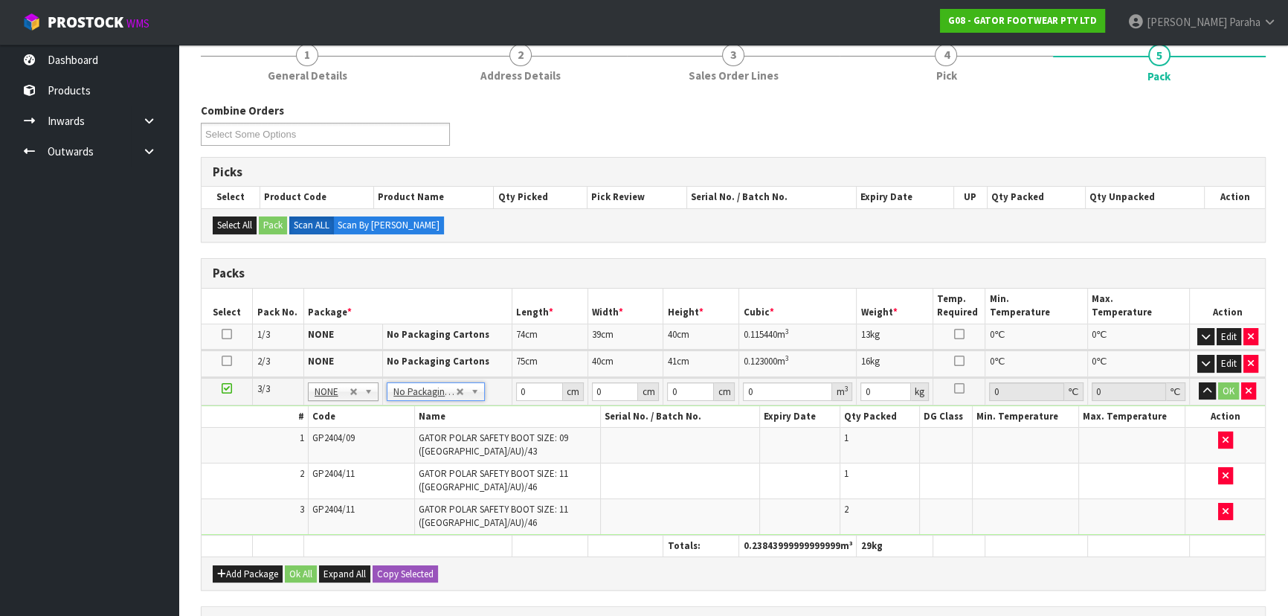
type input "3"
click at [533, 390] on input "0" at bounding box center [539, 391] width 47 height 19
type input "59"
type input "42"
type input "4"
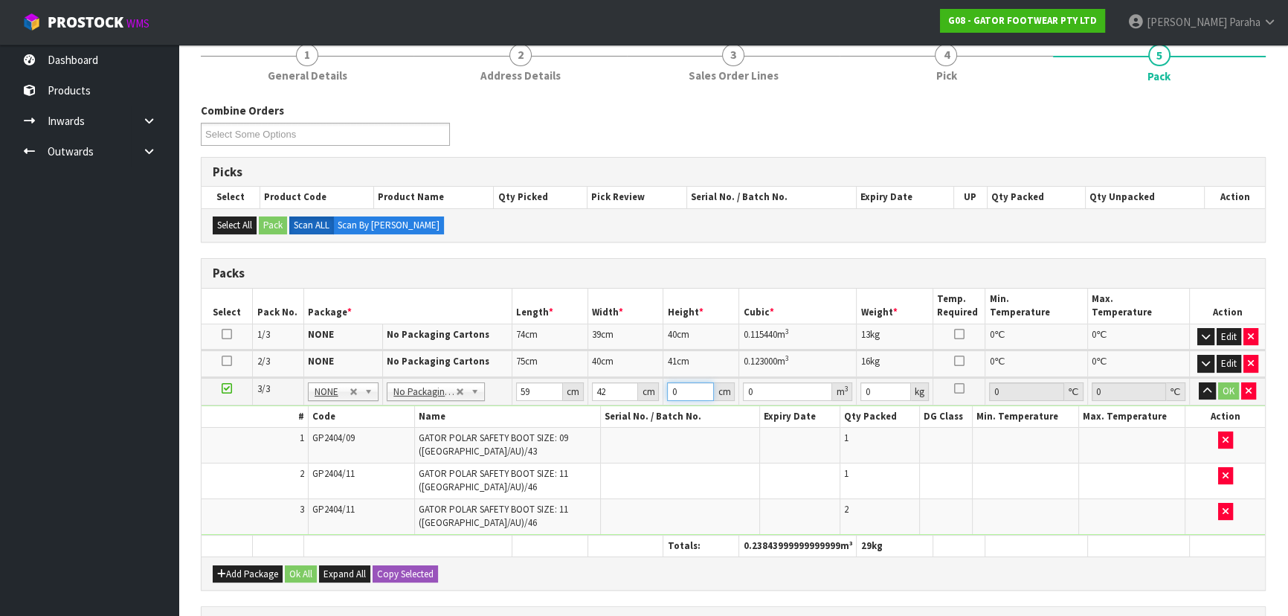
type input "0.009912"
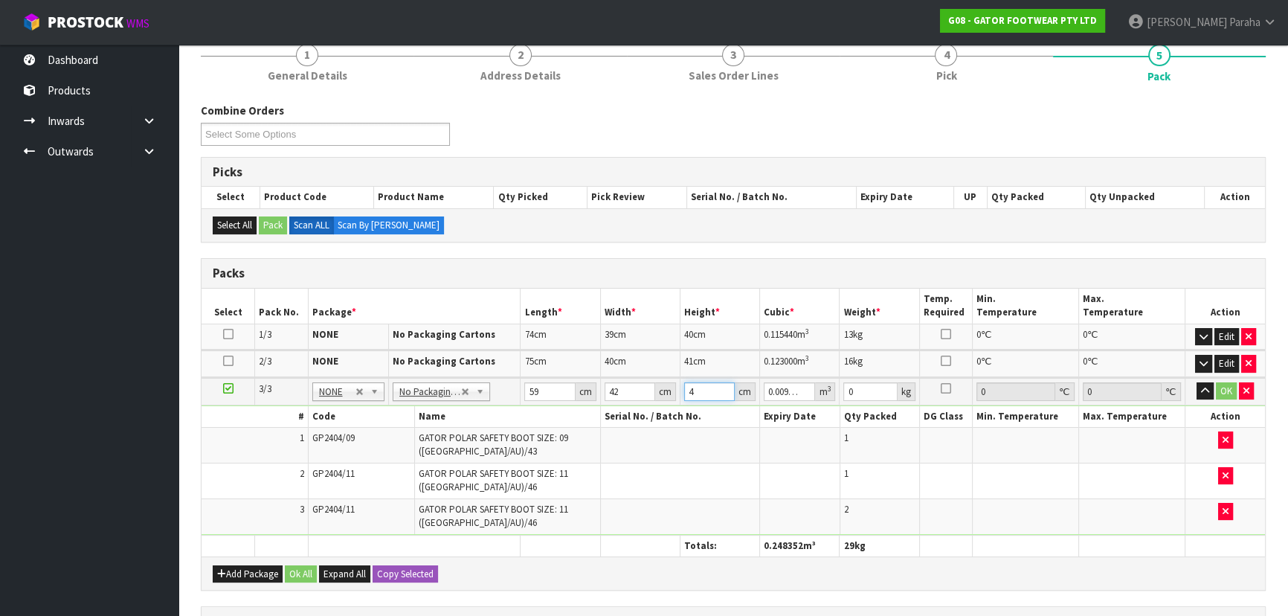
type input "40"
type input "0.09912"
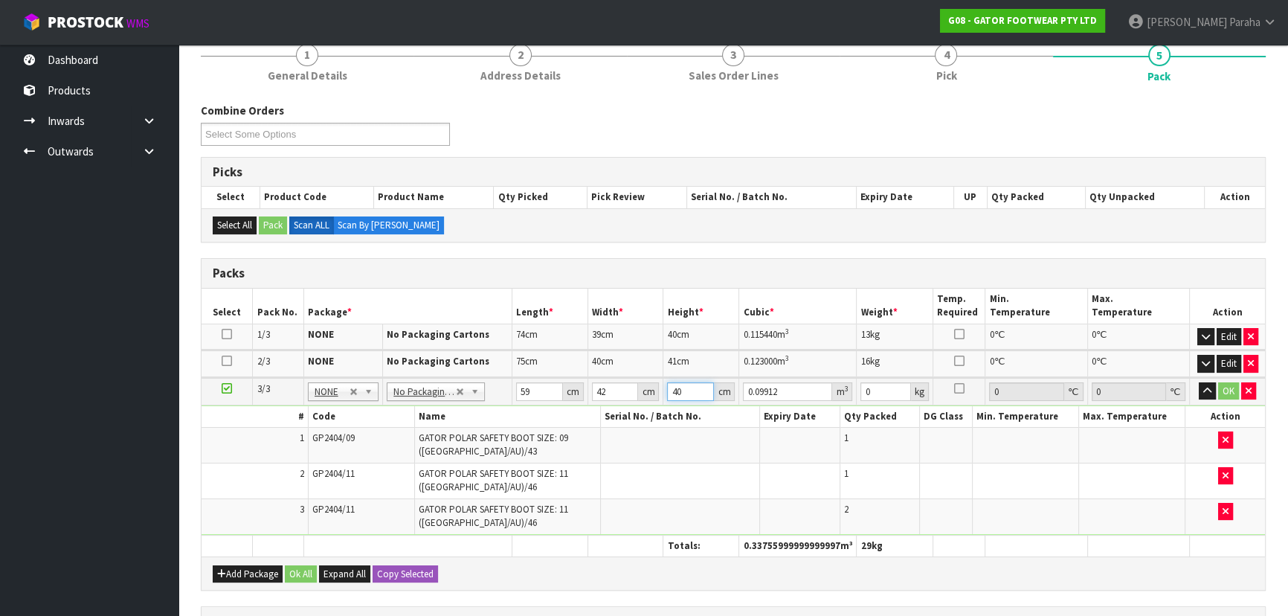
type input "40"
type input "11"
click at [1198, 382] on button "button" at bounding box center [1206, 391] width 17 height 18
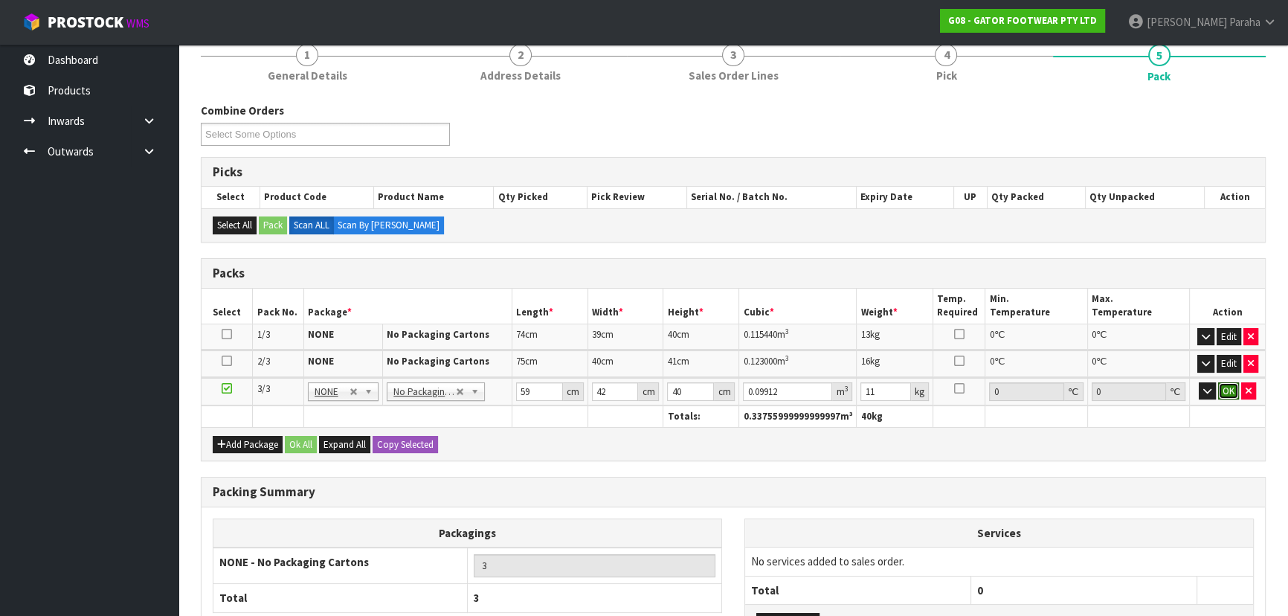
click button "OK" at bounding box center [1228, 391] width 21 height 18
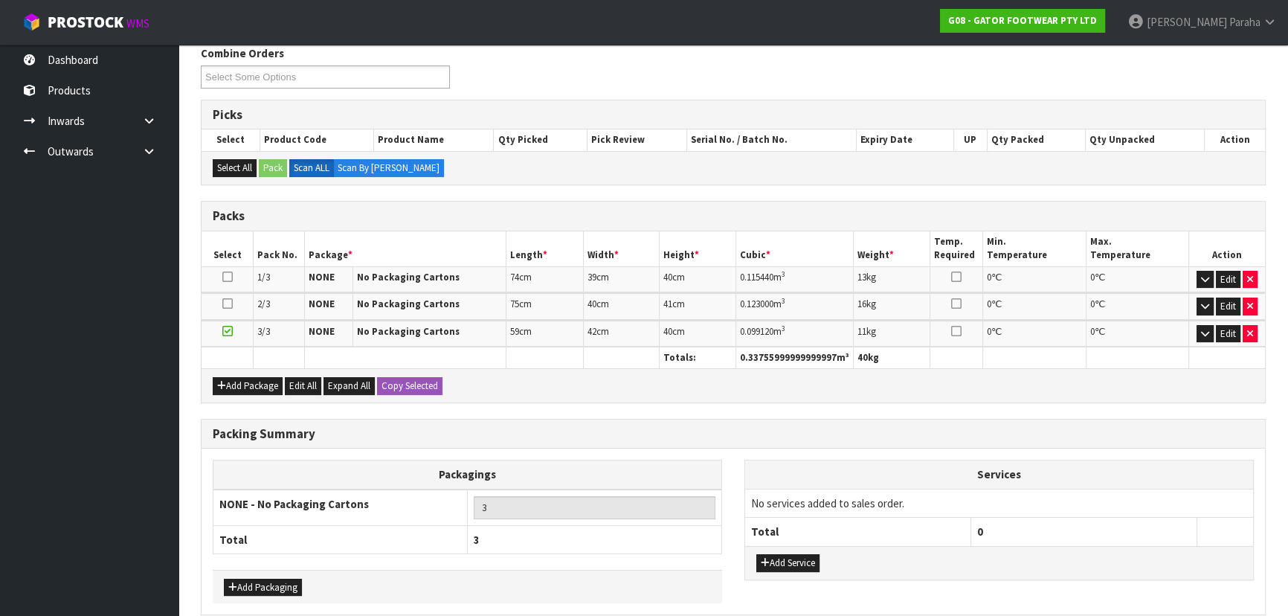
scroll to position [256, 0]
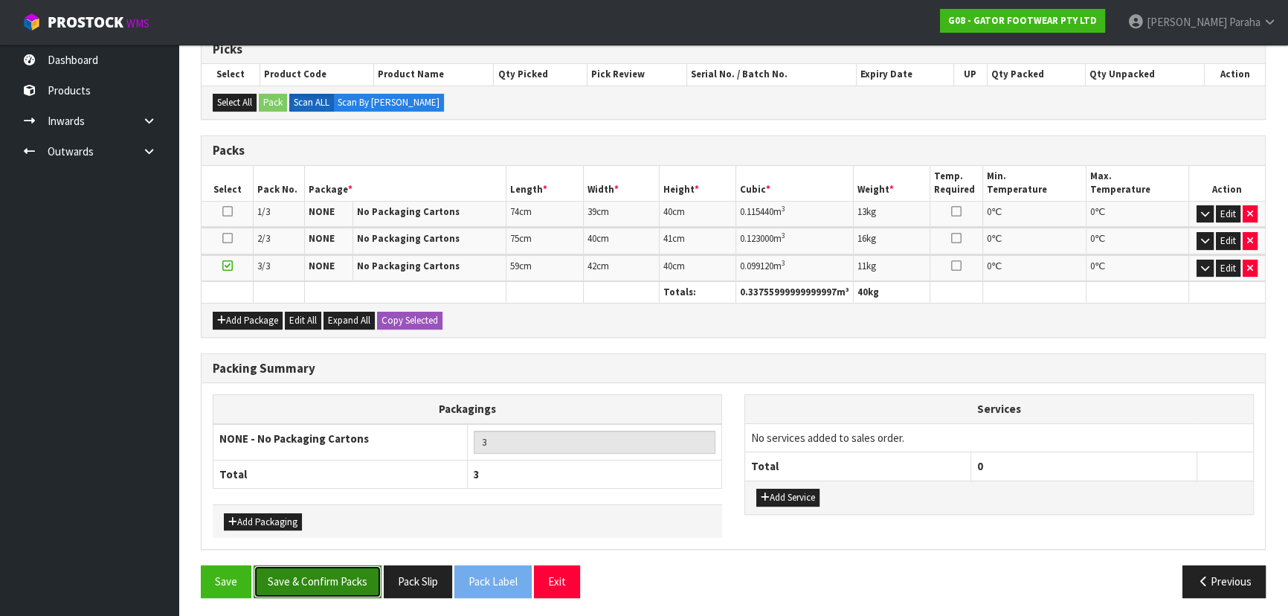
click at [334, 579] on button "Save & Confirm Packs" at bounding box center [318, 581] width 128 height 32
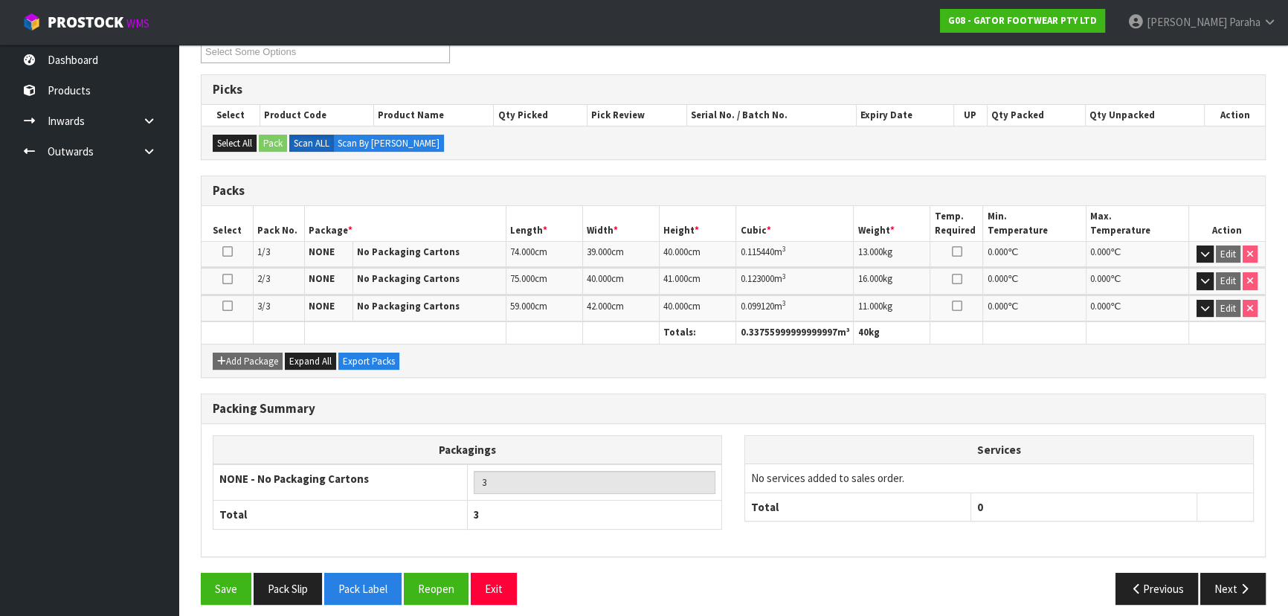
scroll to position [277, 0]
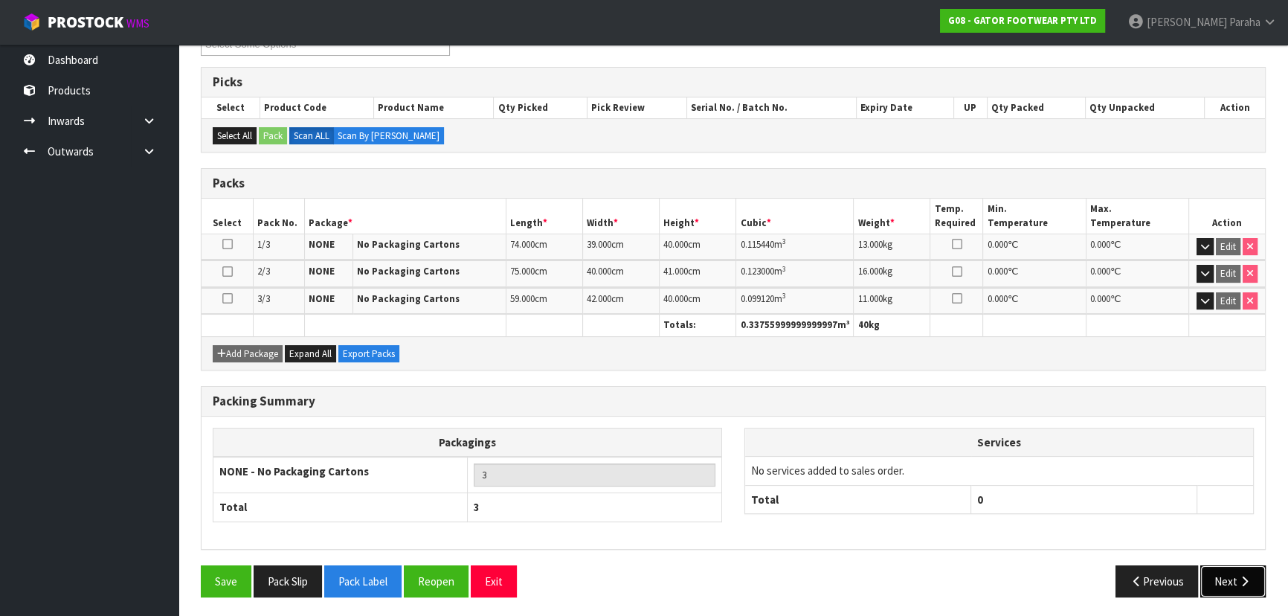
click at [1241, 583] on button "Next" at bounding box center [1232, 581] width 65 height 32
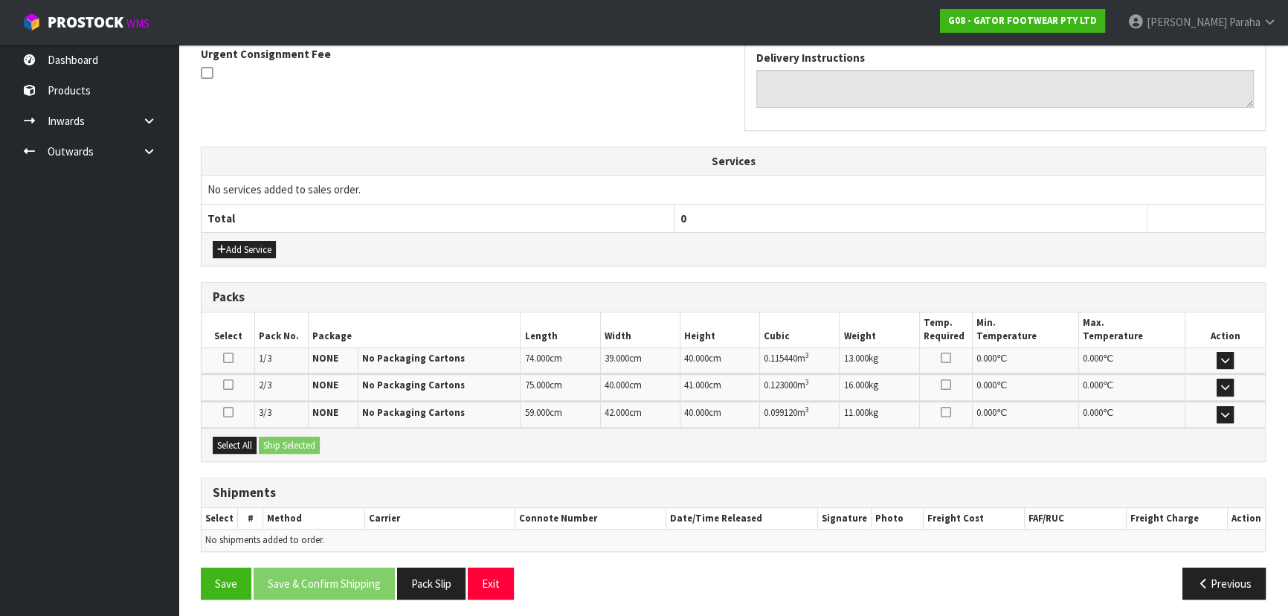
scroll to position [449, 0]
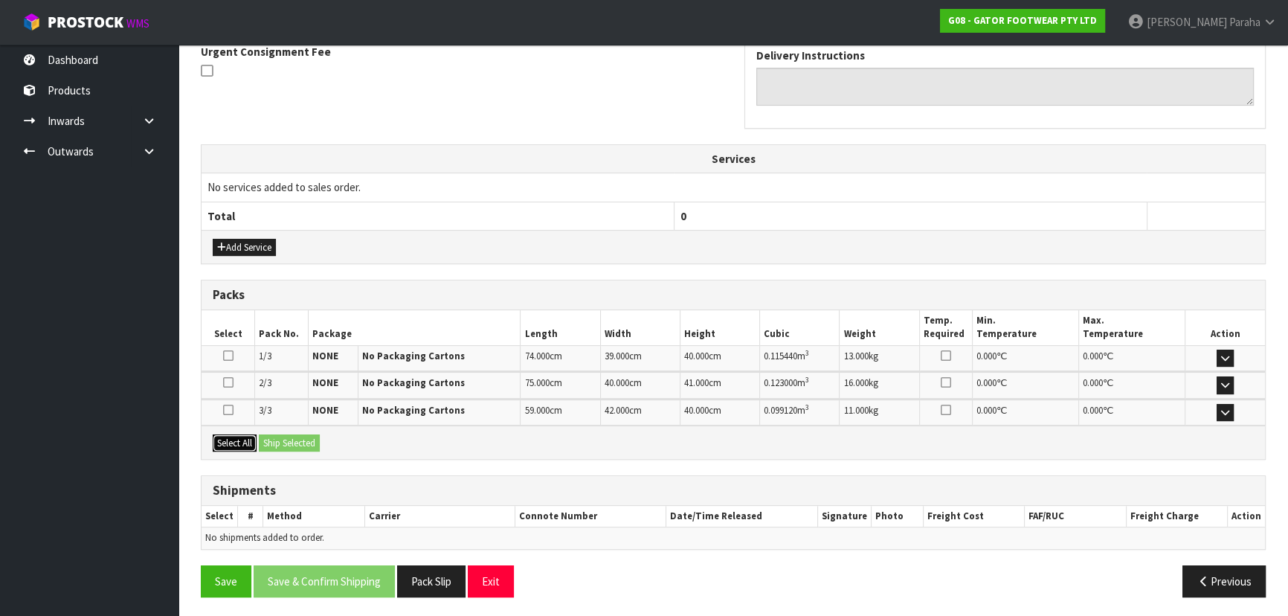
click at [238, 444] on button "Select All" at bounding box center [235, 443] width 44 height 18
click at [282, 439] on button "Ship Selected" at bounding box center [289, 443] width 61 height 18
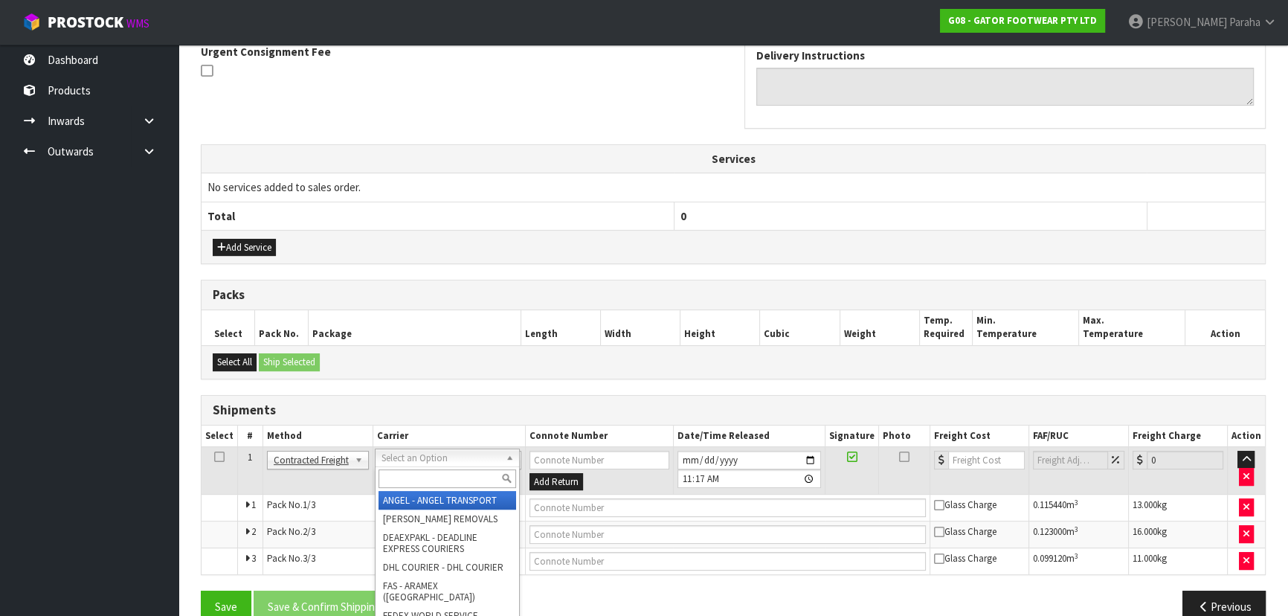
click at [424, 479] on input "text" at bounding box center [447, 478] width 138 height 19
type input "nzp"
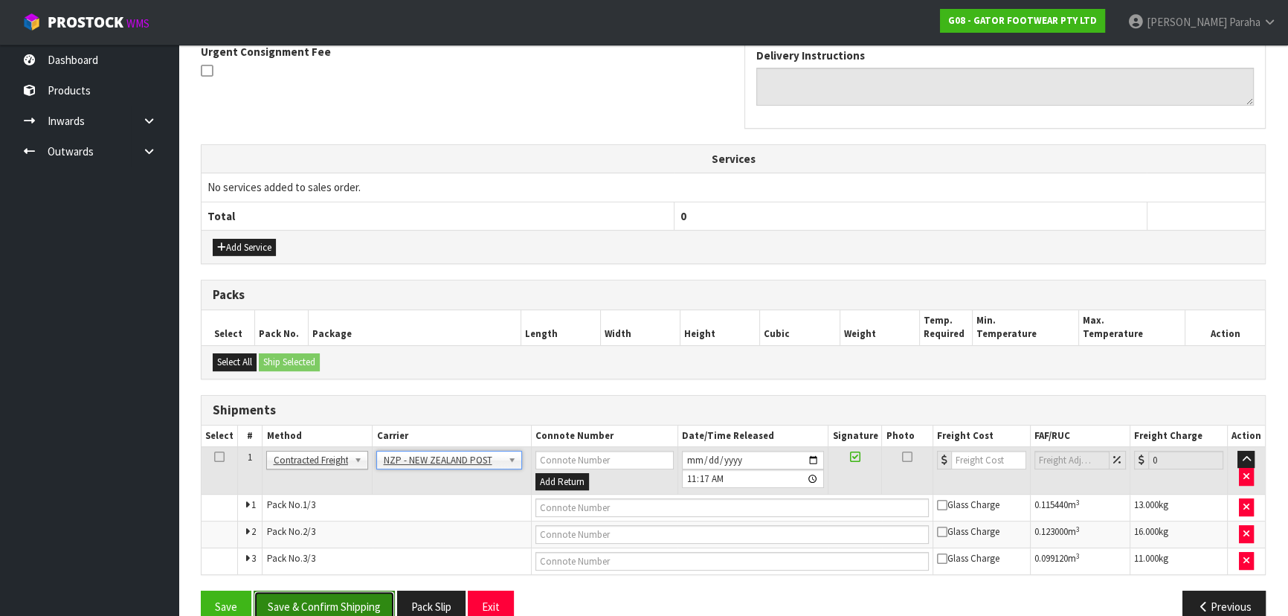
click at [352, 597] on button "Save & Confirm Shipping" at bounding box center [324, 606] width 141 height 32
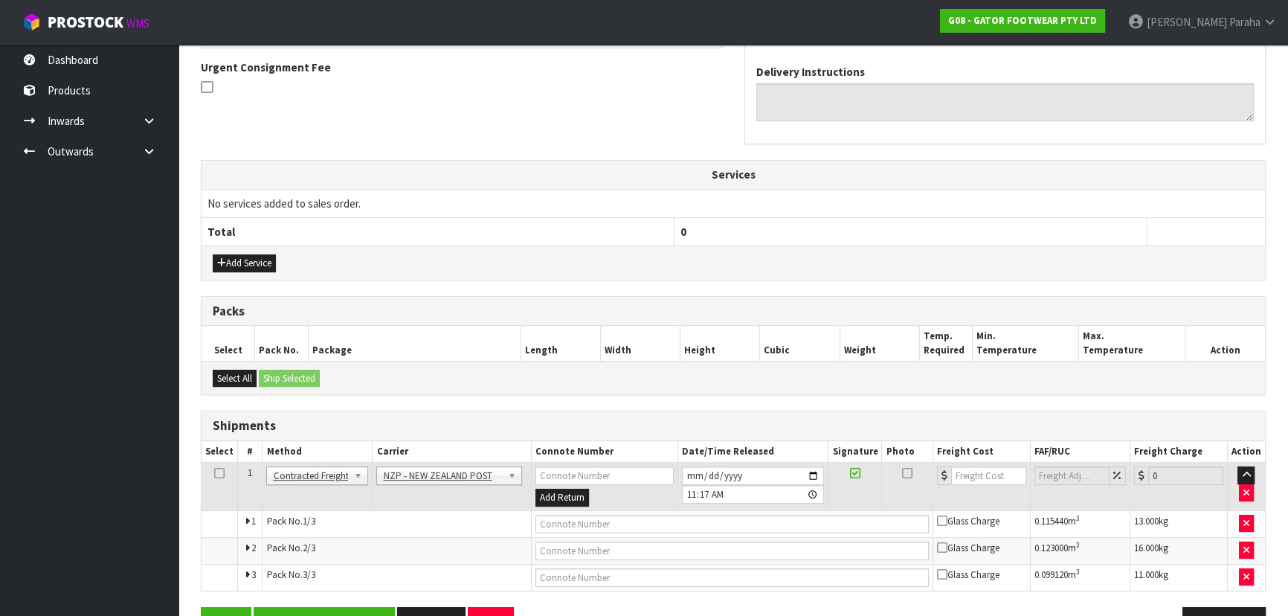
scroll to position [0, 0]
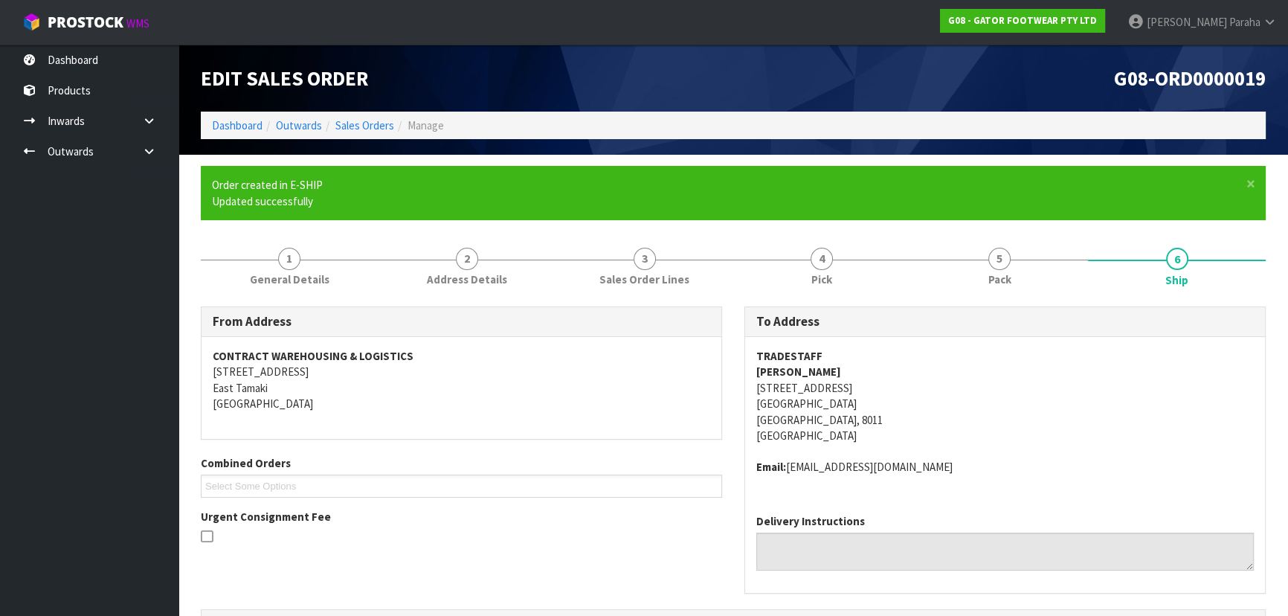
click at [810, 354] on strong "TRADESTAFF" at bounding box center [789, 356] width 66 height 14
copy strong "TRADESTAFF"
click at [852, 391] on address "TRADESTAFF CHLOE BELLCHAMBERS 596 COLOMBO STREET CHRISTCHURCH CENTRAL CITY Chri…" at bounding box center [1004, 396] width 497 height 96
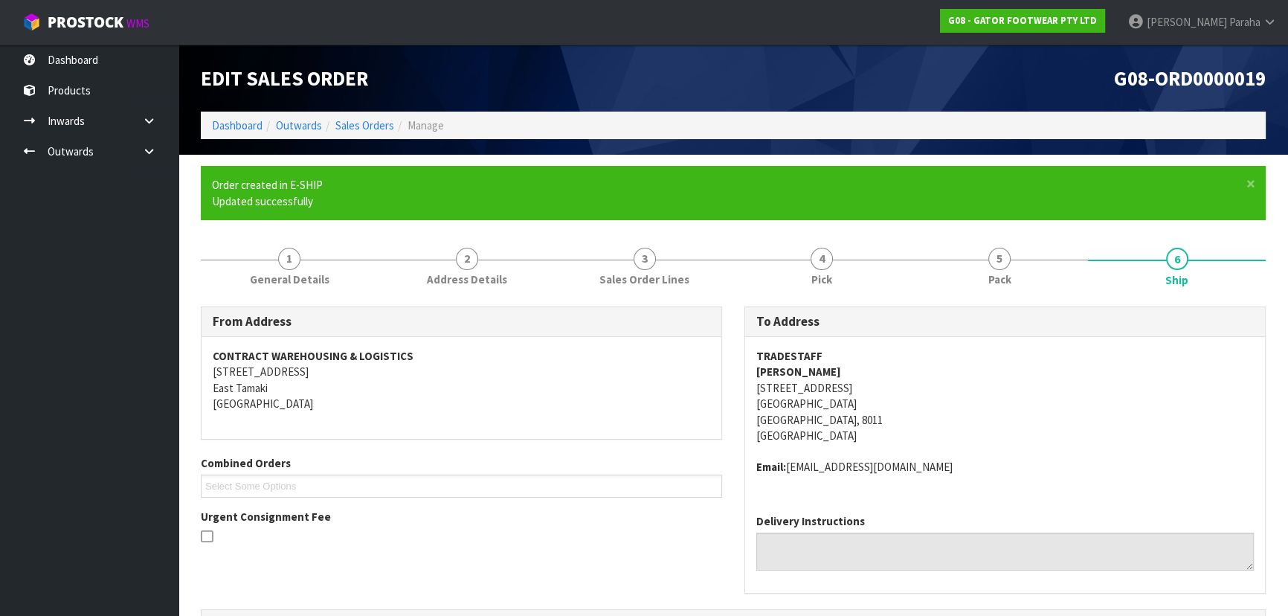
click at [852, 391] on address "TRADESTAFF CHLOE BELLCHAMBERS 596 COLOMBO STREET CHRISTCHURCH CENTRAL CITY Chri…" at bounding box center [1004, 396] width 497 height 96
click at [836, 373] on strong "CHLOE BELLCHAMBERS" at bounding box center [798, 371] width 85 height 14
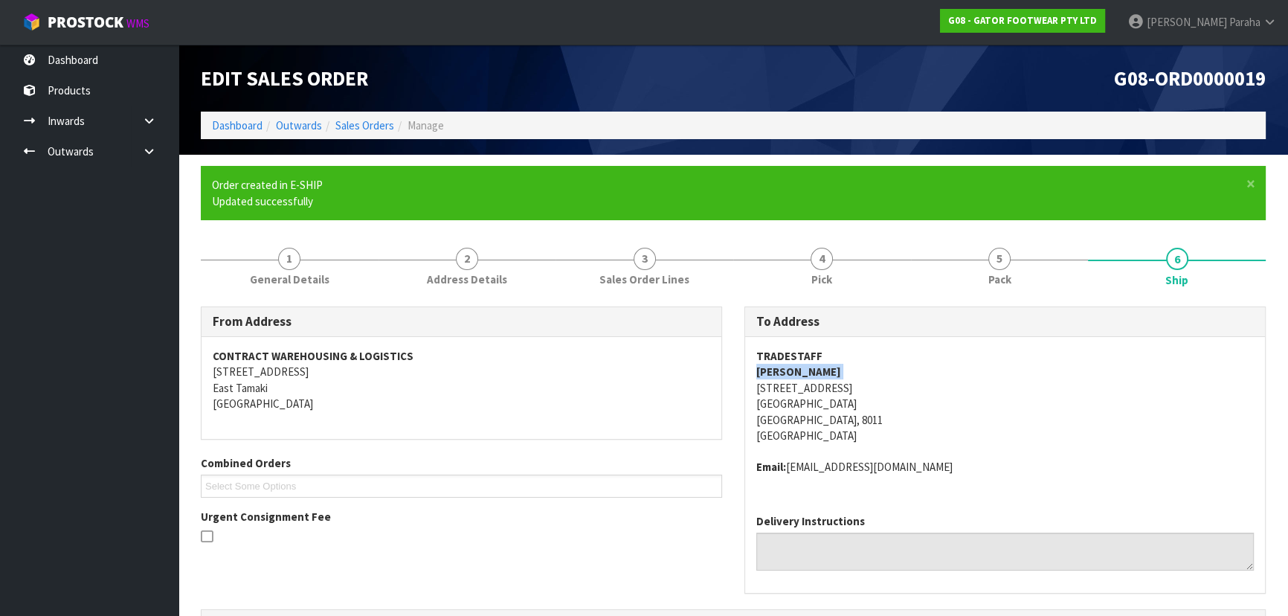
click at [836, 373] on strong "CHLOE BELLCHAMBERS" at bounding box center [798, 371] width 85 height 14
copy strong "CHLOE BELLCHAMBERS"
drag, startPoint x: 942, startPoint y: 464, endPoint x: 790, endPoint y: 467, distance: 151.7
click at [790, 467] on address "Email: cbellchambers@tradestaff.co.nz" at bounding box center [1004, 467] width 497 height 16
copy address "cbellchambers@tradestaff.co.nz"
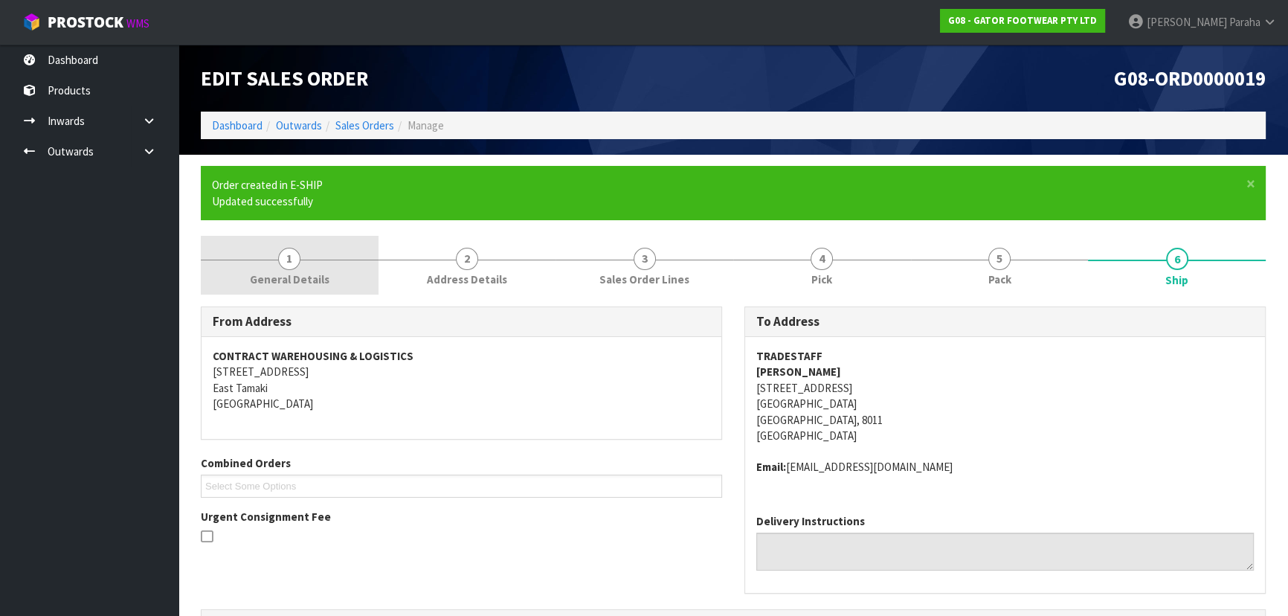
click at [295, 271] on span "General Details" at bounding box center [290, 279] width 80 height 16
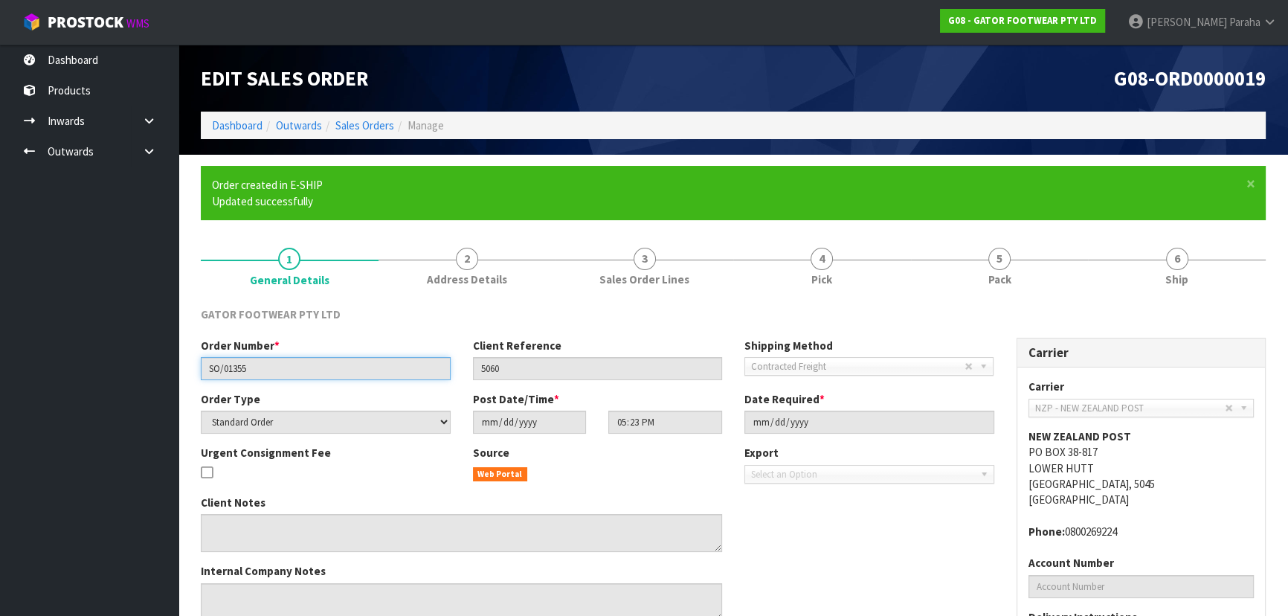
click at [237, 372] on input "SO/01355" at bounding box center [326, 368] width 250 height 23
click at [238, 371] on input "SO/01355" at bounding box center [326, 368] width 250 height 23
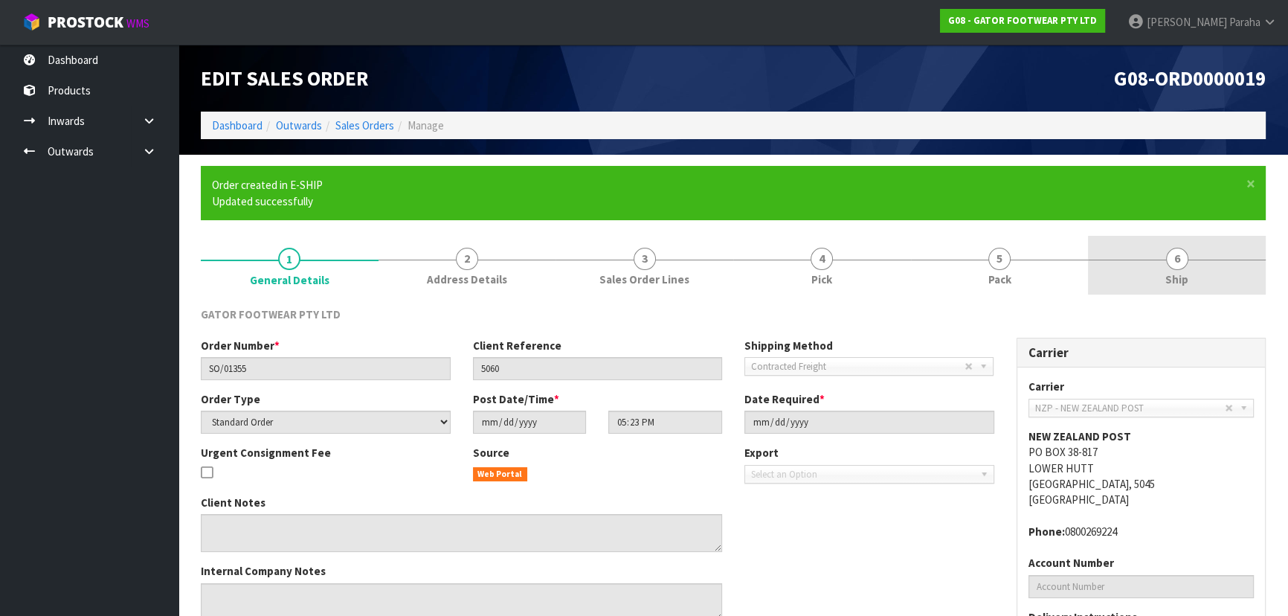
click at [1173, 267] on span "6" at bounding box center [1177, 259] width 22 height 22
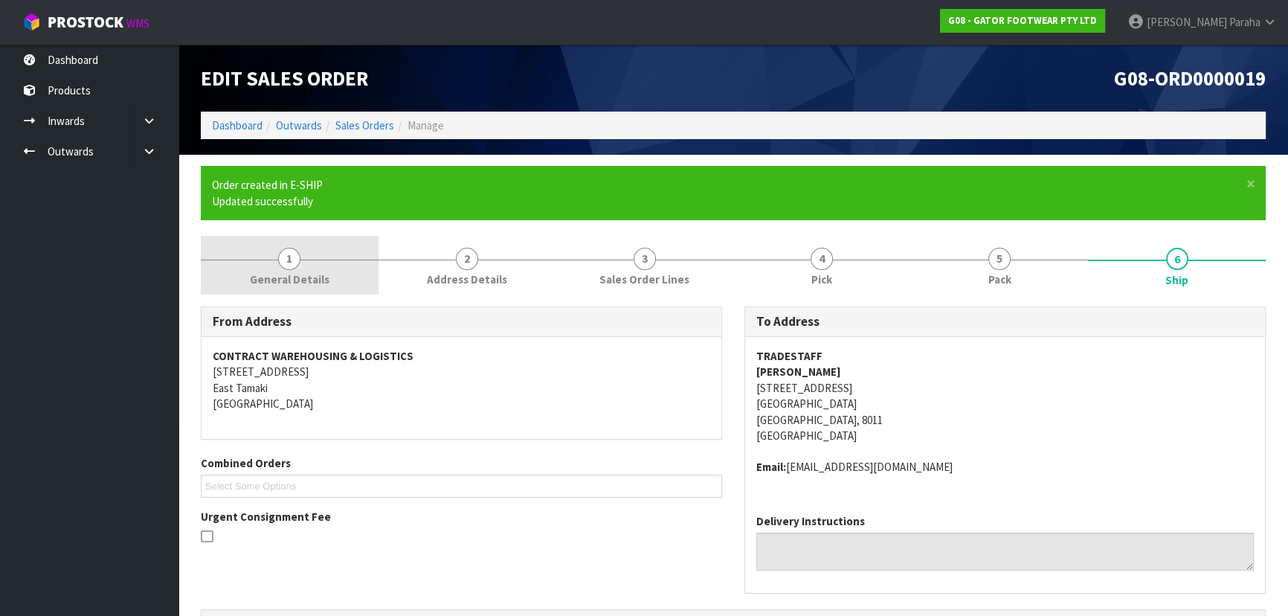
click at [285, 260] on span "1" at bounding box center [289, 259] width 22 height 22
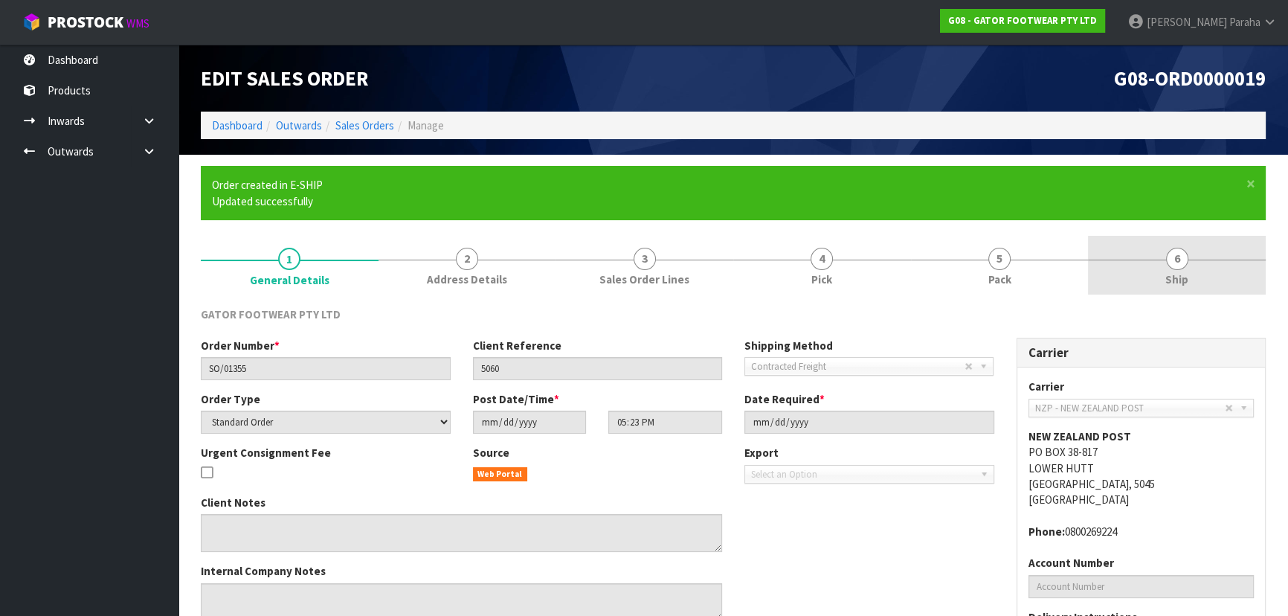
click at [1160, 259] on link "6 Ship" at bounding box center [1177, 265] width 178 height 59
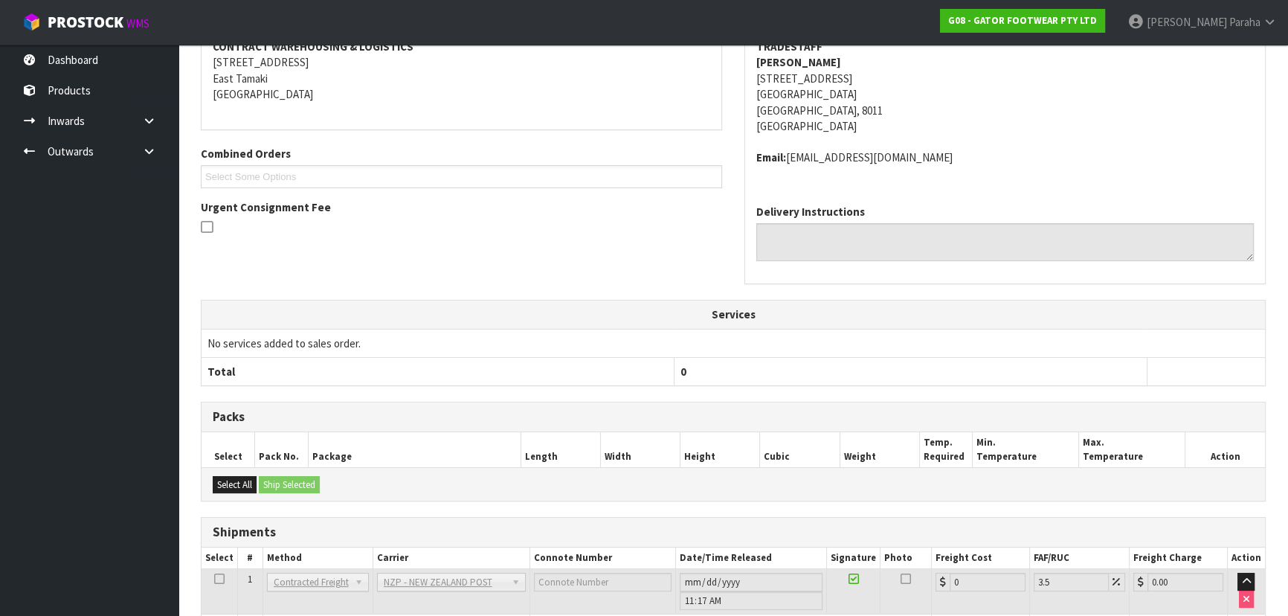
scroll to position [452, 0]
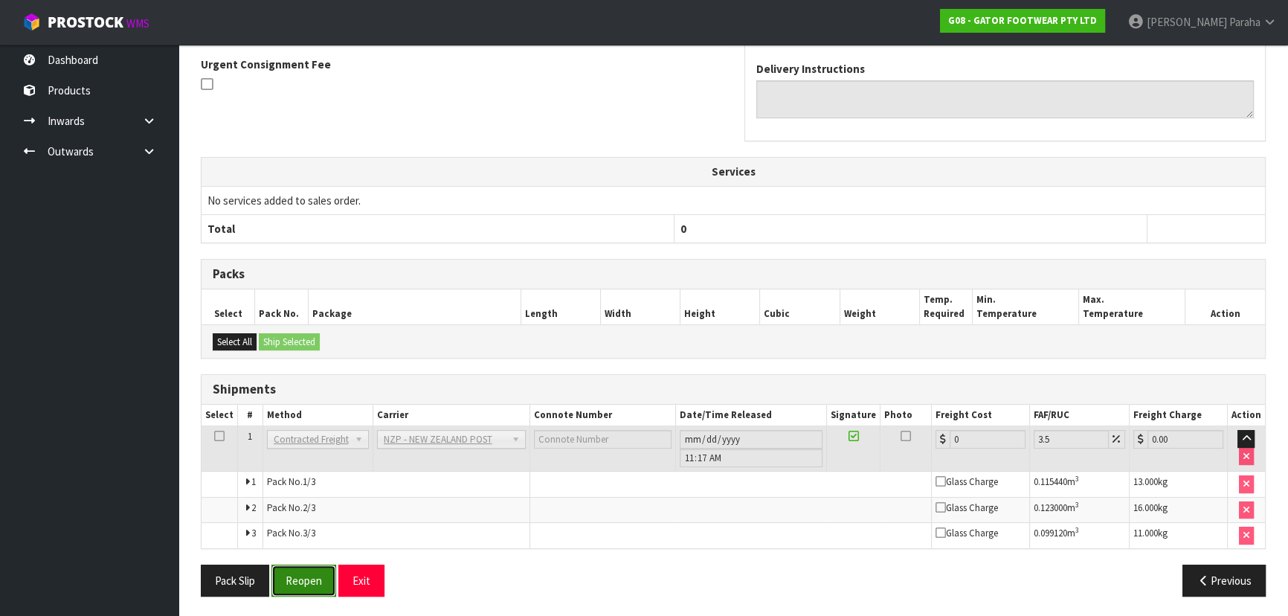
click at [311, 584] on button "Reopen" at bounding box center [303, 580] width 65 height 32
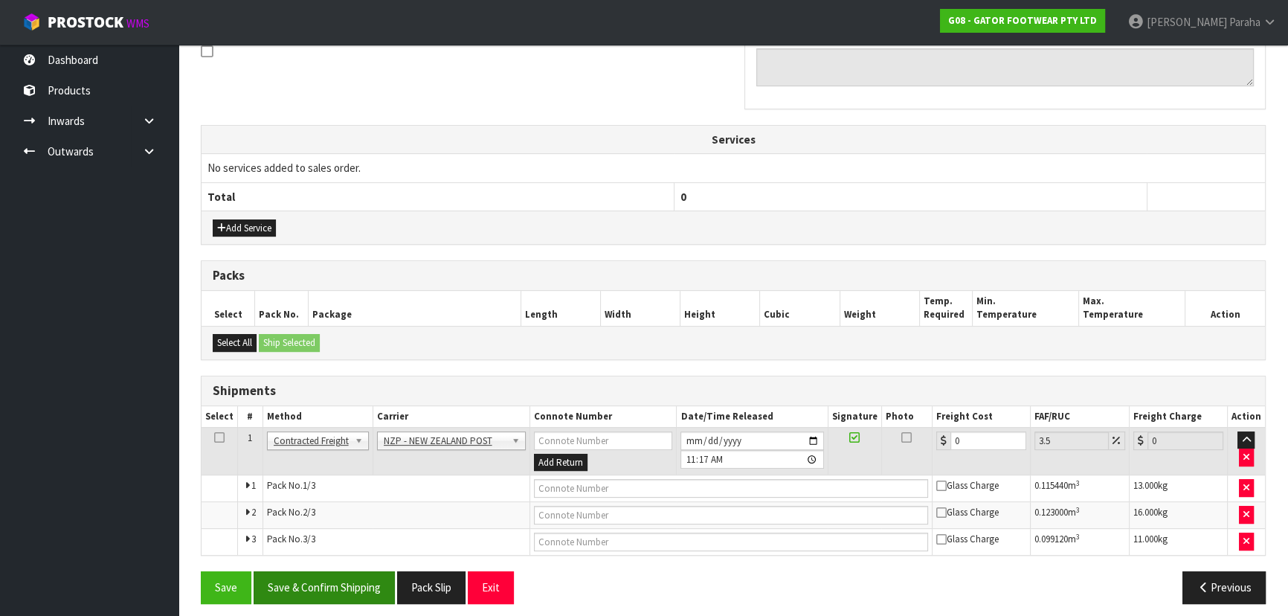
scroll to position [476, 0]
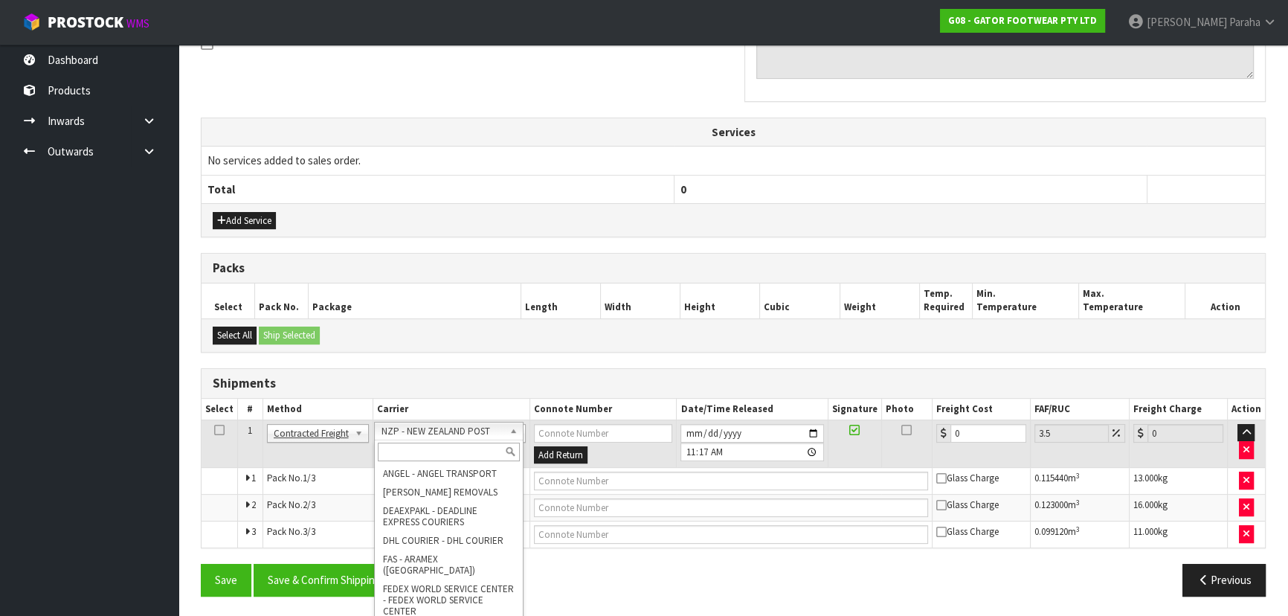
click at [477, 445] on input "text" at bounding box center [449, 451] width 142 height 19
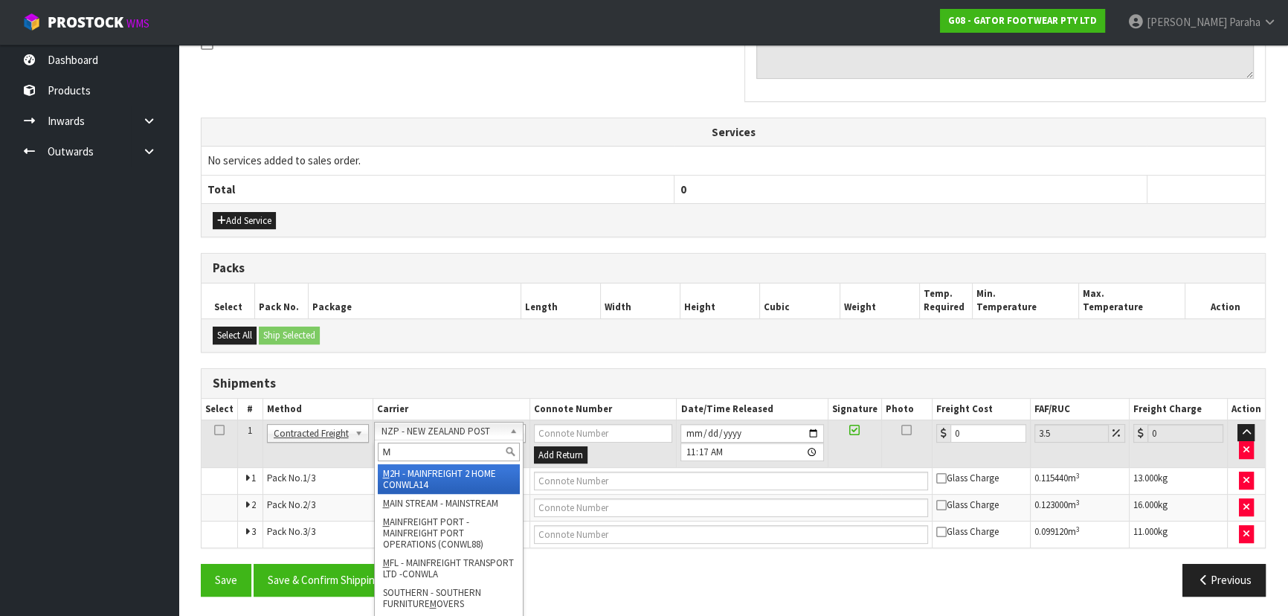
type input "MF"
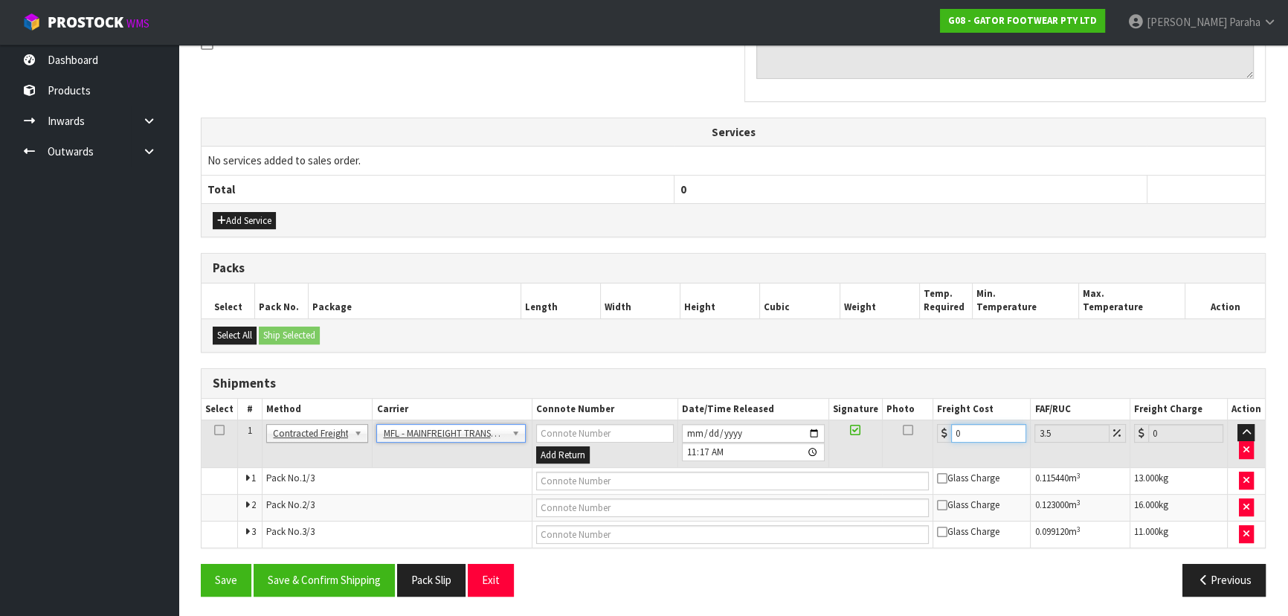
click at [962, 429] on input "0" at bounding box center [988, 433] width 75 height 19
type input "6"
type input "6.21"
type input "61"
type input "63.13"
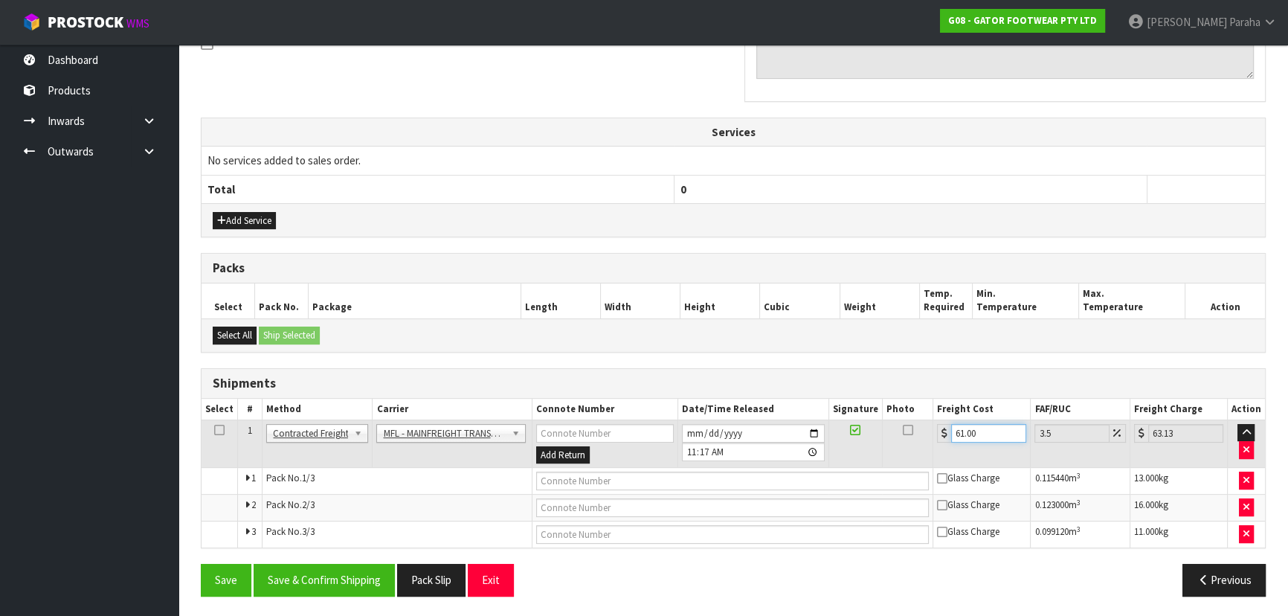
type input "61.00"
click at [639, 476] on input "text" at bounding box center [732, 480] width 393 height 19
paste input "FWM58868655"
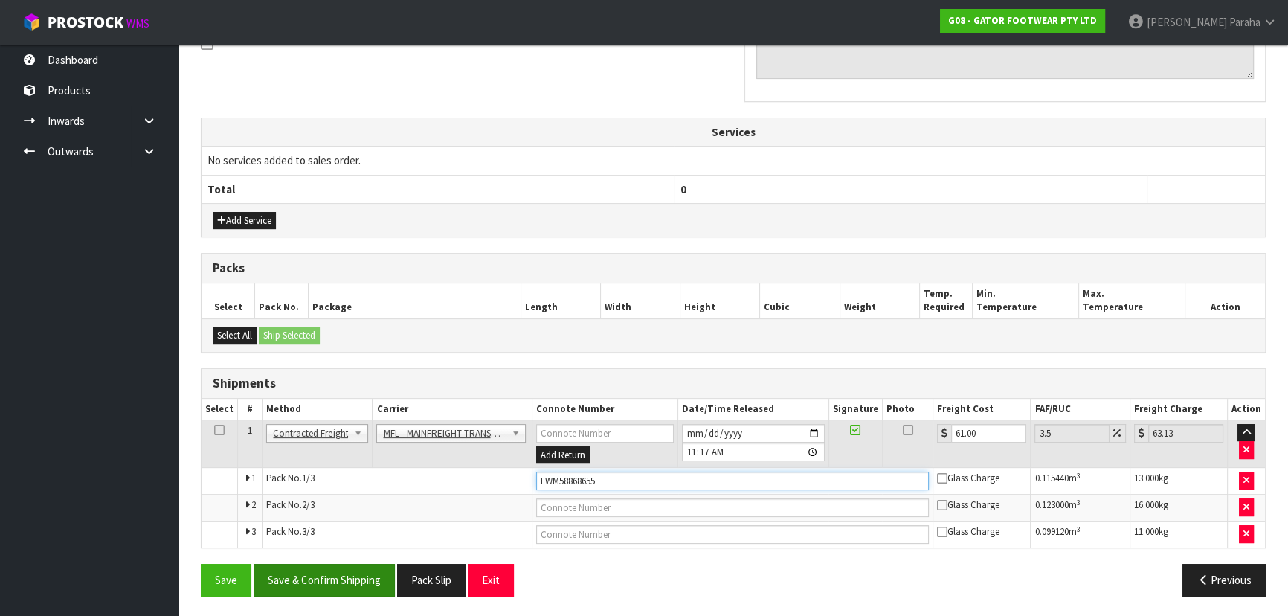
type input "FWM58868655"
click at [358, 583] on button "Save & Confirm Shipping" at bounding box center [324, 579] width 141 height 32
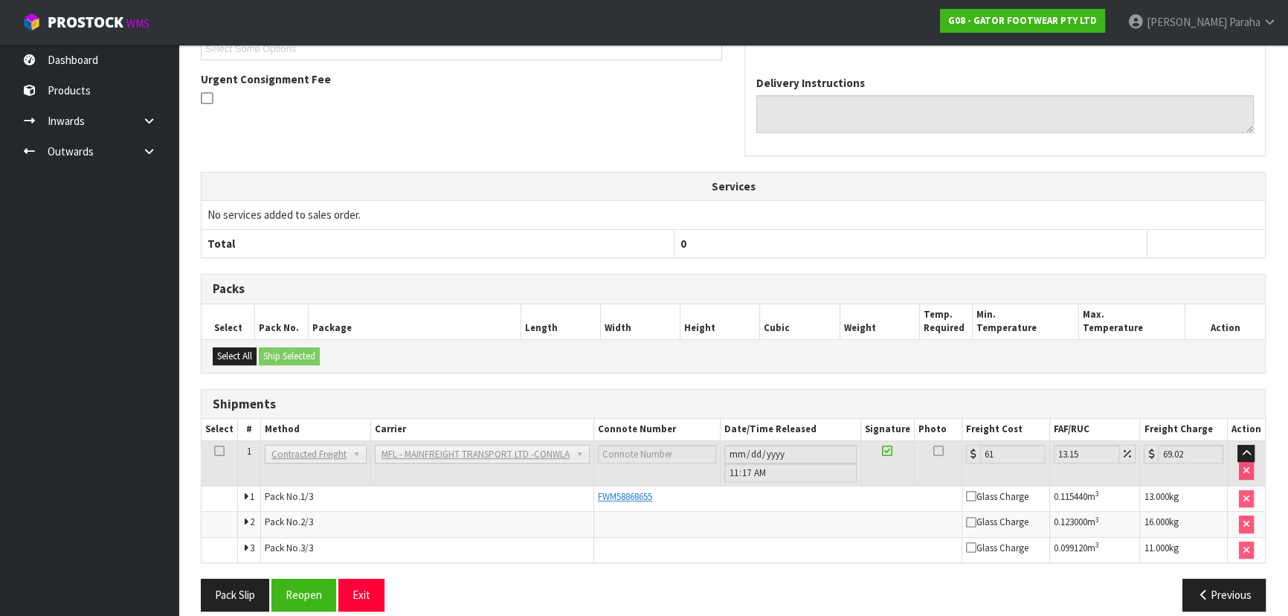
scroll to position [436, 0]
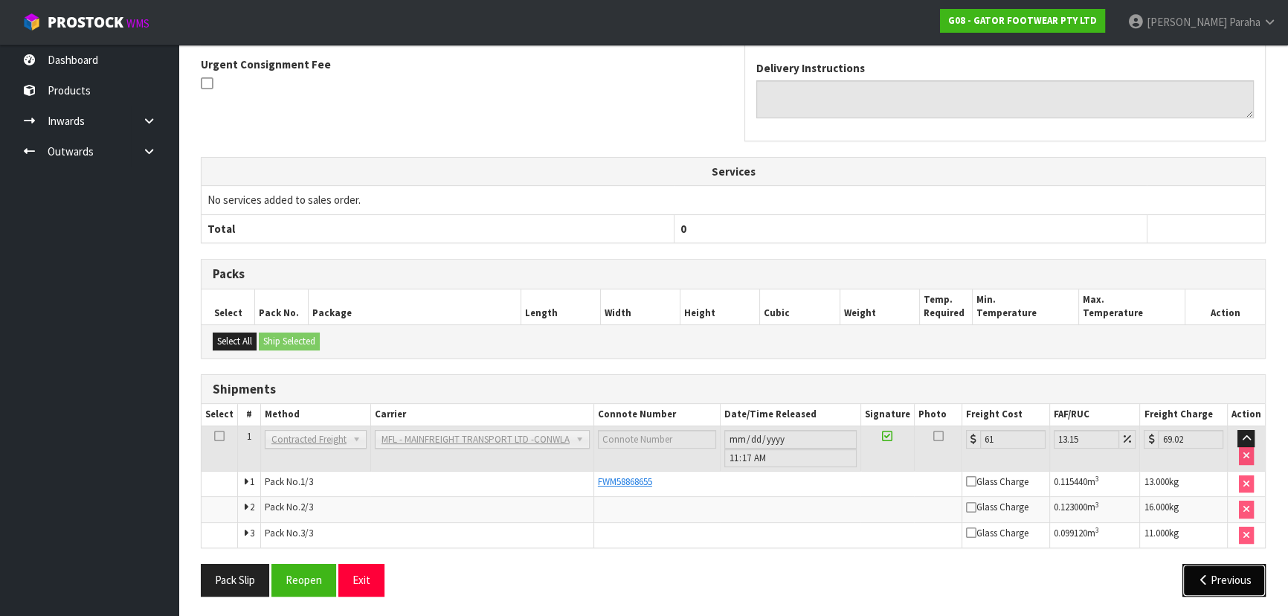
click at [1222, 579] on button "Previous" at bounding box center [1223, 579] width 83 height 32
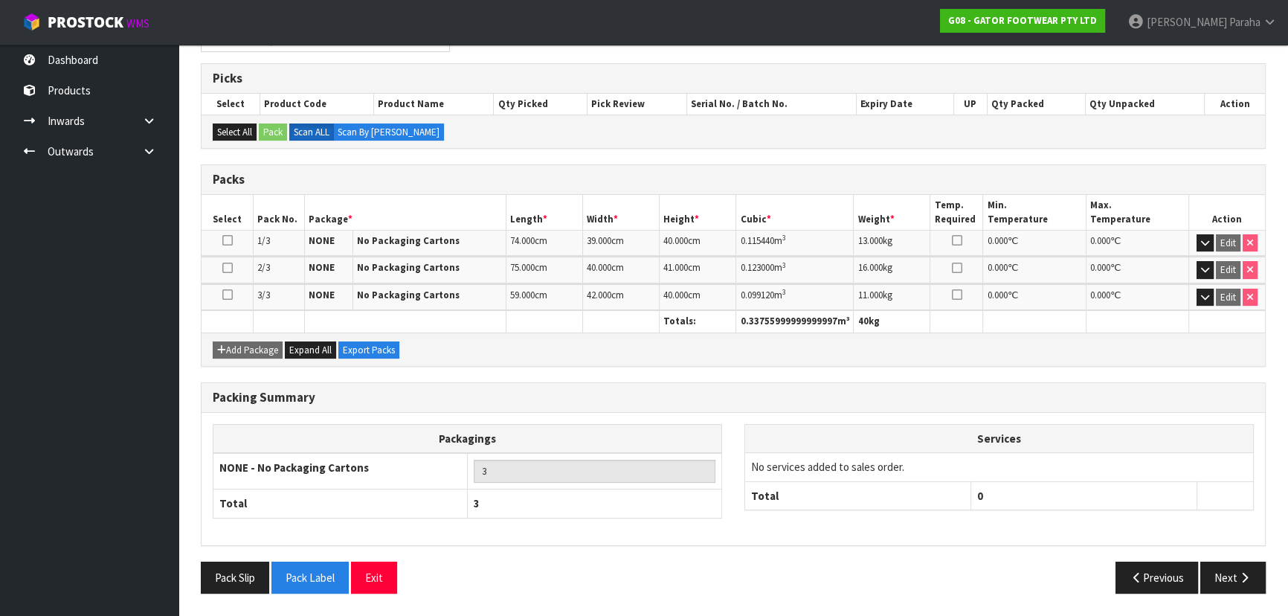
scroll to position [277, 0]
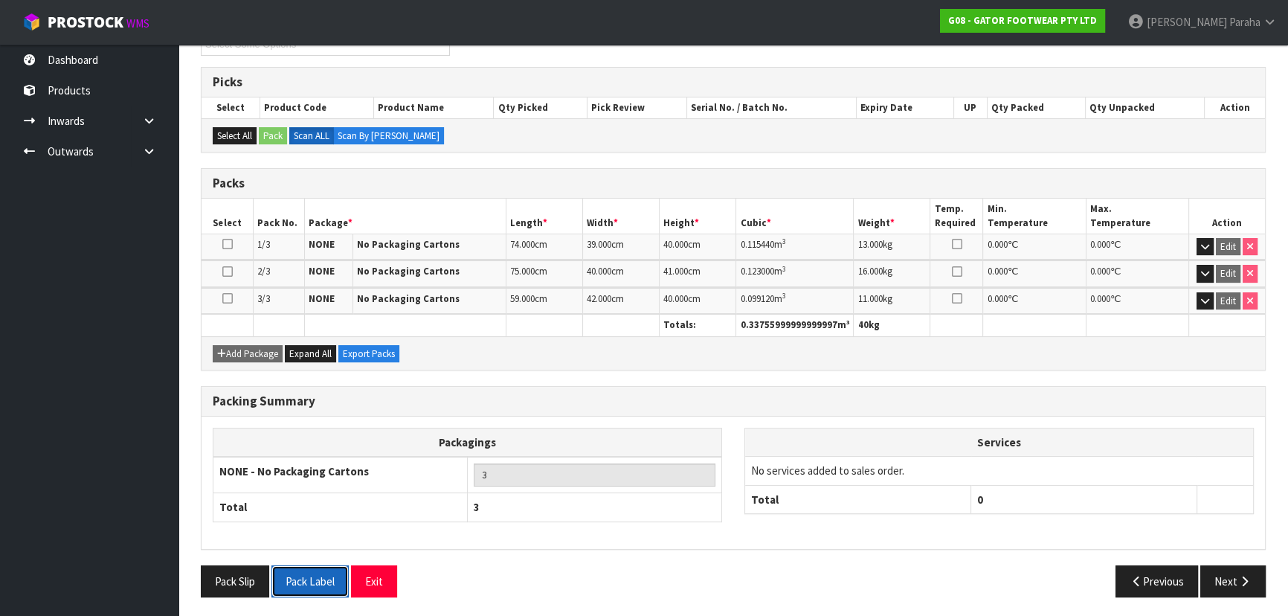
click at [328, 573] on button "Pack Label" at bounding box center [309, 581] width 77 height 32
click at [1256, 575] on button "Next" at bounding box center [1232, 581] width 65 height 32
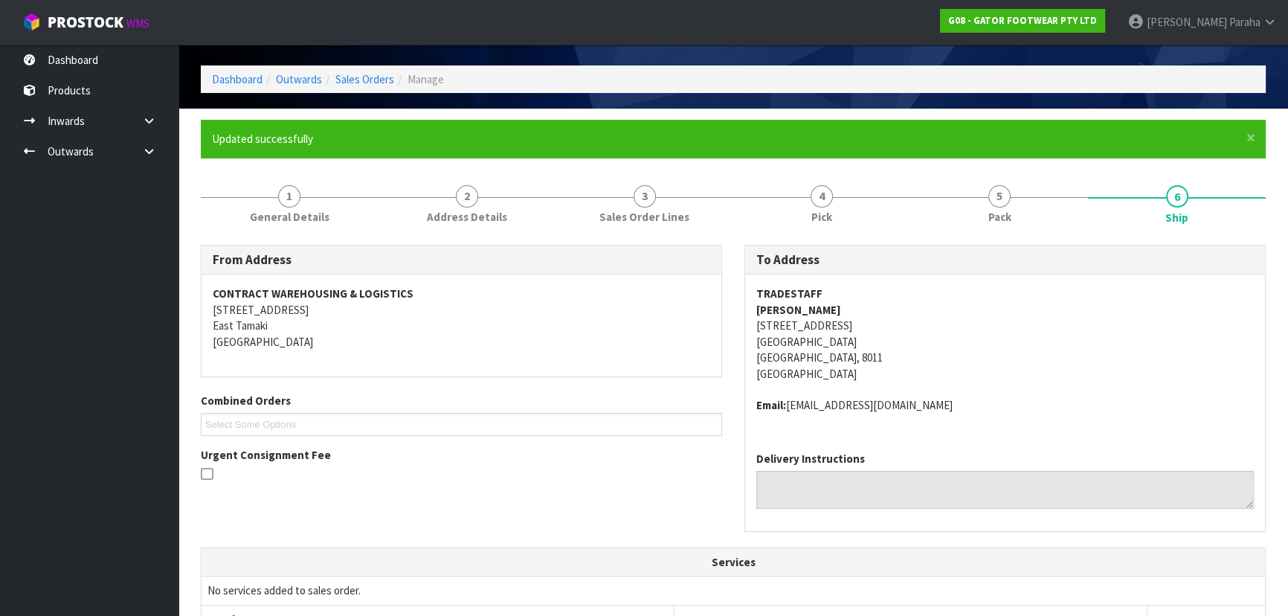
scroll to position [0, 0]
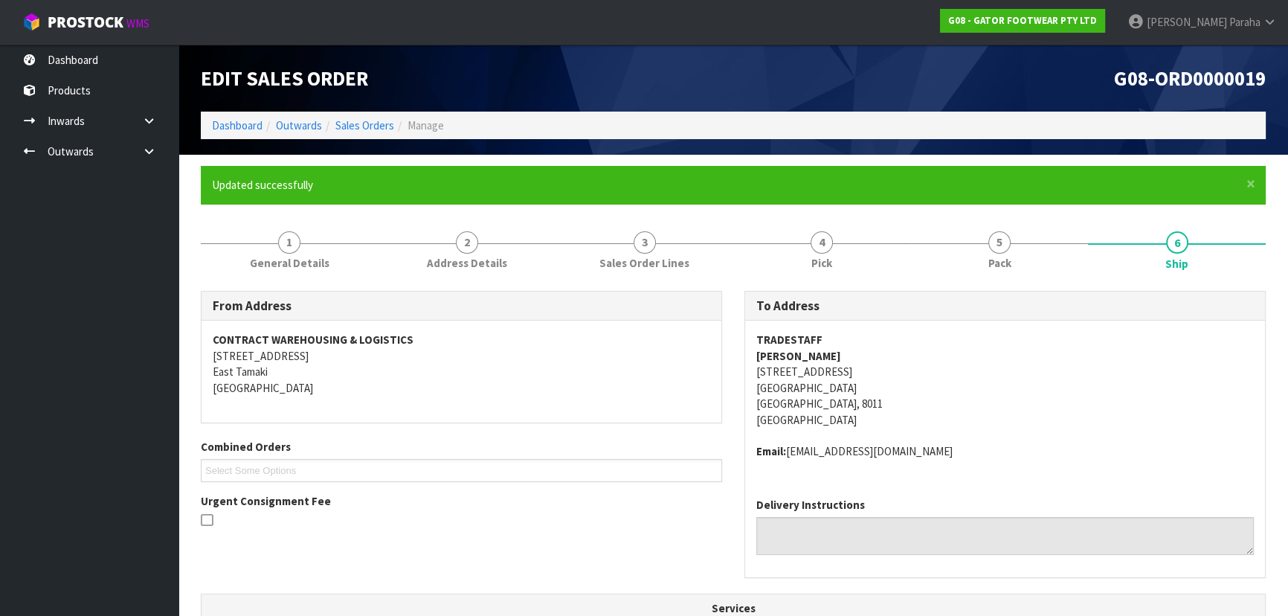
click at [848, 372] on address "TRADESTAFF CHLOE BELLCHAMBERS 596 COLOMBO STREET CHRISTCHURCH CENTRAL CITY Chri…" at bounding box center [1004, 380] width 497 height 96
click at [847, 372] on address "TRADESTAFF CHLOE BELLCHAMBERS 596 COLOMBO STREET CHRISTCHURCH CENTRAL CITY Chri…" at bounding box center [1004, 380] width 497 height 96
click at [226, 133] on li "Dashboard" at bounding box center [237, 125] width 51 height 16
click at [231, 125] on link "Dashboard" at bounding box center [237, 125] width 51 height 14
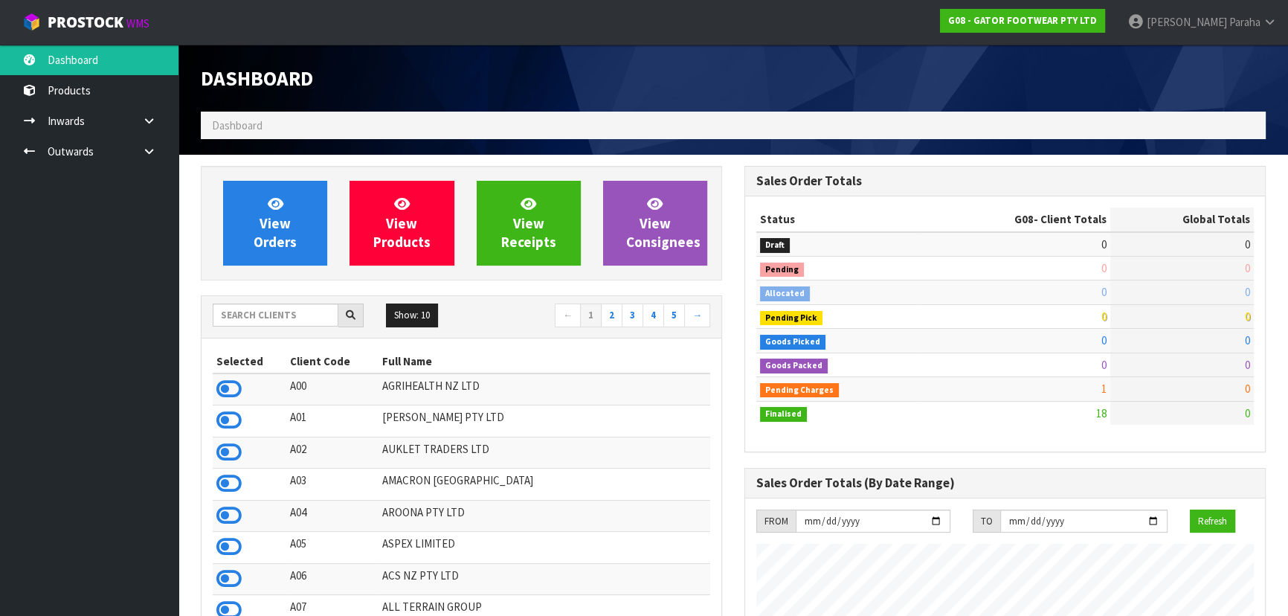
scroll to position [1027, 543]
click at [302, 319] on input "text" at bounding box center [276, 314] width 126 height 23
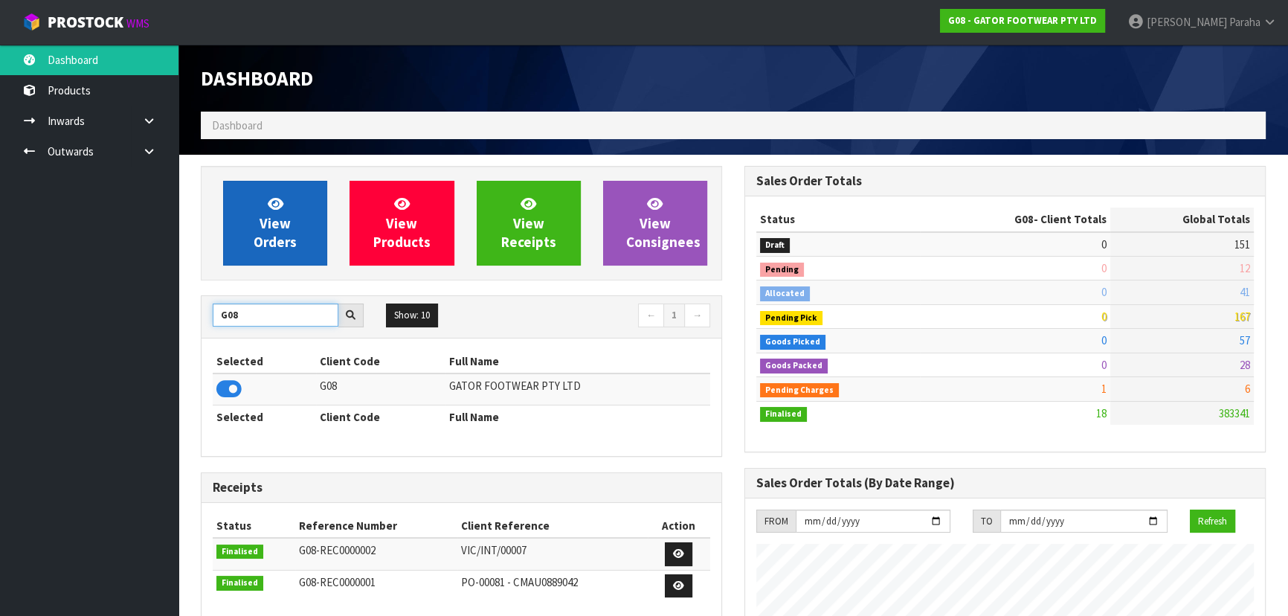
type input "G08"
click at [256, 248] on span "View Orders" at bounding box center [275, 223] width 43 height 56
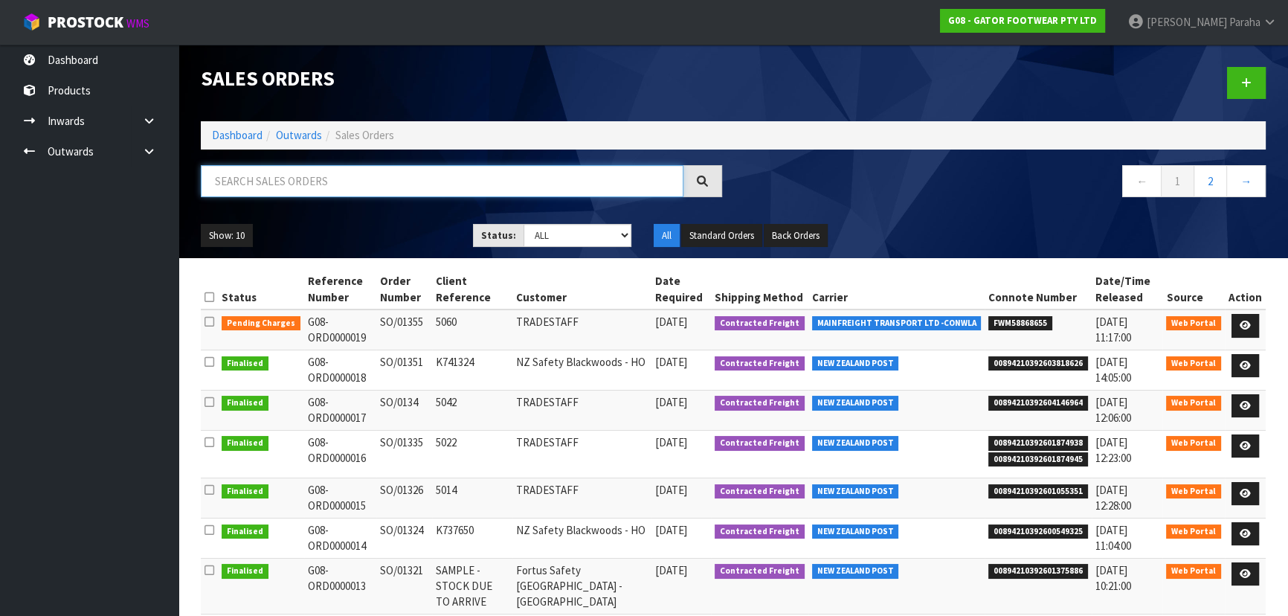
click at [293, 184] on input "text" at bounding box center [442, 181] width 482 height 32
click at [401, 172] on input "text" at bounding box center [442, 181] width 482 height 32
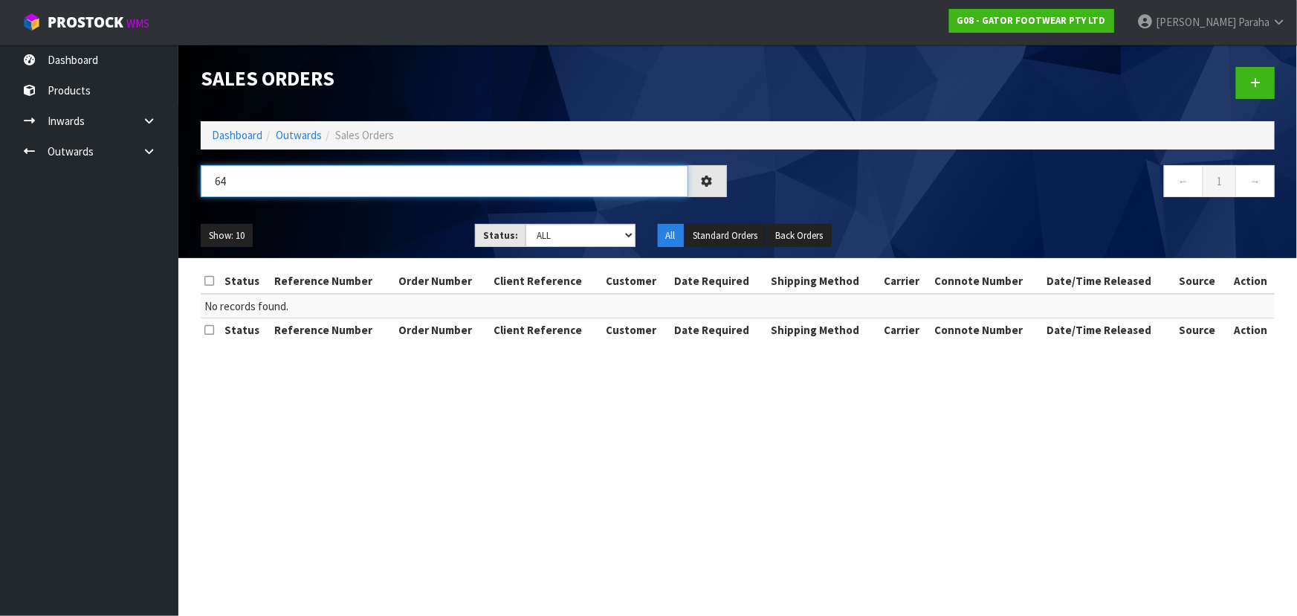
type input "6"
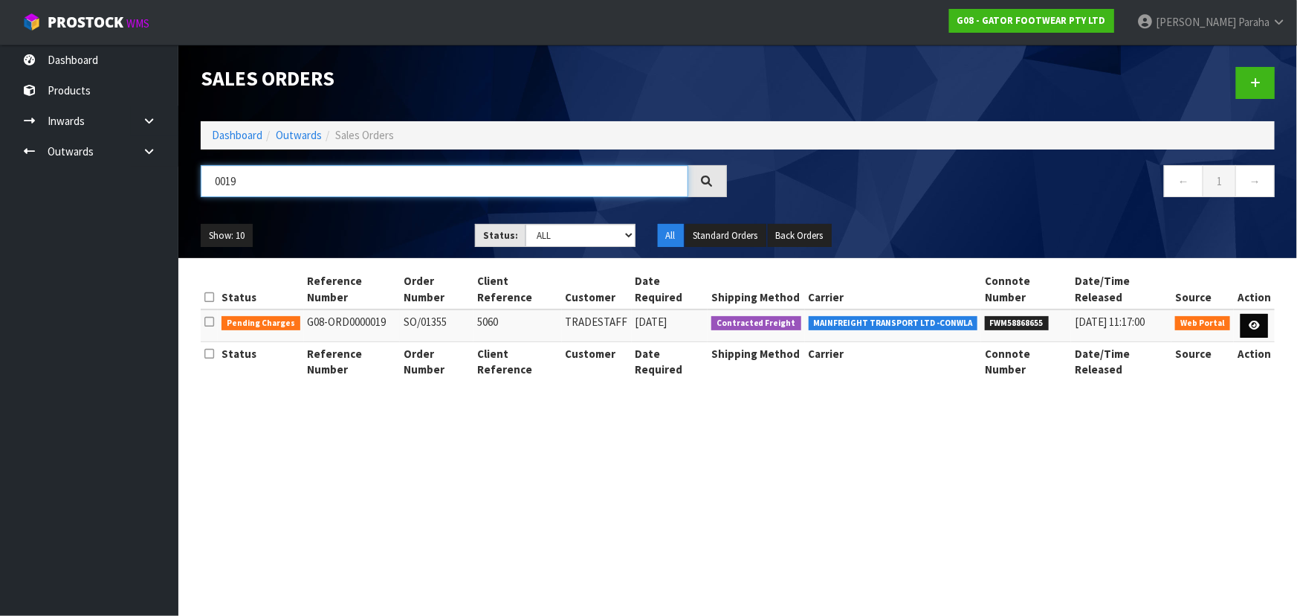
type input "0019"
click at [1262, 314] on link at bounding box center [1255, 326] width 28 height 24
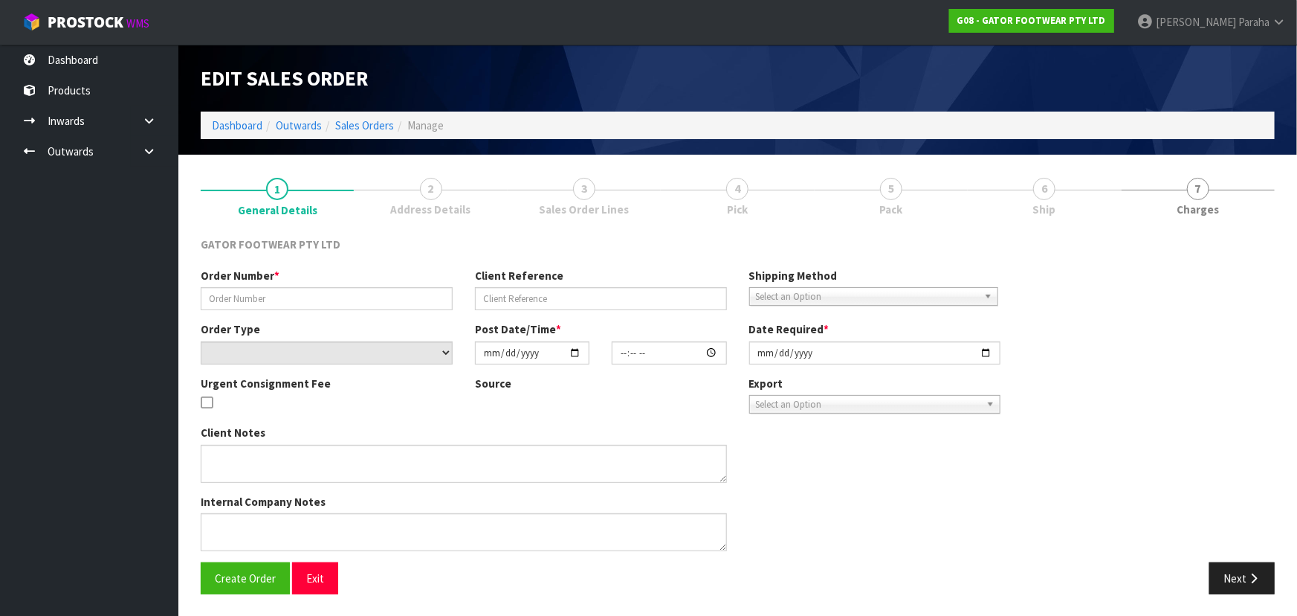
type input "SO/01355"
type input "5060"
select select "number:0"
type input "2025-09-26"
type input "17:23:00.000"
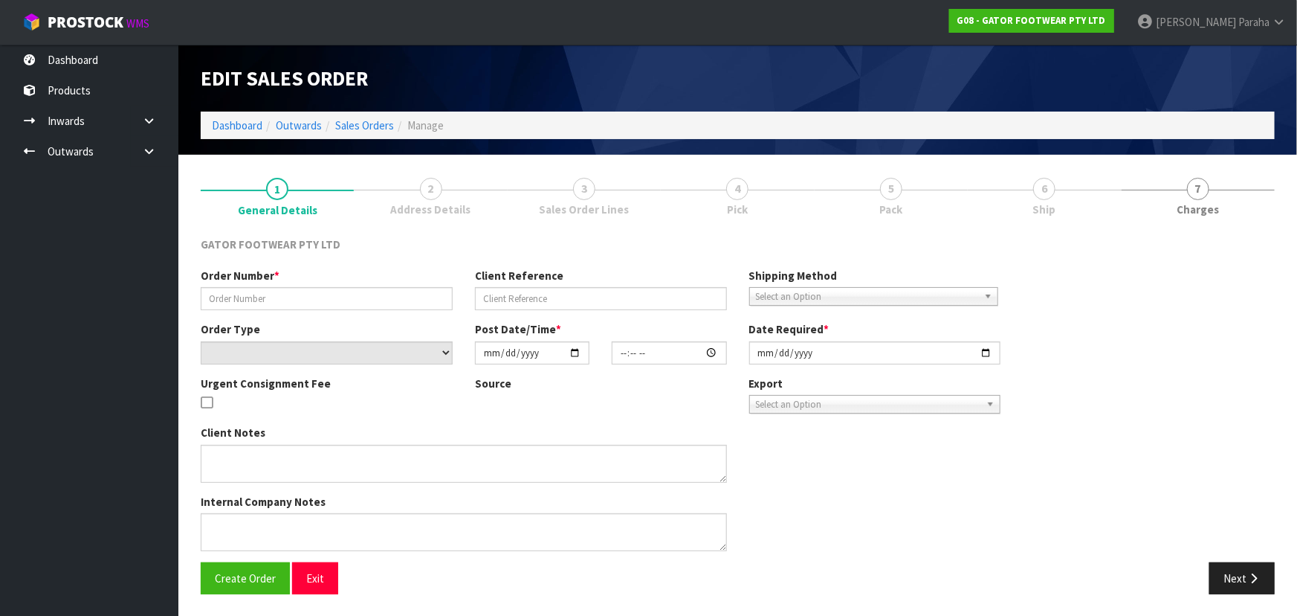
type input "2025-09-29"
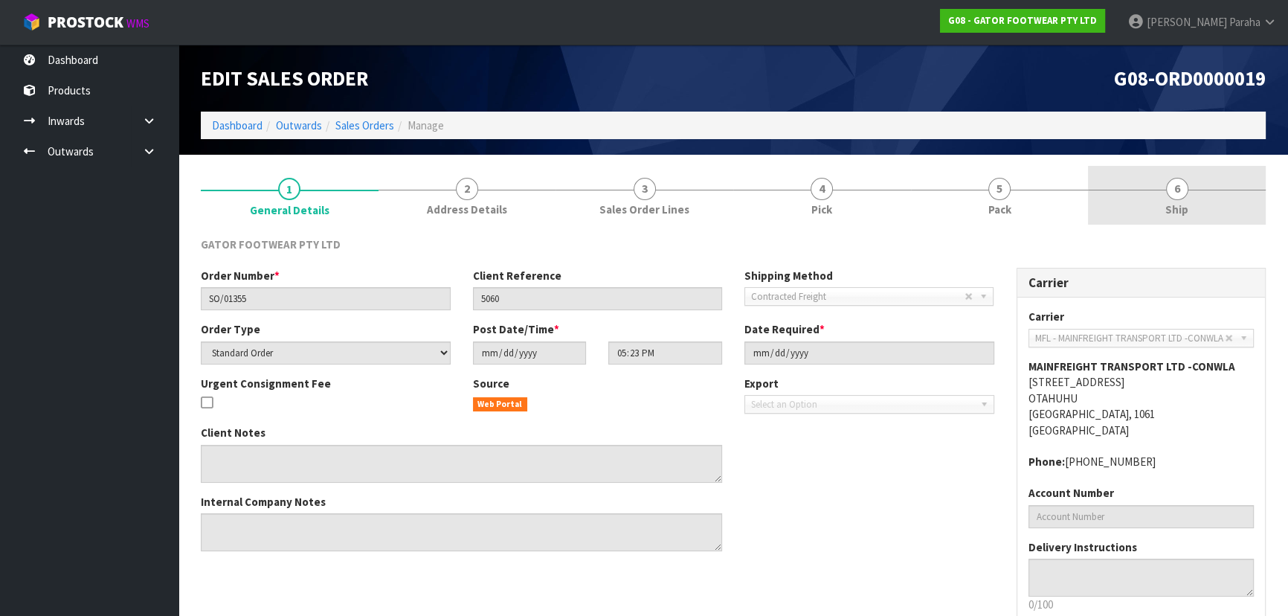
click at [1167, 185] on span "6" at bounding box center [1177, 189] width 22 height 22
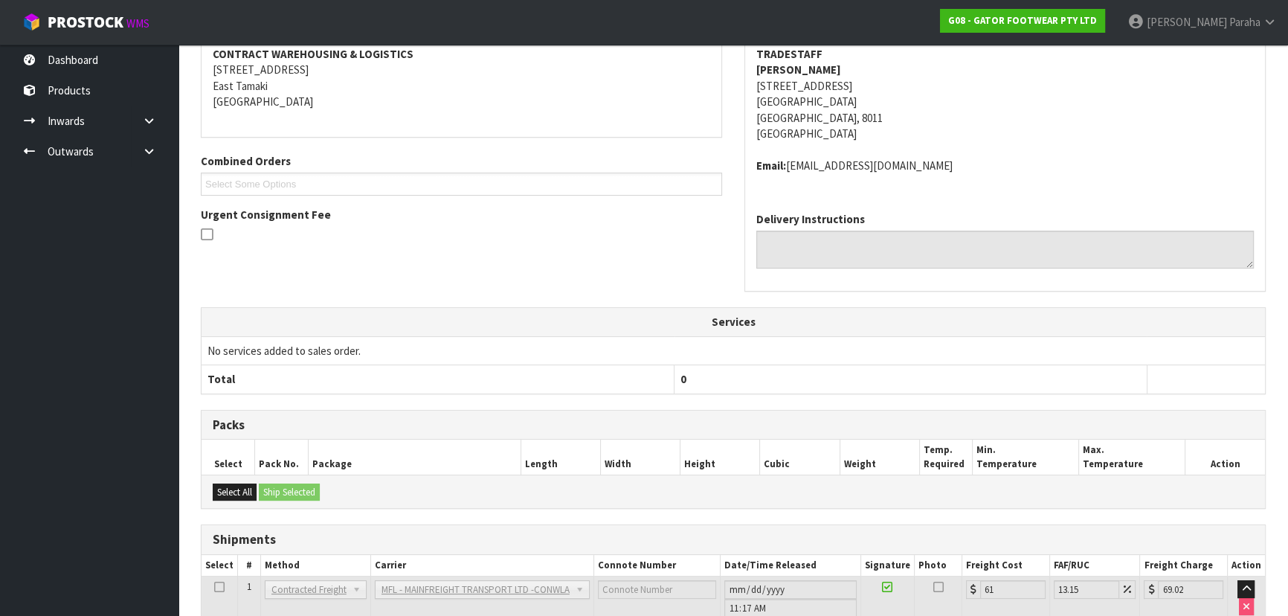
scroll to position [382, 0]
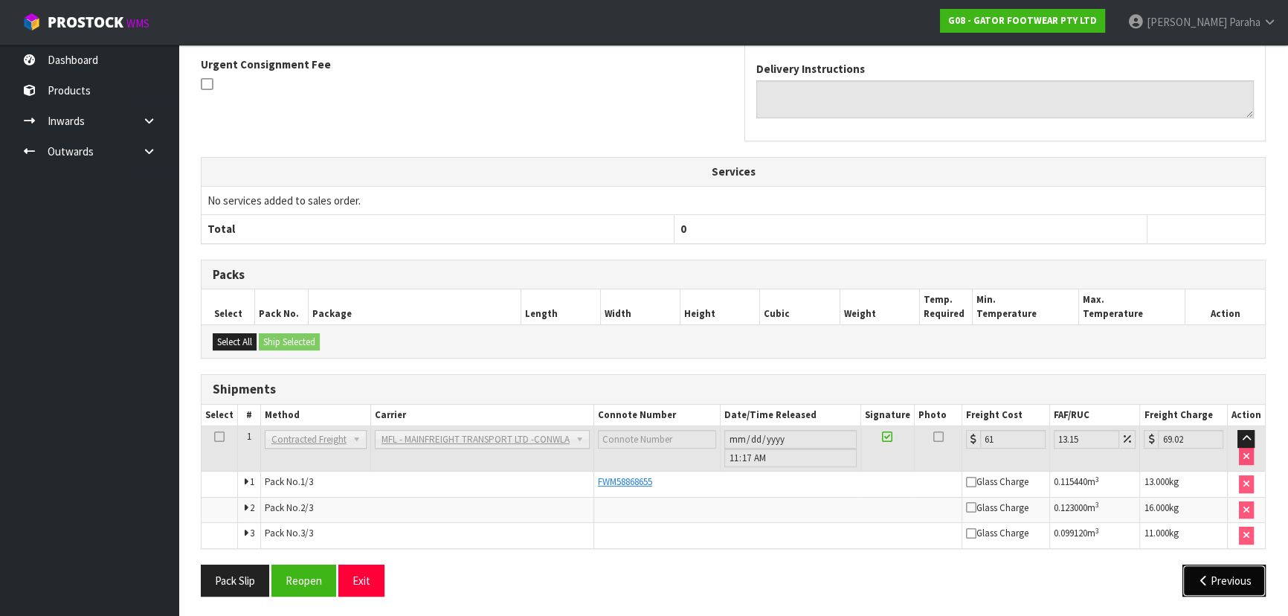
click at [1217, 582] on button "Previous" at bounding box center [1223, 580] width 83 height 32
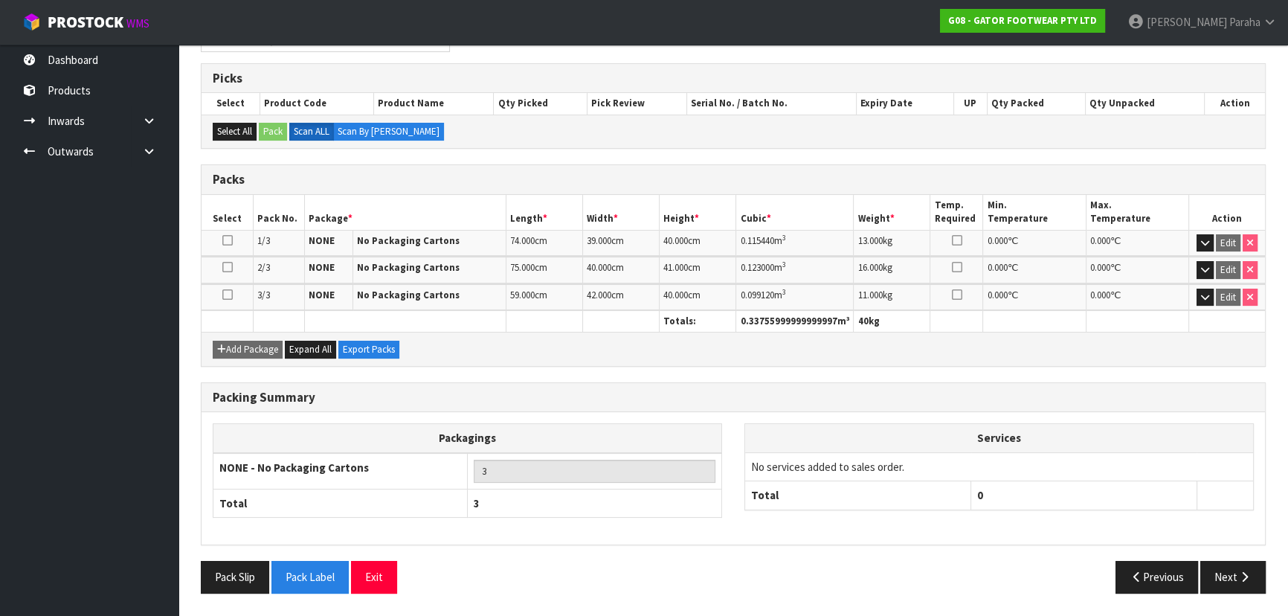
scroll to position [223, 0]
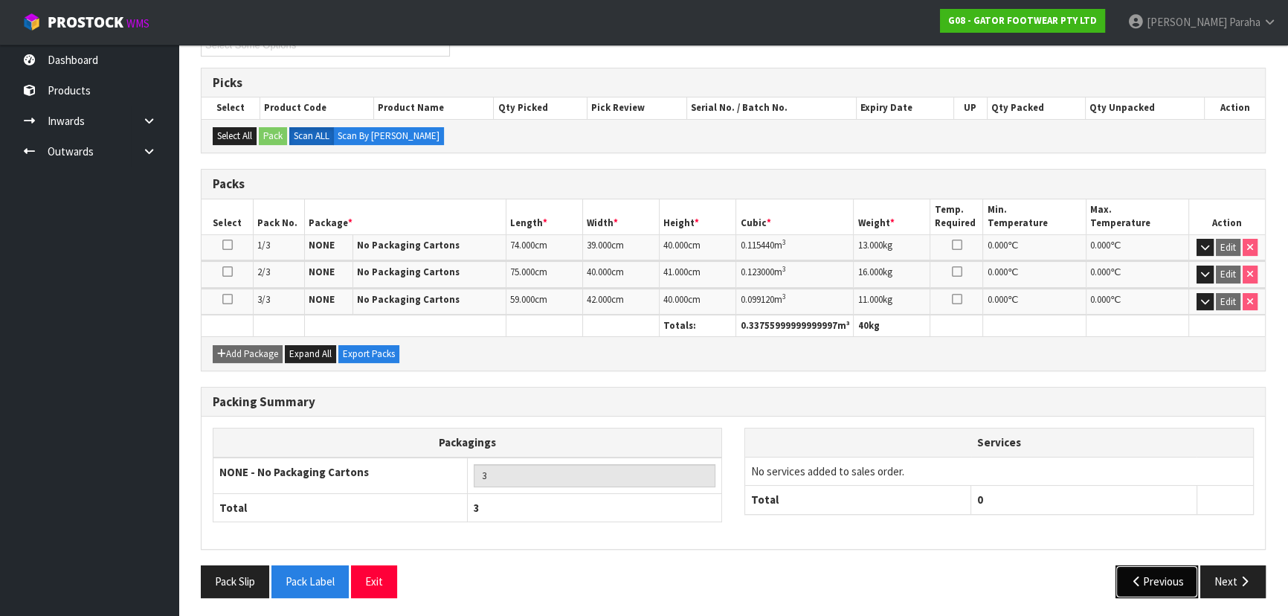
click at [1151, 589] on button "Previous" at bounding box center [1156, 581] width 83 height 32
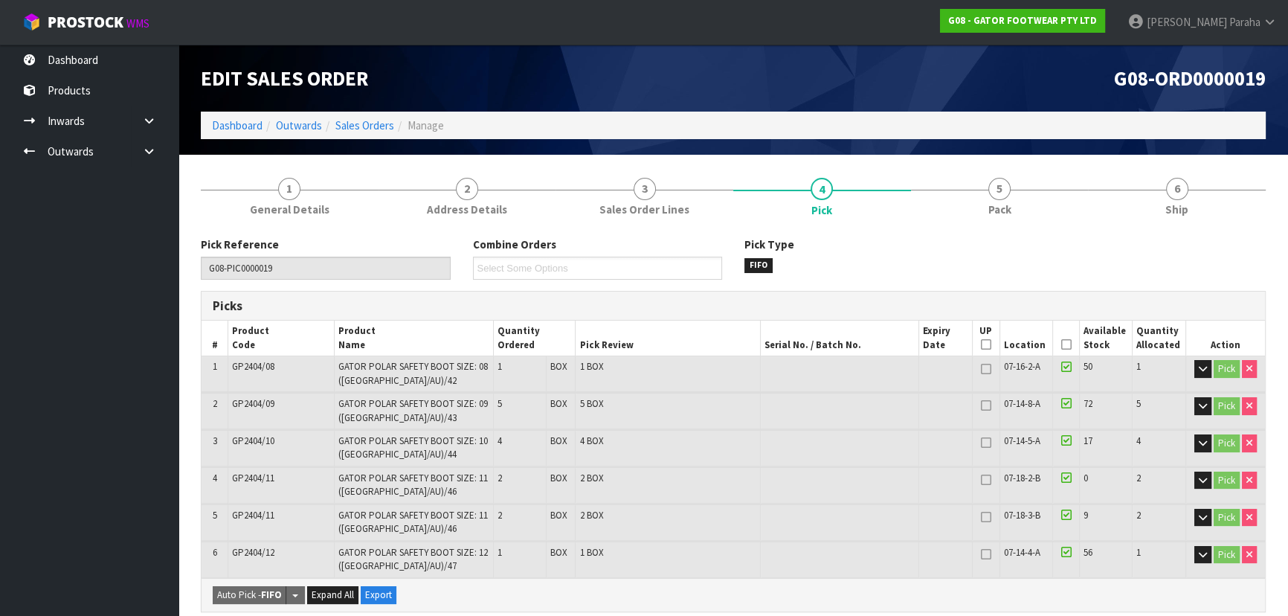
scroll to position [67, 0]
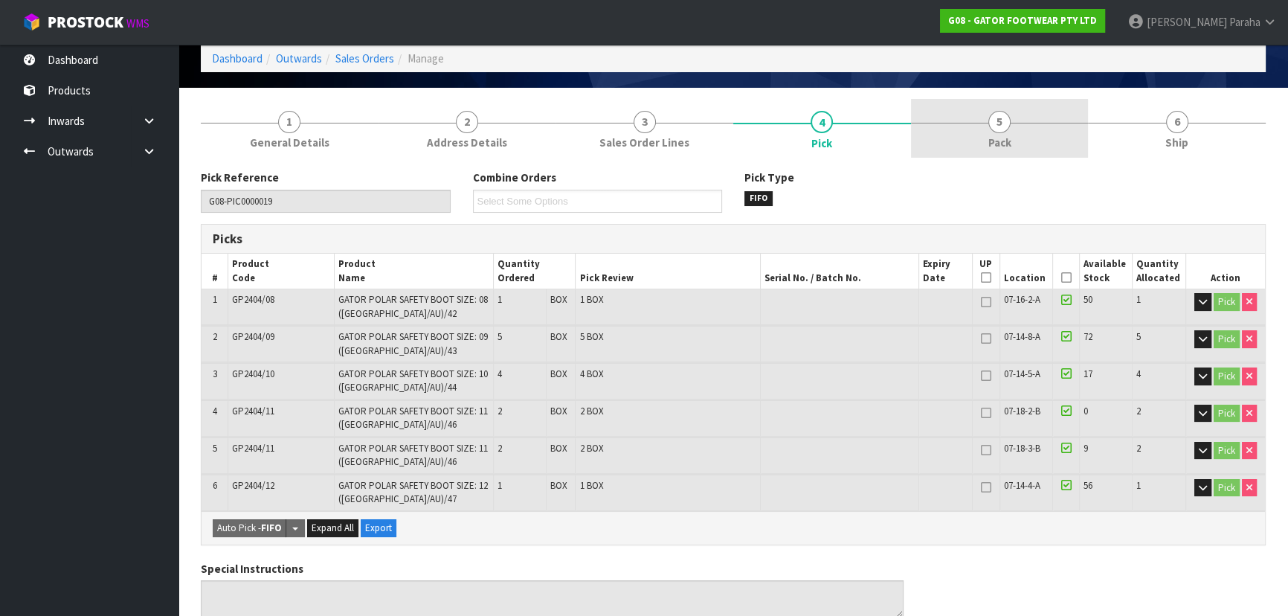
click at [984, 119] on link "5 Pack" at bounding box center [1000, 128] width 178 height 59
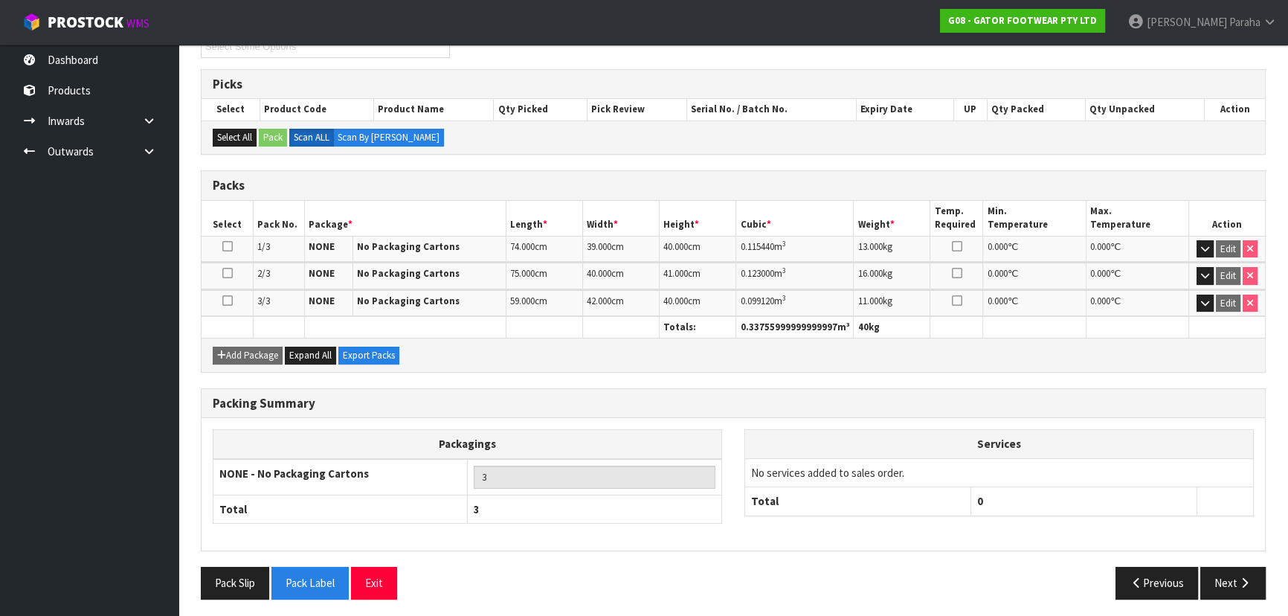
scroll to position [223, 0]
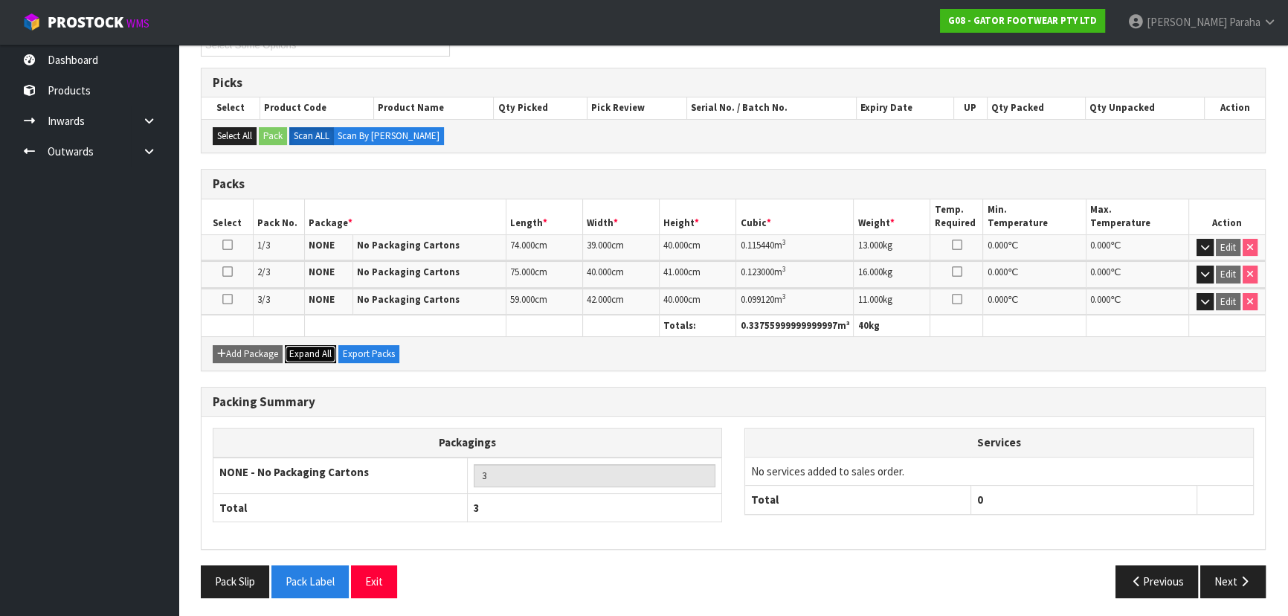
click at [306, 355] on span "Expand All" at bounding box center [310, 353] width 42 height 13
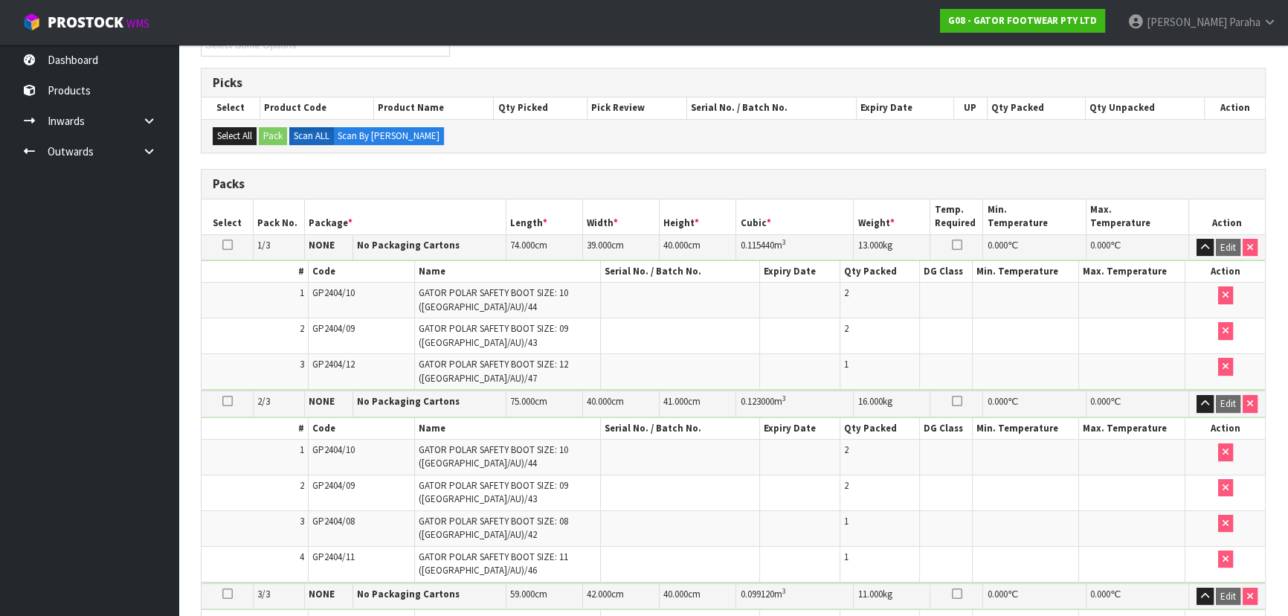
click at [225, 245] on icon at bounding box center [227, 245] width 10 height 1
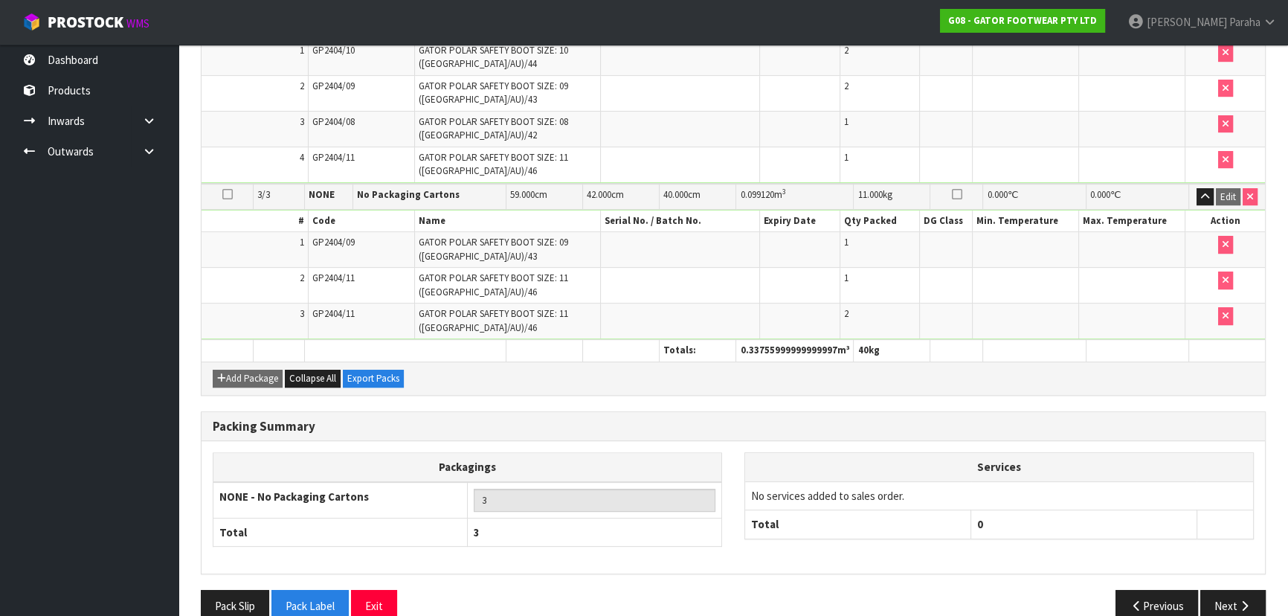
scroll to position [646, 0]
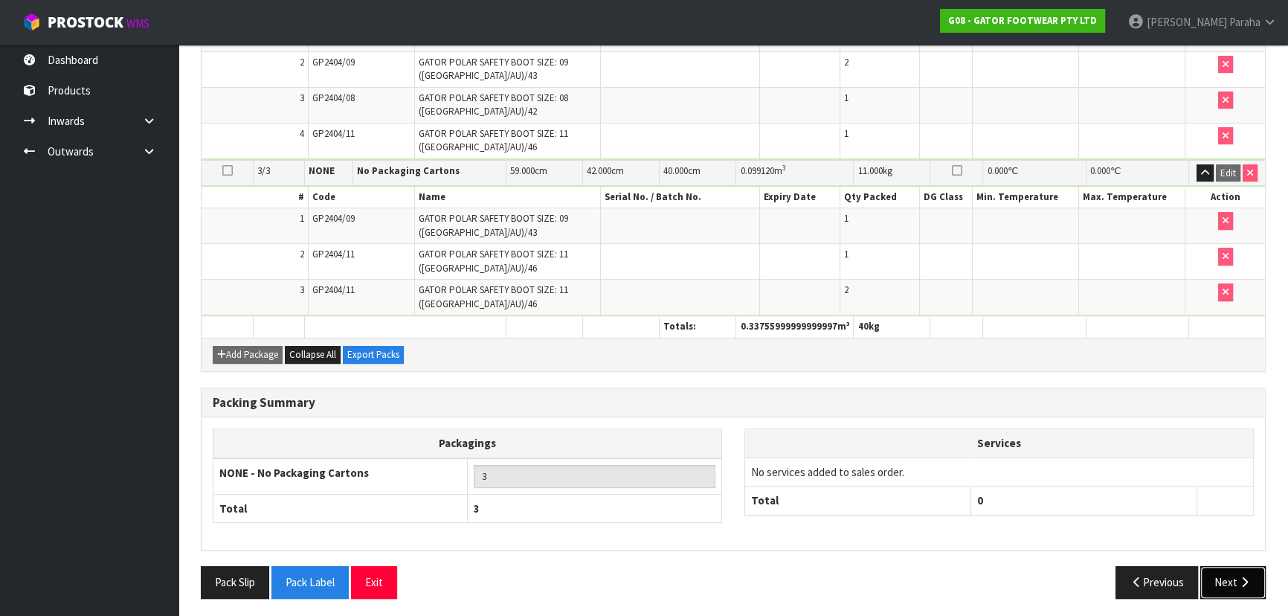
click at [1231, 579] on button "Next" at bounding box center [1232, 582] width 65 height 32
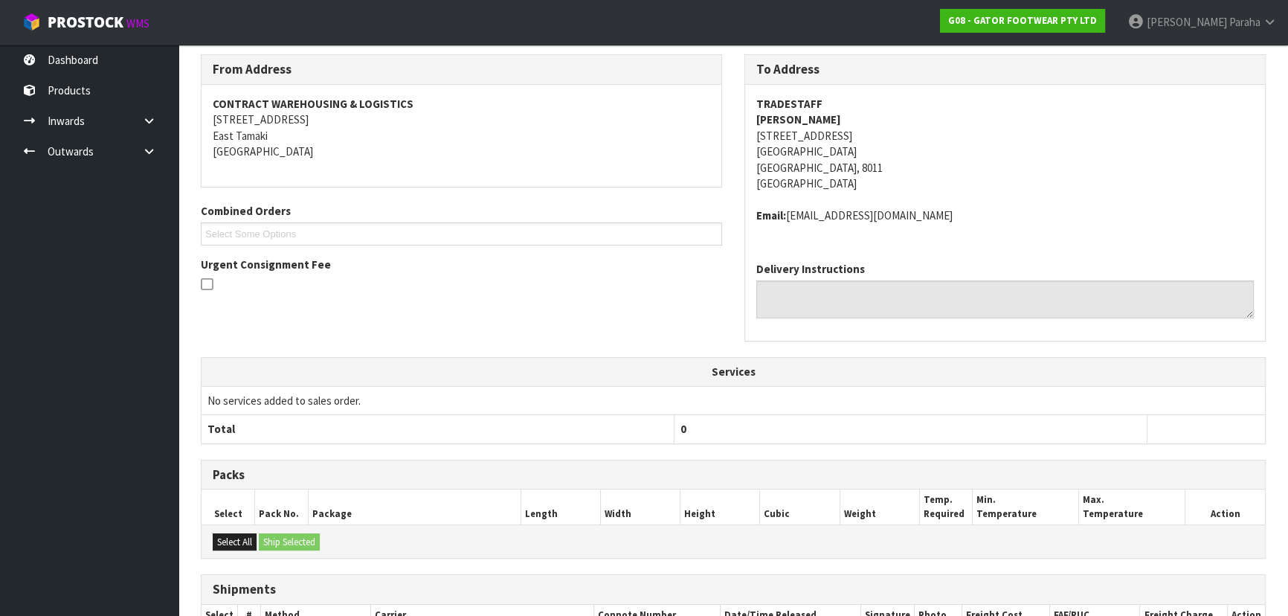
scroll to position [382, 0]
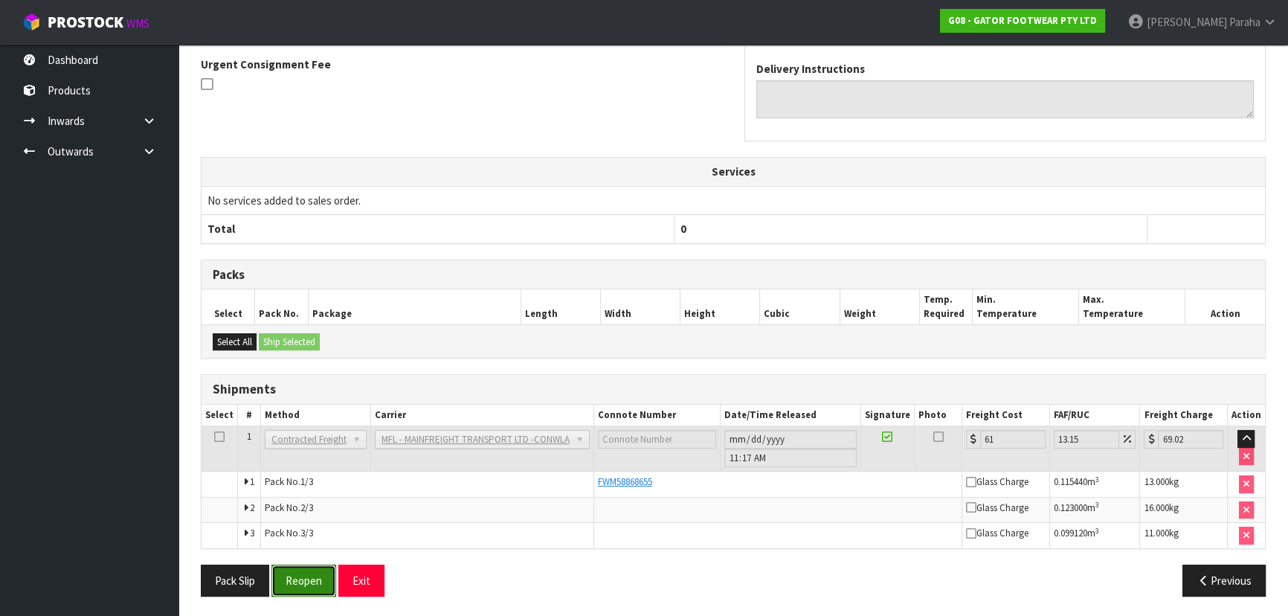
click at [305, 584] on button "Reopen" at bounding box center [303, 580] width 65 height 32
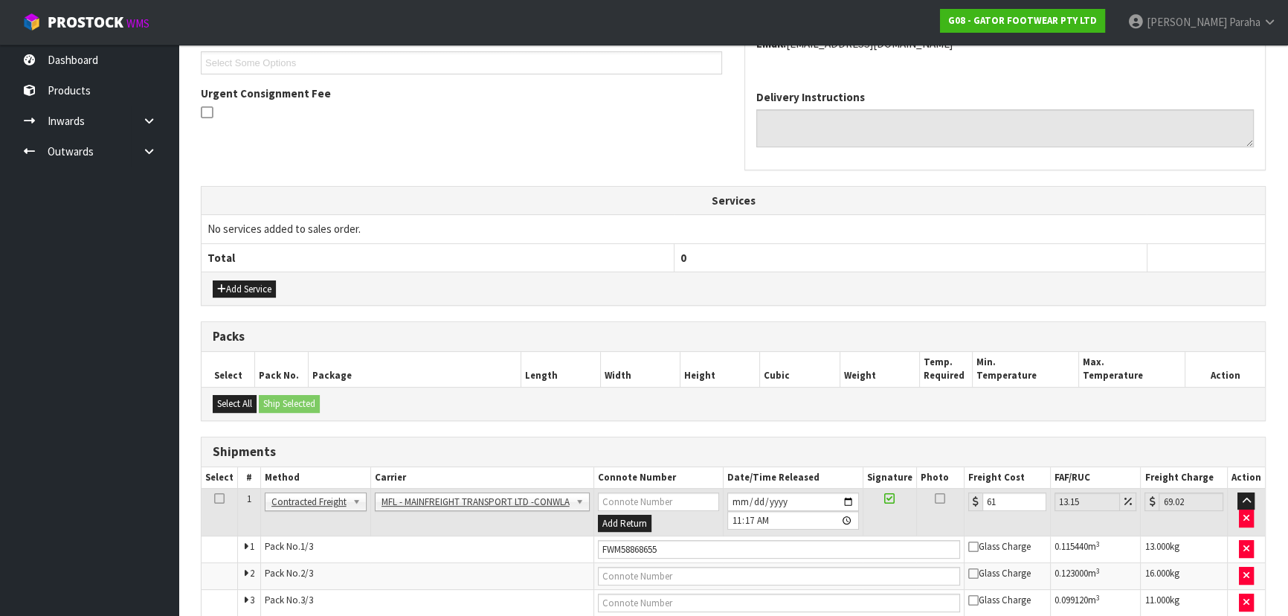
scroll to position [476, 0]
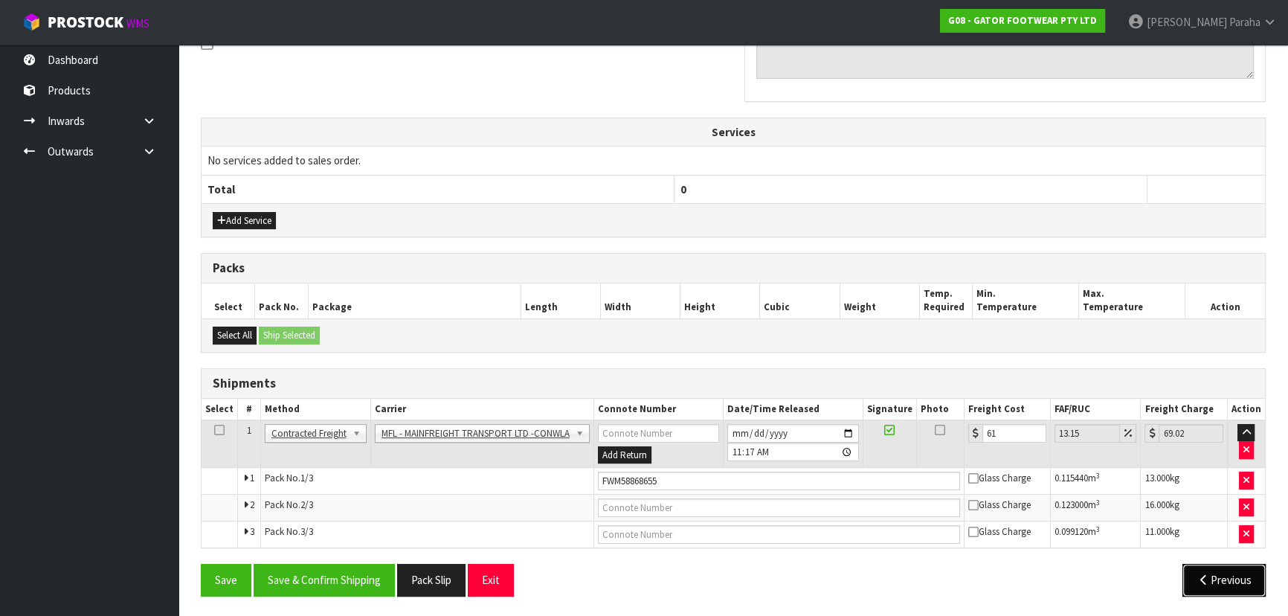
click at [1204, 574] on icon "button" at bounding box center [1203, 579] width 14 height 11
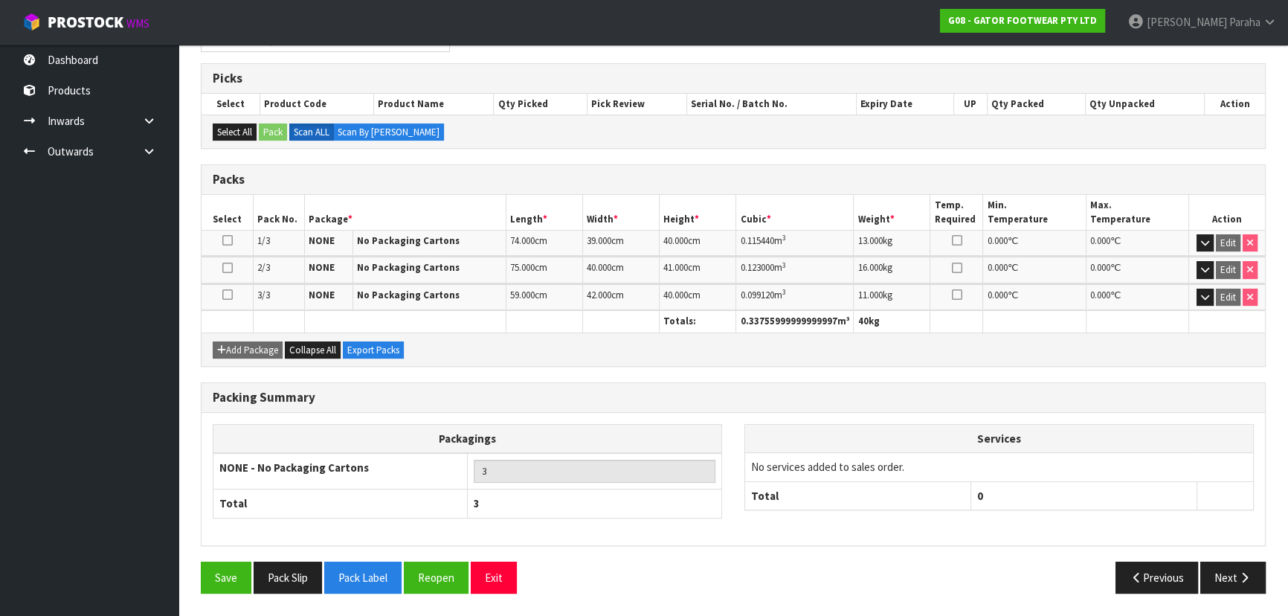
scroll to position [277, 0]
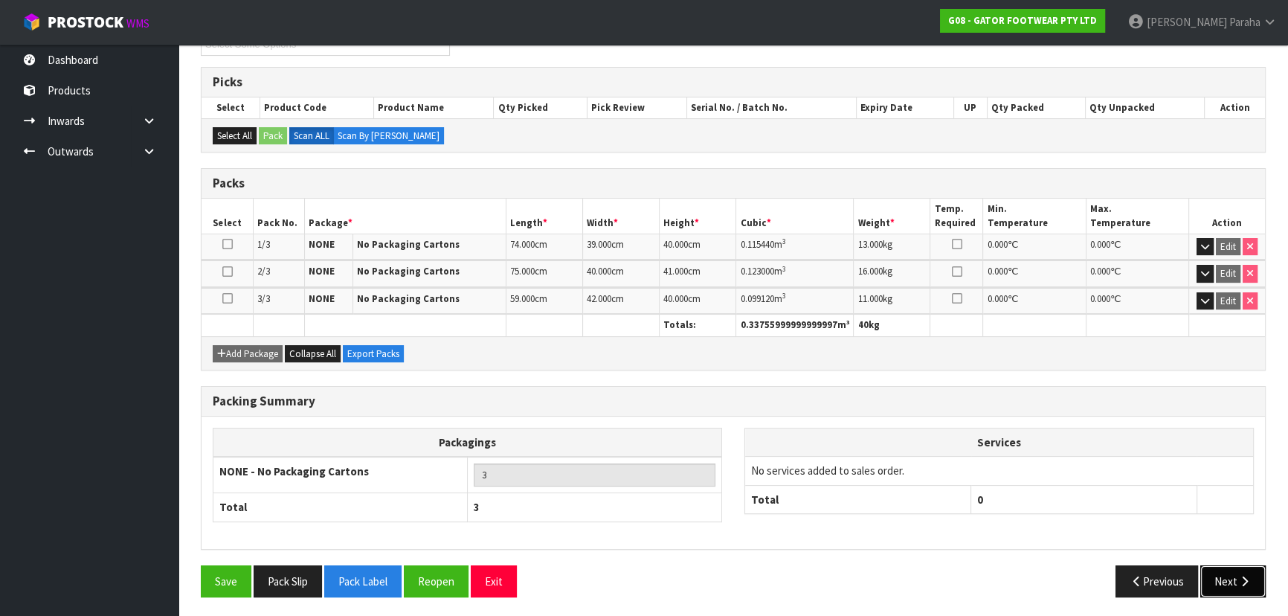
click at [1224, 572] on button "Next" at bounding box center [1232, 581] width 65 height 32
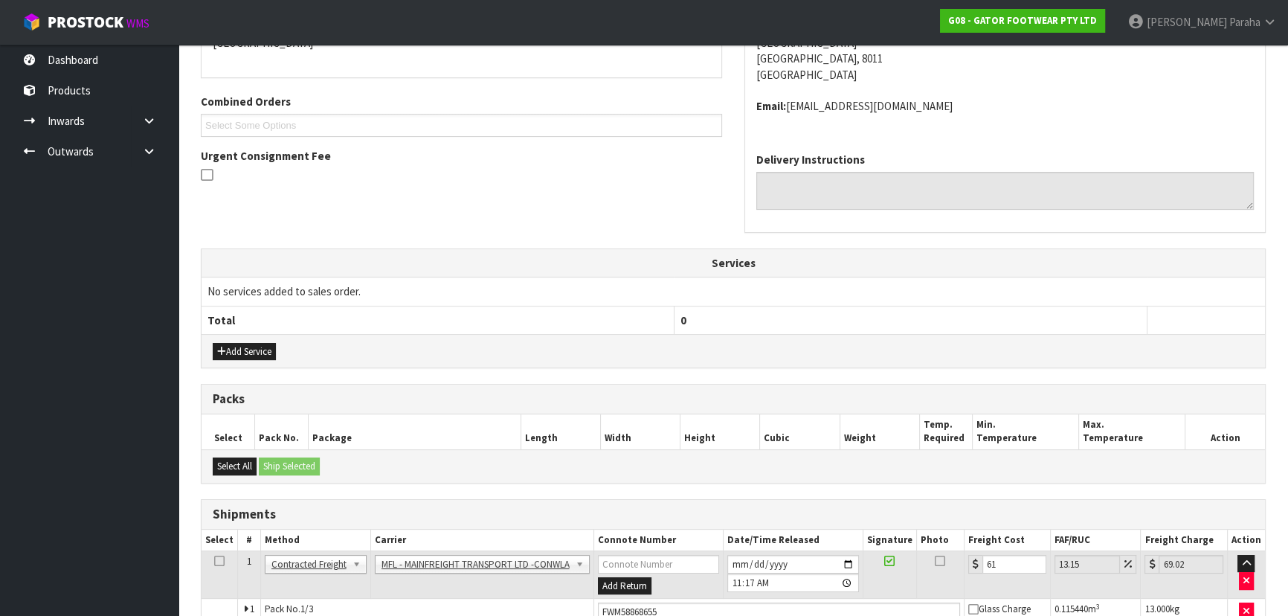
scroll to position [476, 0]
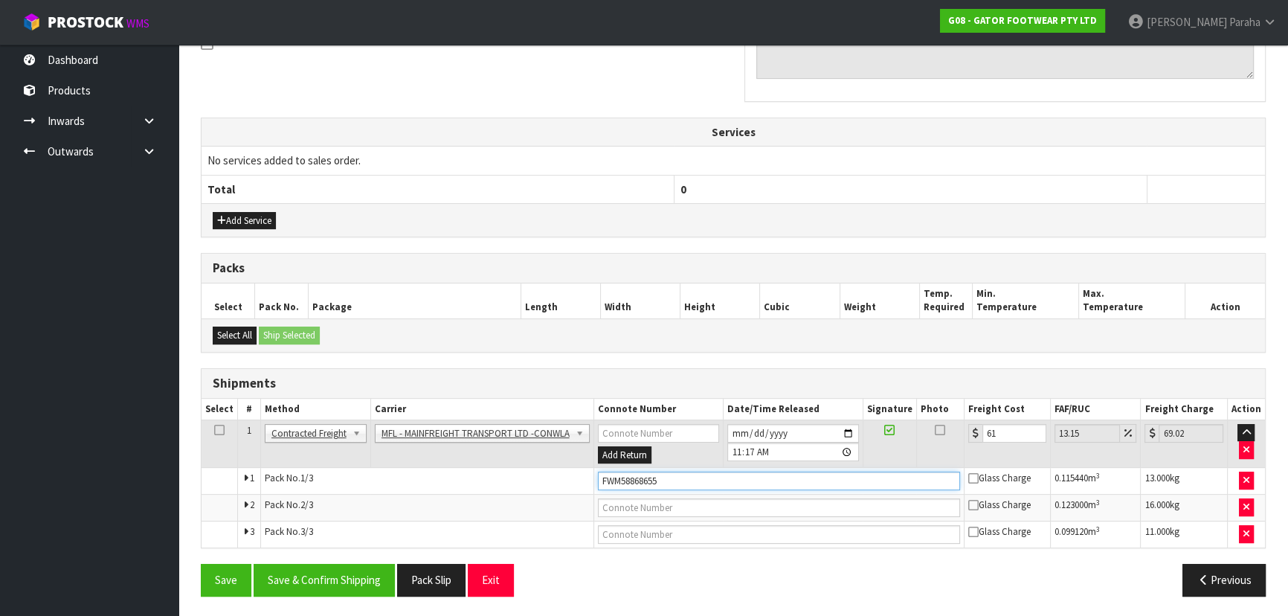
click at [665, 479] on input "FWM58868655" at bounding box center [779, 480] width 362 height 19
drag, startPoint x: 659, startPoint y: 482, endPoint x: 594, endPoint y: 489, distance: 65.8
click at [594, 489] on td "FWM58868655" at bounding box center [778, 481] width 370 height 27
click at [695, 508] on input "text" at bounding box center [779, 507] width 362 height 19
click at [653, 479] on input "FWM58868655" at bounding box center [779, 480] width 362 height 19
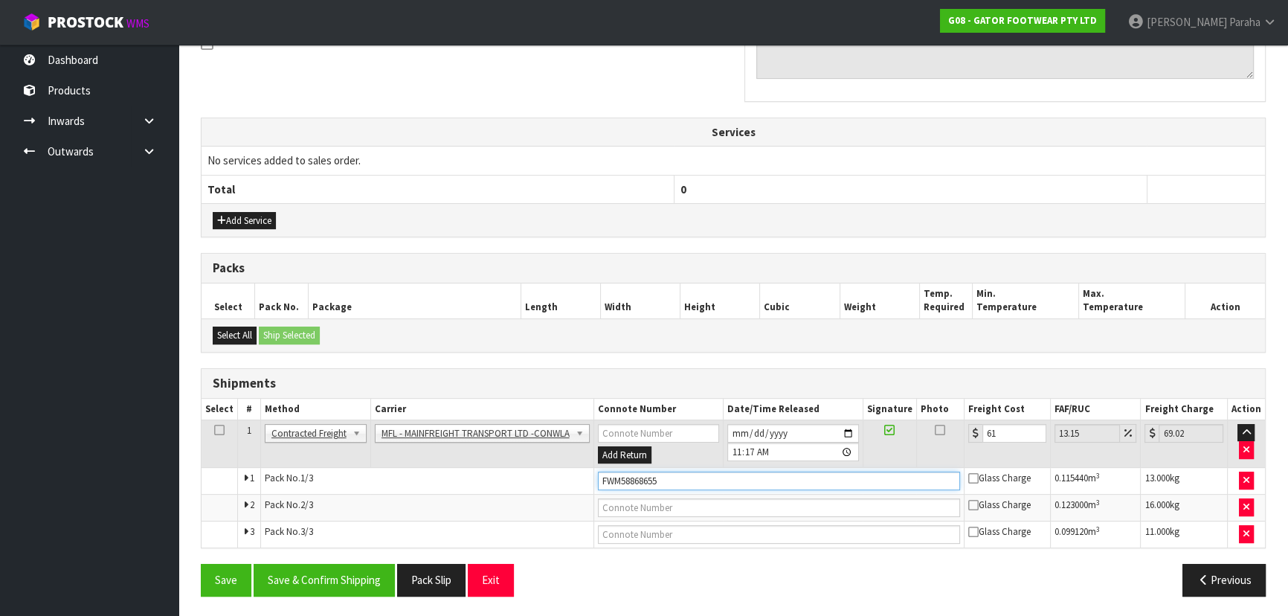
click at [653, 479] on input "FWM58868655" at bounding box center [779, 480] width 362 height 19
click at [1233, 582] on button "Previous" at bounding box center [1223, 579] width 83 height 32
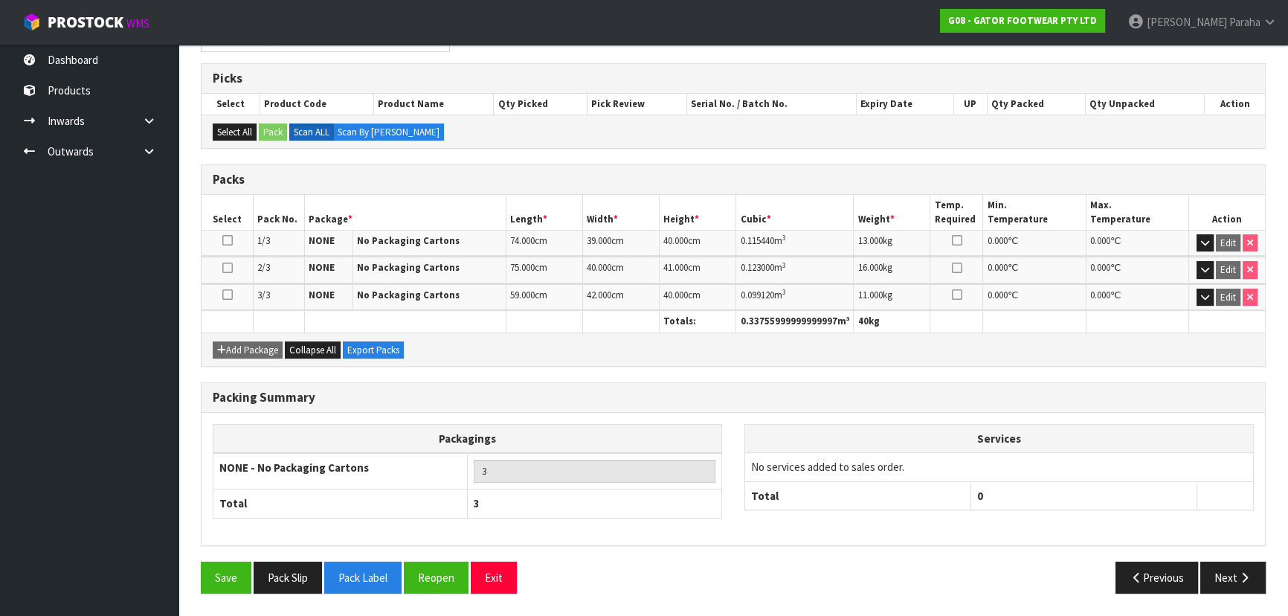
scroll to position [277, 0]
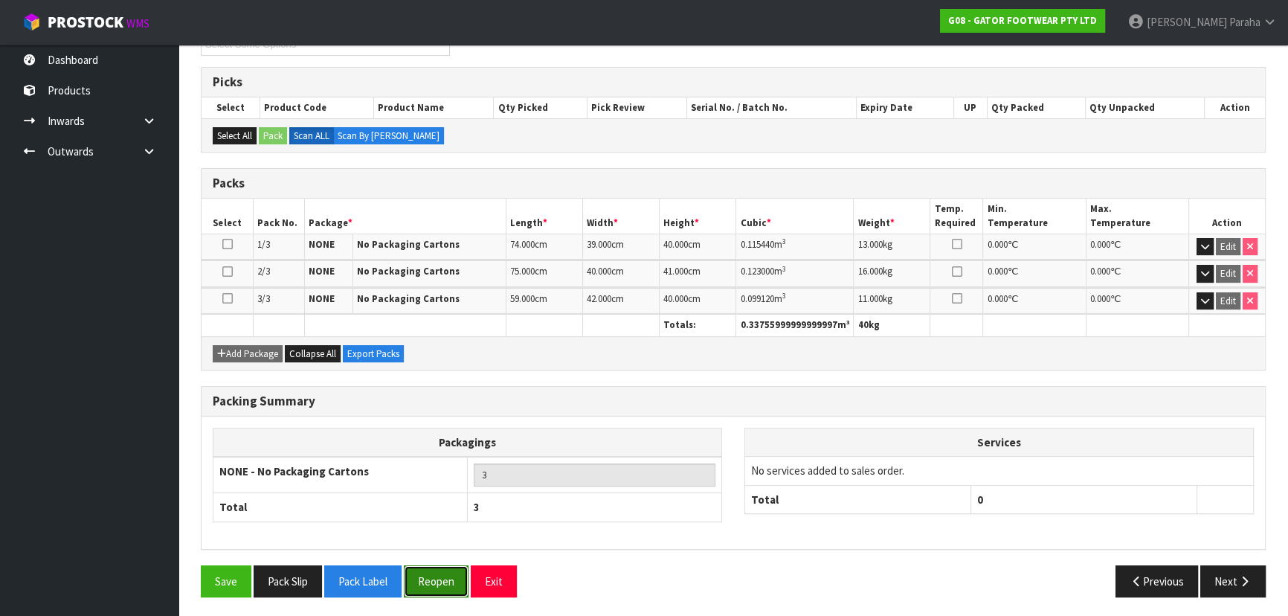
click at [428, 578] on button "Reopen" at bounding box center [436, 581] width 65 height 32
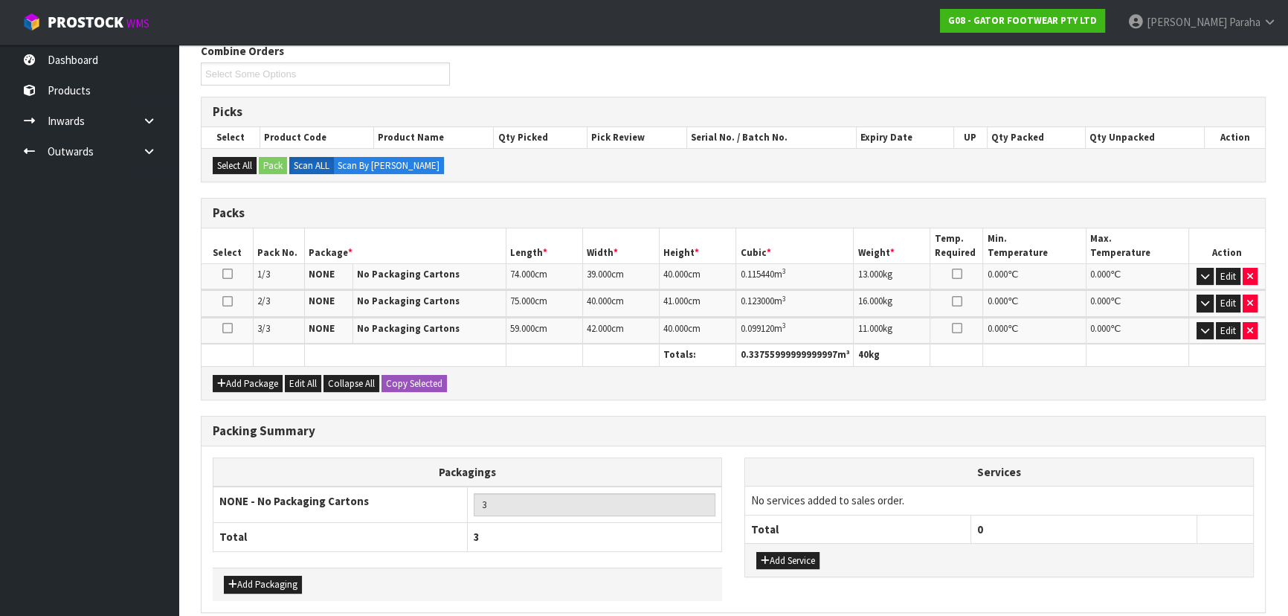
scroll to position [270, 0]
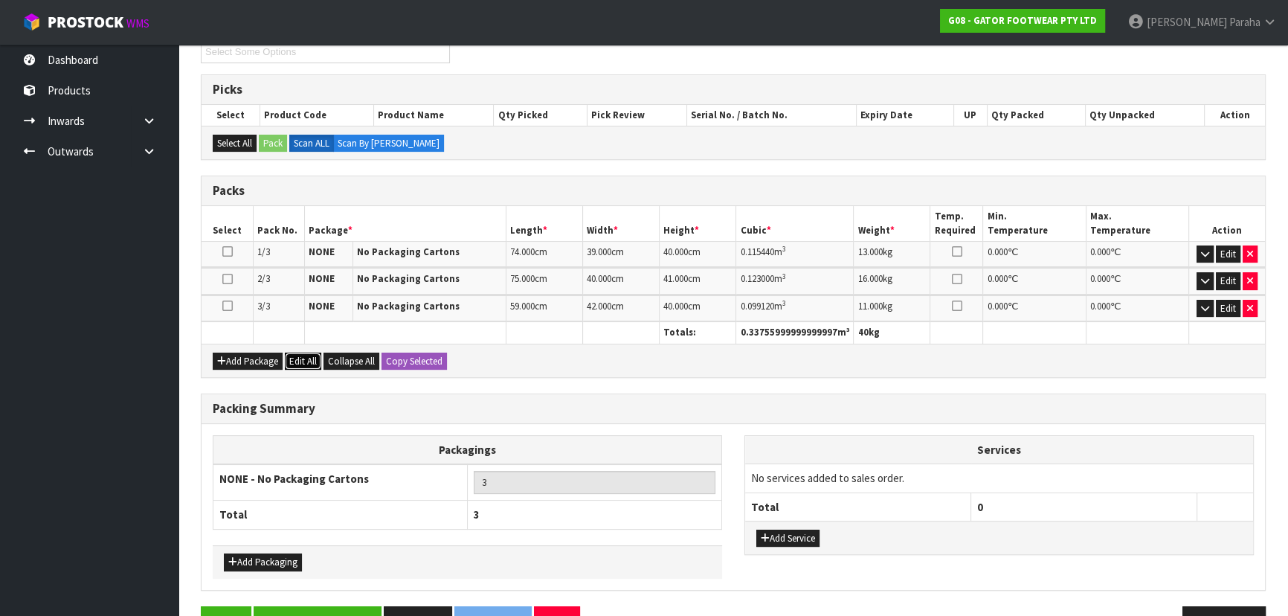
click at [303, 363] on button "Edit All" at bounding box center [303, 361] width 36 height 18
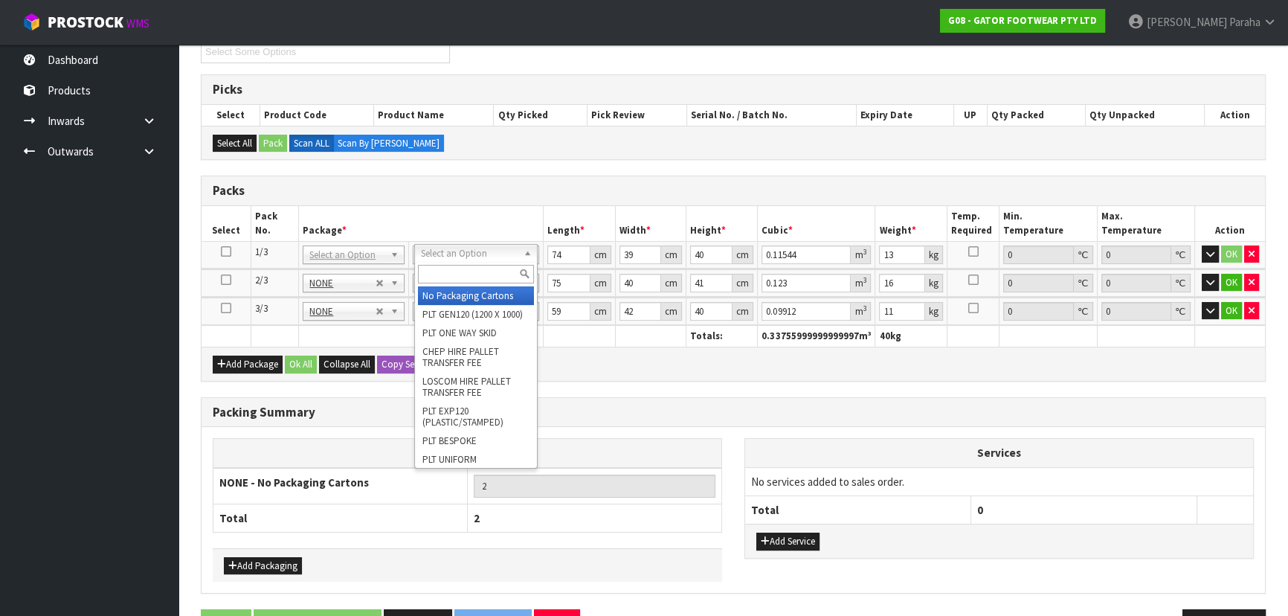
click at [481, 268] on input "text" at bounding box center [476, 274] width 116 height 19
type input "OC"
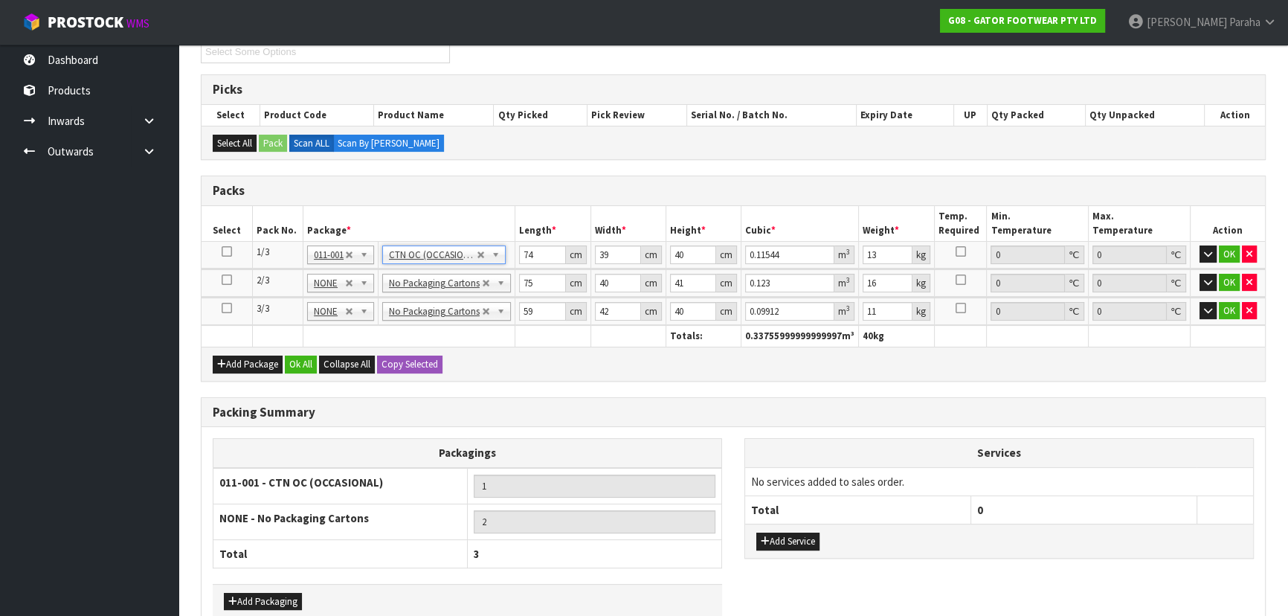
type input "0"
type input "11.45"
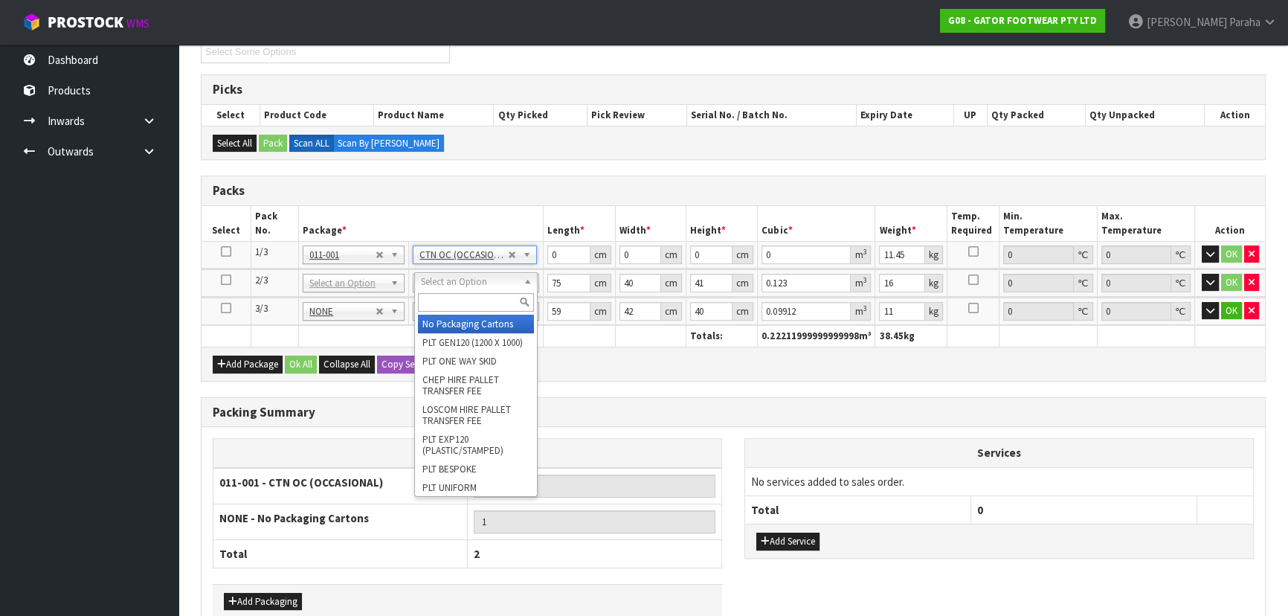
click at [494, 294] on input "text" at bounding box center [476, 302] width 116 height 19
type input "OC"
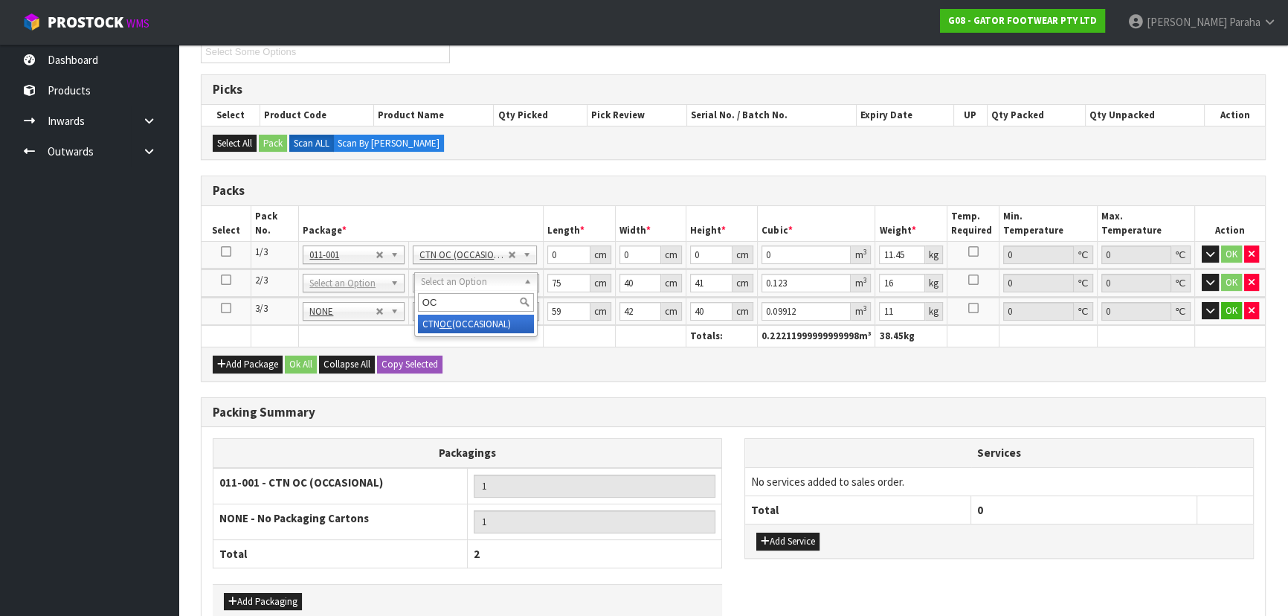
type input "2"
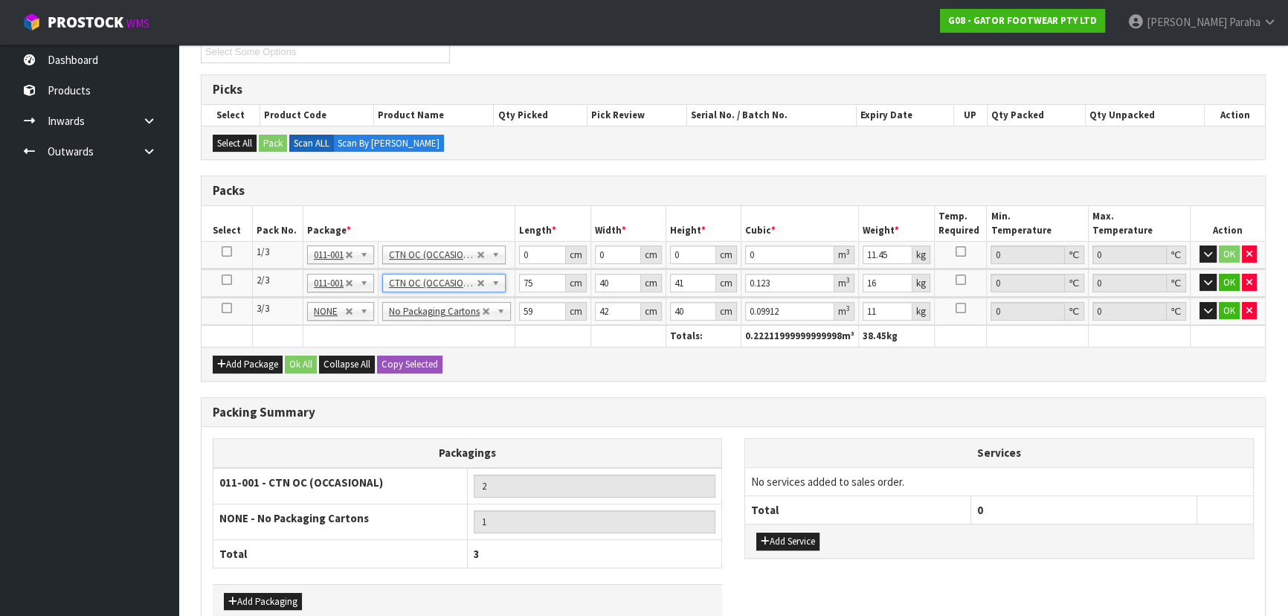
type input "0"
type input "13.55"
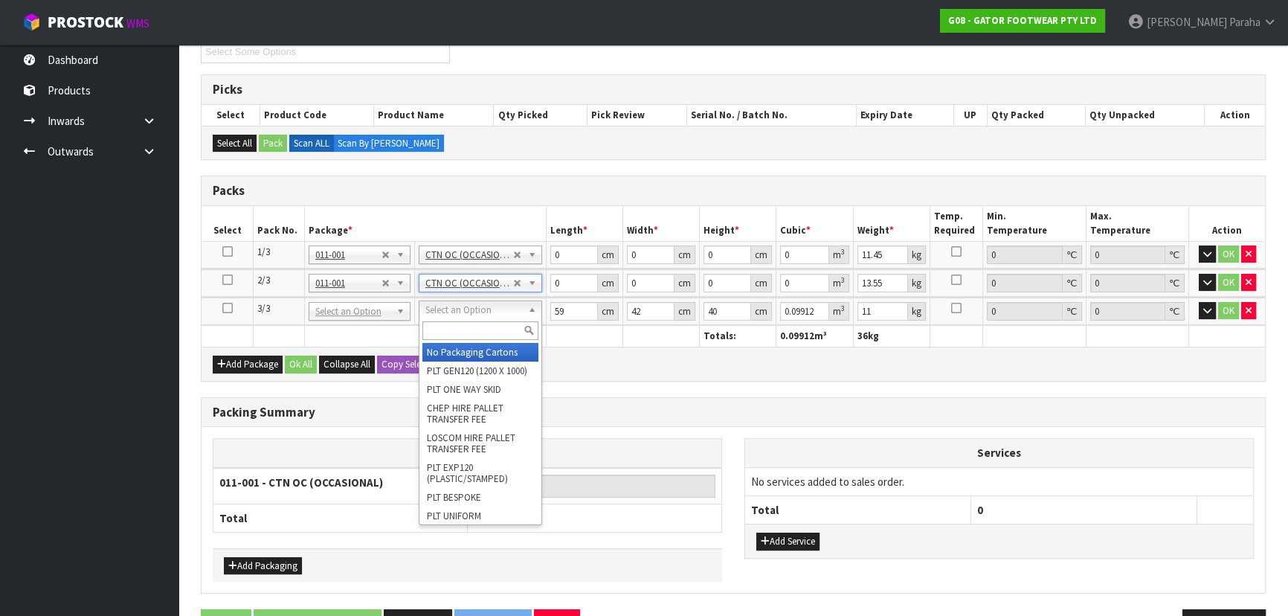
click at [465, 325] on input "text" at bounding box center [480, 330] width 116 height 19
type input "OC"
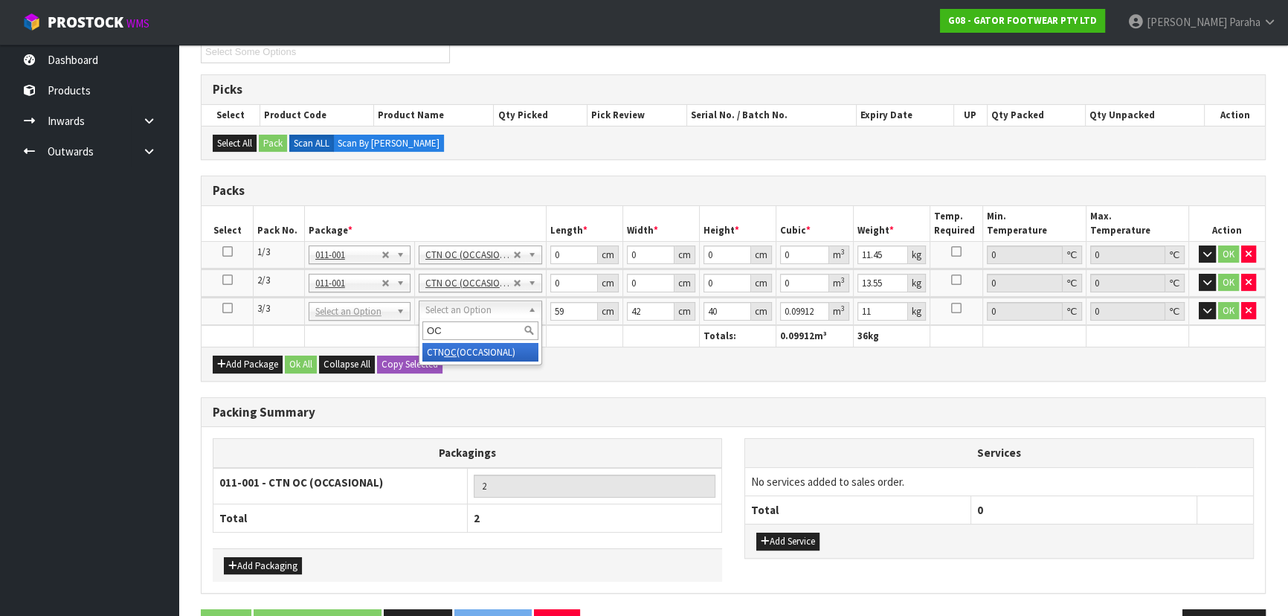
type input "3"
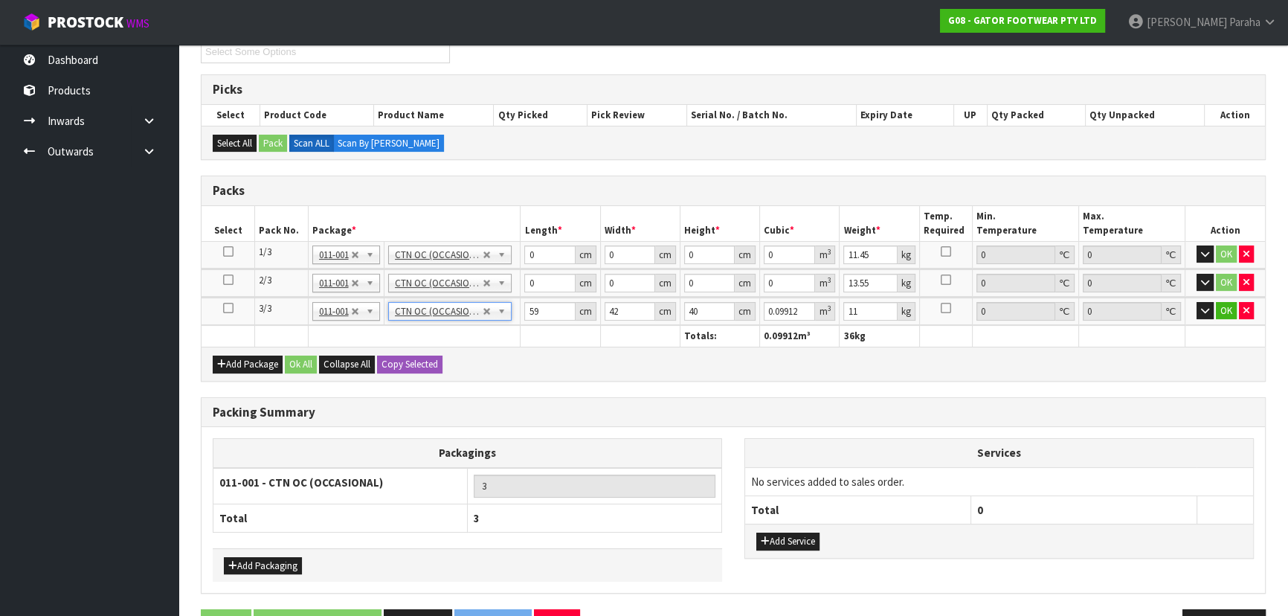
type input "0"
type input "9.45"
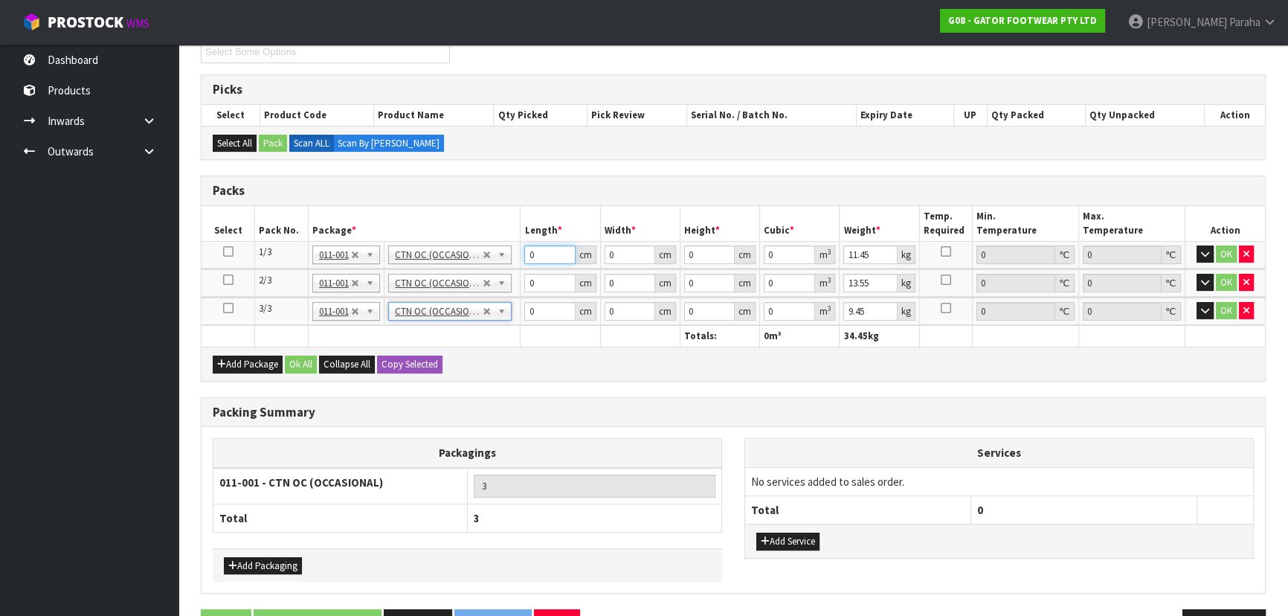
click at [546, 252] on input "0" at bounding box center [549, 254] width 51 height 19
type input "74"
type input "39"
type input "4"
type input "0.011544"
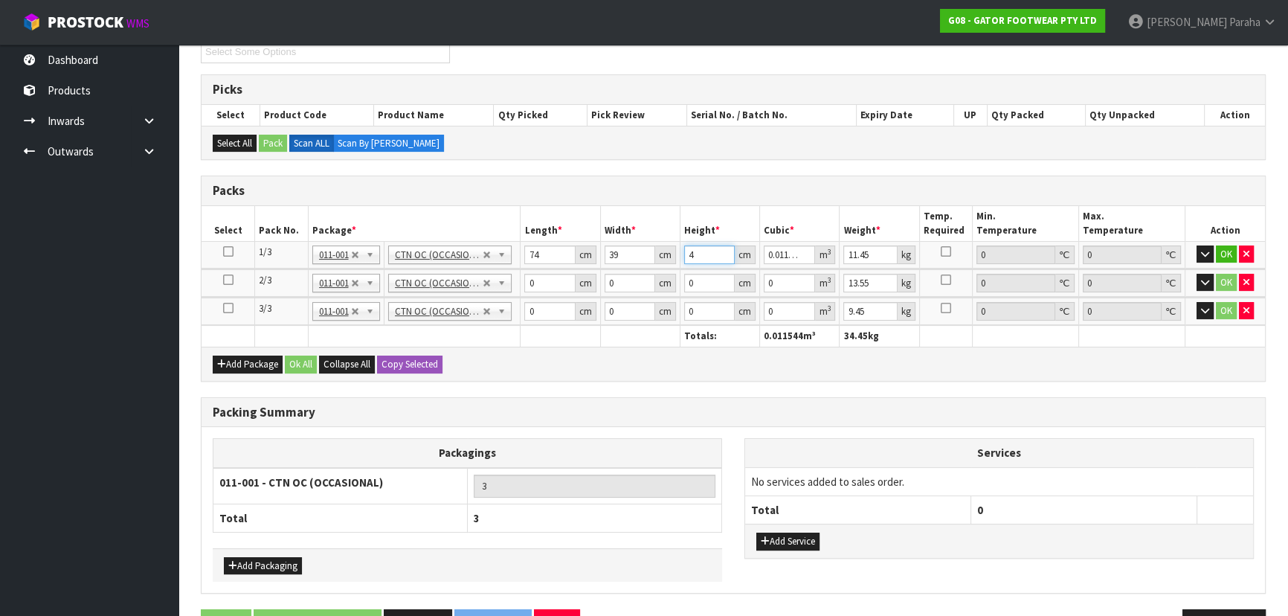
type input "40"
type input "0.11544"
type input "40"
type input "13"
click at [1227, 250] on button "OK" at bounding box center [1225, 254] width 21 height 18
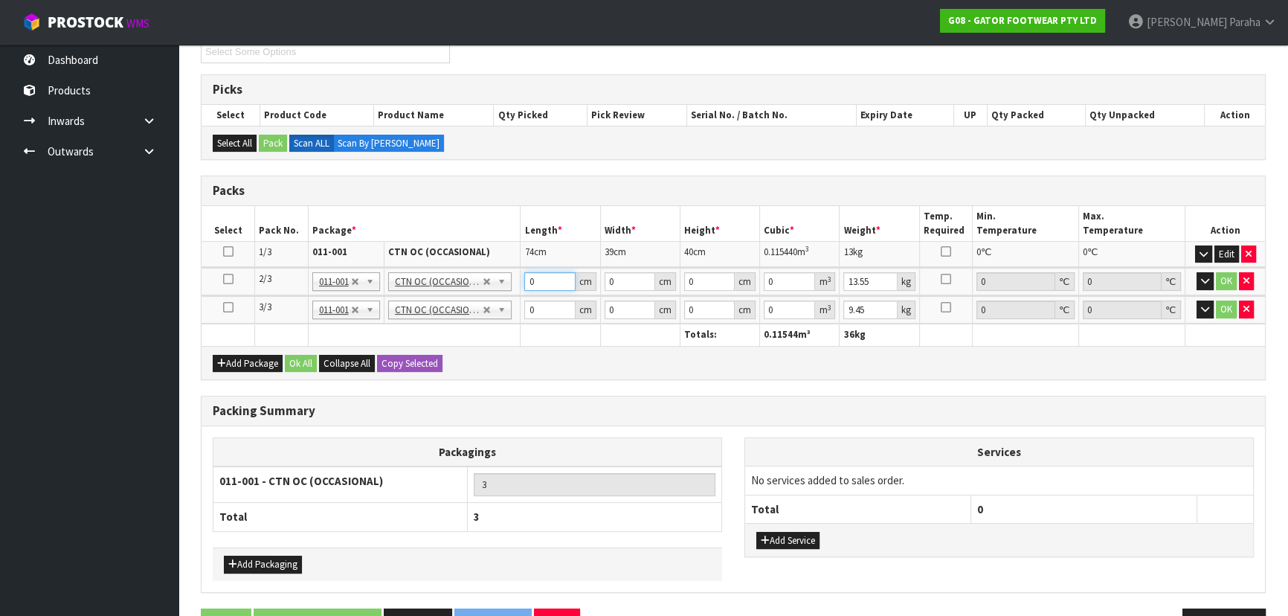
click at [543, 285] on input "0" at bounding box center [549, 281] width 51 height 19
type input "75"
type input "40"
type input "4"
type input "0.012"
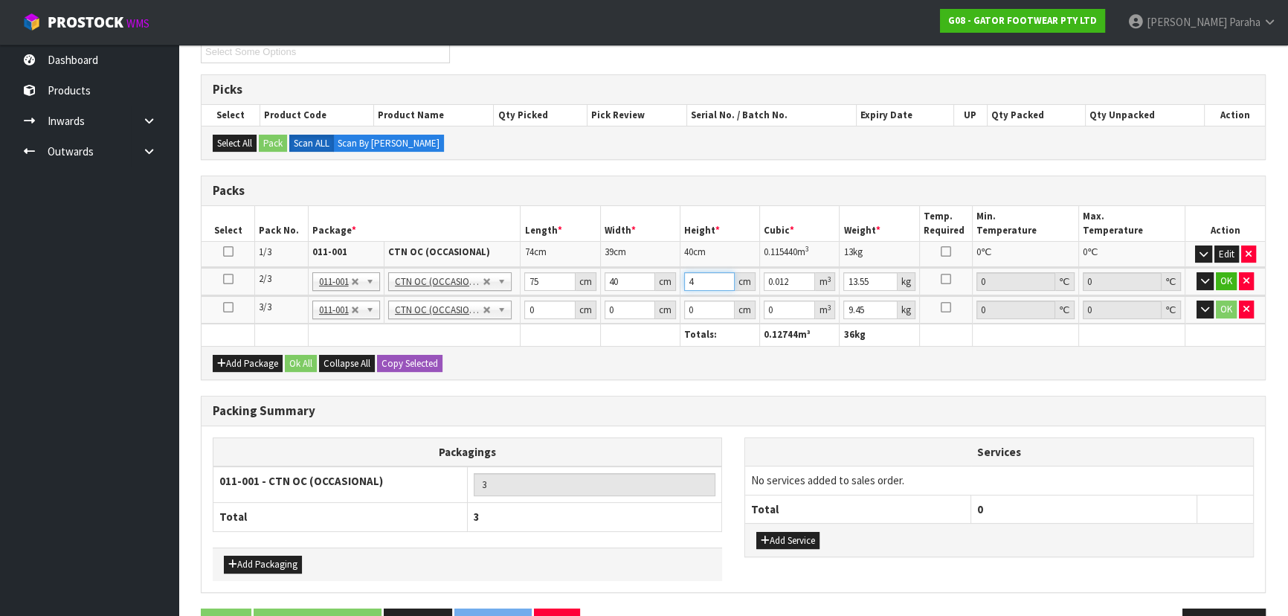
type input "41"
type input "0.123"
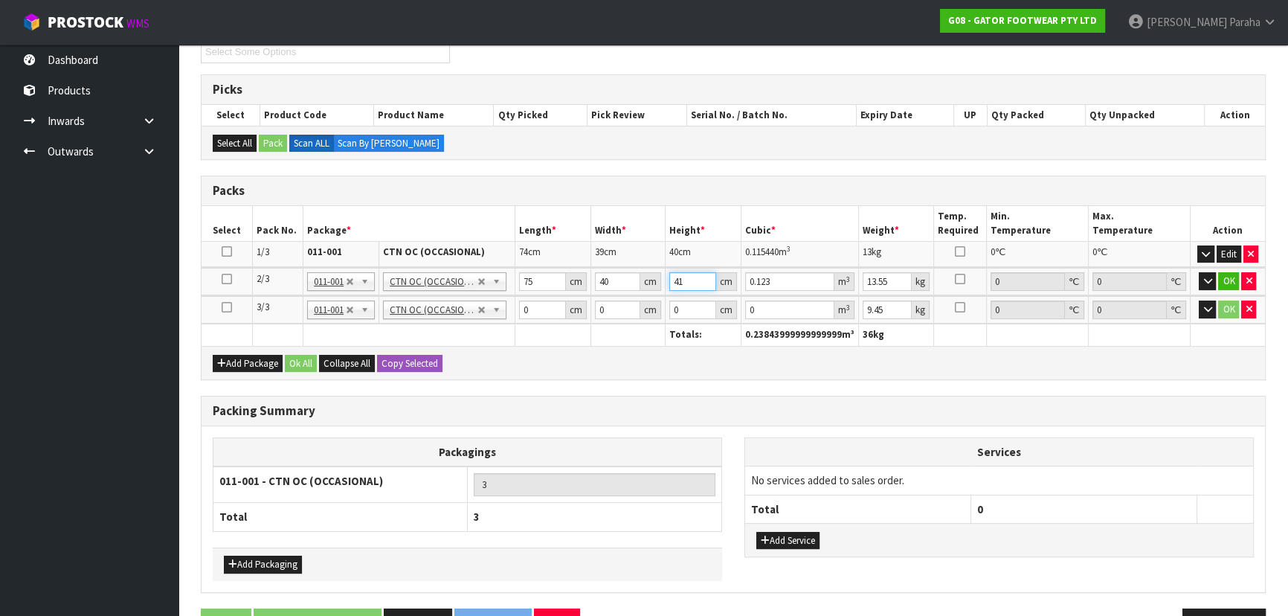
type input "41"
type input "16"
click at [1198, 272] on button "button" at bounding box center [1206, 281] width 17 height 18
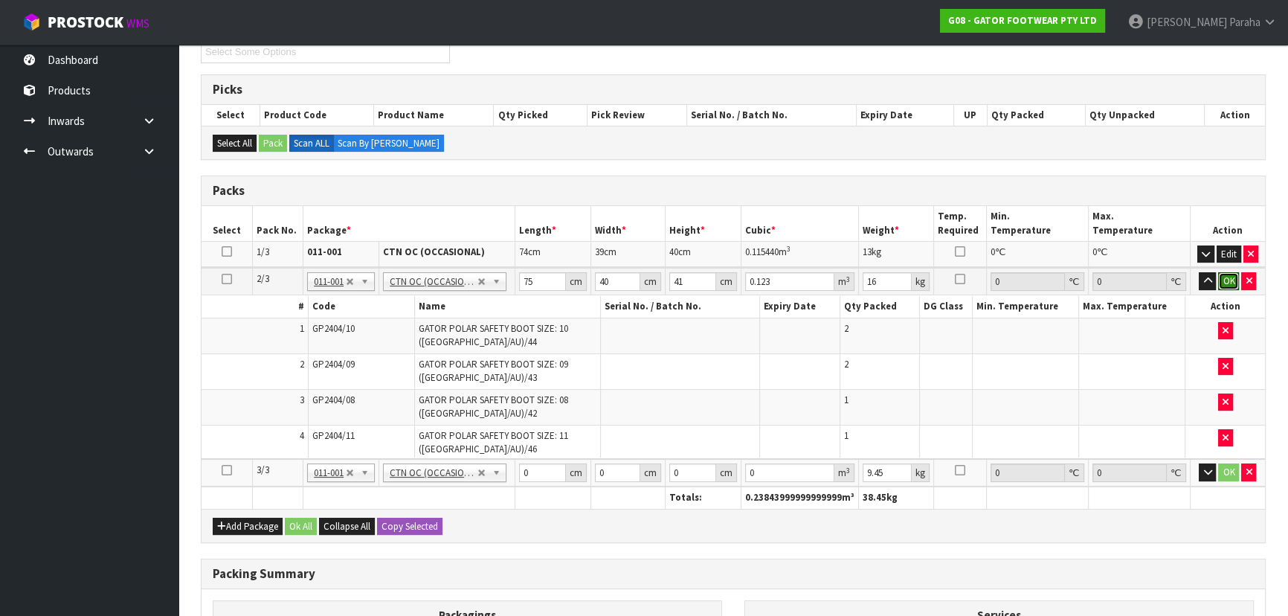
click button "OK" at bounding box center [1228, 281] width 21 height 18
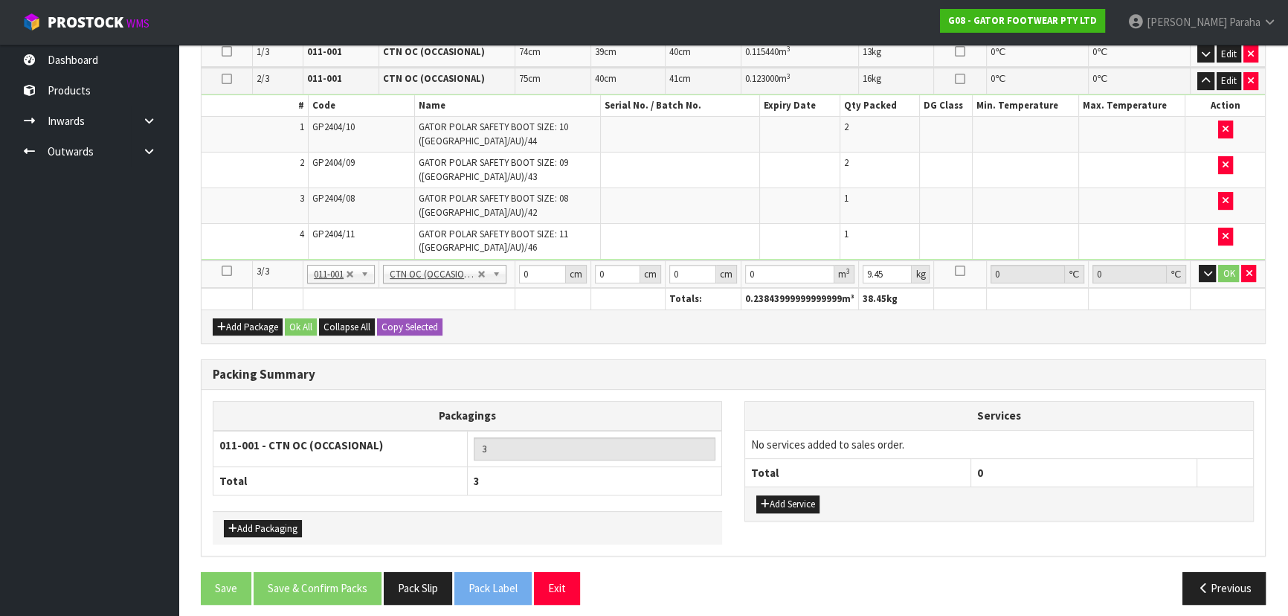
scroll to position [473, 0]
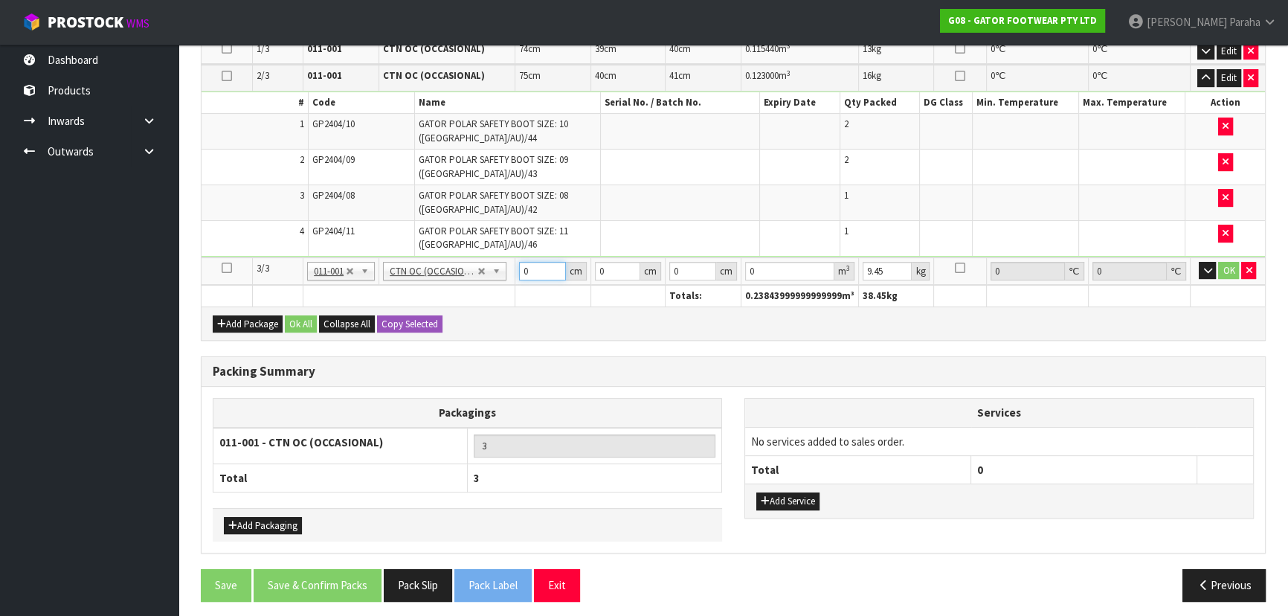
click at [538, 267] on input "0" at bounding box center [542, 271] width 47 height 19
type input "59"
type input "42"
type input "4"
type input "0.009912"
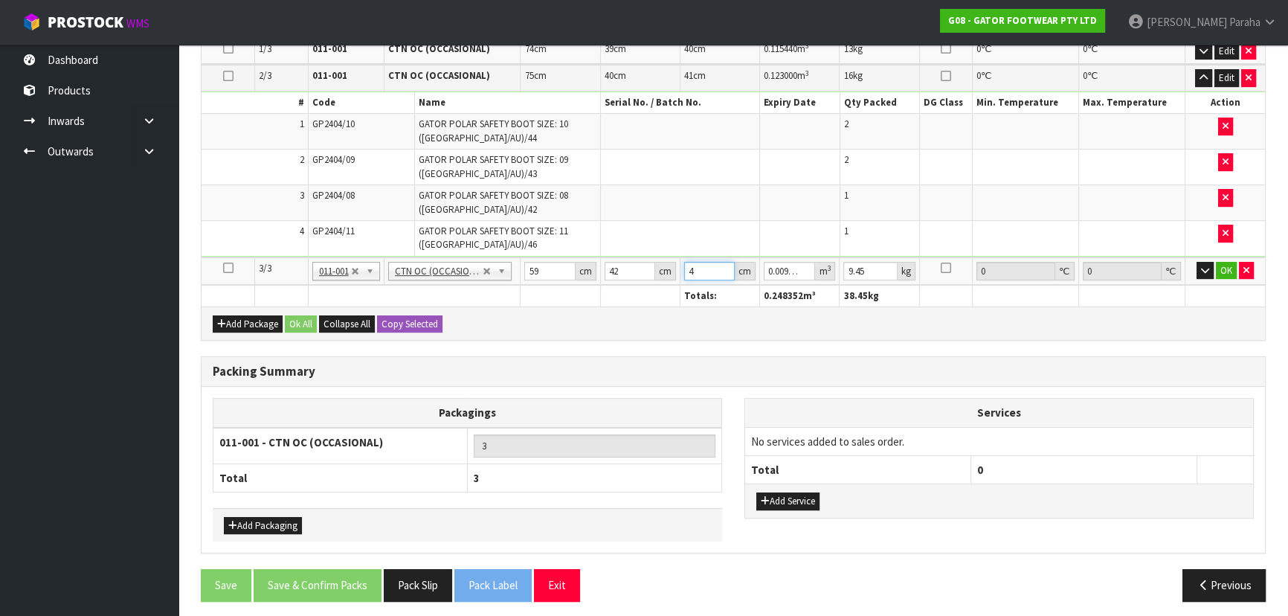
type input "40"
type input "0.09912"
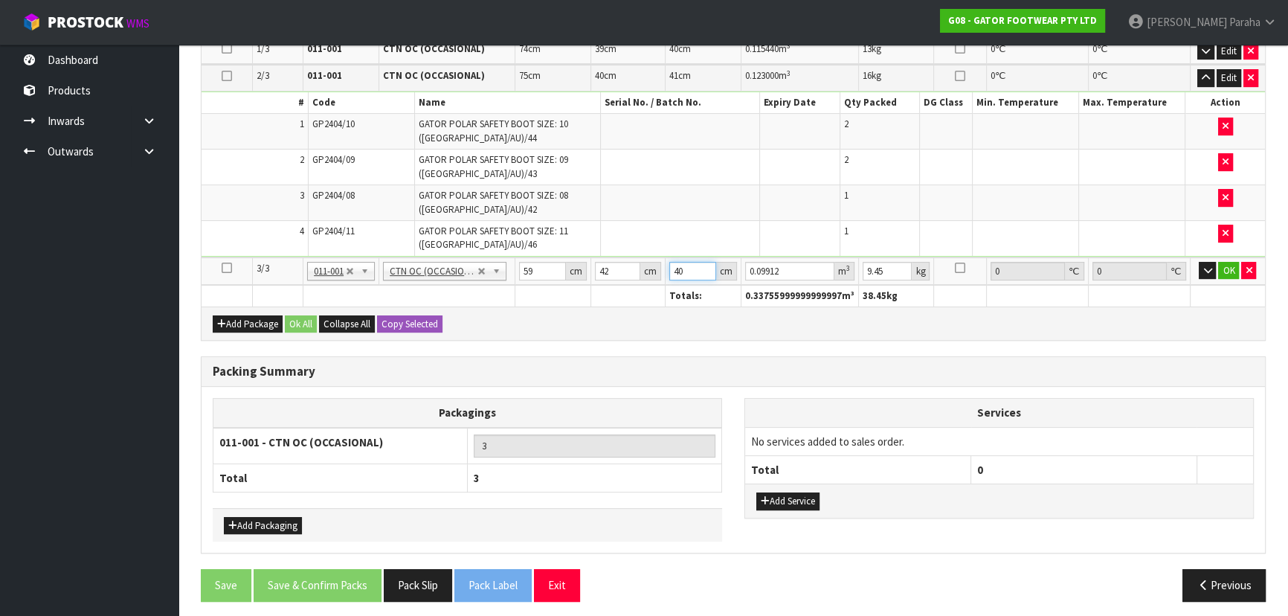
type input "40"
type input "11"
click at [1198, 262] on button "button" at bounding box center [1206, 271] width 17 height 18
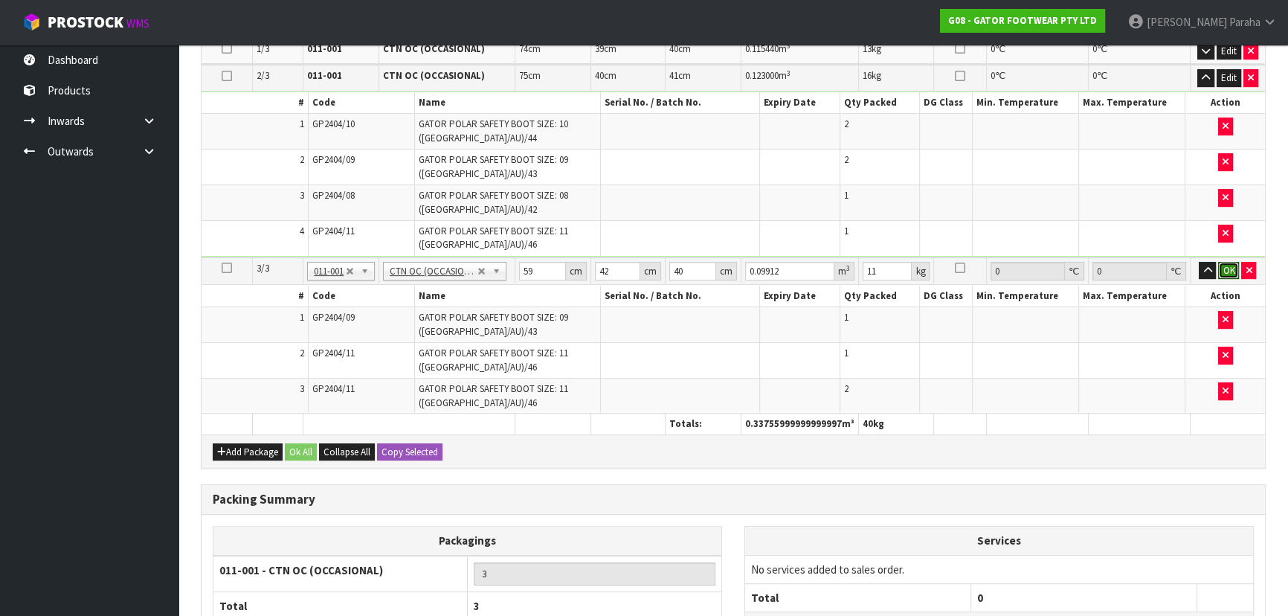
click button "OK" at bounding box center [1228, 271] width 21 height 18
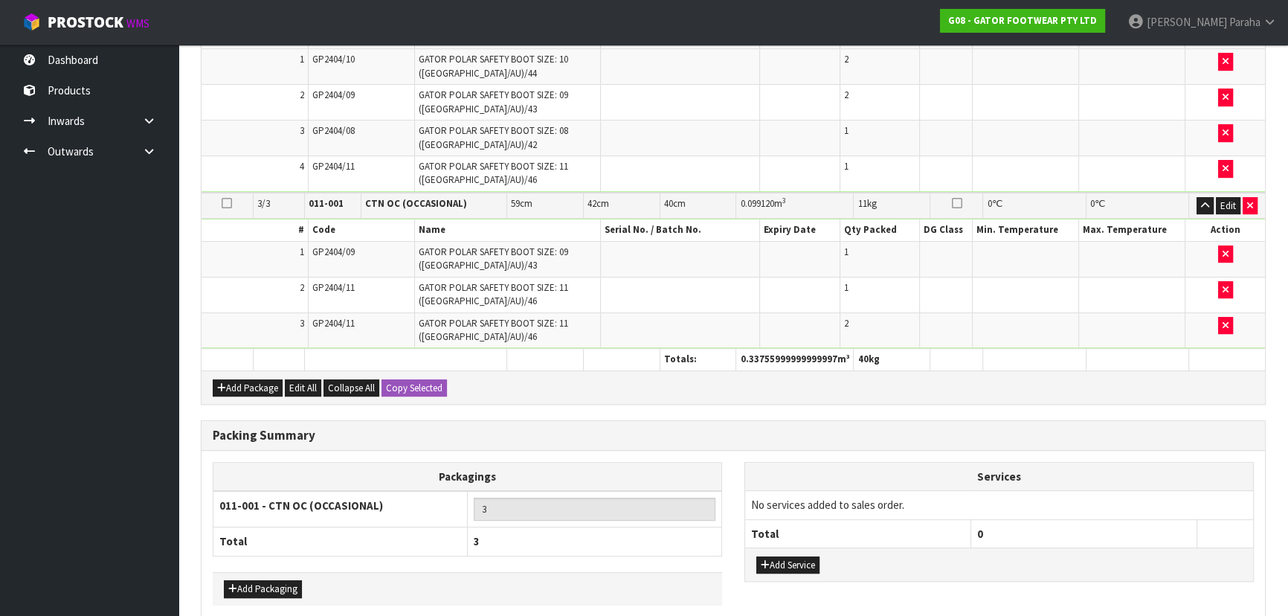
scroll to position [604, 0]
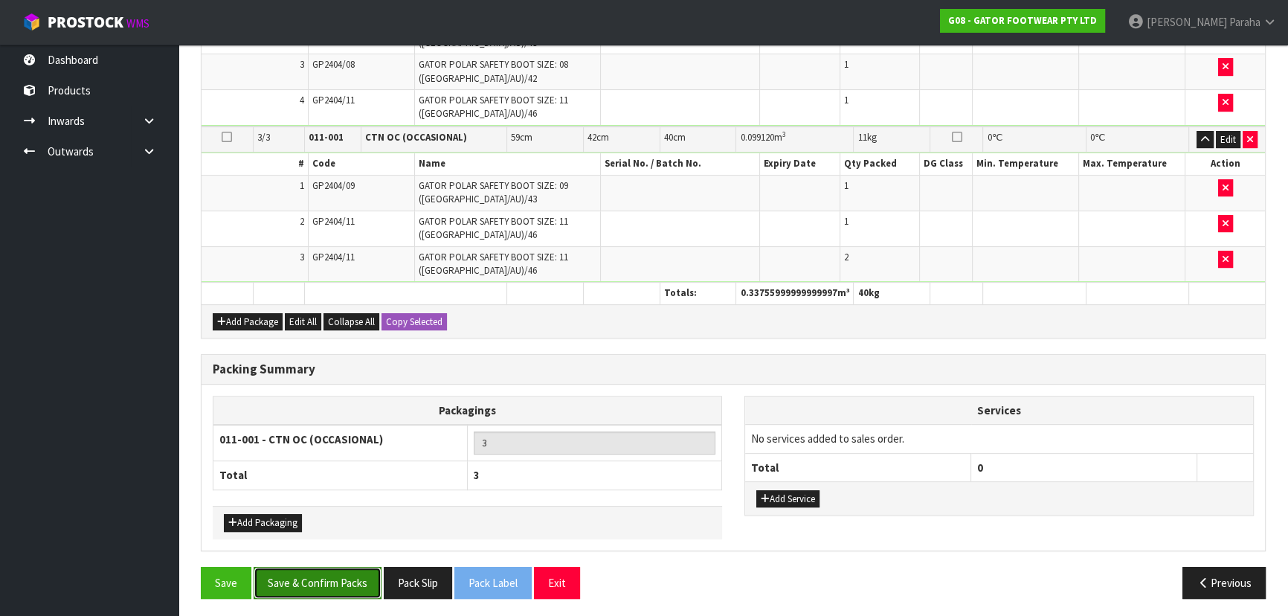
click at [351, 587] on button "Save & Confirm Packs" at bounding box center [318, 582] width 128 height 32
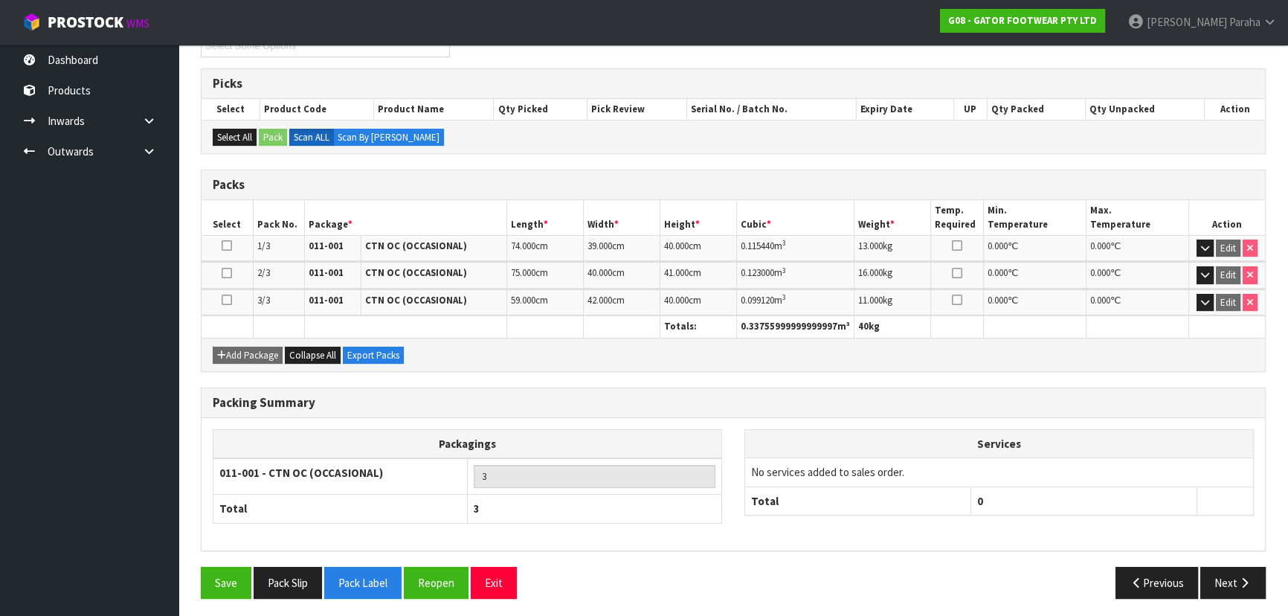
scroll to position [277, 0]
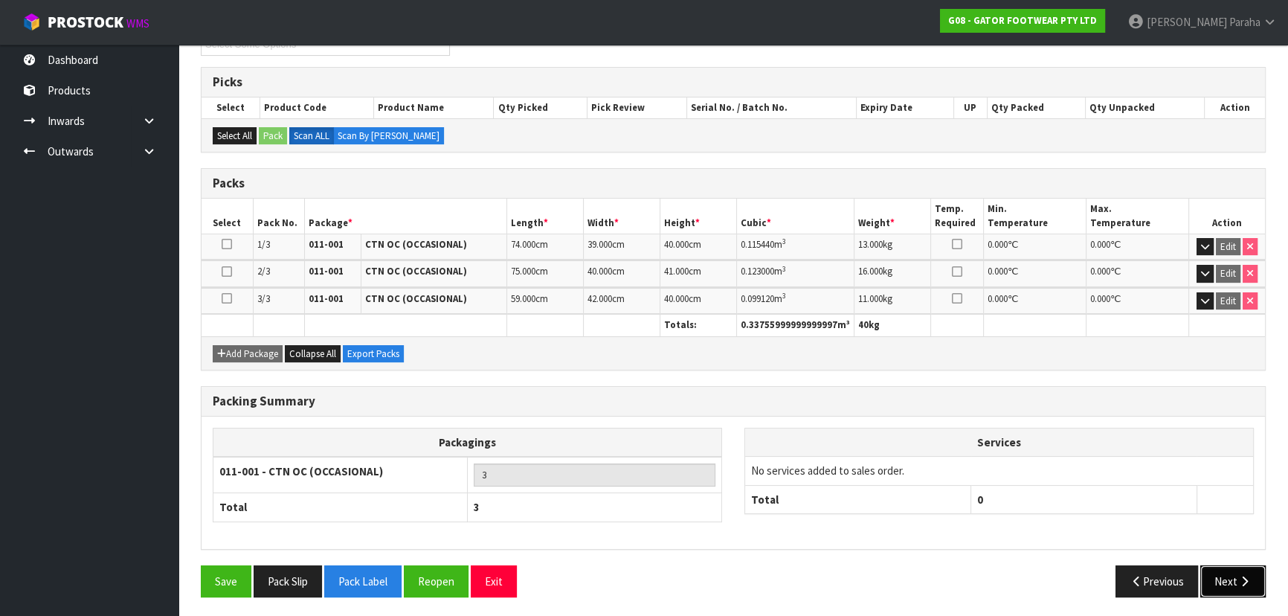
click at [1230, 581] on button "Next" at bounding box center [1232, 581] width 65 height 32
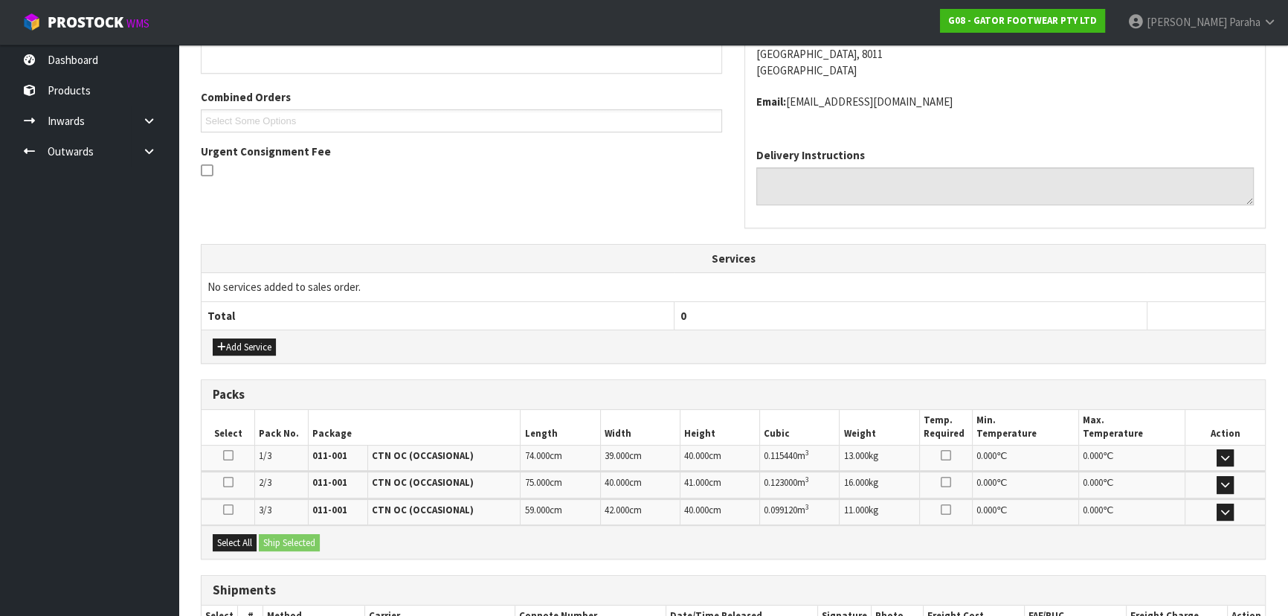
scroll to position [449, 0]
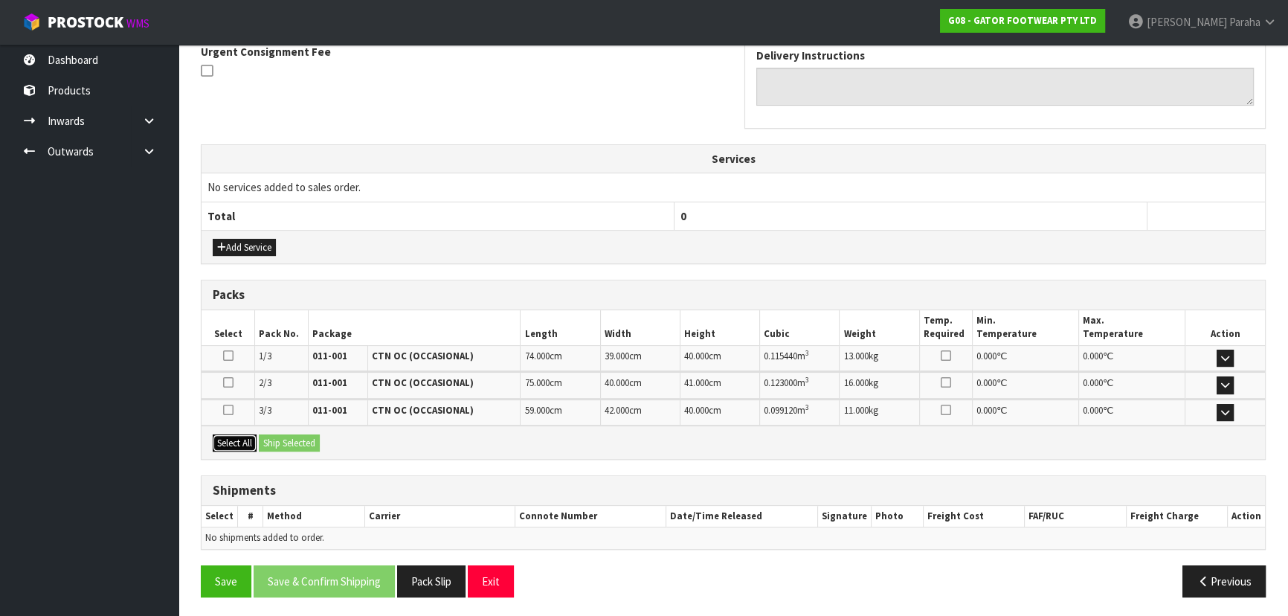
click at [228, 439] on button "Select All" at bounding box center [235, 443] width 44 height 18
click at [297, 439] on button "Ship Selected" at bounding box center [289, 443] width 61 height 18
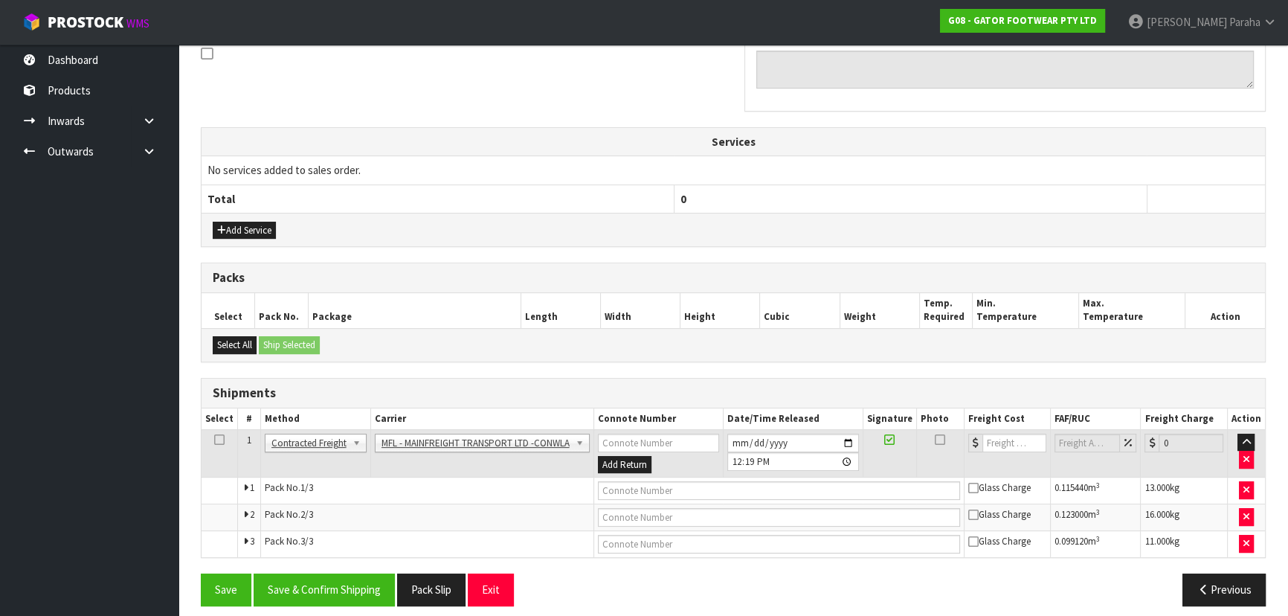
scroll to position [476, 0]
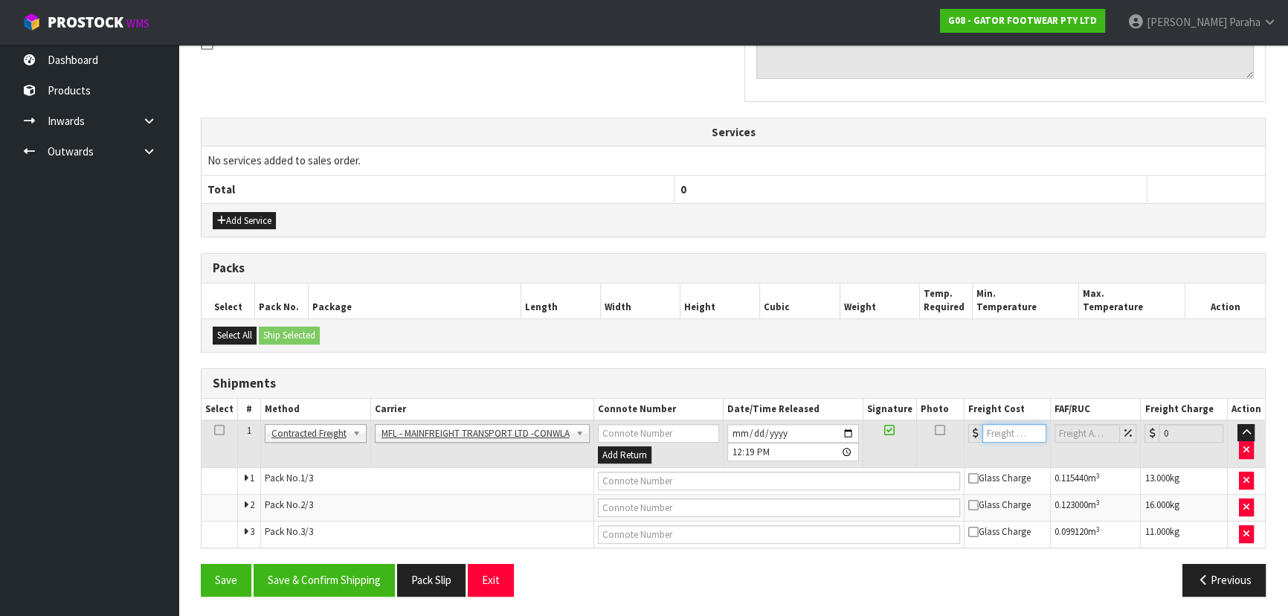
click at [1001, 429] on input "number" at bounding box center [1014, 433] width 64 height 19
type input "61.00"
click at [782, 474] on input "text" at bounding box center [779, 480] width 362 height 19
paste input "FWM58868655"
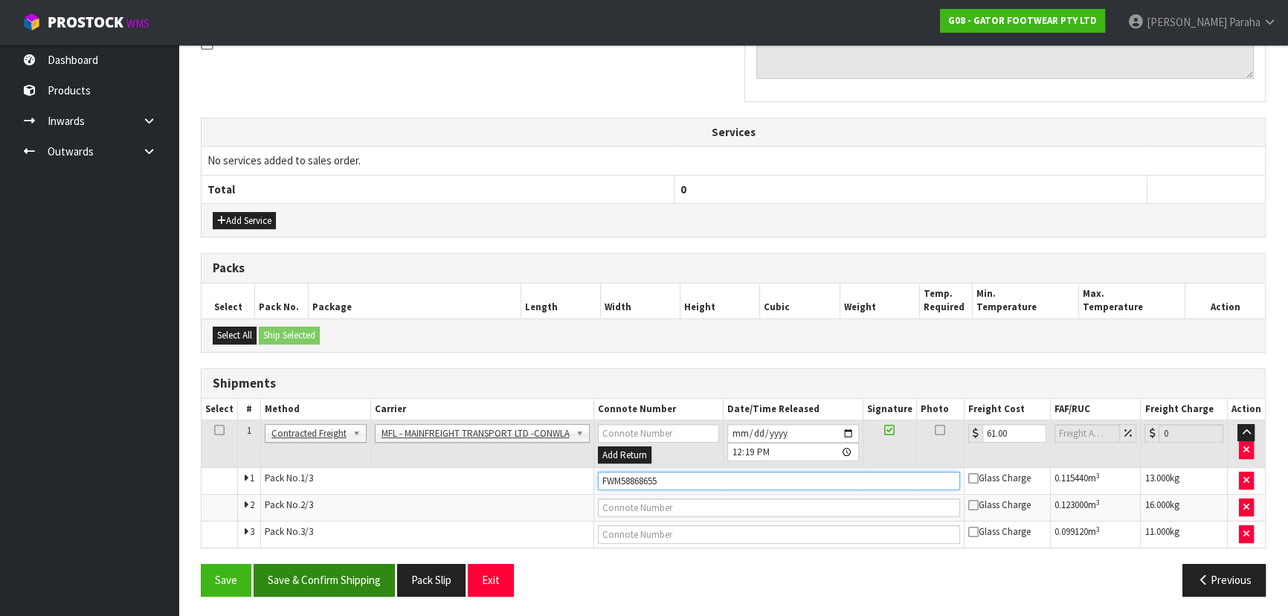
type input "FWM58868655"
click at [337, 580] on button "Save & Confirm Shipping" at bounding box center [324, 579] width 141 height 32
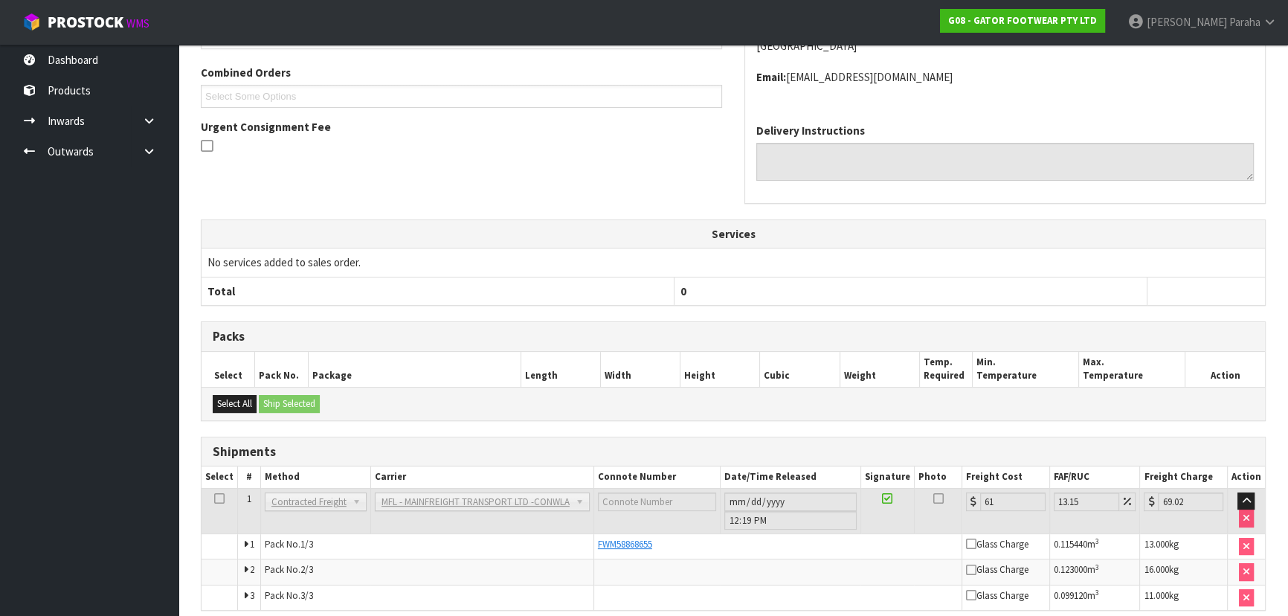
scroll to position [436, 0]
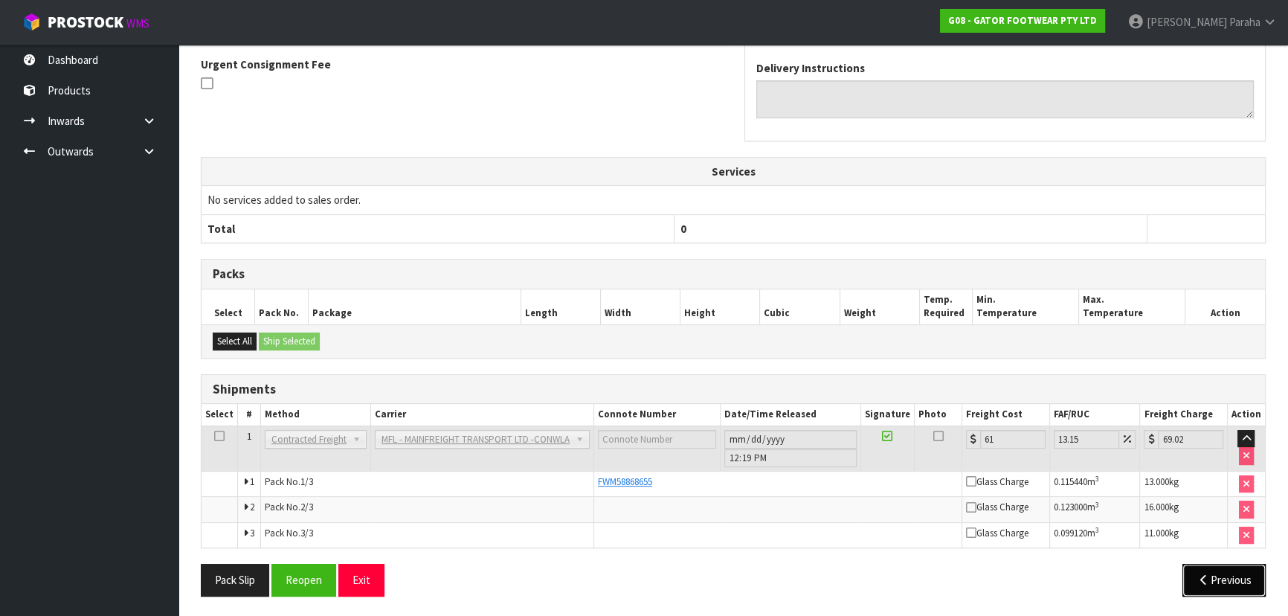
click at [1220, 576] on button "Previous" at bounding box center [1223, 579] width 83 height 32
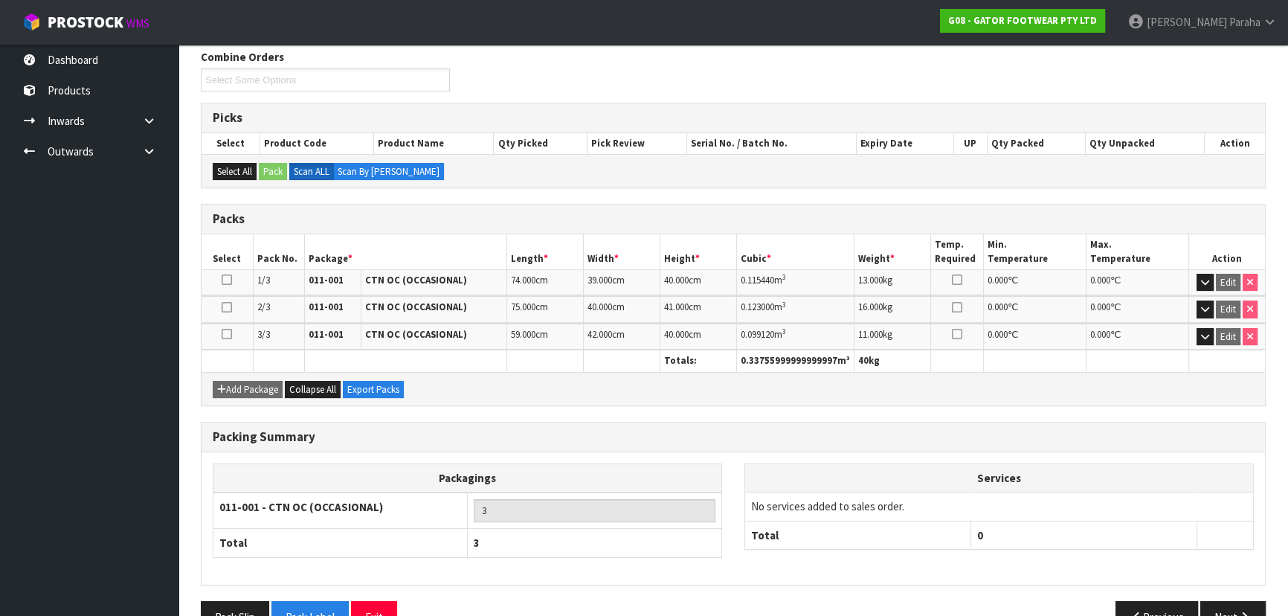
scroll to position [277, 0]
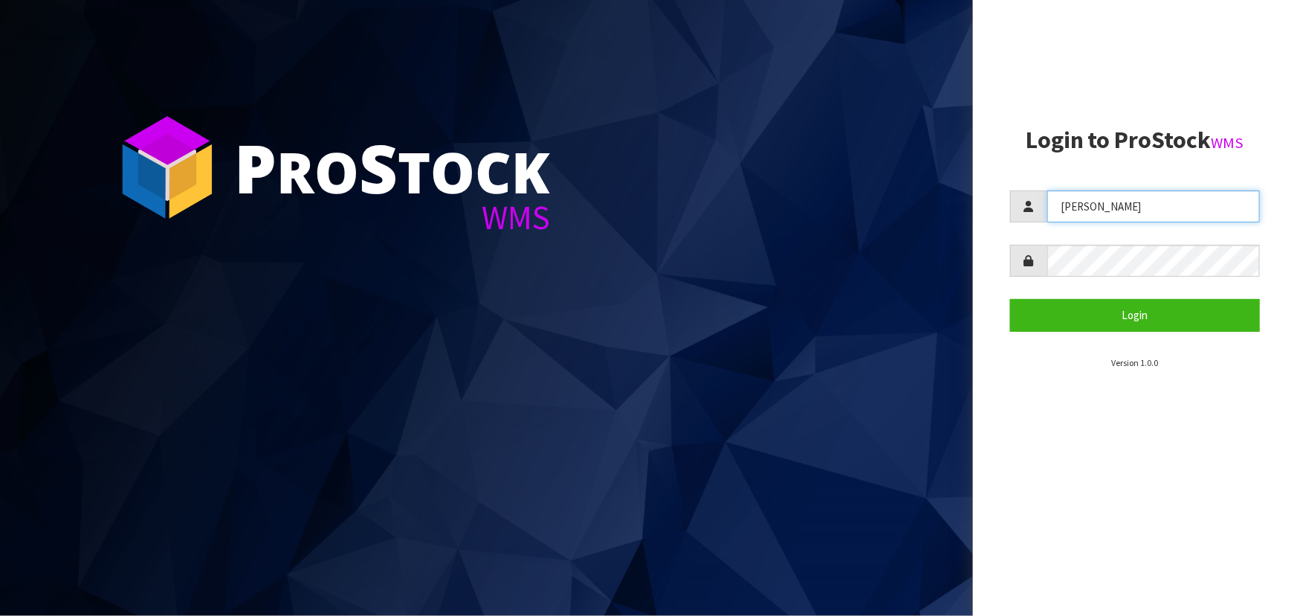
drag, startPoint x: 1141, startPoint y: 208, endPoint x: 960, endPoint y: 228, distance: 182.5
click at [960, 228] on div "P ro S tock WMS Login to ProStock WMS [PERSON_NAME] Login Version 1.0.0" at bounding box center [648, 308] width 1297 height 616
type input "[PERSON_NAME]"
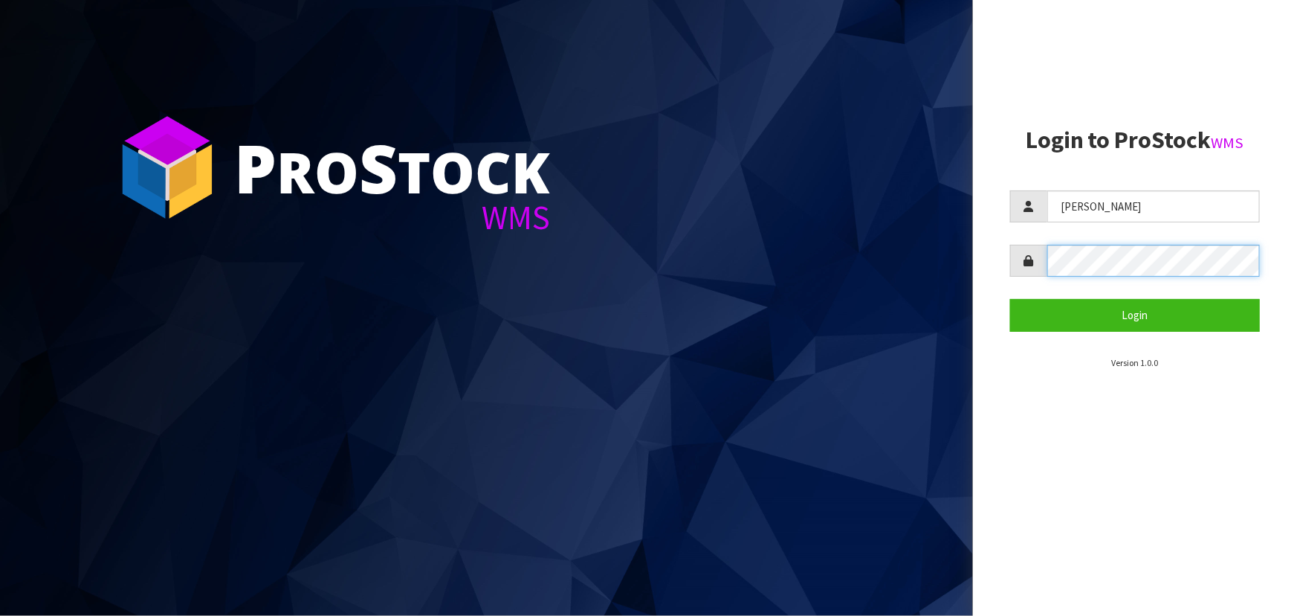
click at [981, 280] on aside "Login to ProStock WMS POLLY Login Version 1.0.0" at bounding box center [1135, 308] width 324 height 616
click at [1010, 299] on button "Login" at bounding box center [1135, 315] width 250 height 32
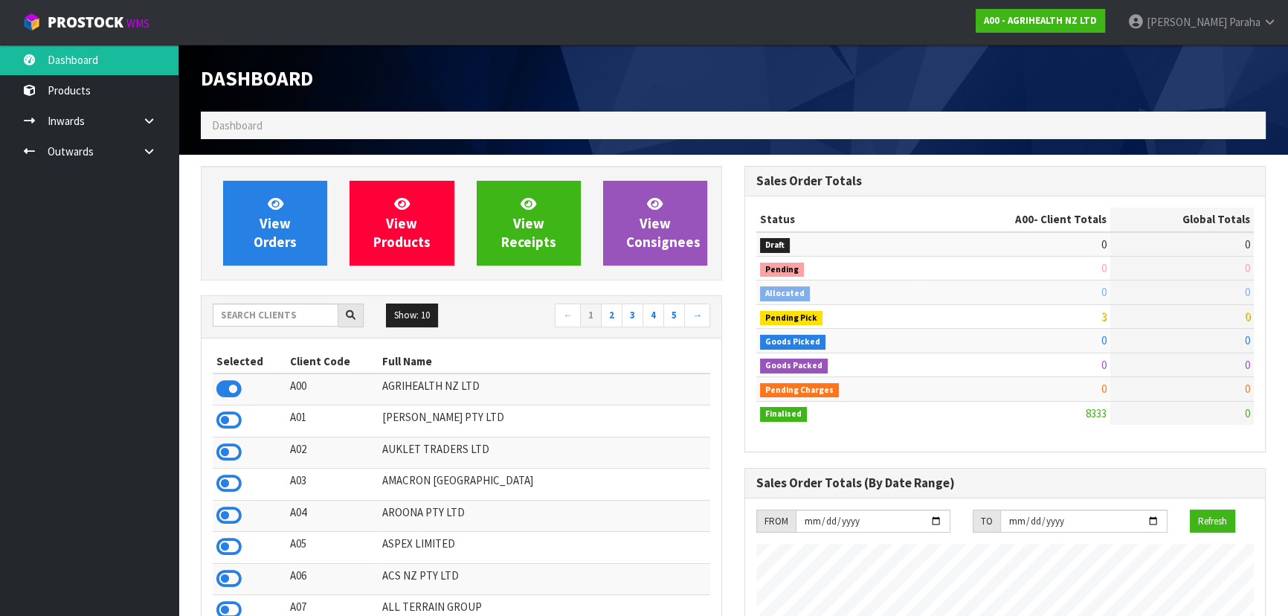
scroll to position [1124, 543]
click at [256, 313] on input "text" at bounding box center [276, 314] width 126 height 23
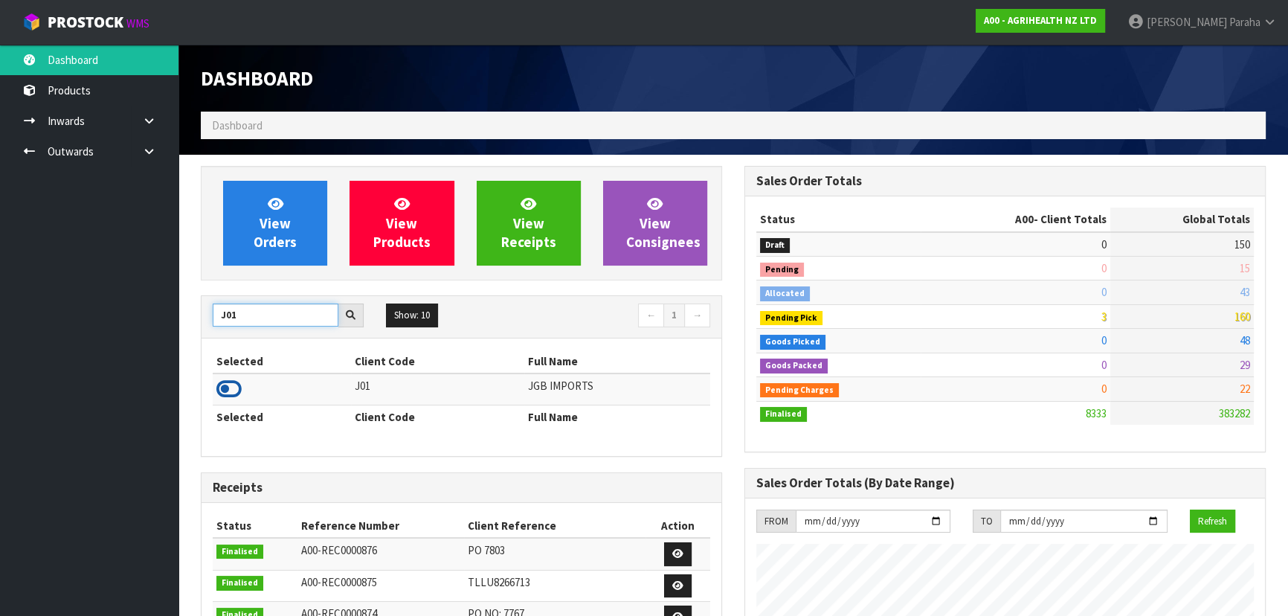
type input "J01"
click at [239, 389] on icon at bounding box center [228, 389] width 25 height 22
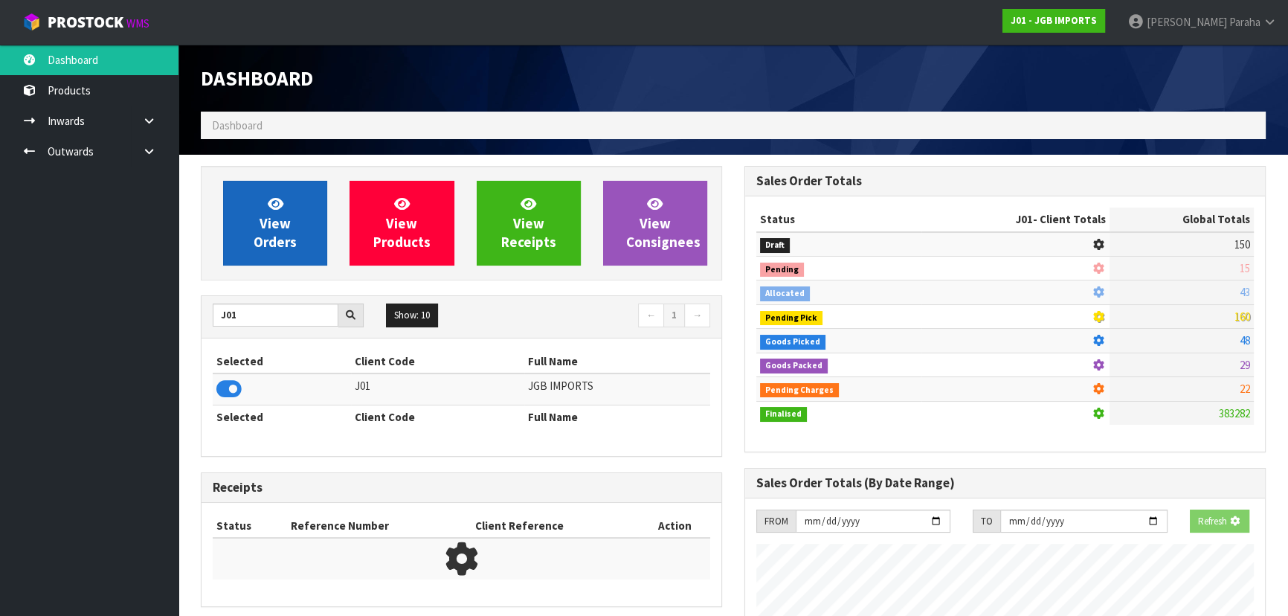
scroll to position [926, 543]
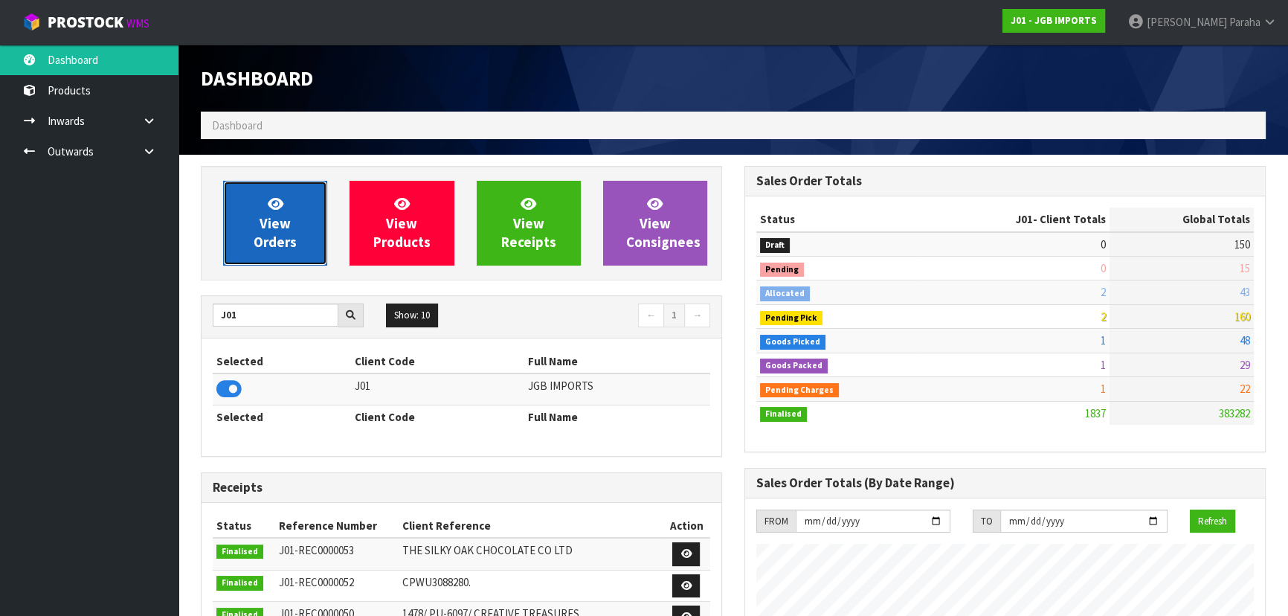
click at [262, 239] on span "View Orders" at bounding box center [275, 223] width 43 height 56
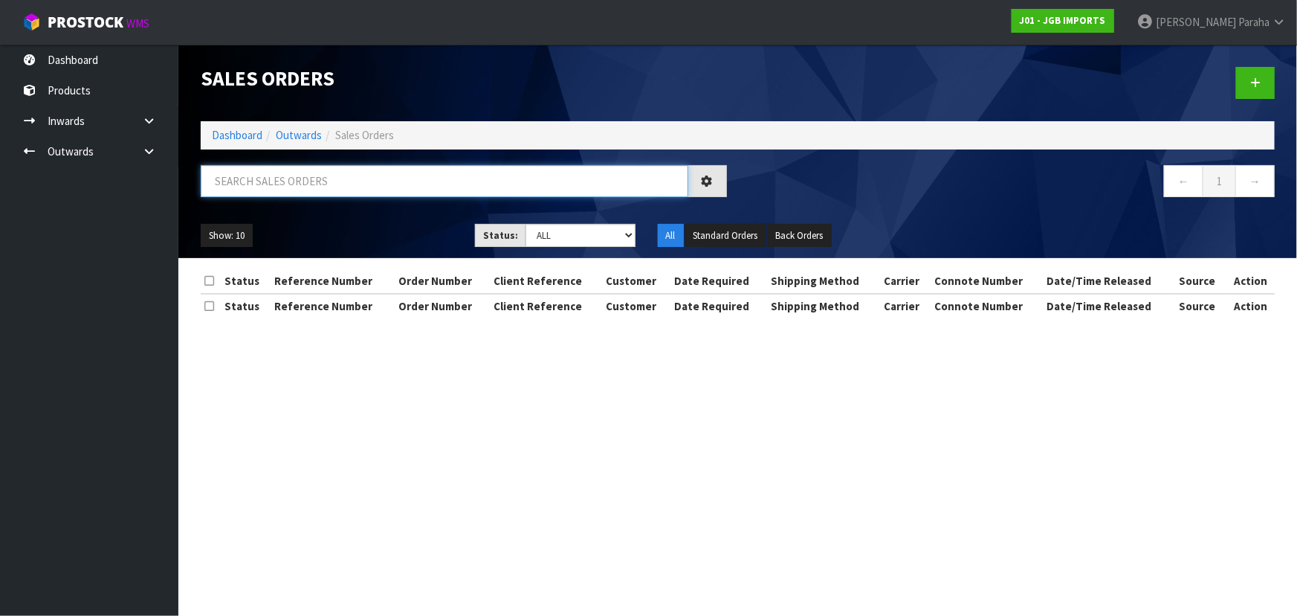
click at [253, 178] on input "text" at bounding box center [445, 181] width 488 height 32
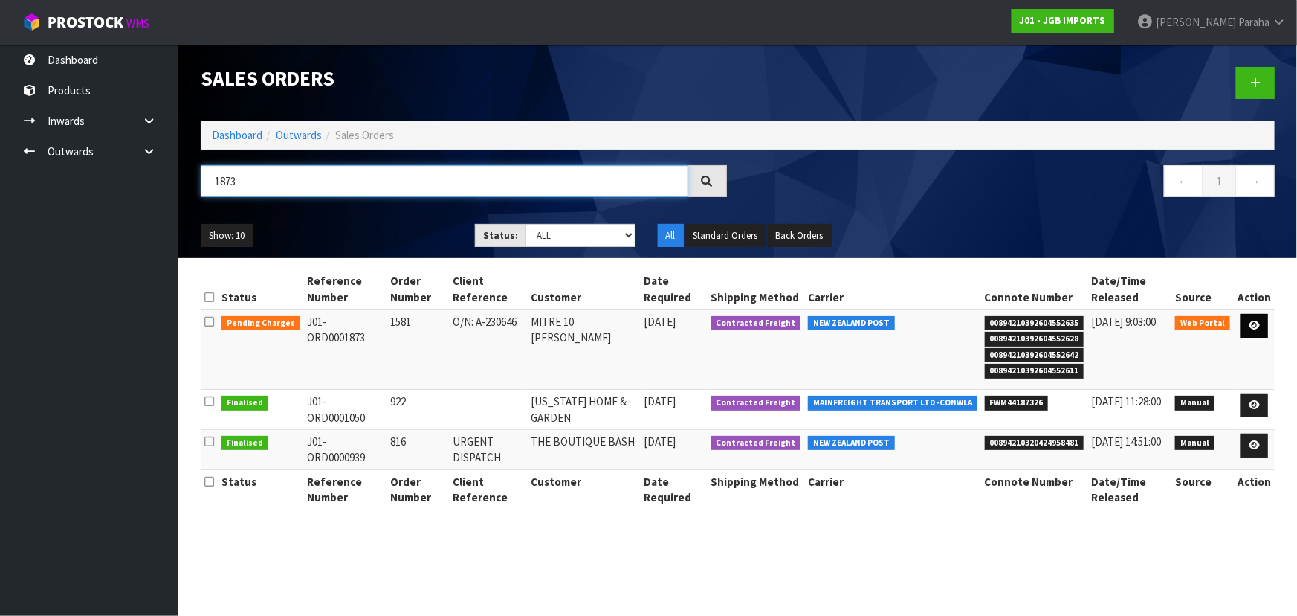
type input "1873"
click at [1261, 330] on link at bounding box center [1255, 326] width 28 height 24
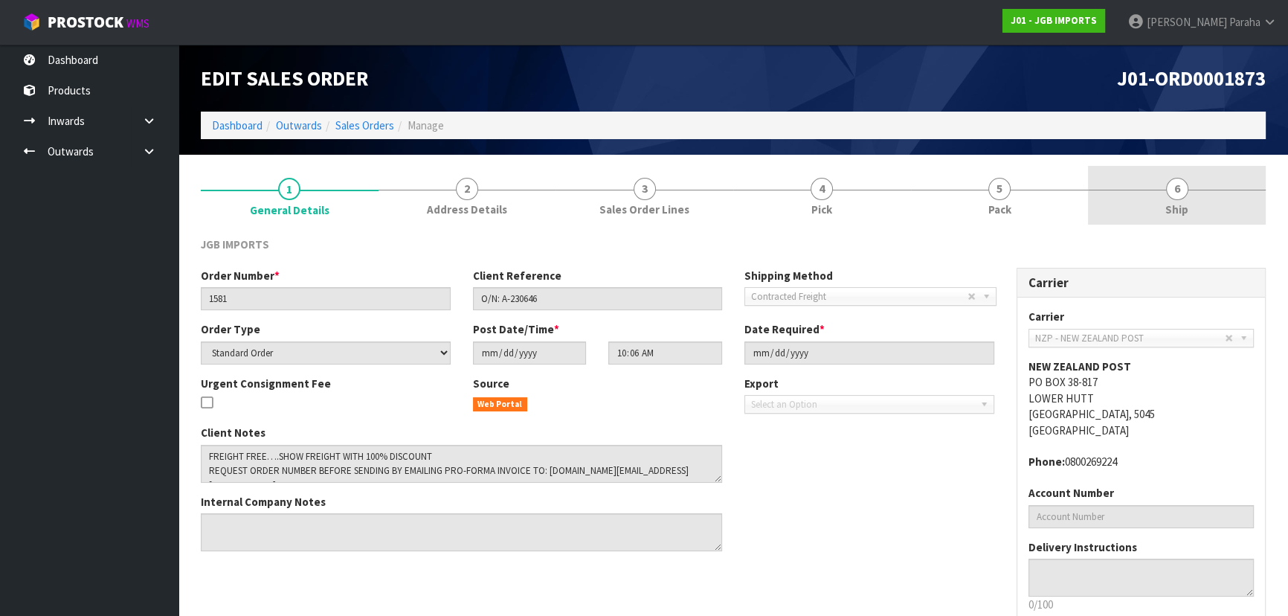
click at [1189, 195] on link "6 Ship" at bounding box center [1177, 195] width 178 height 59
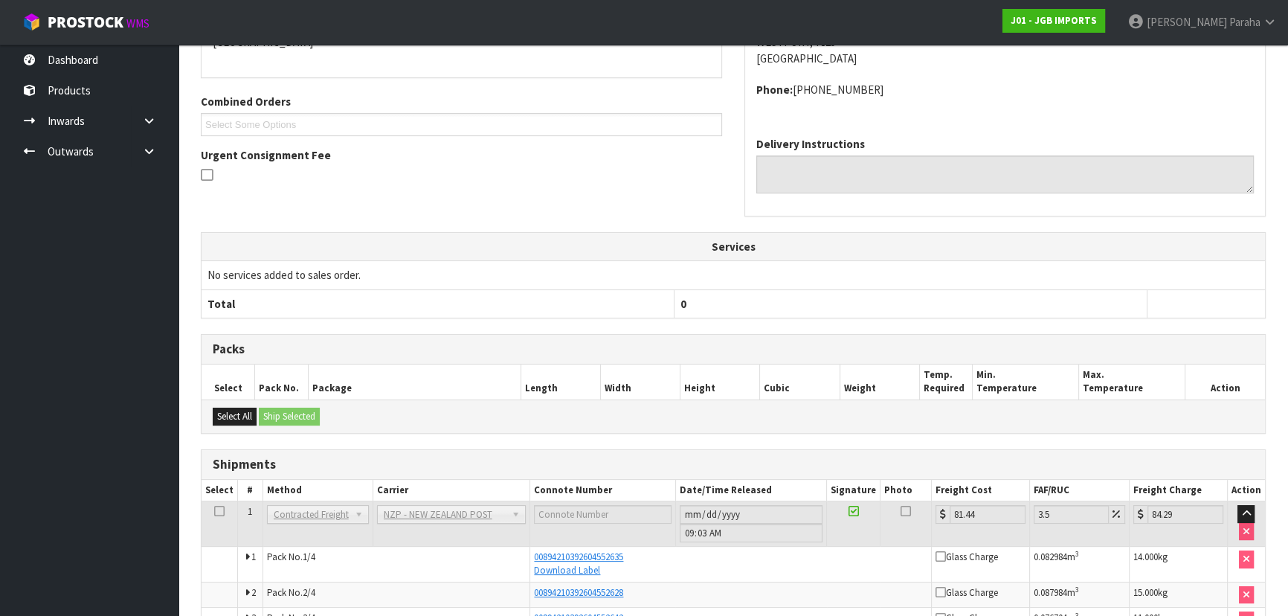
scroll to position [401, 0]
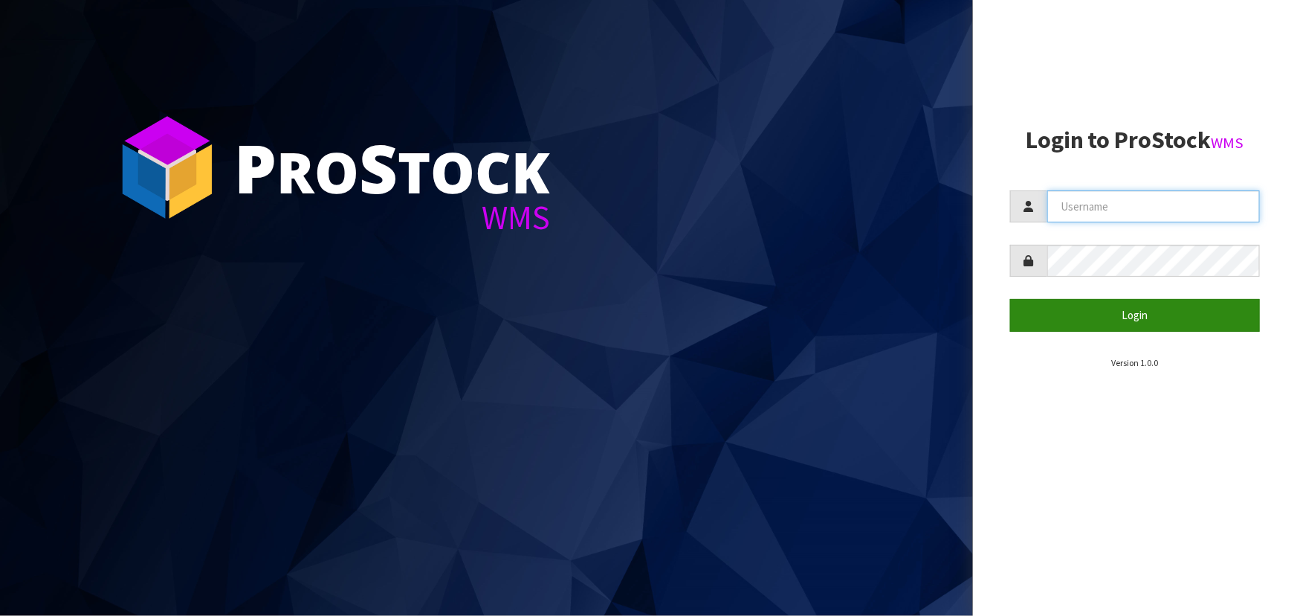
type input "[PERSON_NAME]"
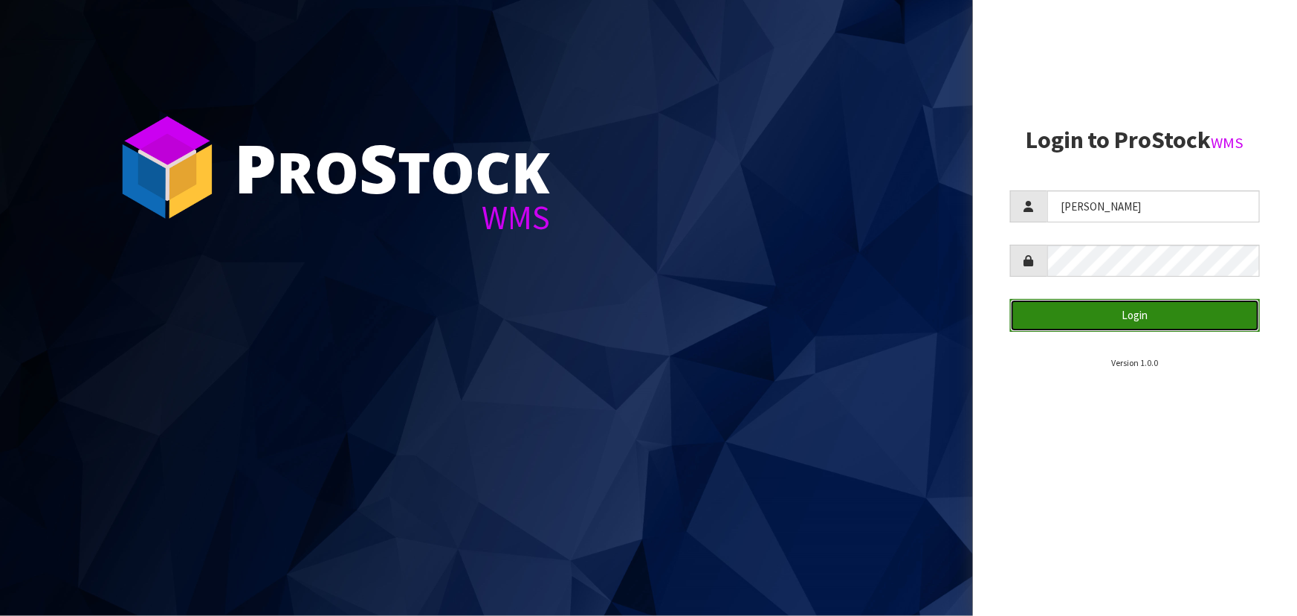
click at [1108, 304] on button "Login" at bounding box center [1135, 315] width 250 height 32
